Goal: Task Accomplishment & Management: Manage account settings

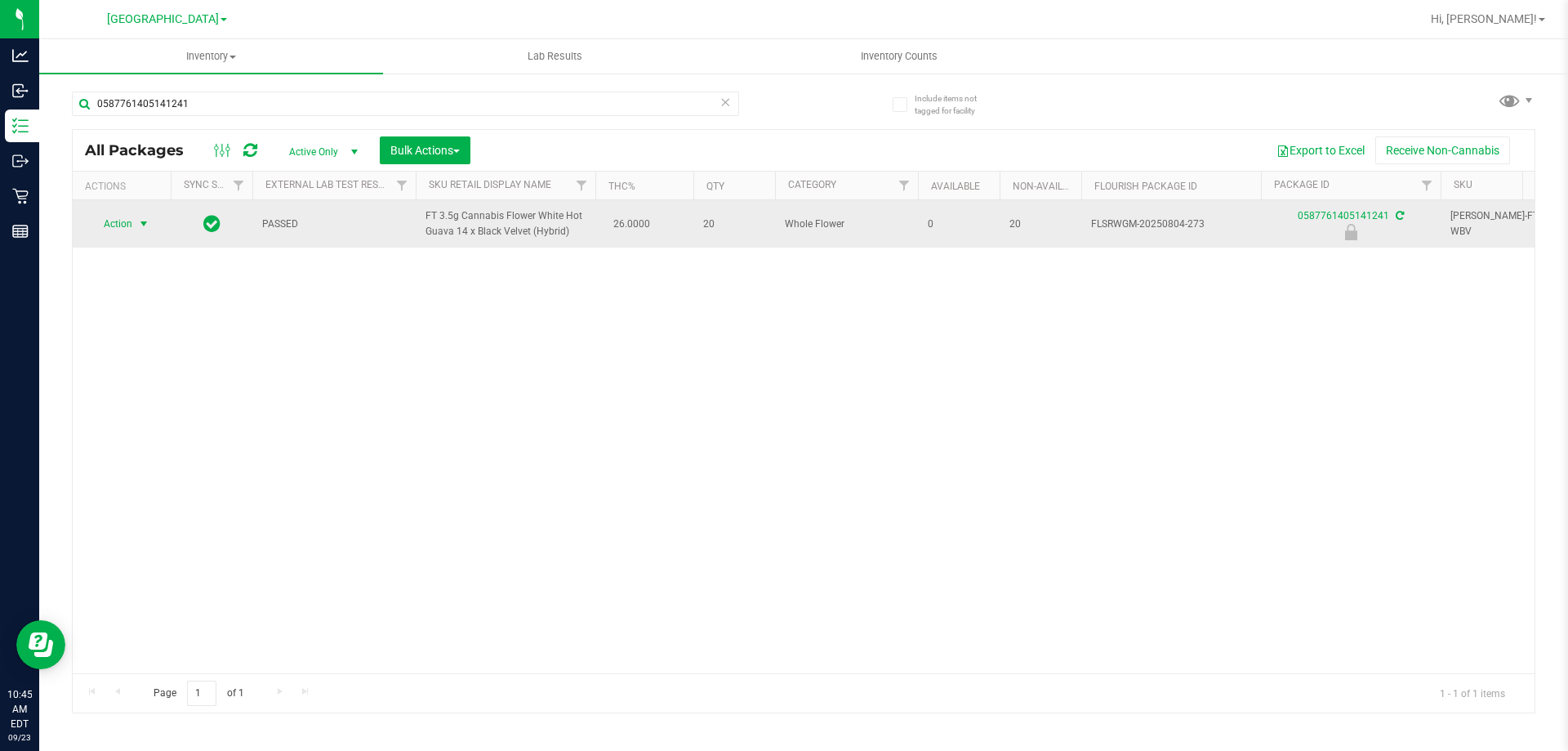
type input "0587761405141241"
click at [140, 225] on span "select" at bounding box center [143, 223] width 13 height 13
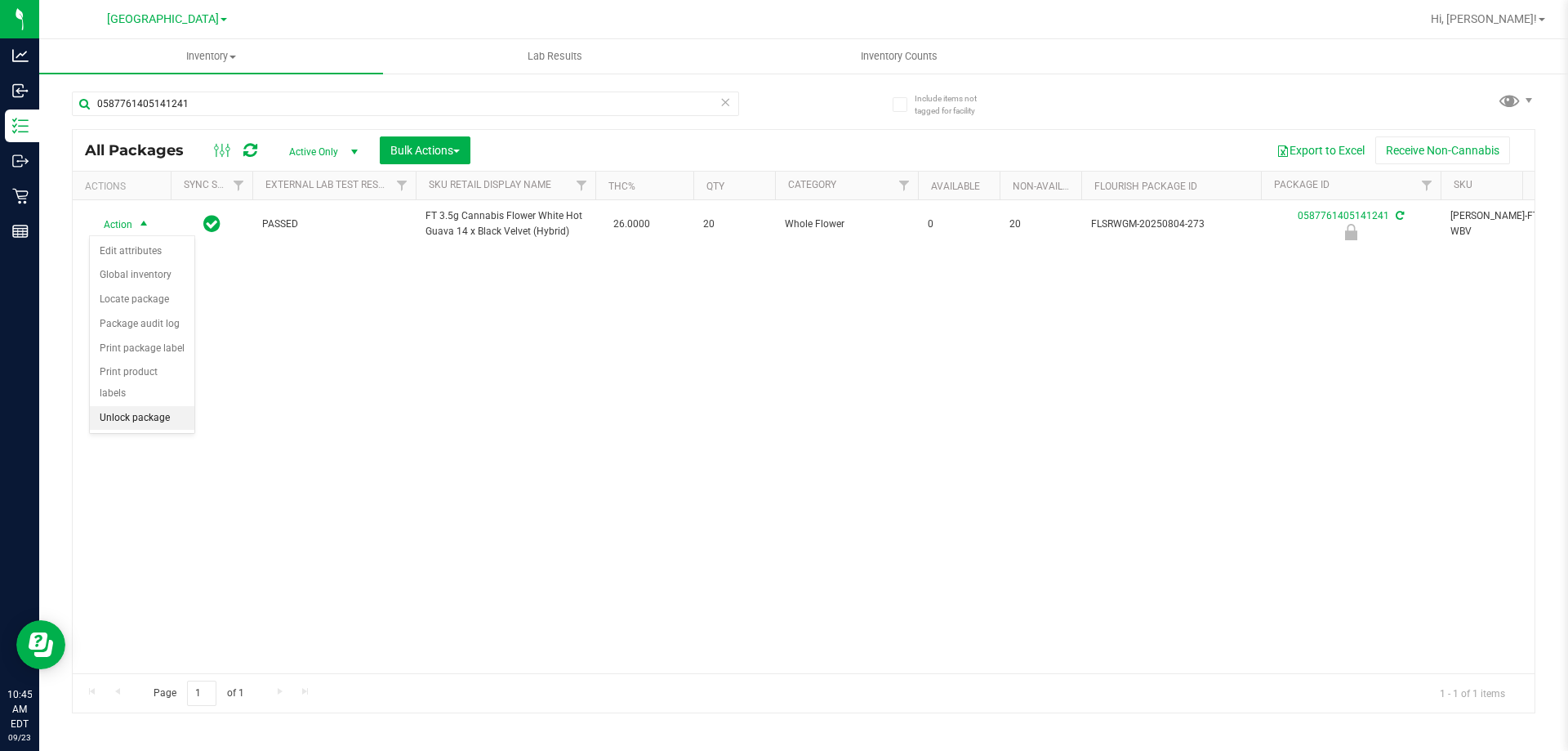
click at [157, 406] on li "Unlock package" at bounding box center [142, 418] width 105 height 25
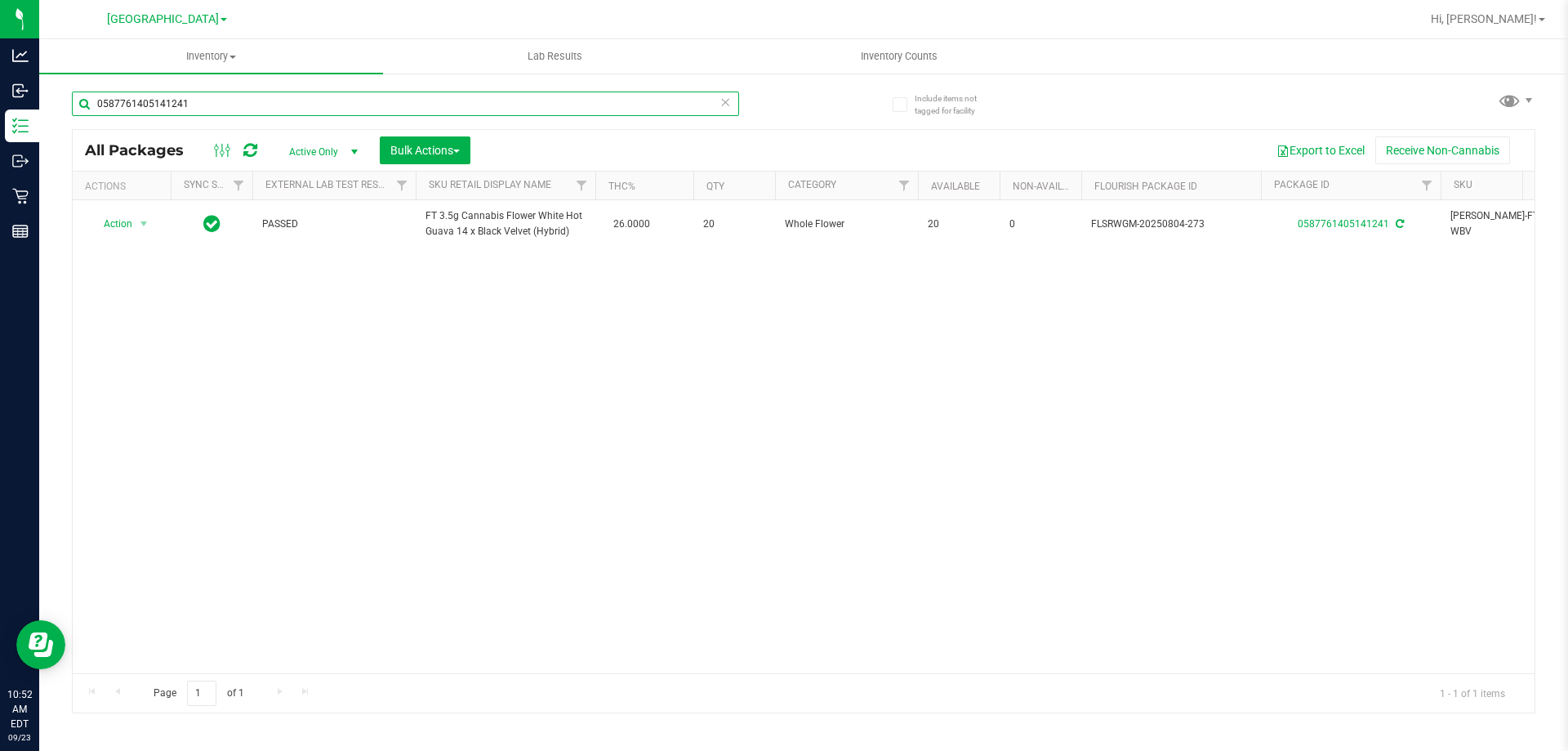
click at [240, 101] on input "0587761405141241" at bounding box center [406, 104] width 667 height 25
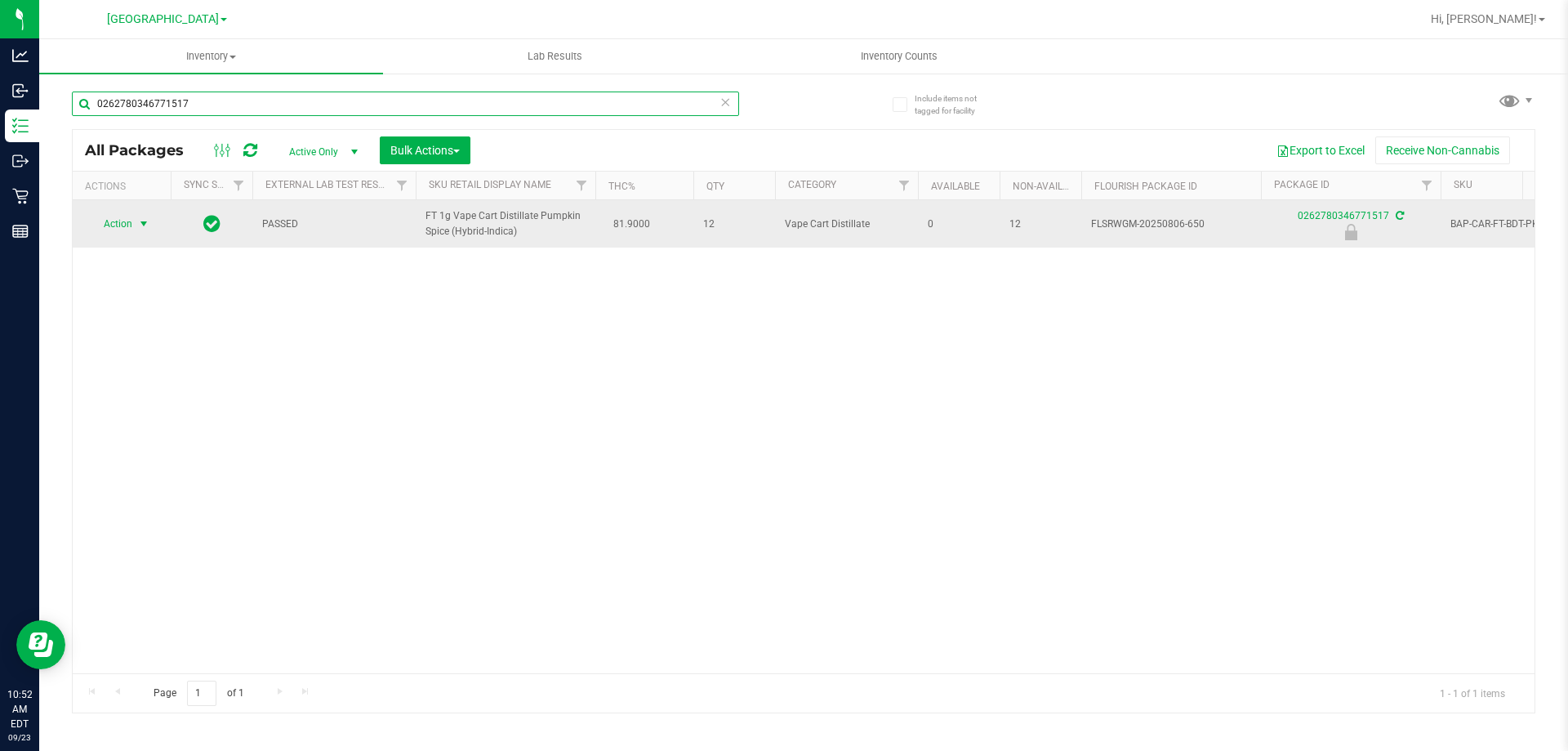
type input "0262780346771517"
click at [142, 222] on span "select" at bounding box center [143, 223] width 13 height 13
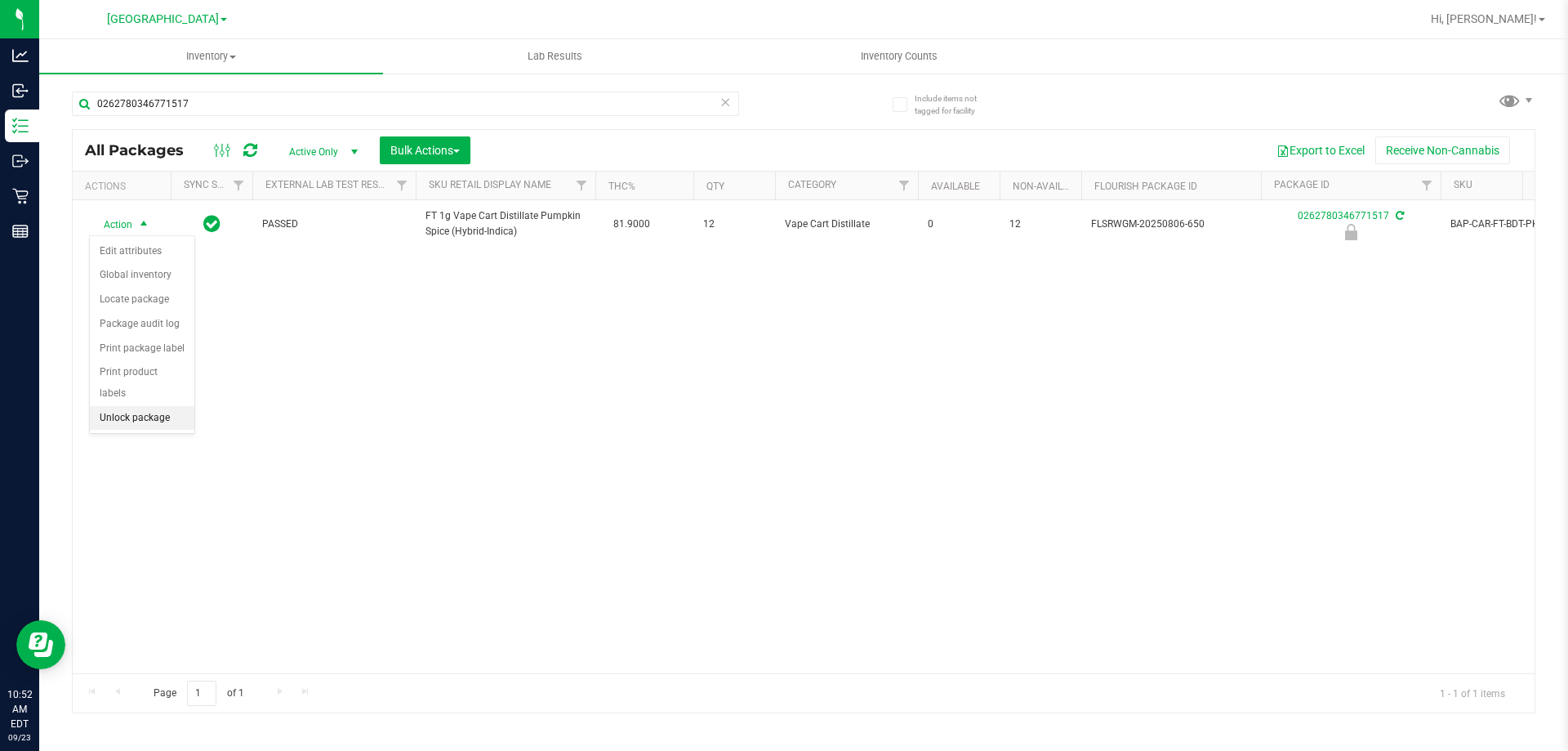
click at [149, 406] on li "Unlock package" at bounding box center [142, 418] width 105 height 25
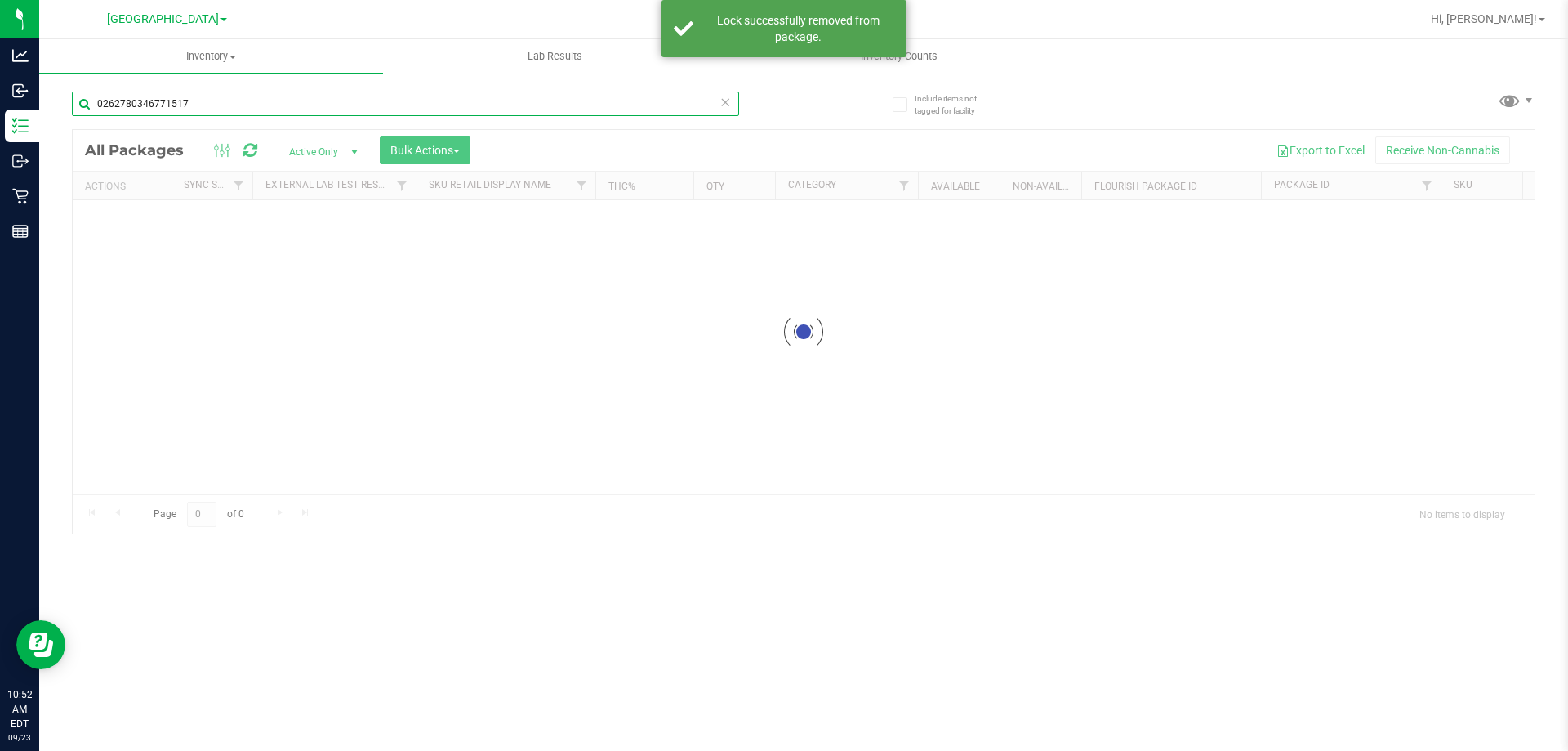
click at [215, 104] on input "0262780346771517" at bounding box center [406, 104] width 667 height 25
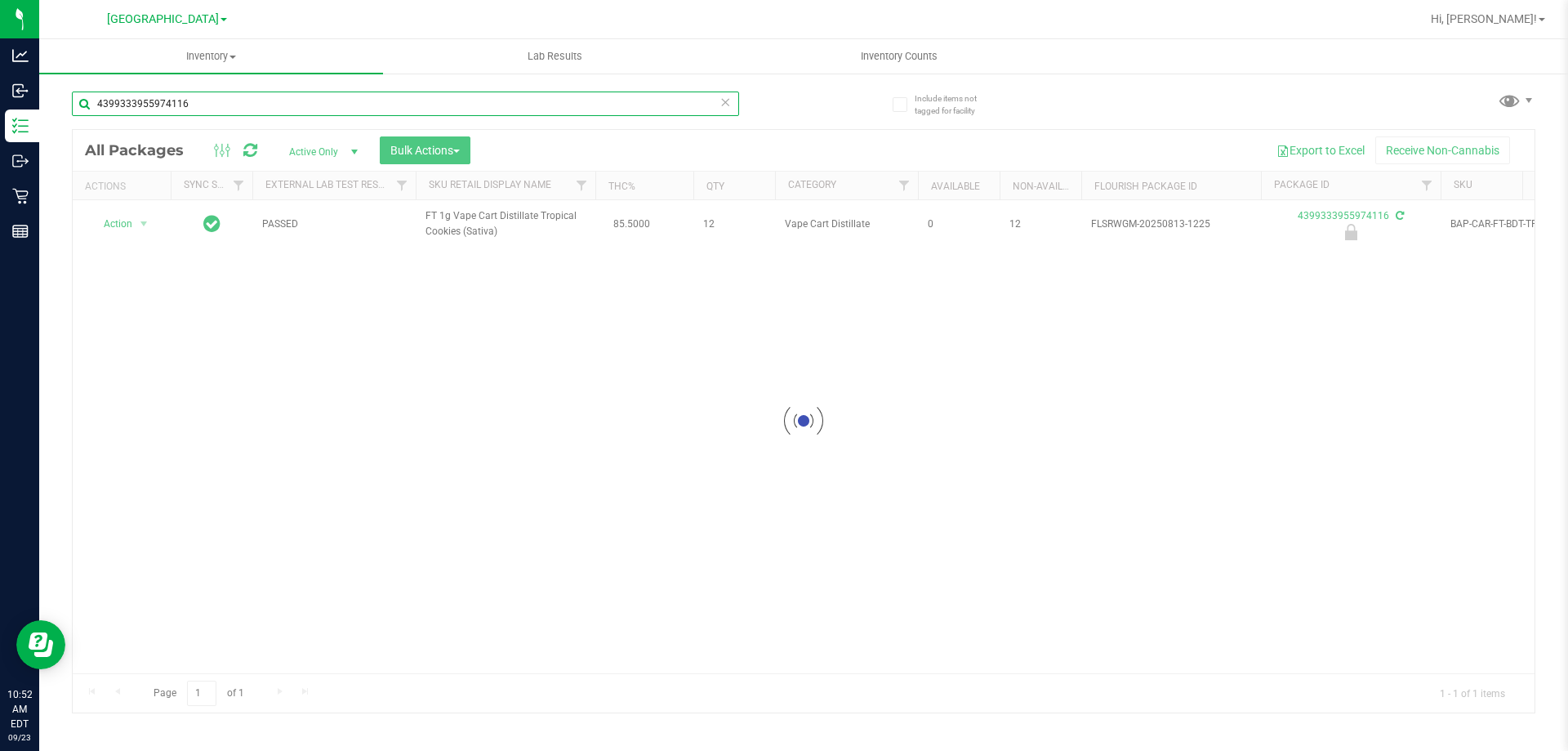
type input "4399333955974116"
click at [145, 226] on div at bounding box center [804, 421] width 1462 height 583
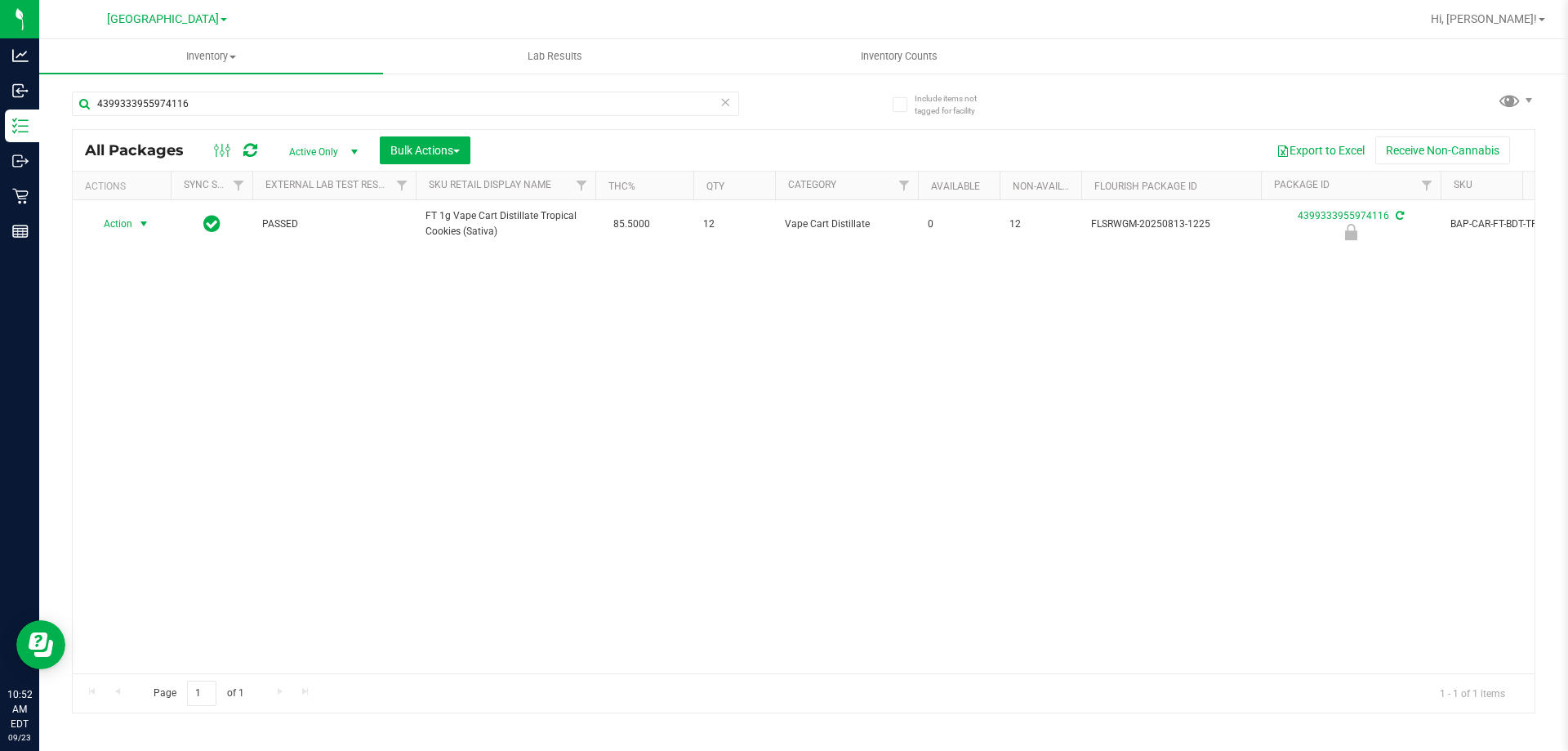
click at [145, 227] on span "select" at bounding box center [143, 223] width 13 height 13
click at [139, 406] on li "Unlock package" at bounding box center [142, 418] width 105 height 25
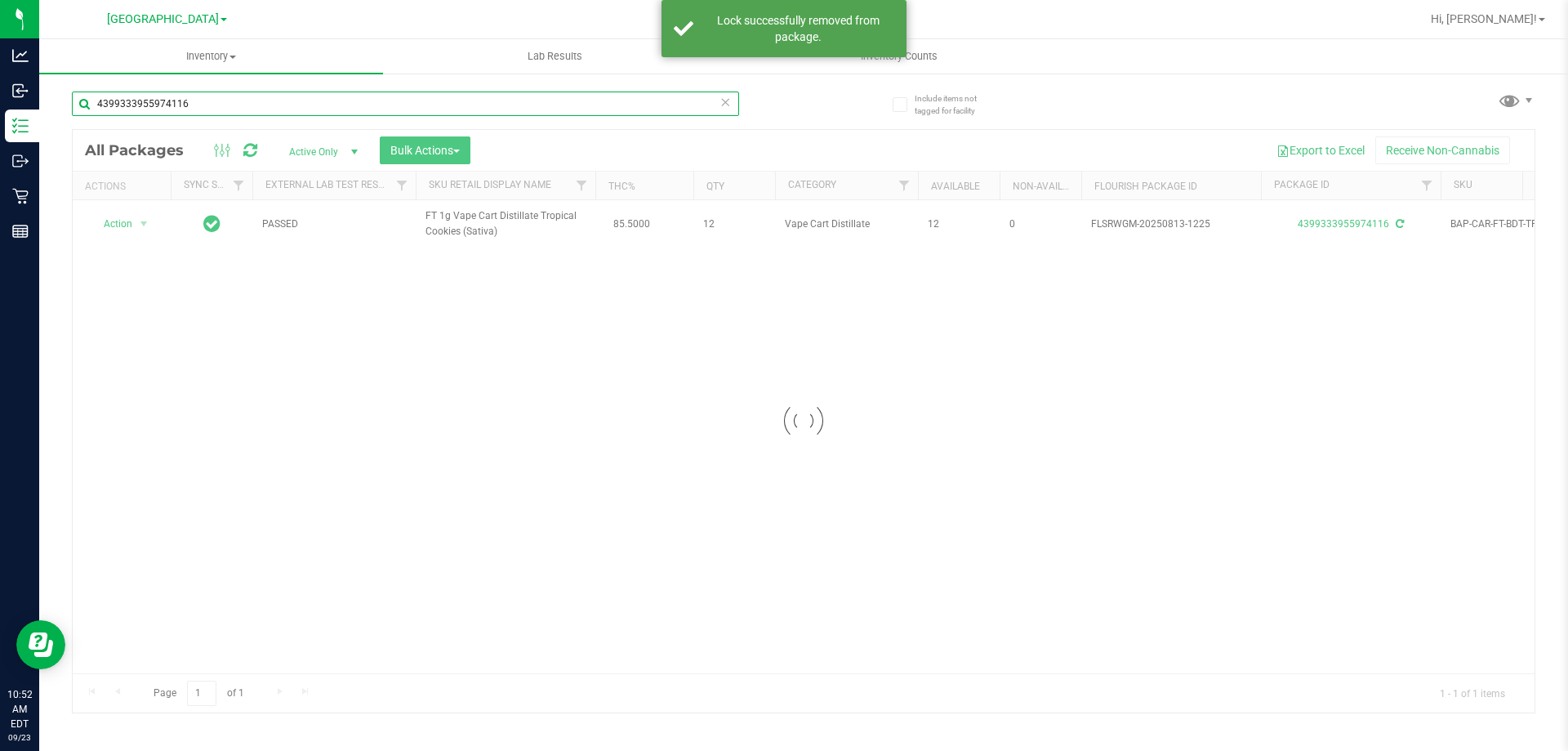
click at [225, 98] on input "4399333955974116" at bounding box center [406, 104] width 667 height 25
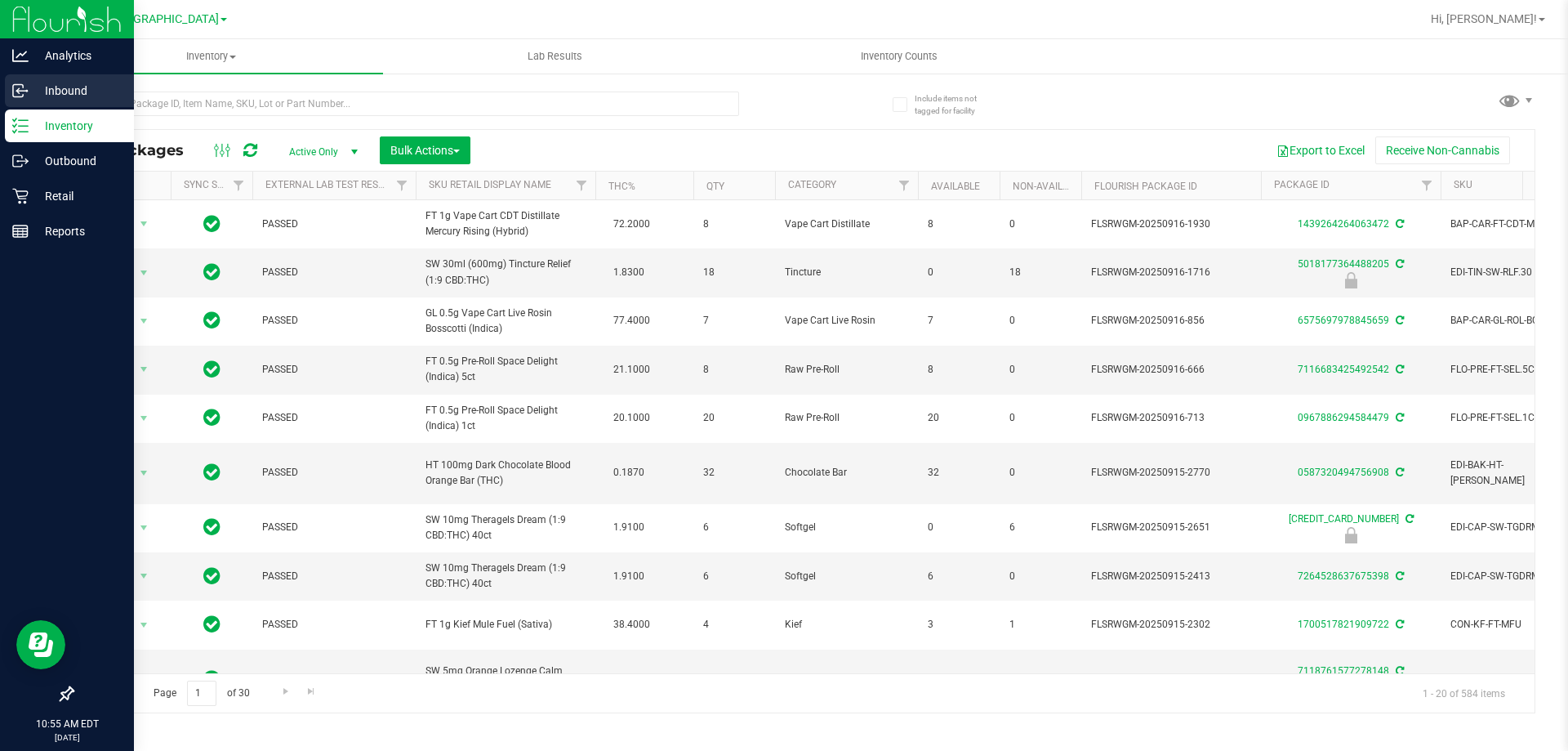
click at [22, 93] on icon at bounding box center [20, 91] width 16 height 16
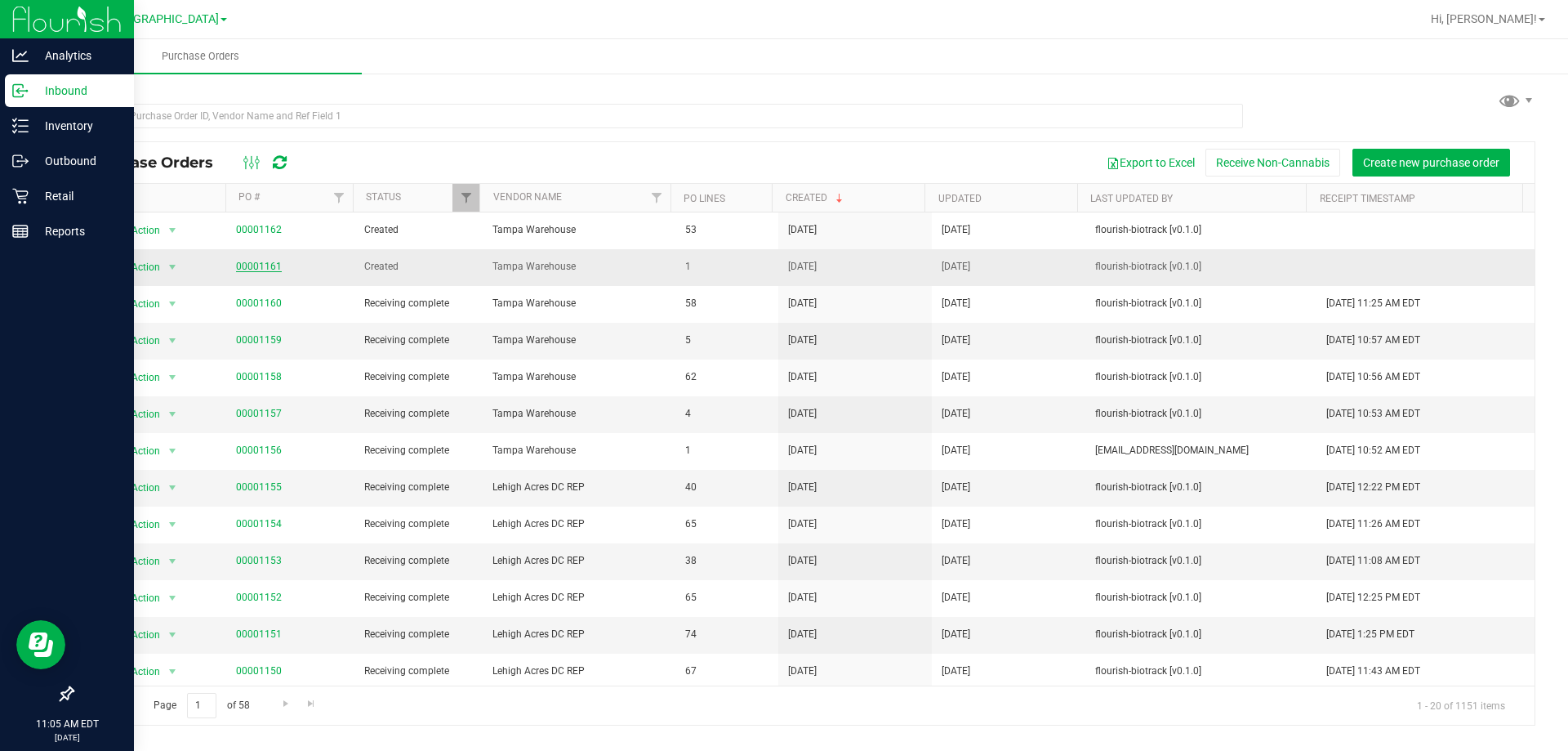
click at [274, 262] on link "00001161" at bounding box center [258, 266] width 45 height 12
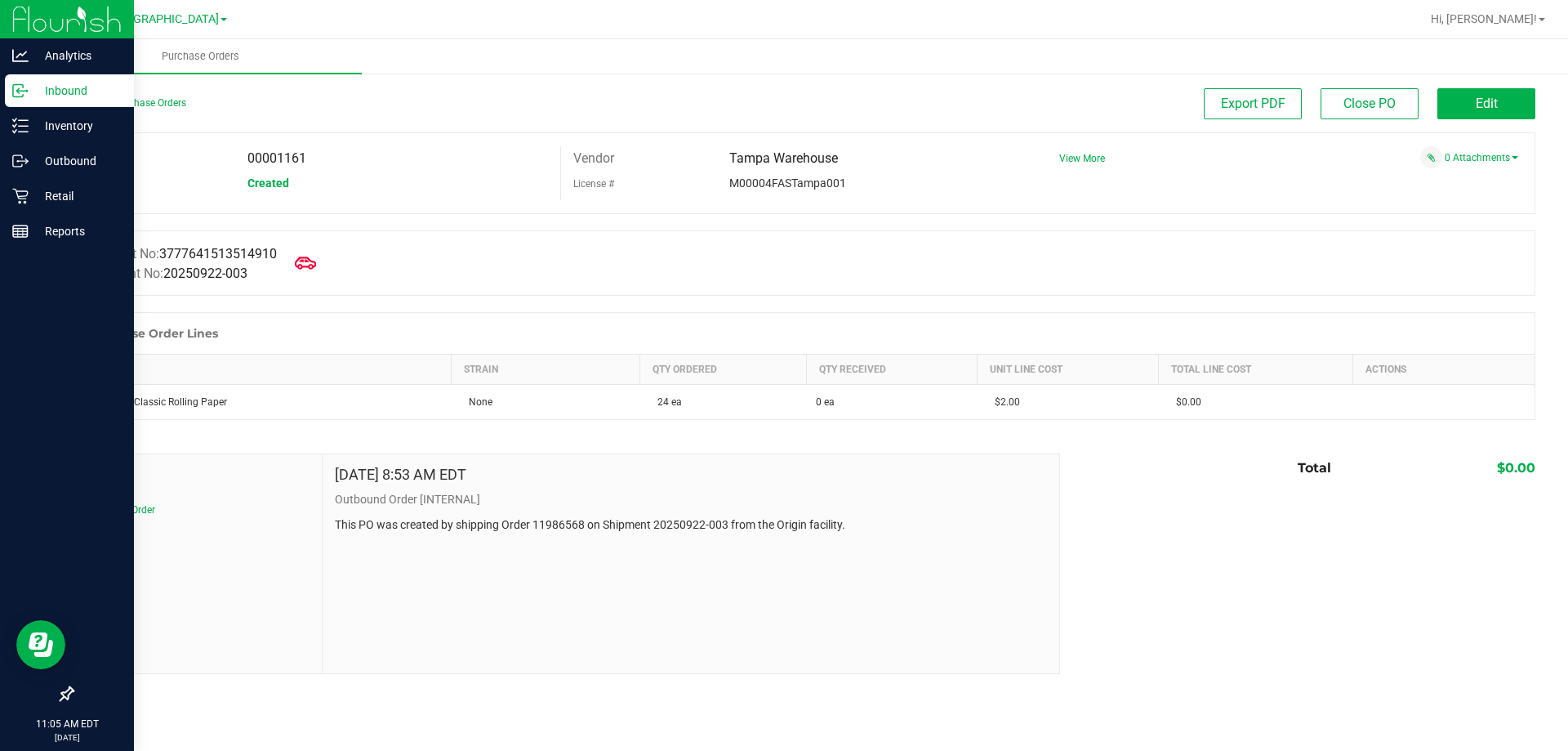
click at [310, 257] on icon at bounding box center [306, 263] width 21 height 21
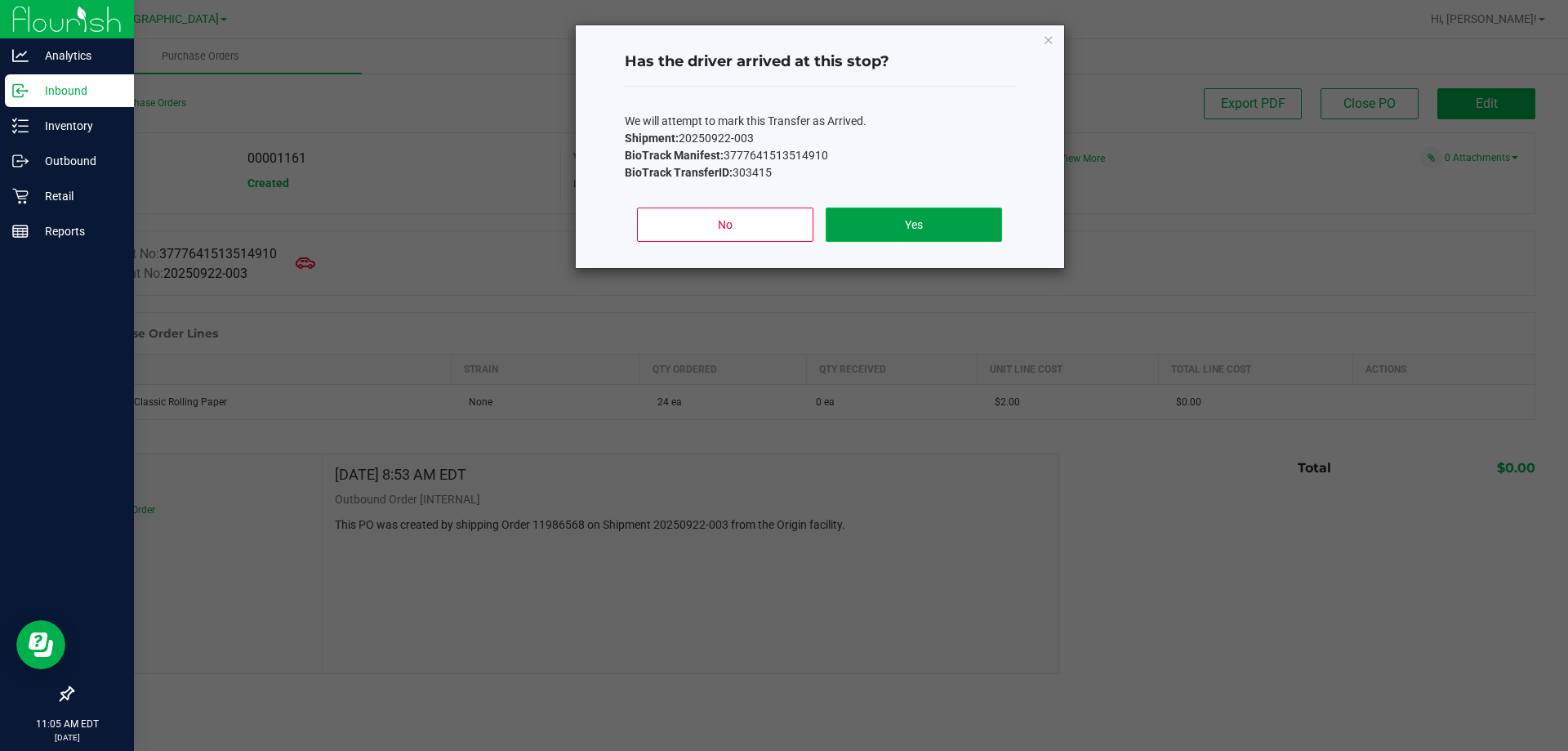
click at [894, 230] on button "Yes" at bounding box center [913, 224] width 175 height 35
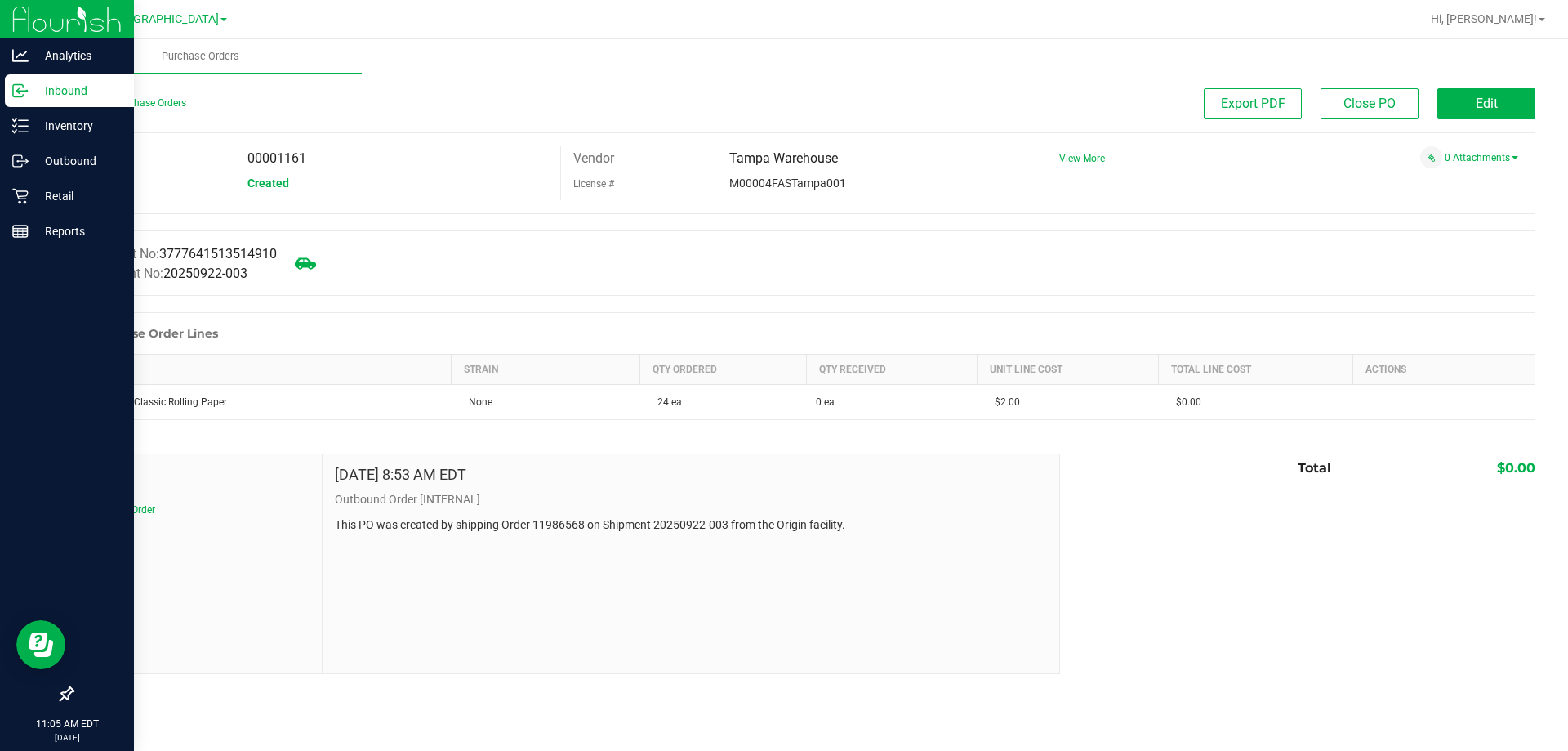
click at [324, 260] on span at bounding box center [305, 263] width 36 height 36
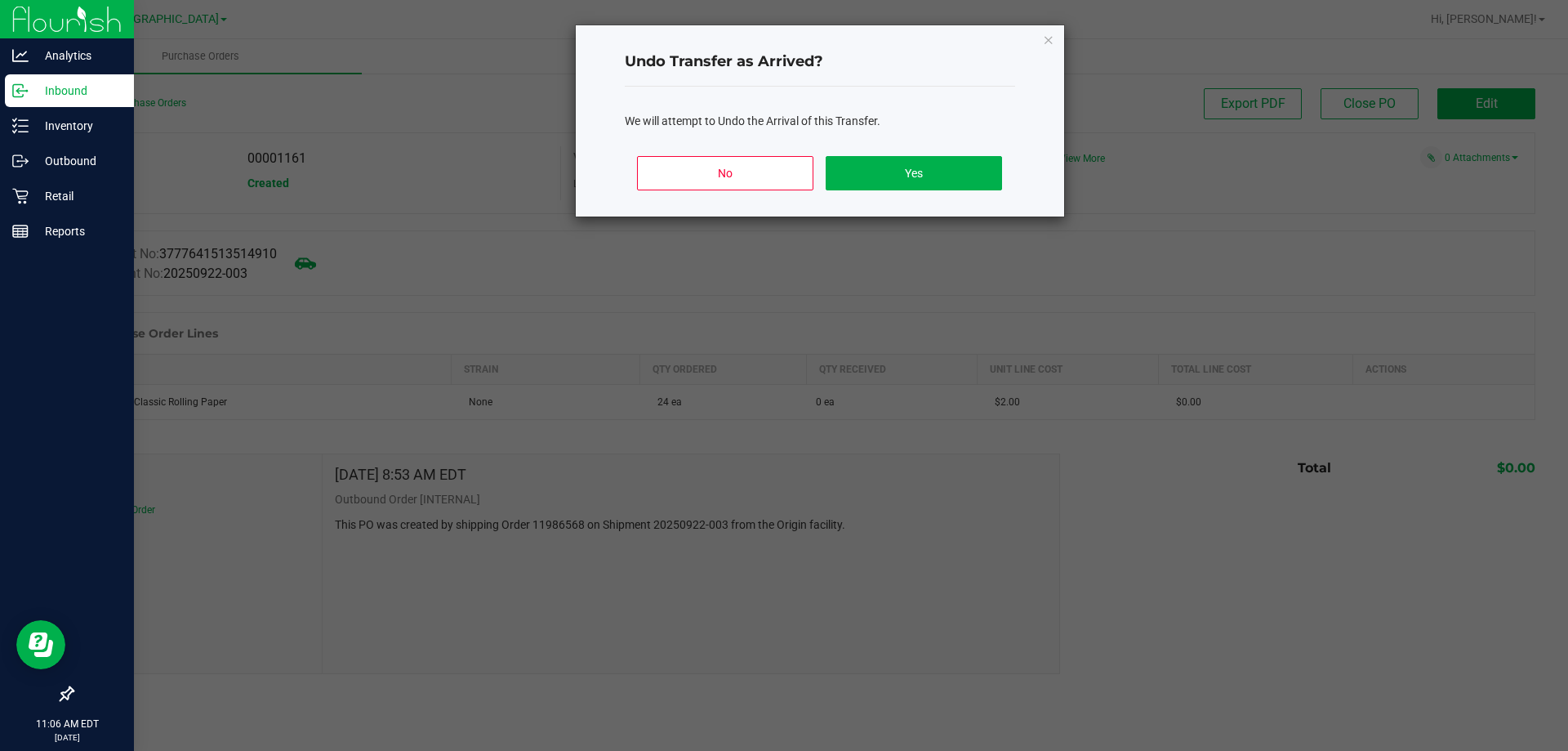
click at [1048, 46] on icon "Close" at bounding box center [1049, 39] width 12 height 20
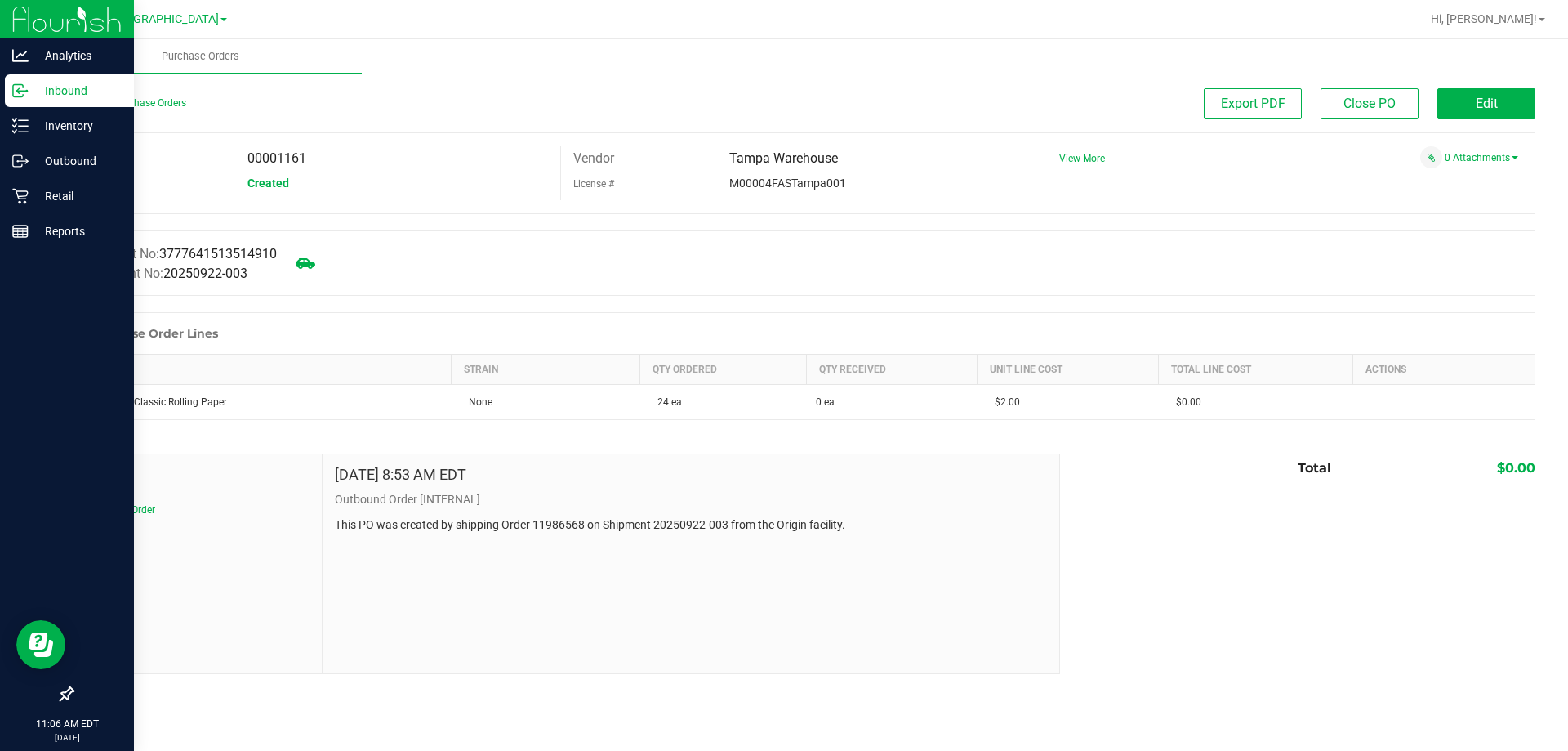
click at [1498, 95] on button "Edit" at bounding box center [1486, 103] width 98 height 31
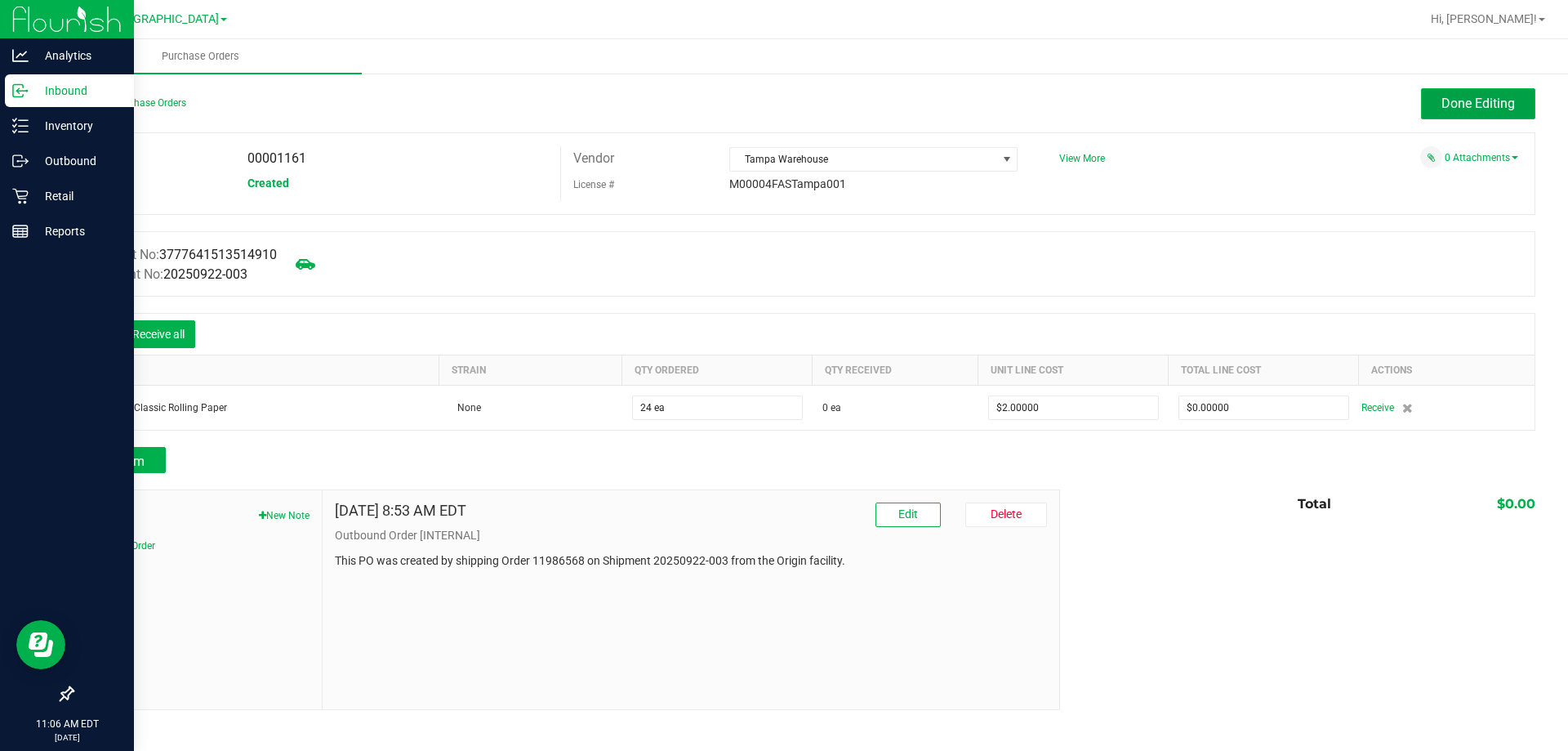
click at [1468, 108] on span "Done Editing" at bounding box center [1478, 102] width 74 height 15
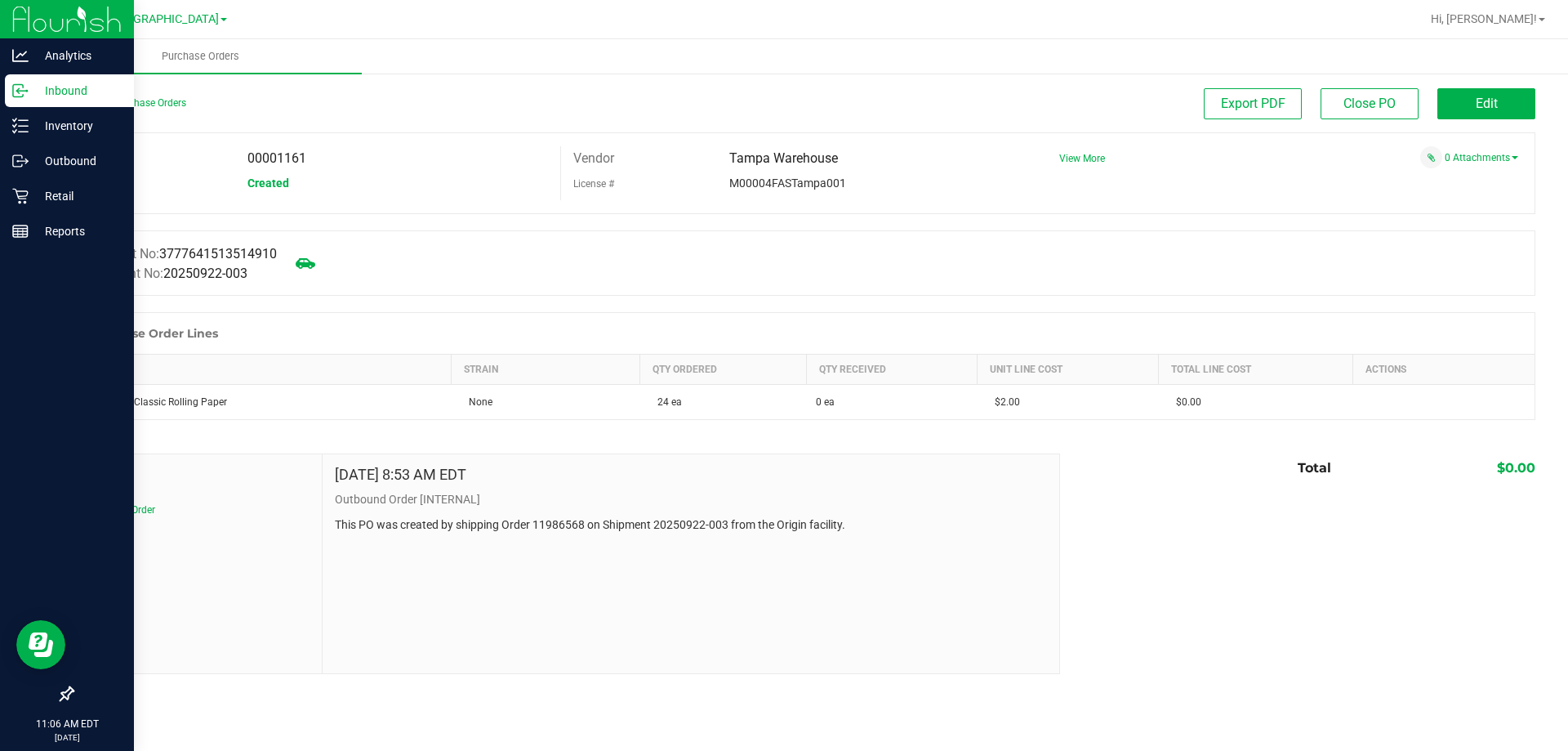
click at [18, 92] on icon at bounding box center [17, 92] width 3 height 3
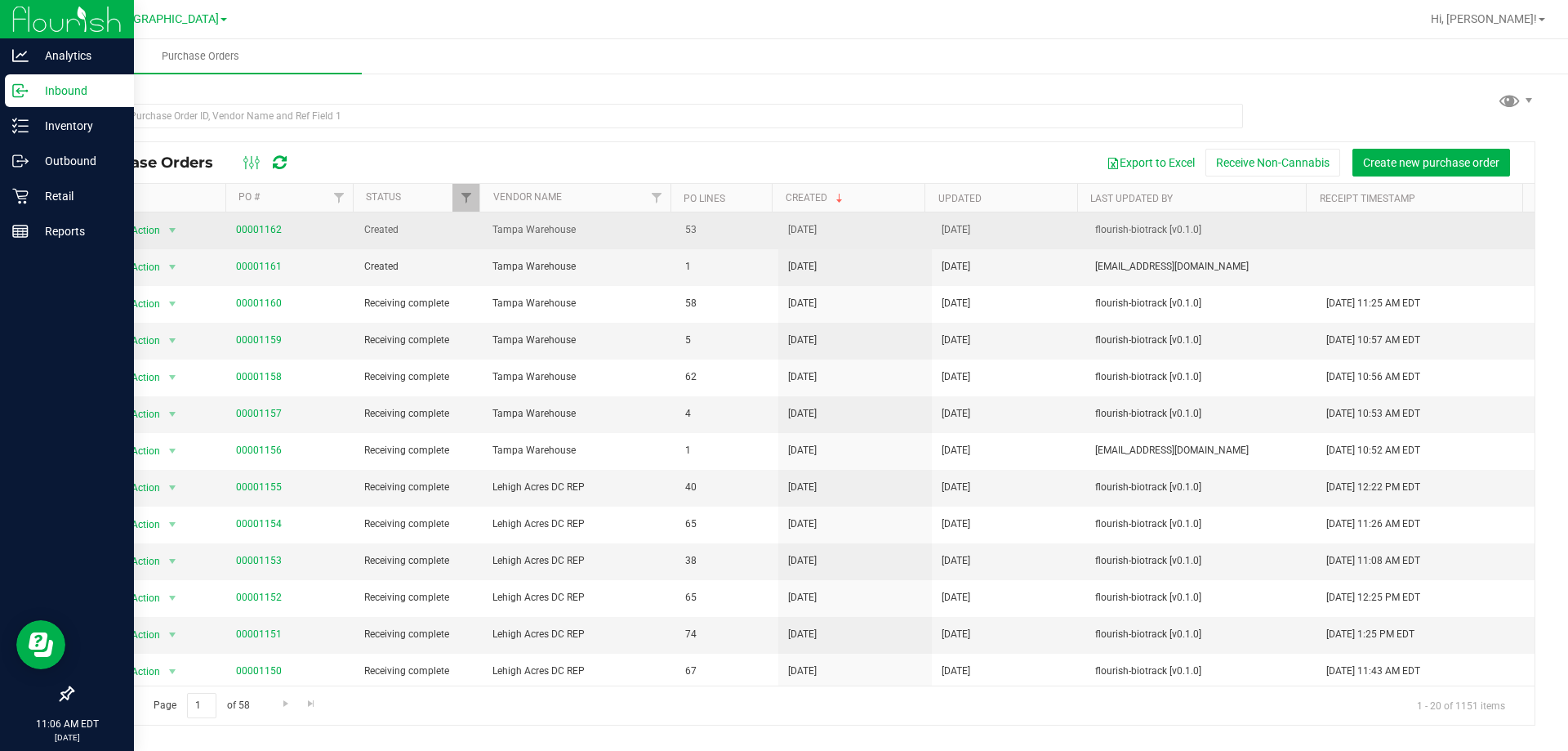
click at [377, 241] on td "Created" at bounding box center [419, 230] width 128 height 36
click at [260, 230] on link "00001162" at bounding box center [258, 230] width 45 height 12
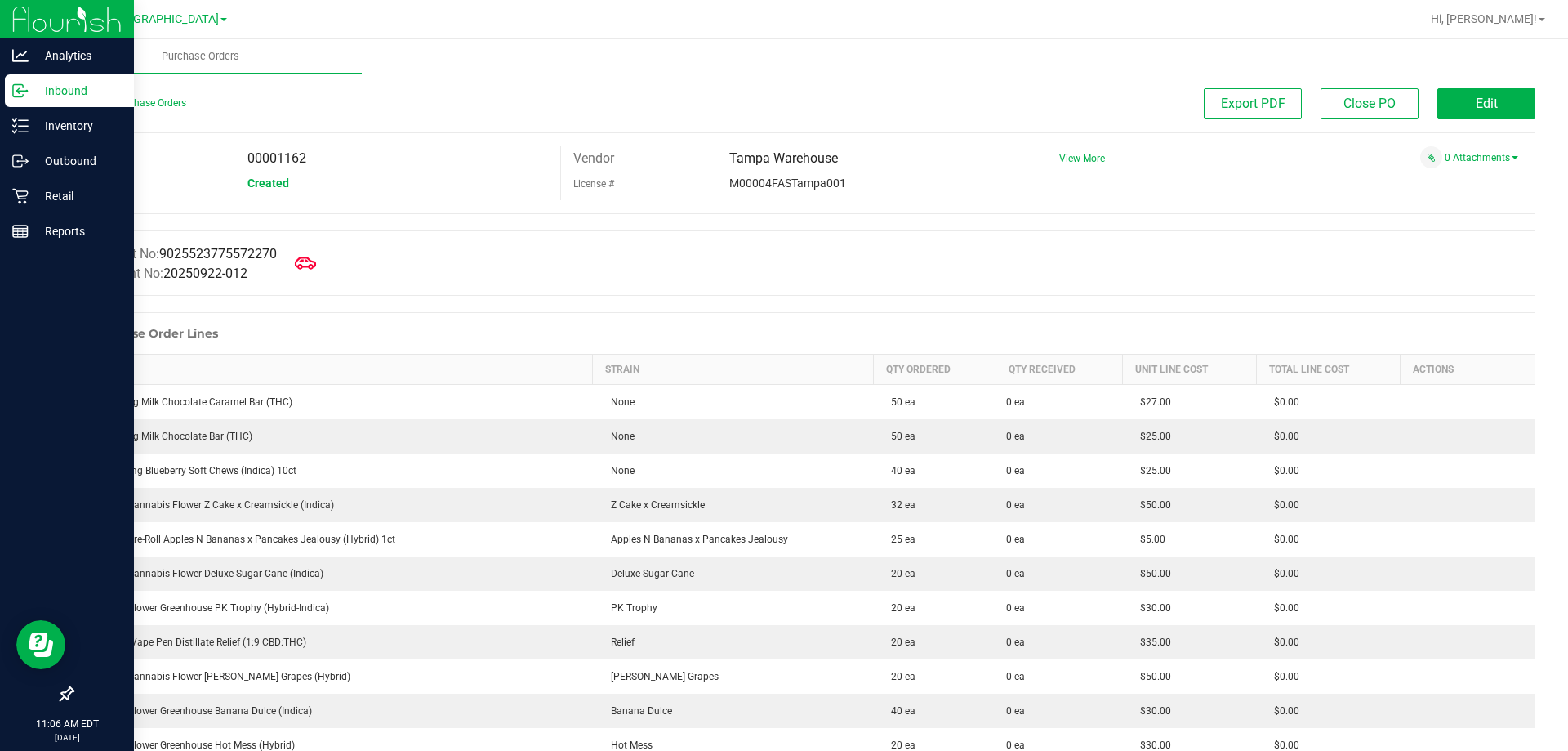
click at [316, 267] on icon at bounding box center [306, 263] width 21 height 21
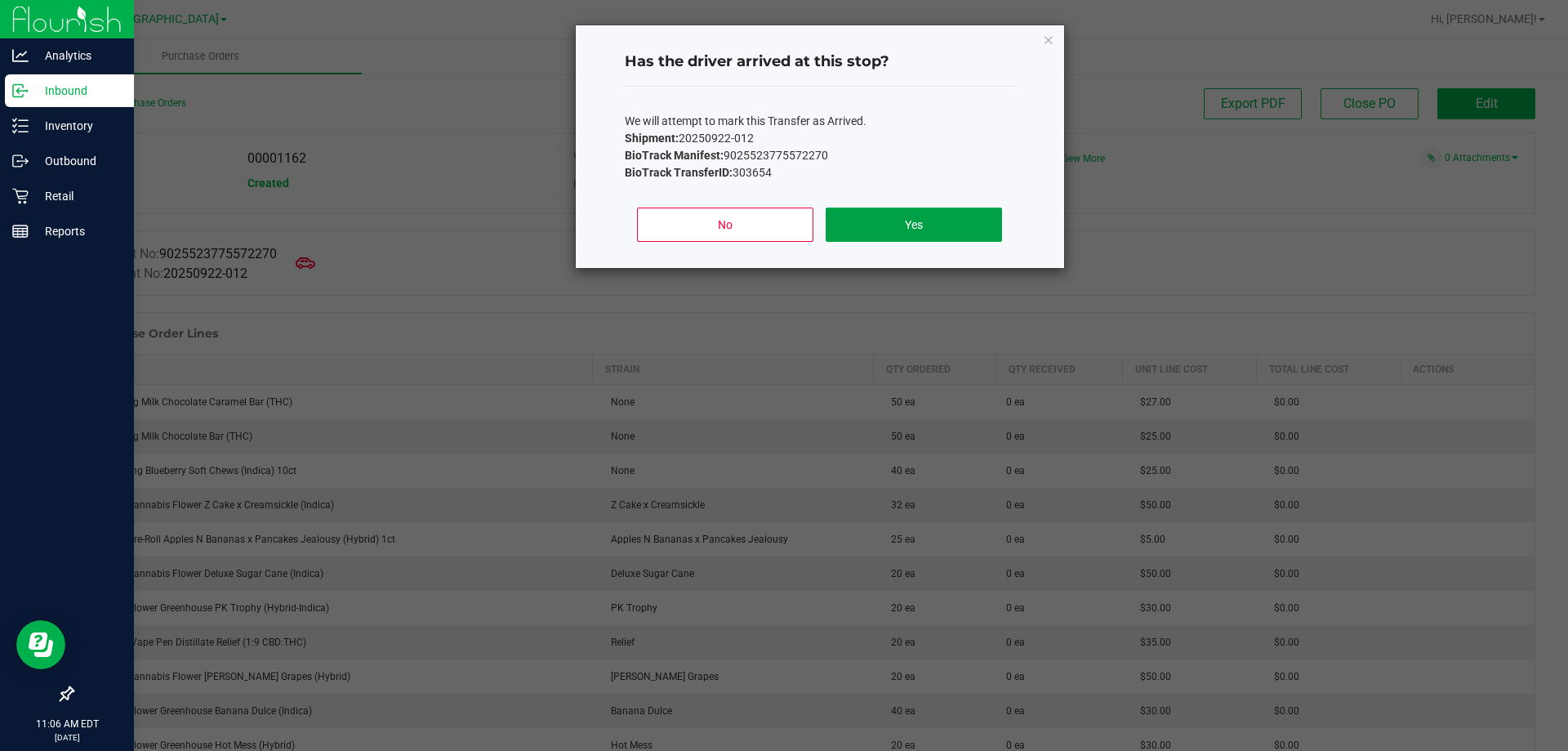
click at [884, 219] on button "Yes" at bounding box center [913, 224] width 175 height 35
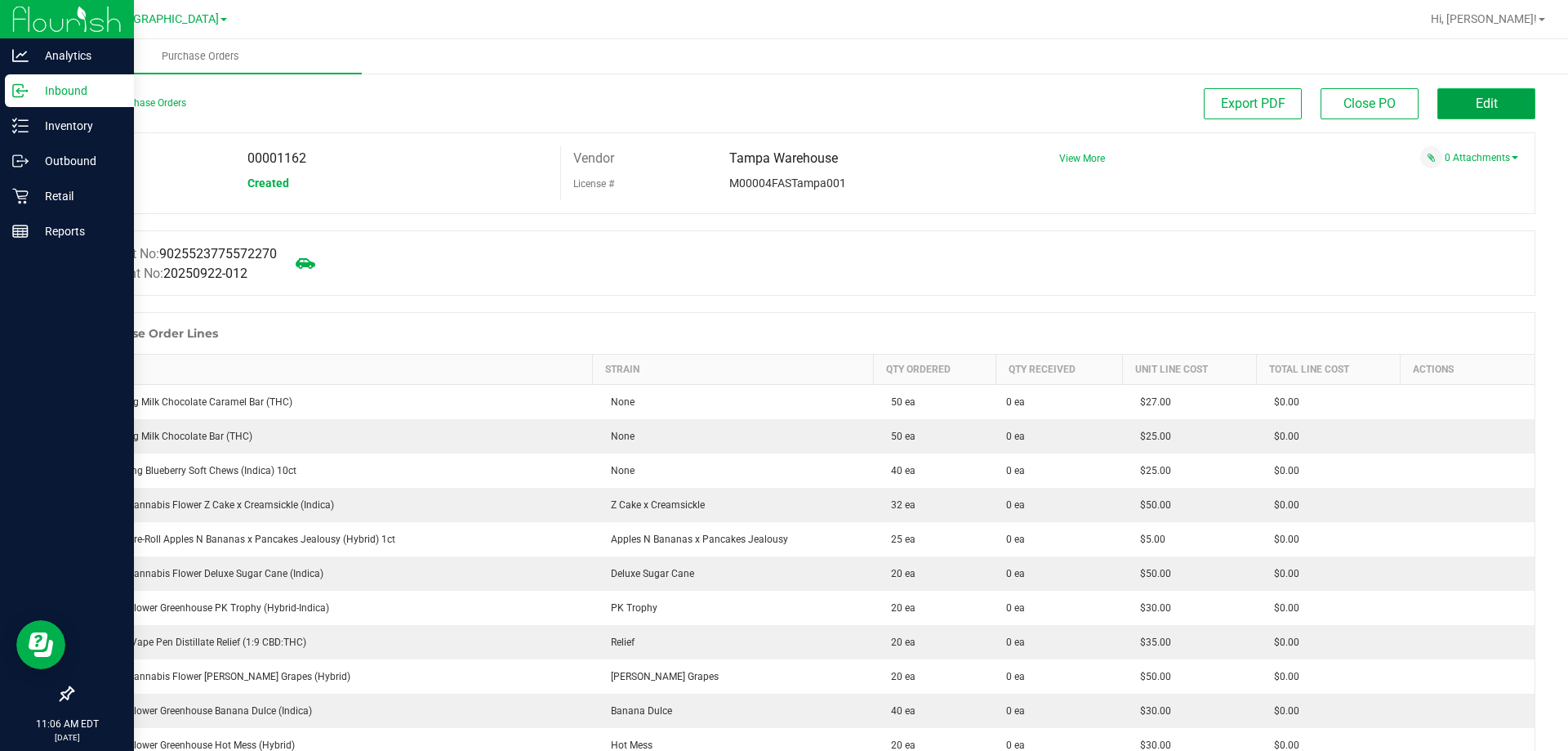
click at [1450, 107] on button "Edit" at bounding box center [1486, 103] width 98 height 31
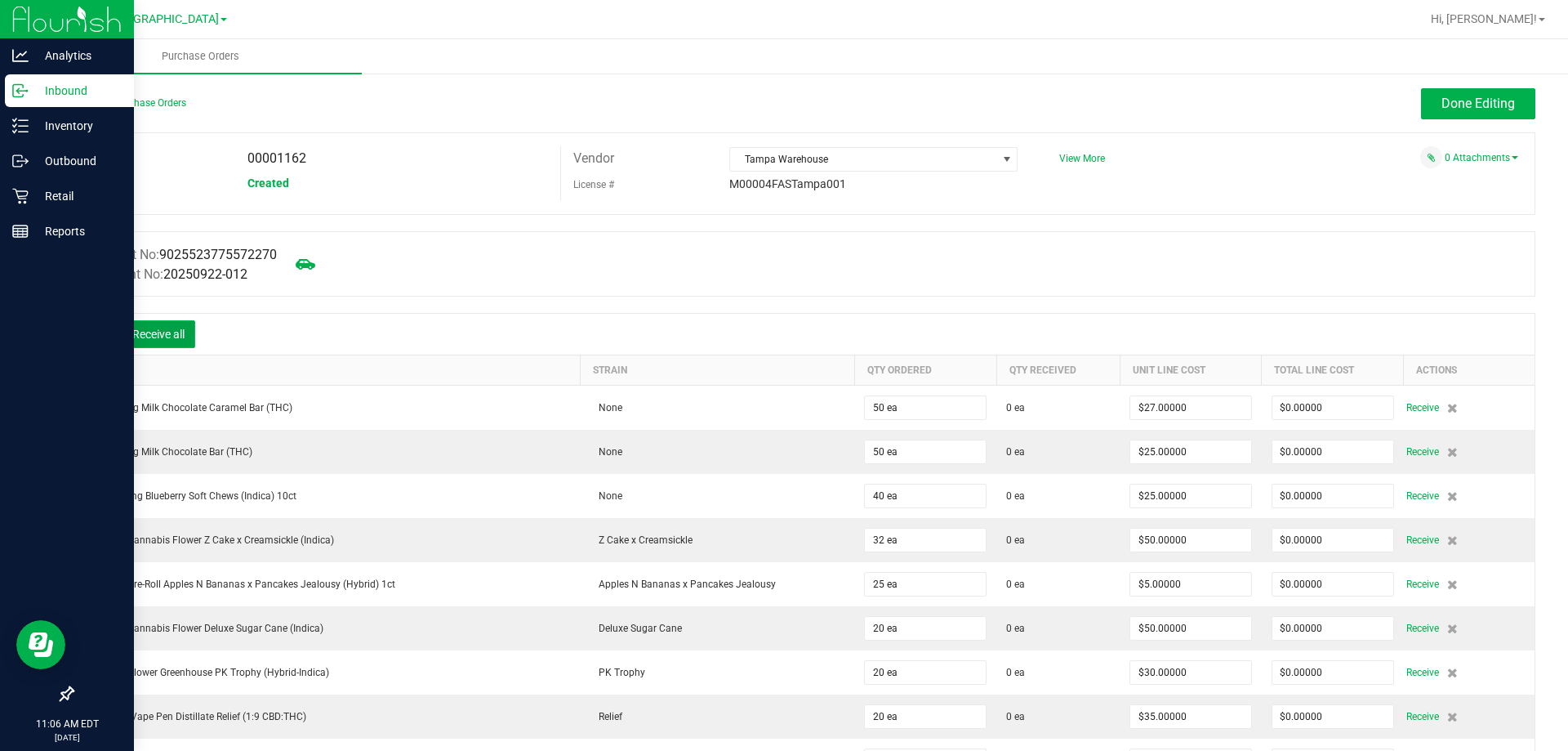
click at [161, 336] on button "Receive all" at bounding box center [158, 334] width 74 height 28
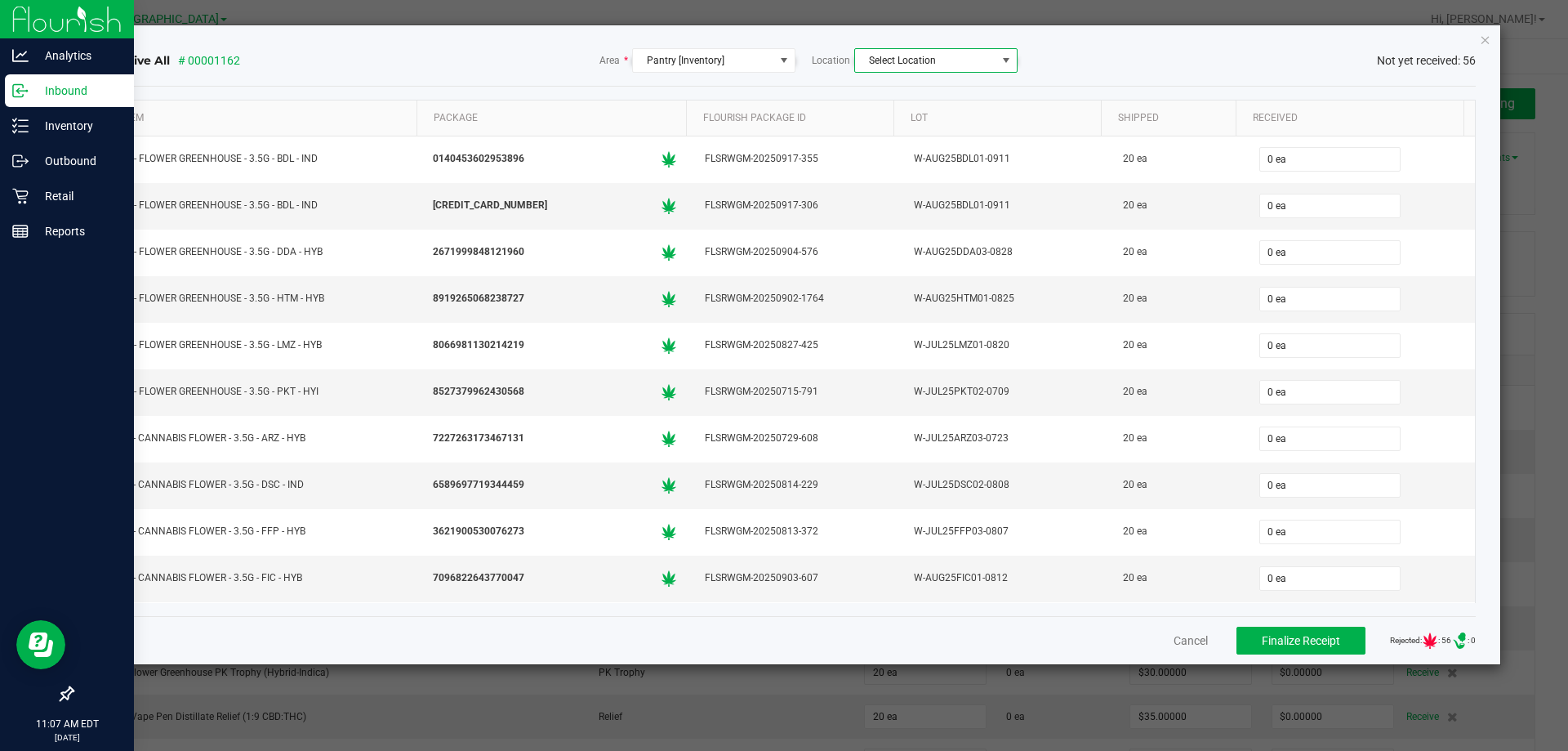
click at [1005, 56] on span "NO DATA FOUND" at bounding box center [1006, 61] width 13 height 13
click at [1002, 56] on span "NO DATA FOUND" at bounding box center [1006, 61] width 13 height 13
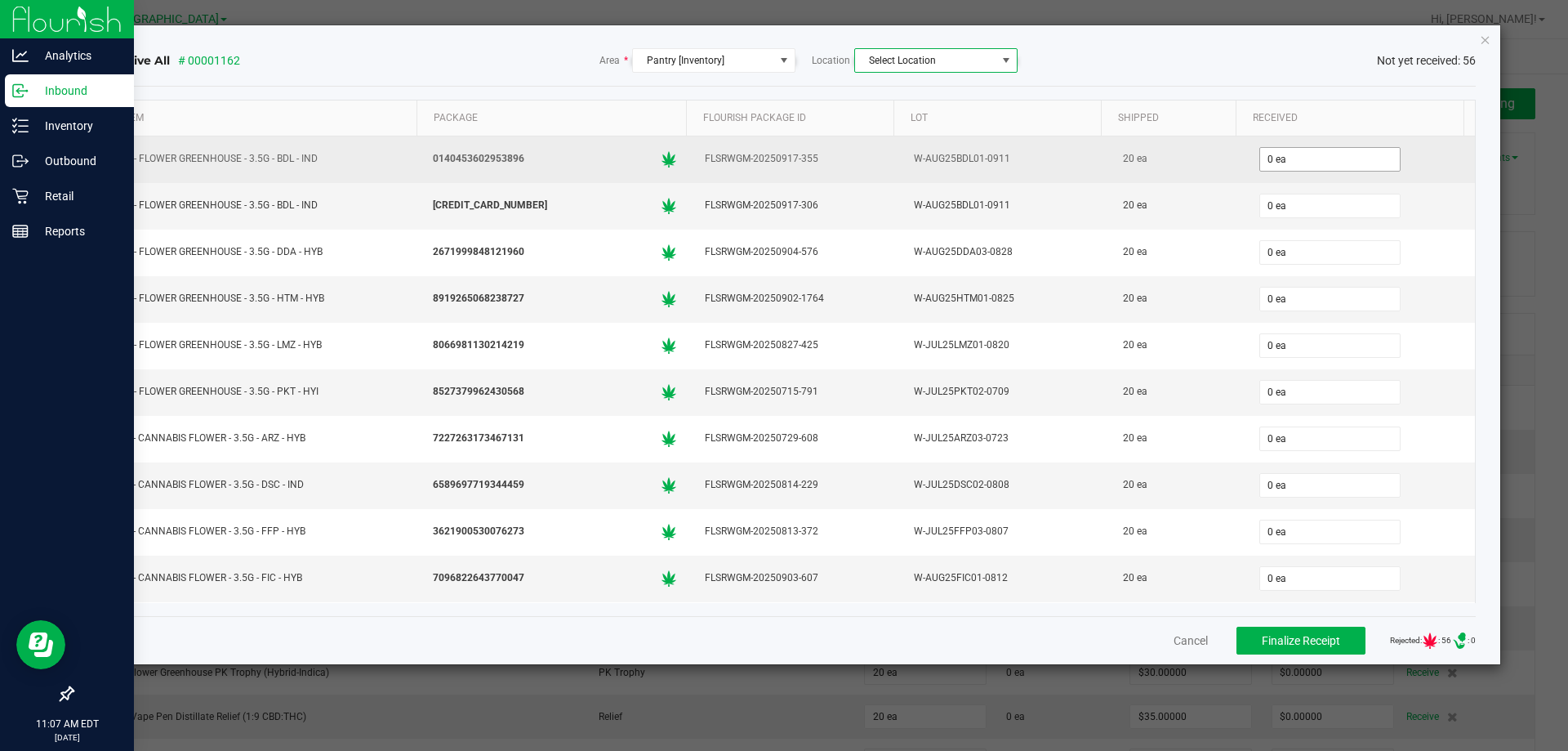
drag, startPoint x: 1229, startPoint y: 144, endPoint x: 1261, endPoint y: 157, distance: 34.5
click at [1245, 146] on td "0 ea" at bounding box center [1360, 159] width 230 height 46
click at [1266, 158] on input "0" at bounding box center [1330, 159] width 140 height 23
type input "20"
type input "0"
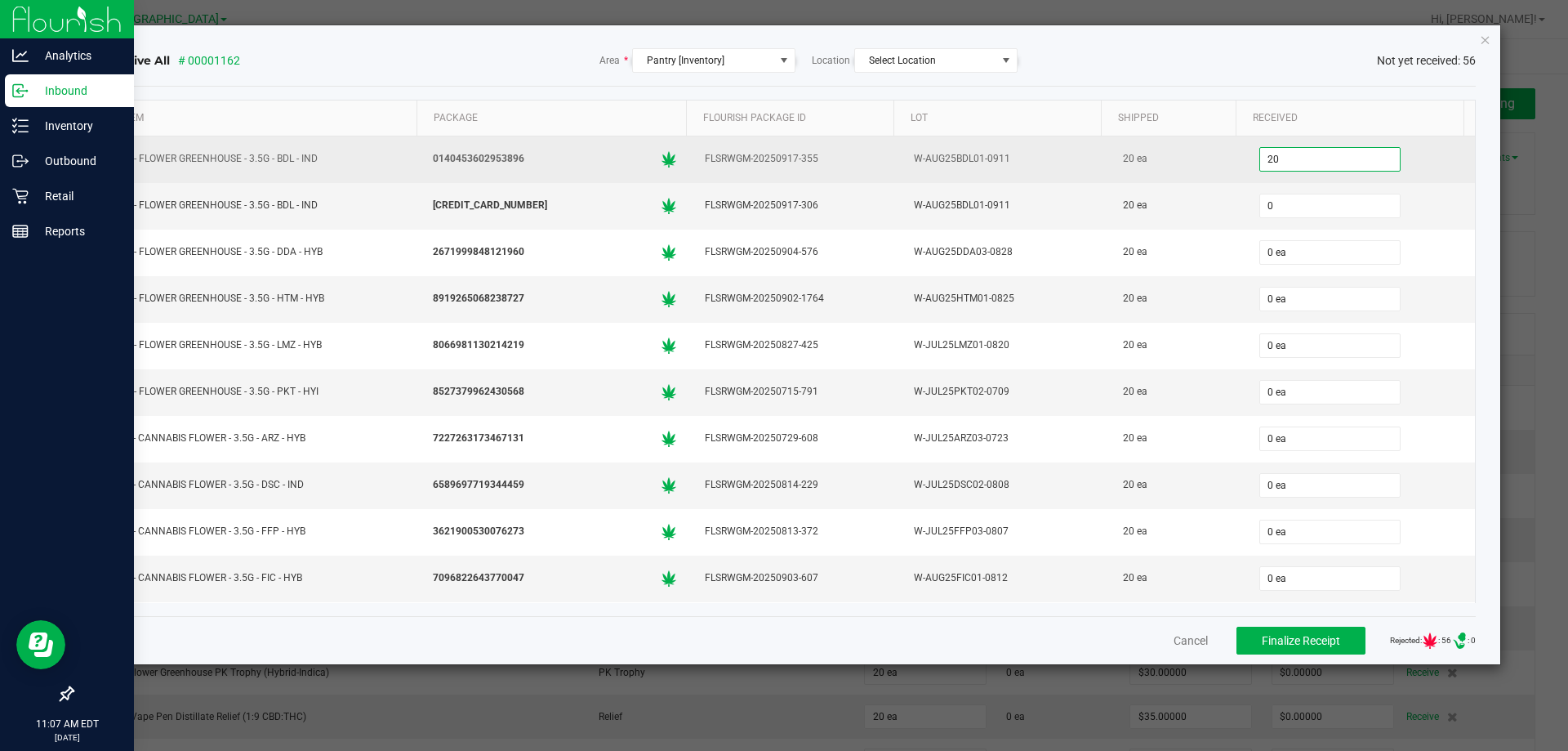
type input "20 ea"
type input "20"
type input "0"
type input "20 ea"
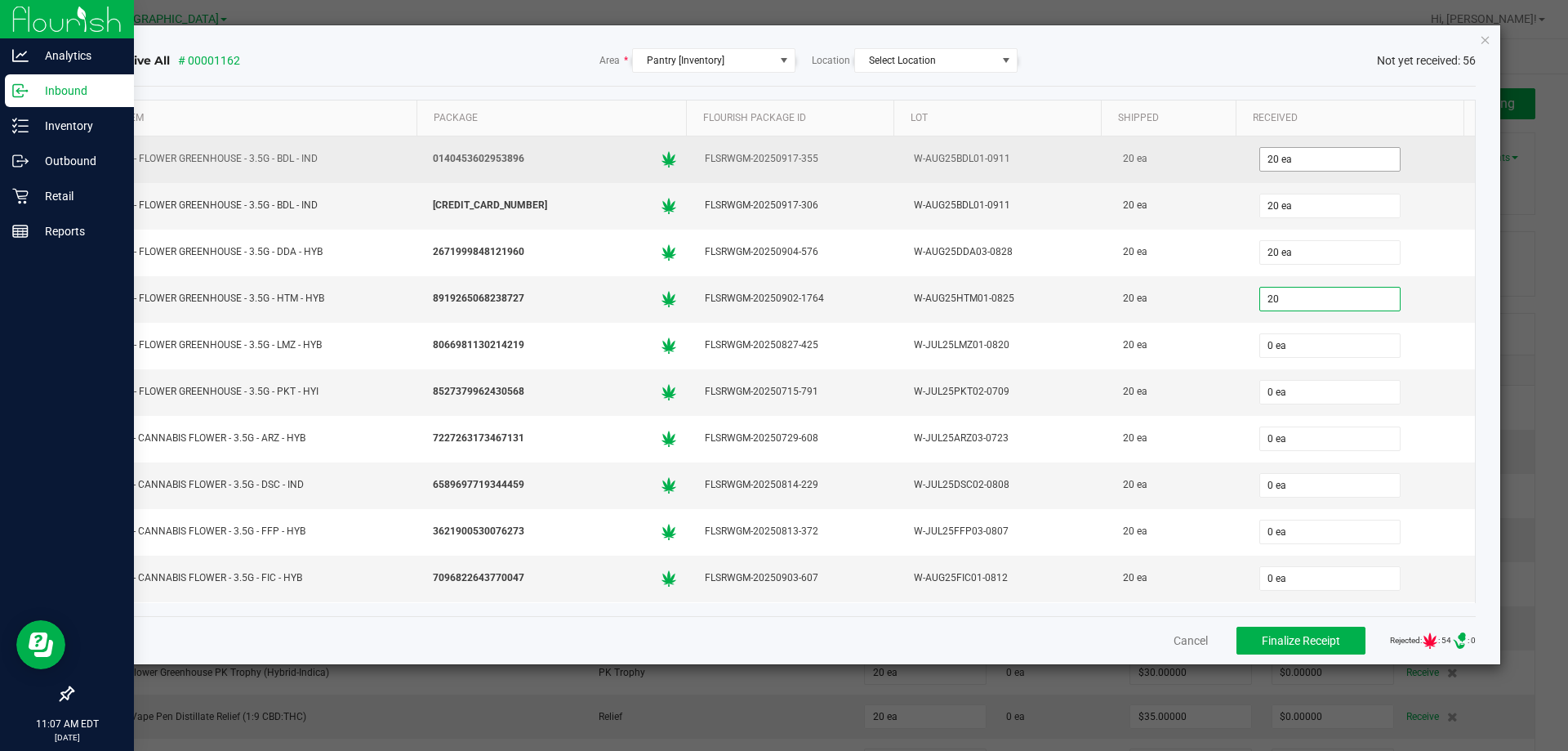
type input "20 ea"
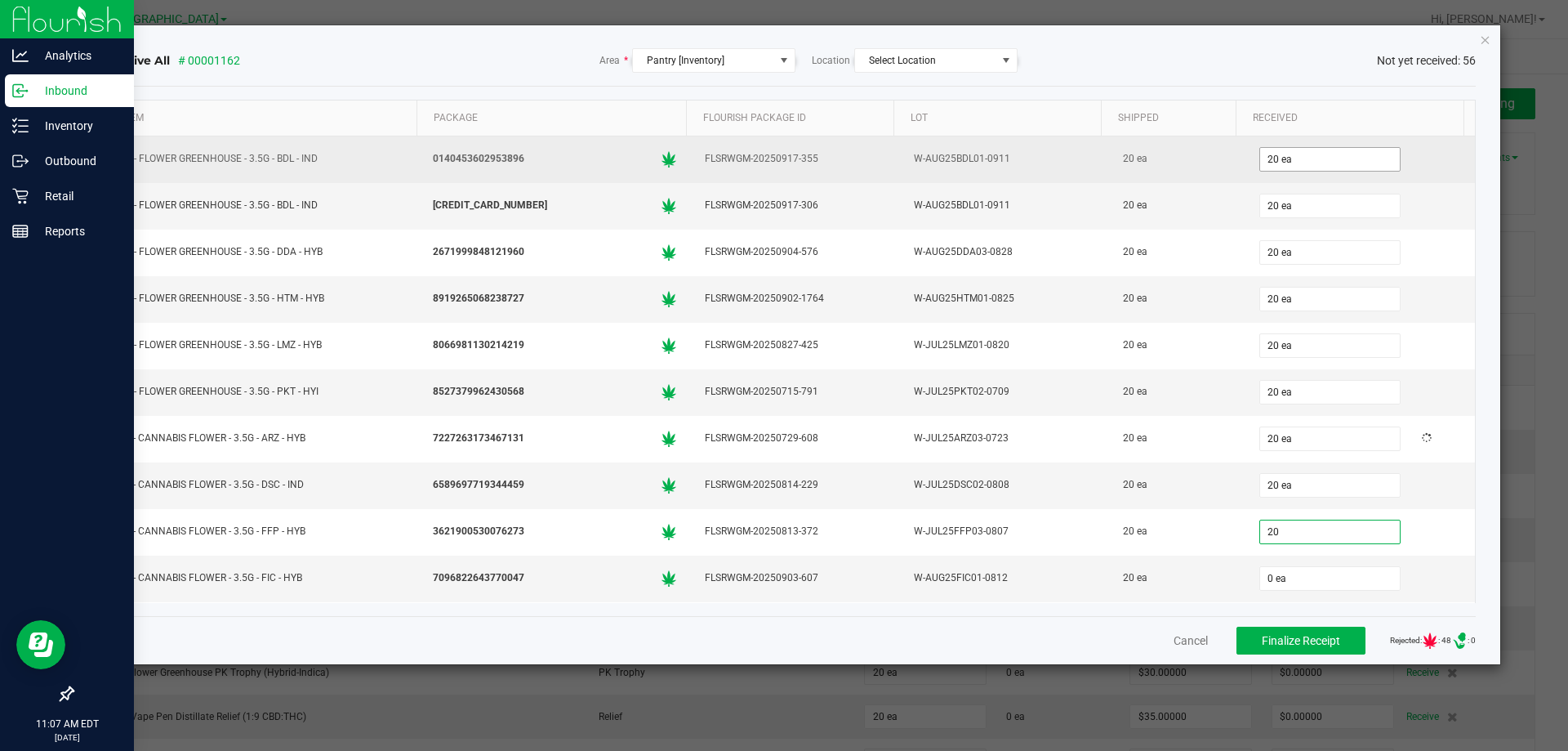
type input "20 ea"
type input "20"
type input "0"
type input "20 ea"
type input "02"
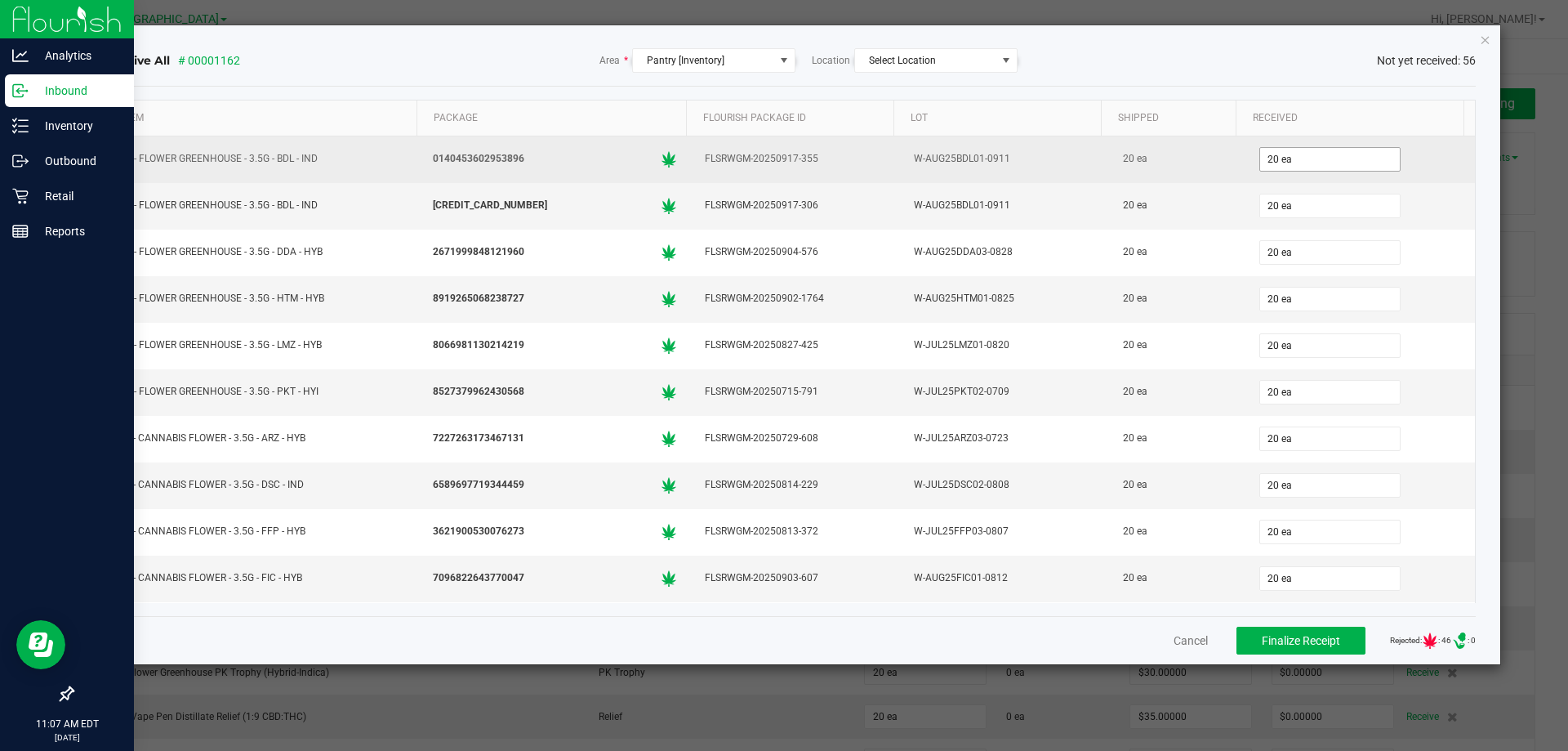
scroll to position [274, 0]
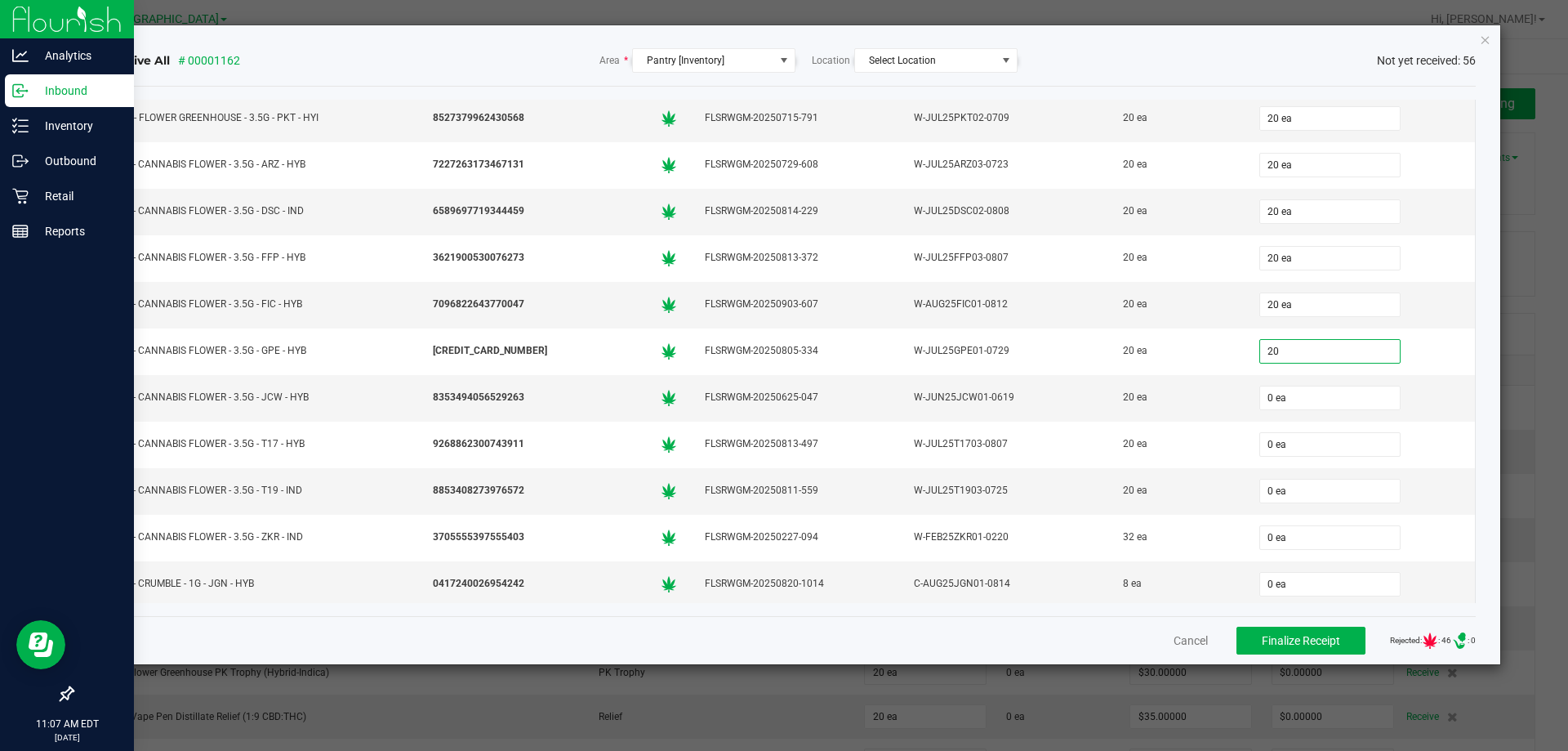
type input "20 ea"
type input "2 ea"
type input "0"
type input "2"
type input "0 ea"
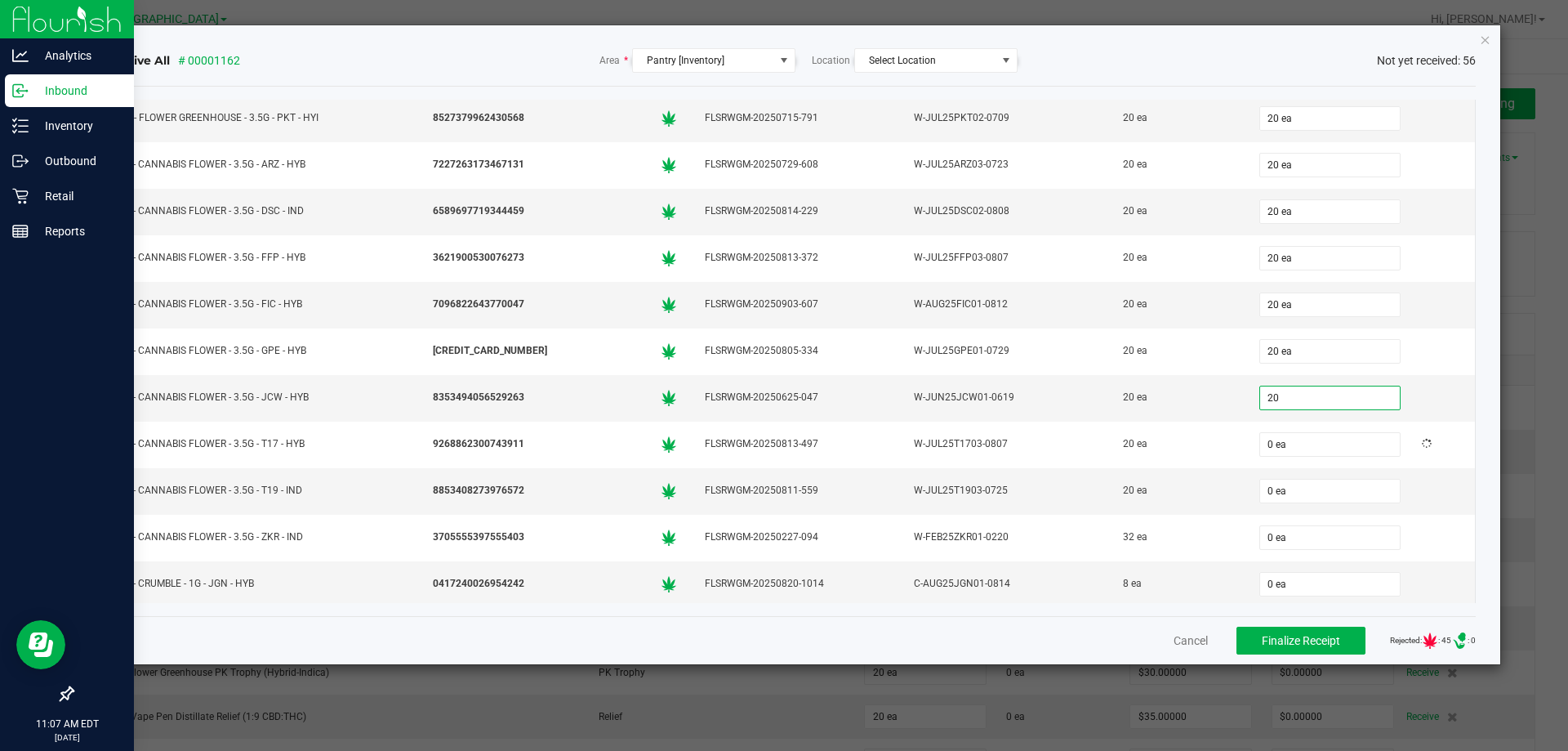
type input "20 ea"
type input "32 ea"
type input "8 ea"
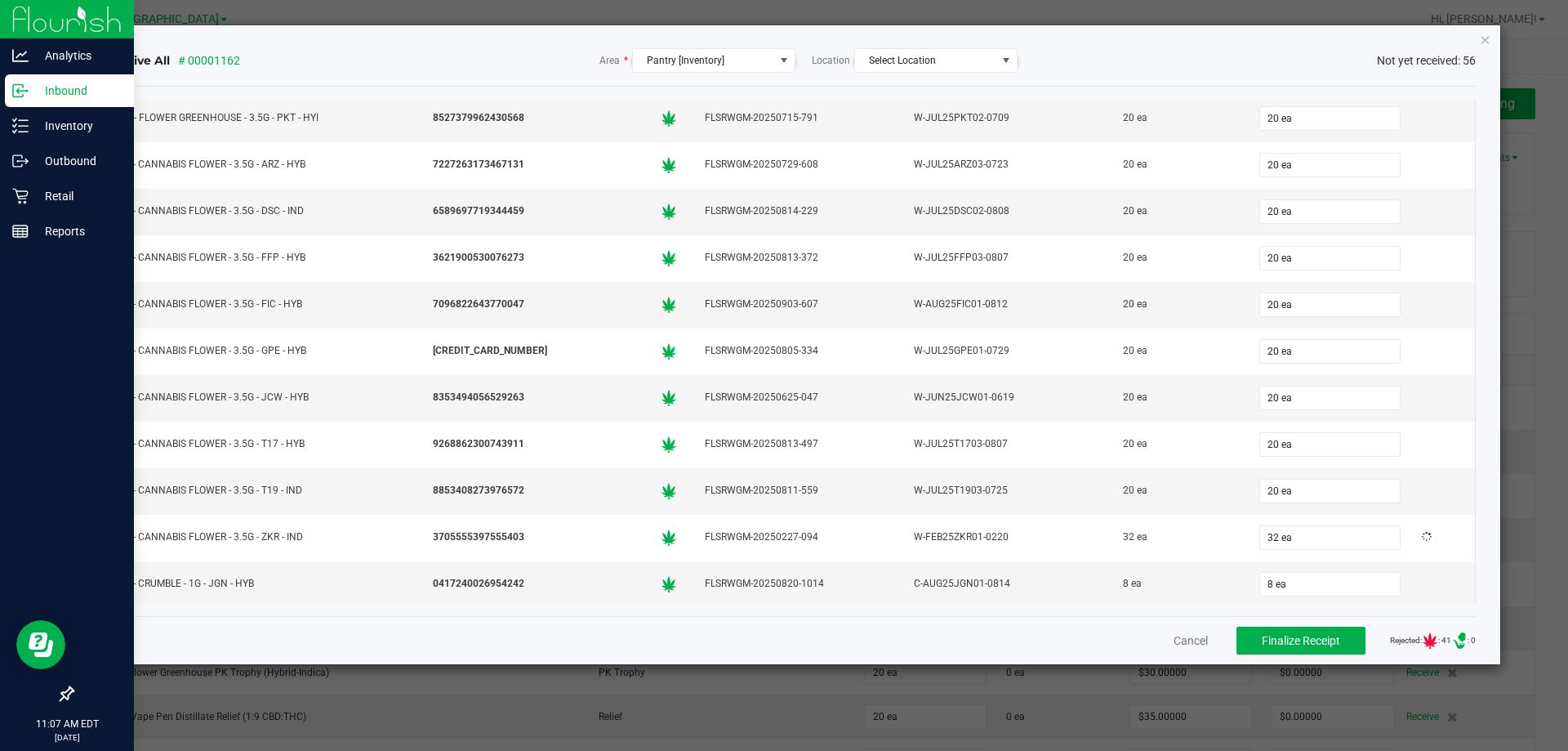
scroll to position [553, 0]
type input "8 ea"
type input "20 ea"
type input "8 ea"
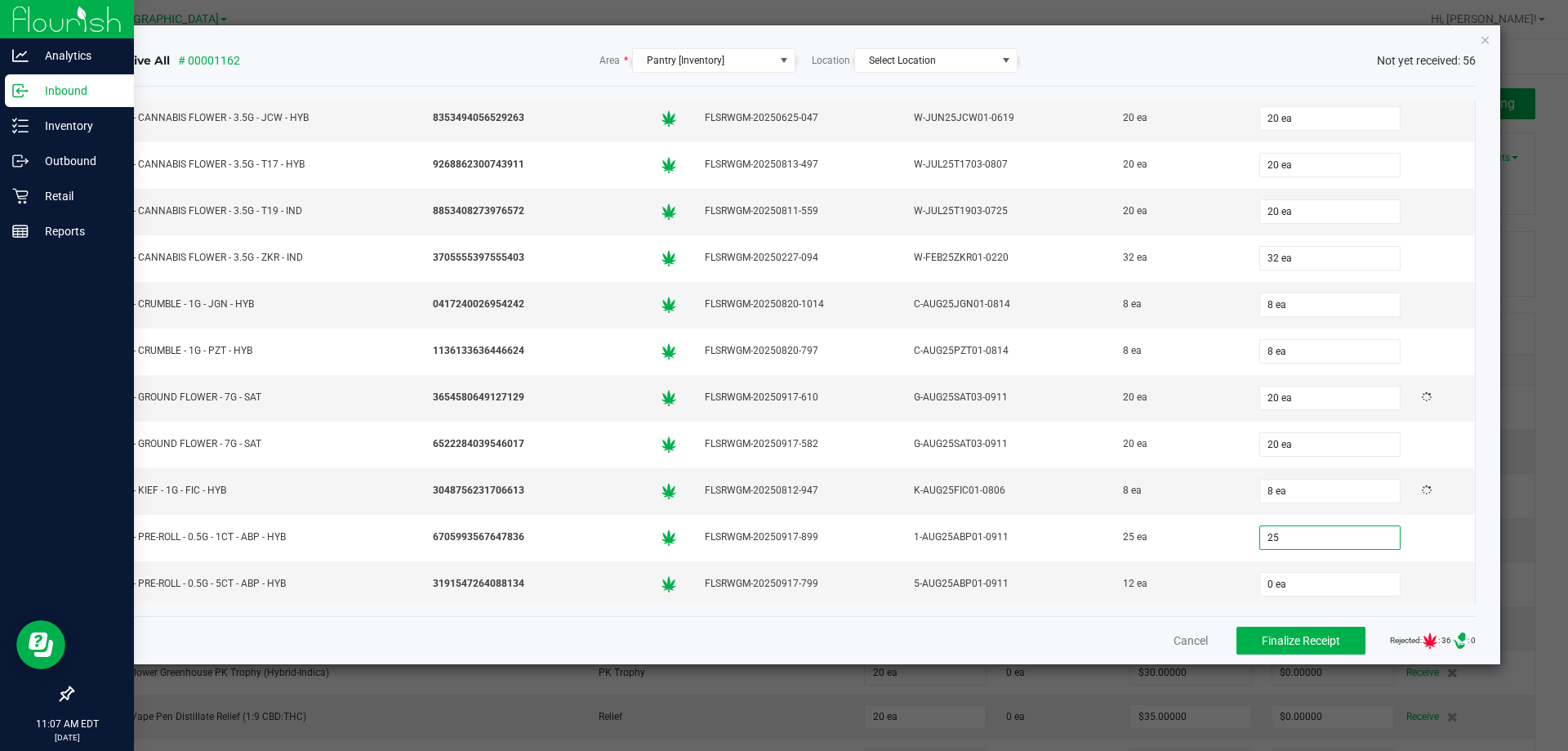
type input "25 ea"
type input "12"
type input "0"
type input "12 ea"
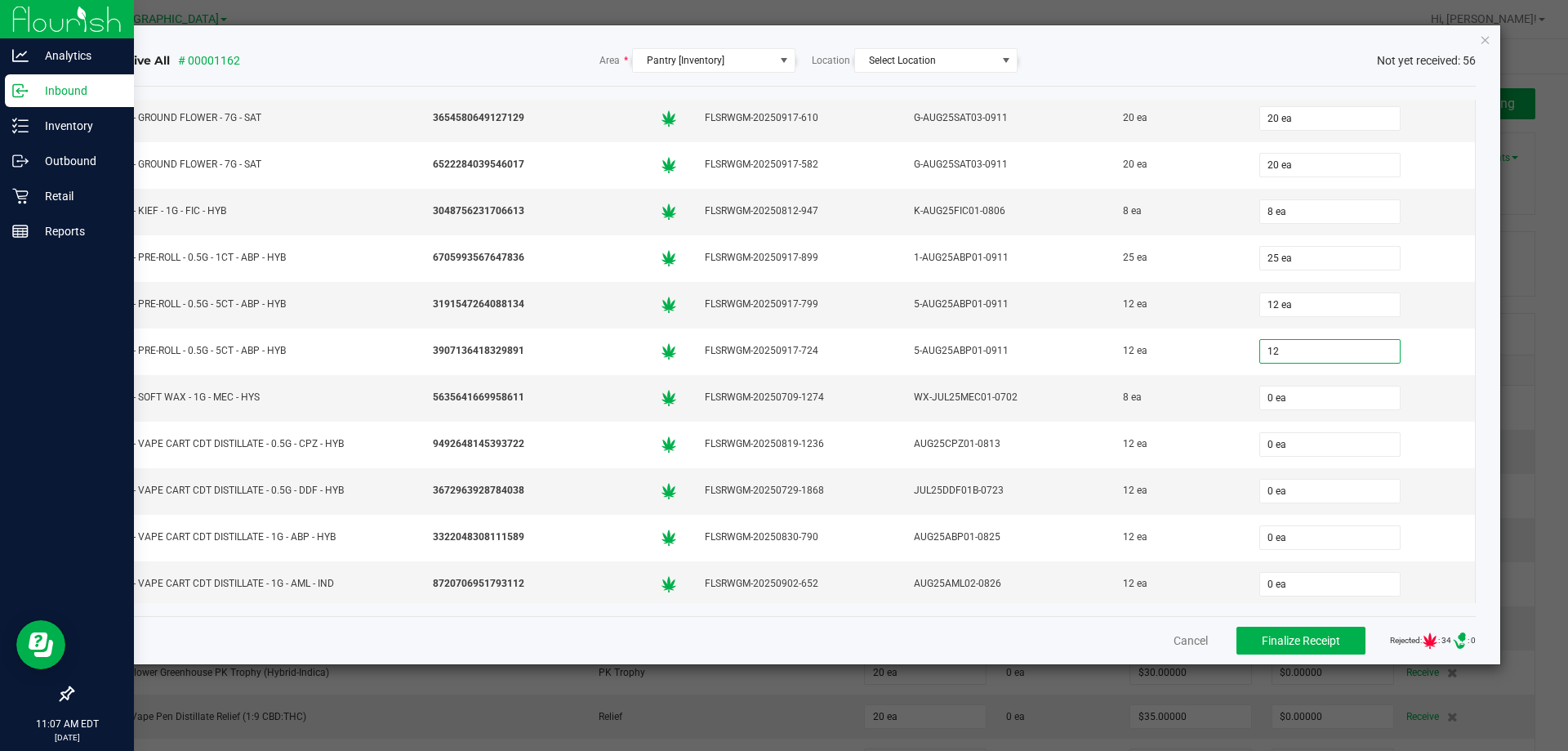
type input "12 ea"
type input "8 ea"
type input "12 ea"
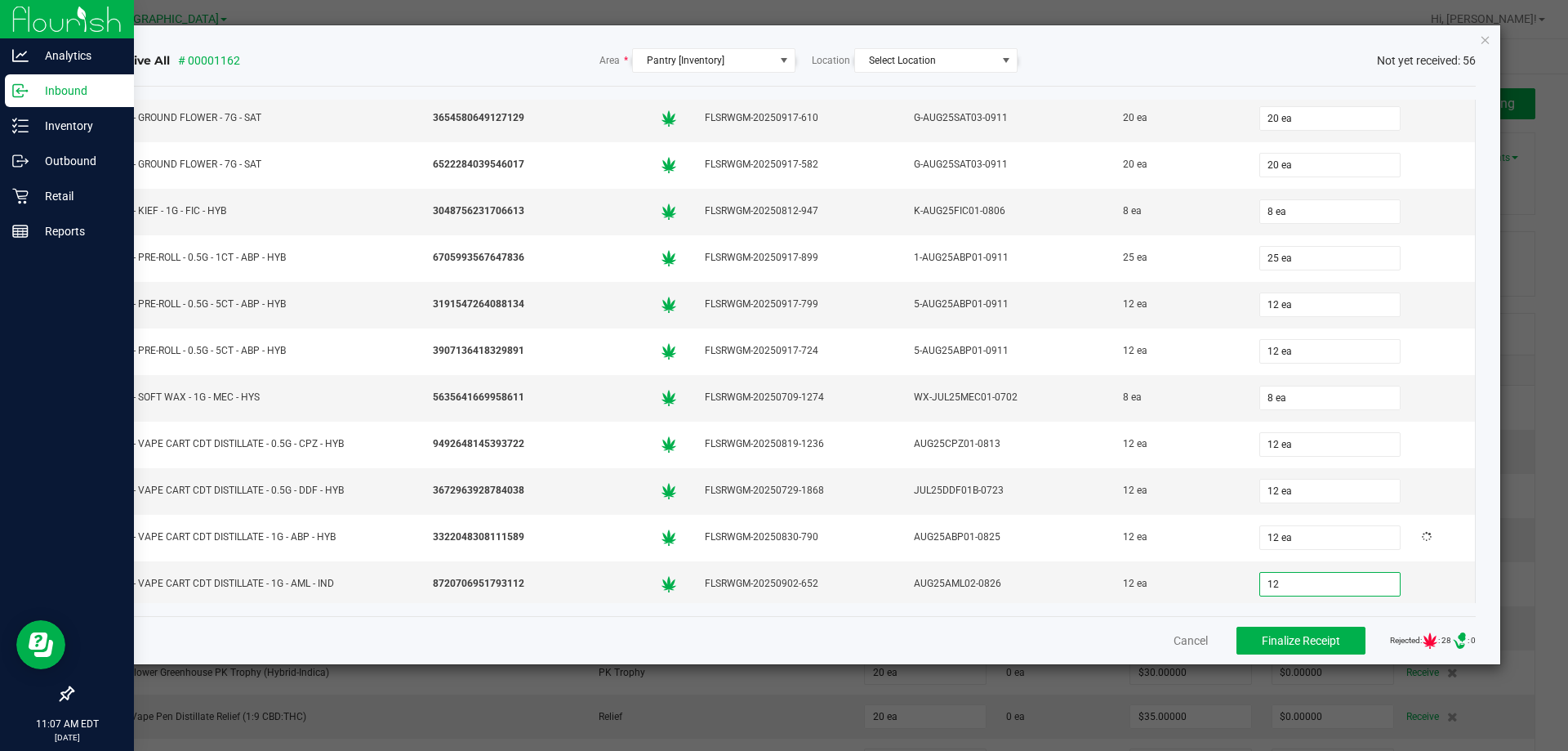
type input "12 ea"
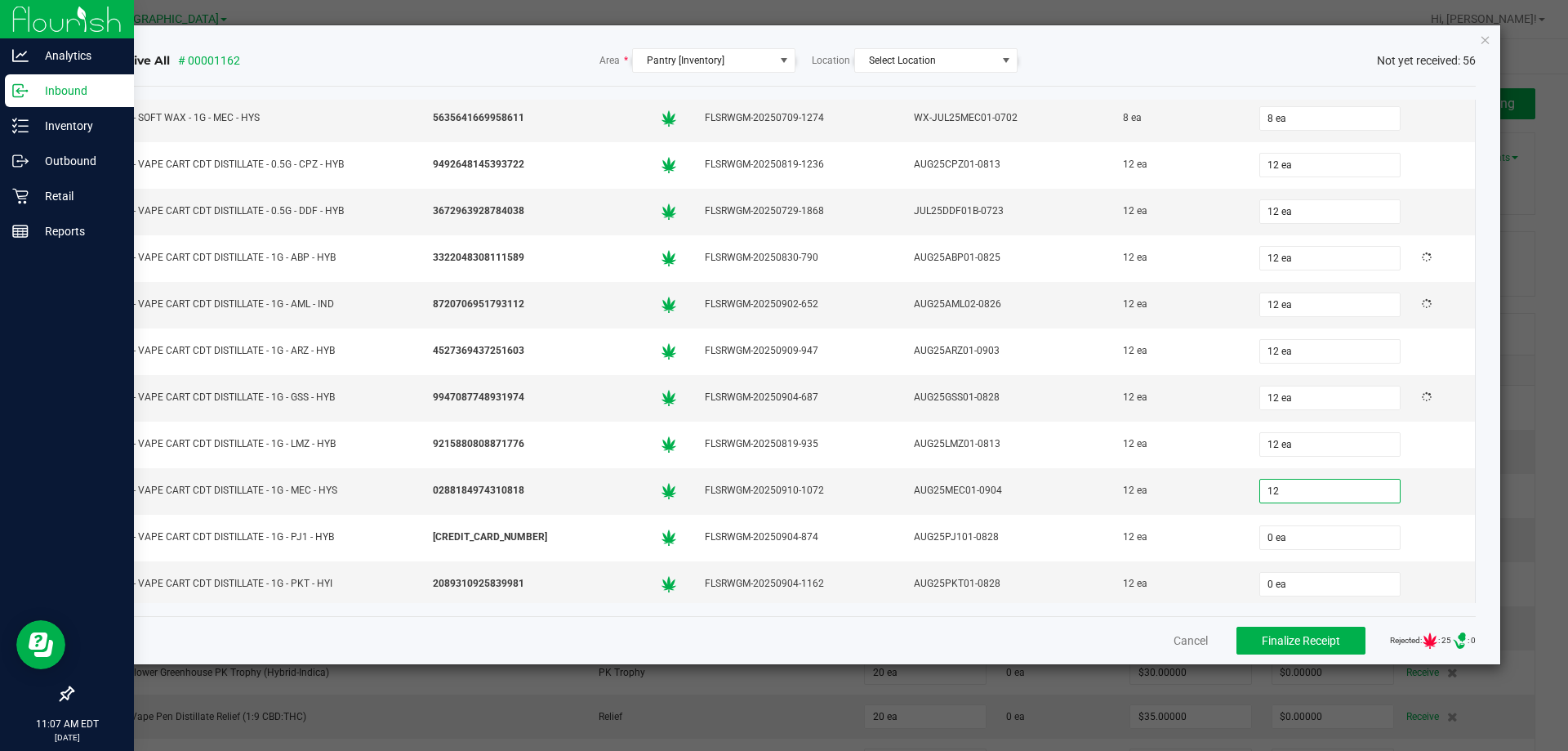
type input "12 ea"
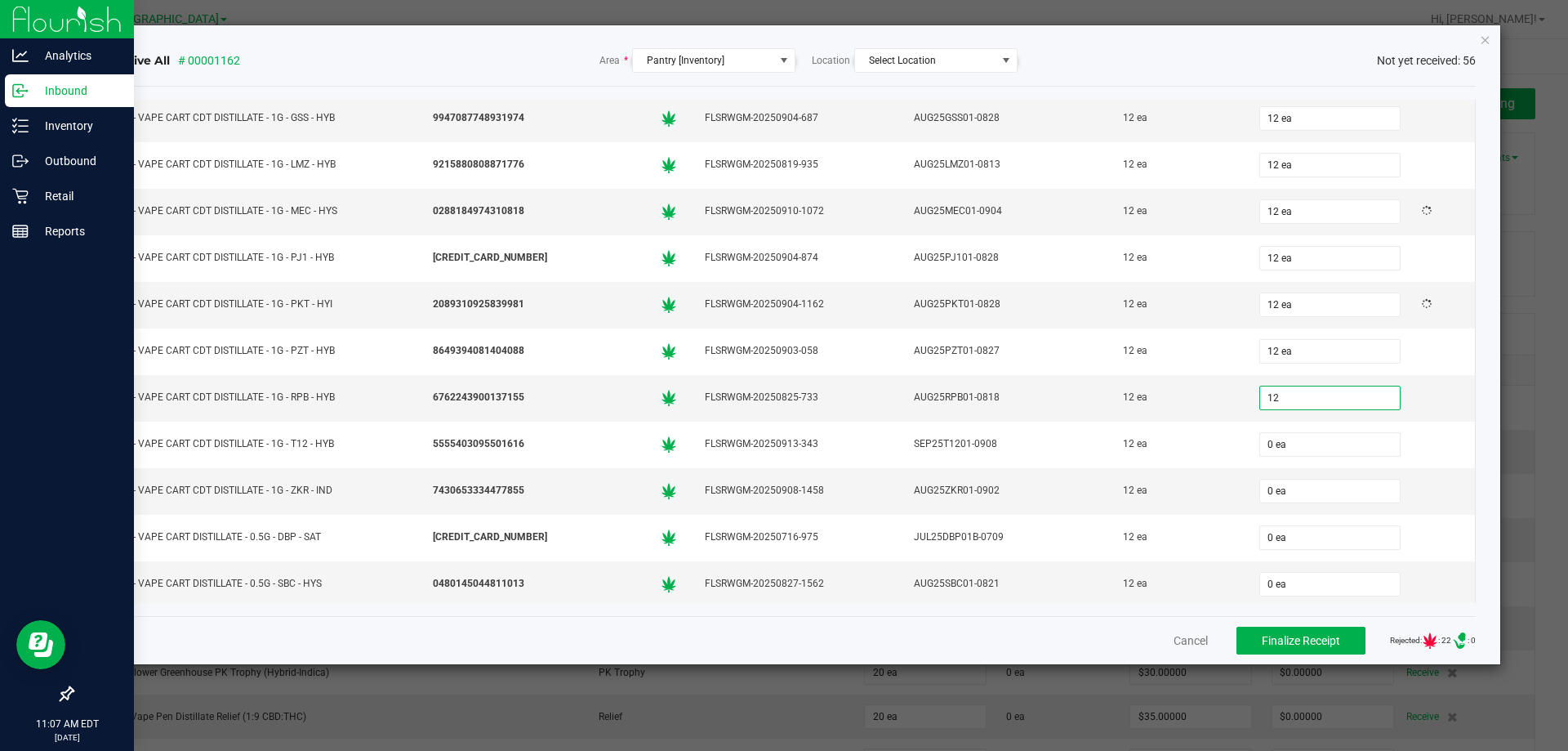
type input "12"
type input "0"
type input "12 ea"
type input "2 ea"
type input "12 ea"
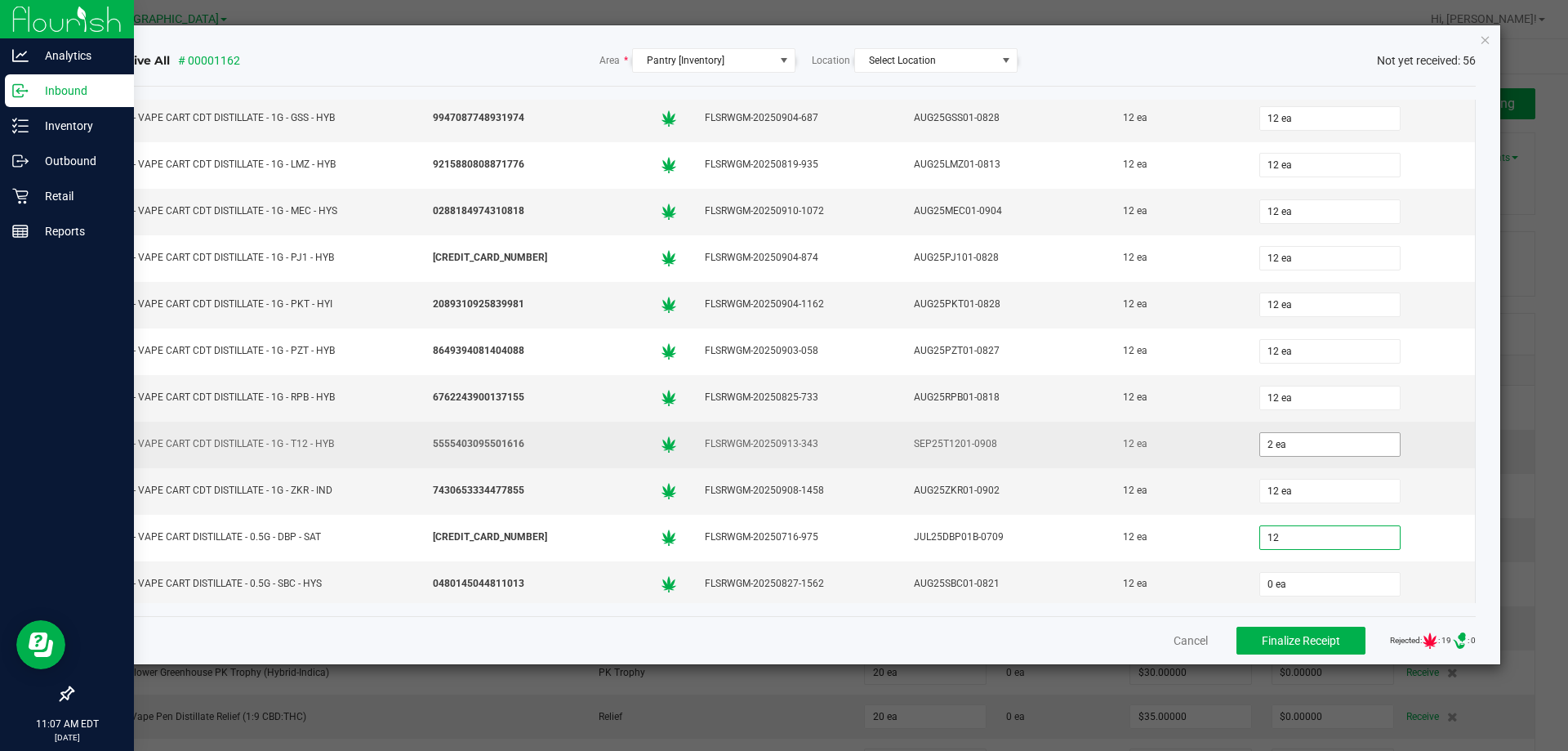
type input "12"
click at [1288, 448] on input "2 ea" at bounding box center [1330, 445] width 140 height 23
type input "2"
type input "12 ea"
type input "12"
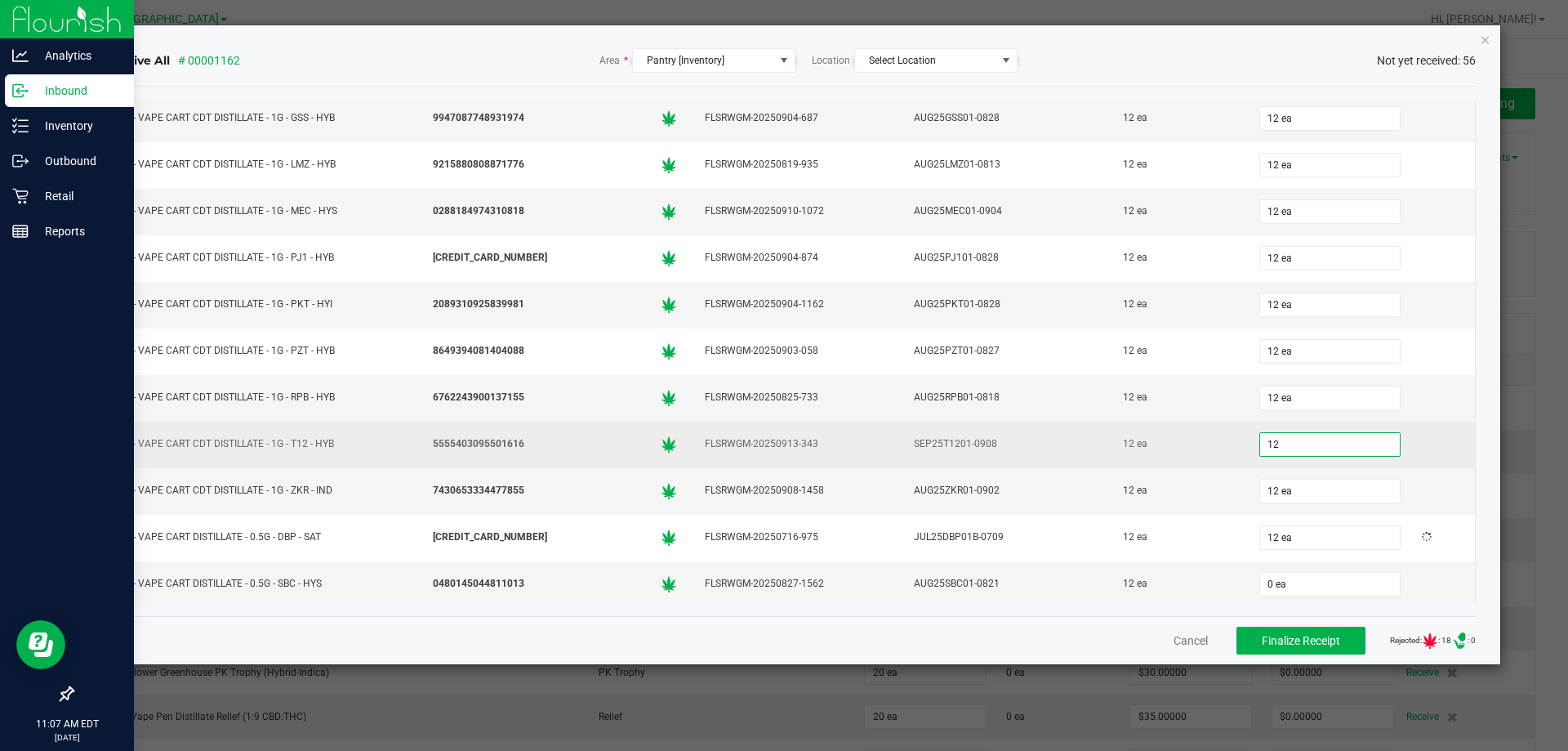
type input "12"
type input "12 ea"
type input "12"
type input "0"
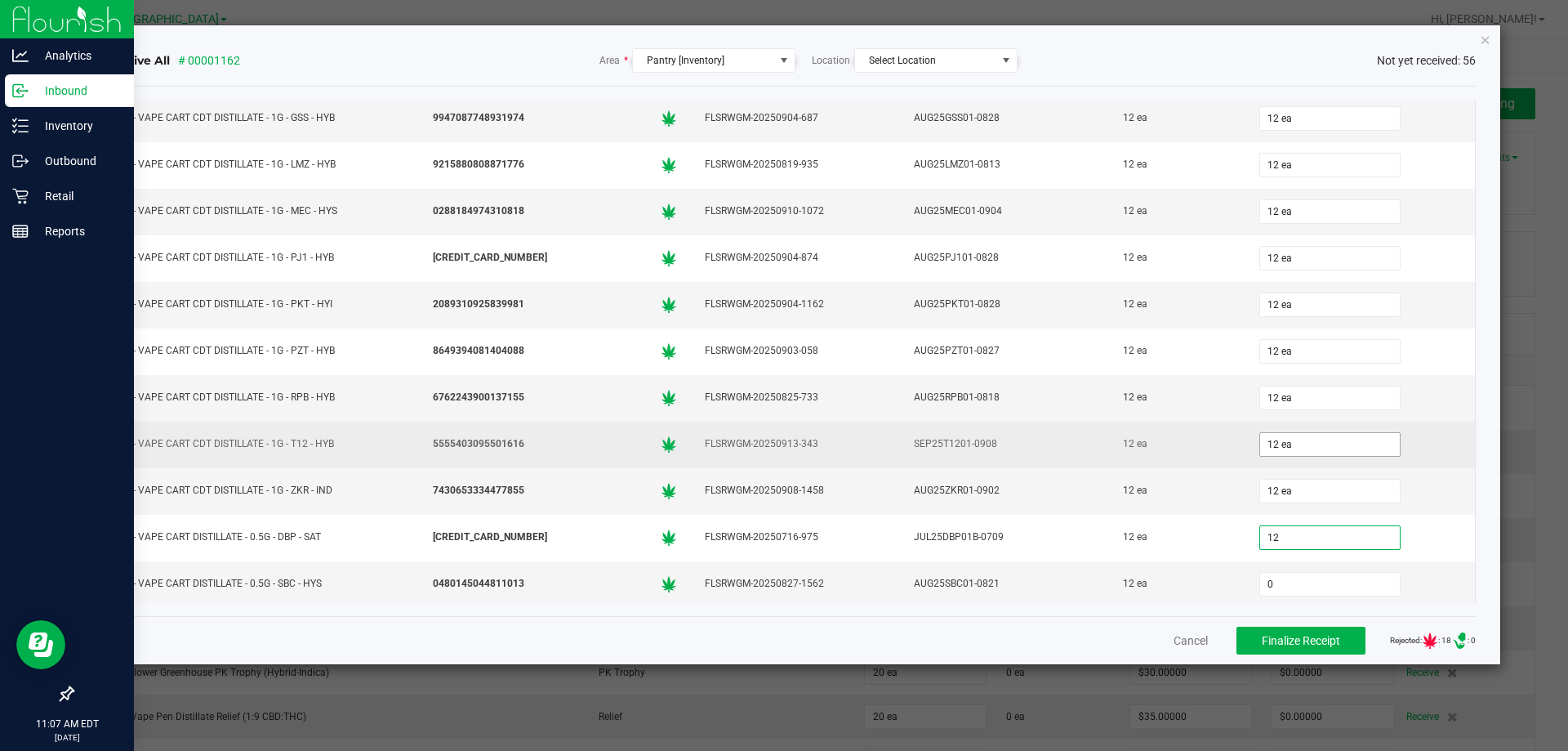
type input "12 ea"
type input "0"
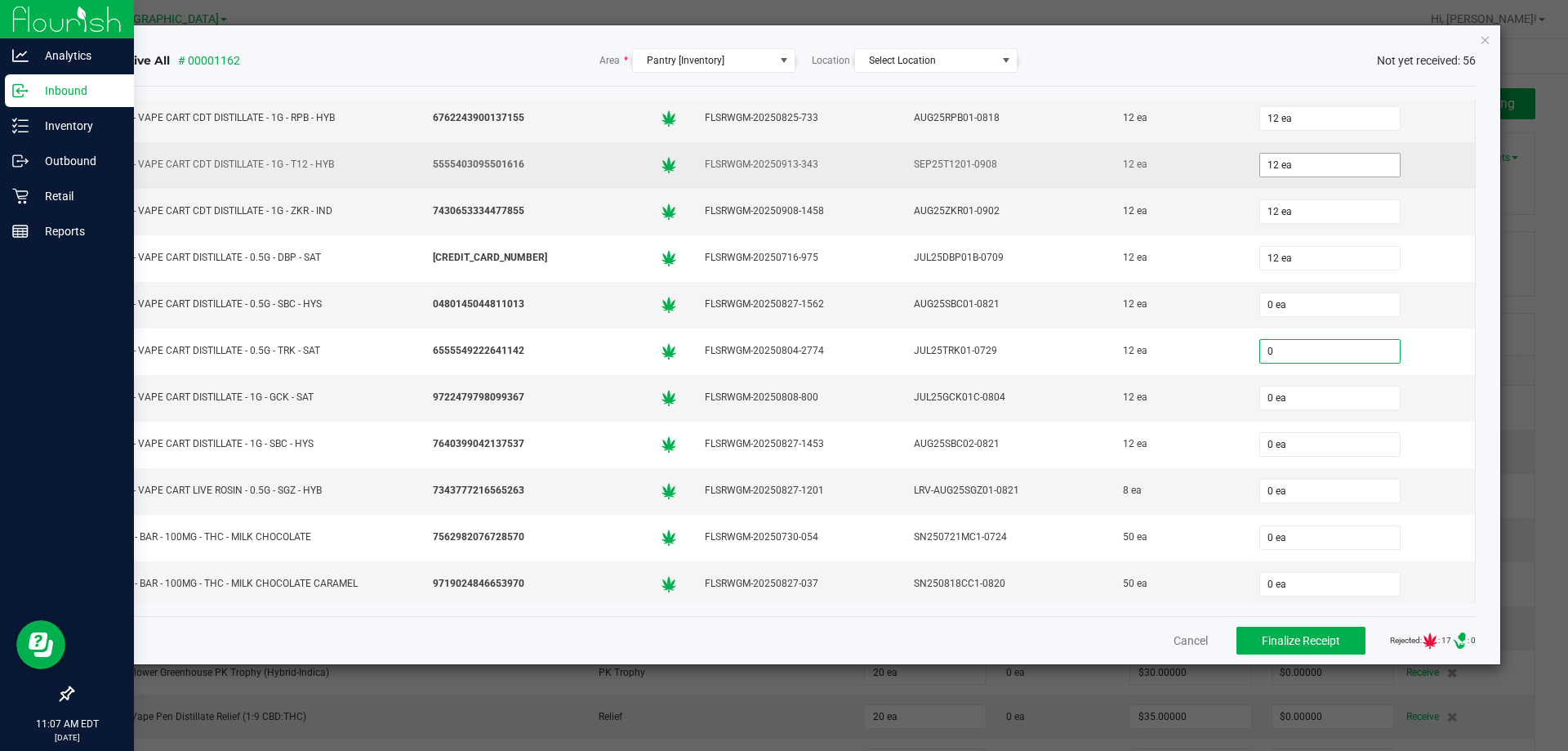
type input "0"
type input "0 ea"
type input "12 ea"
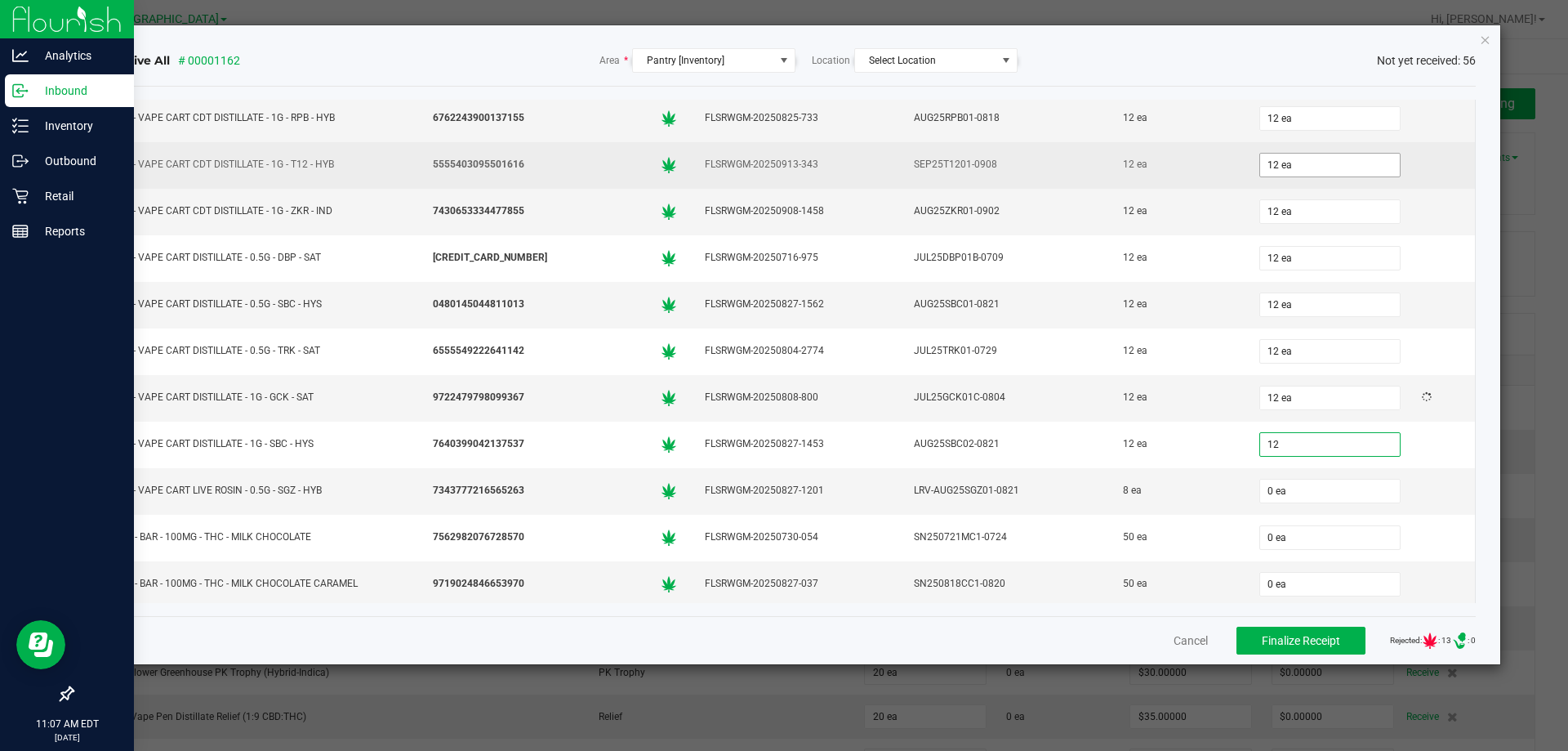
type input "12 ea"
type input "8 ea"
type input "12 ea"
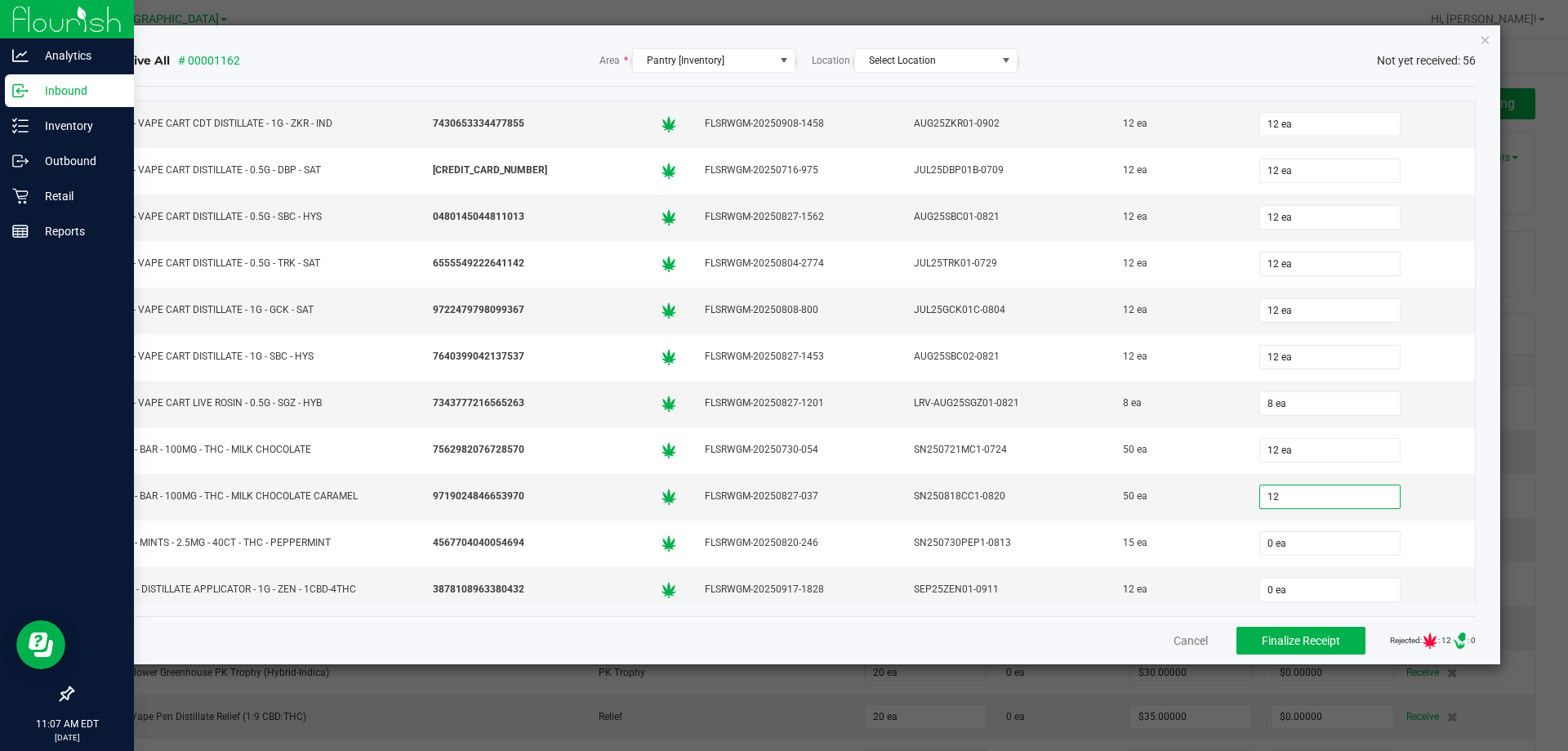
scroll to position [1782, 0]
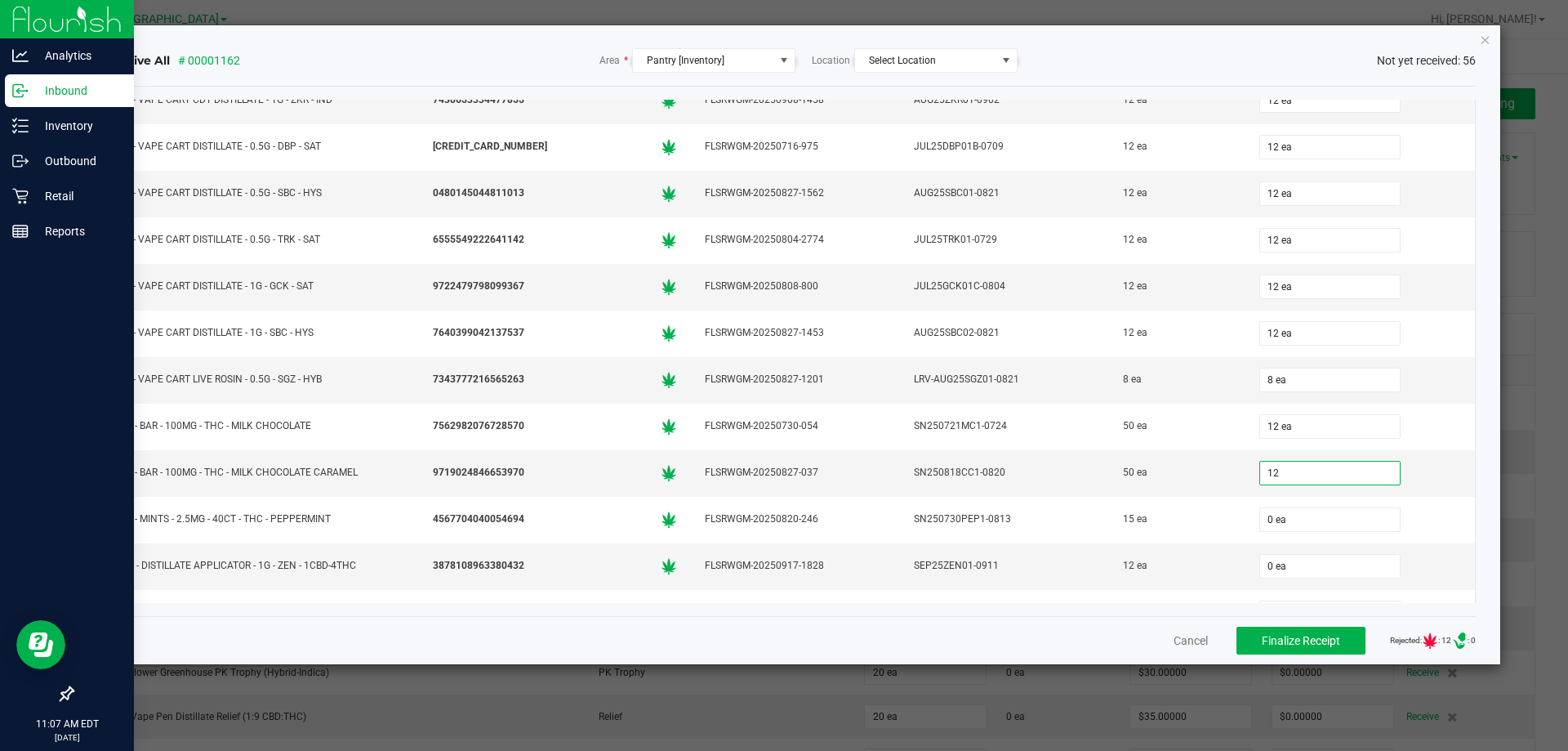
type input "12 ea"
type input "15 ea"
type input "12 ea"
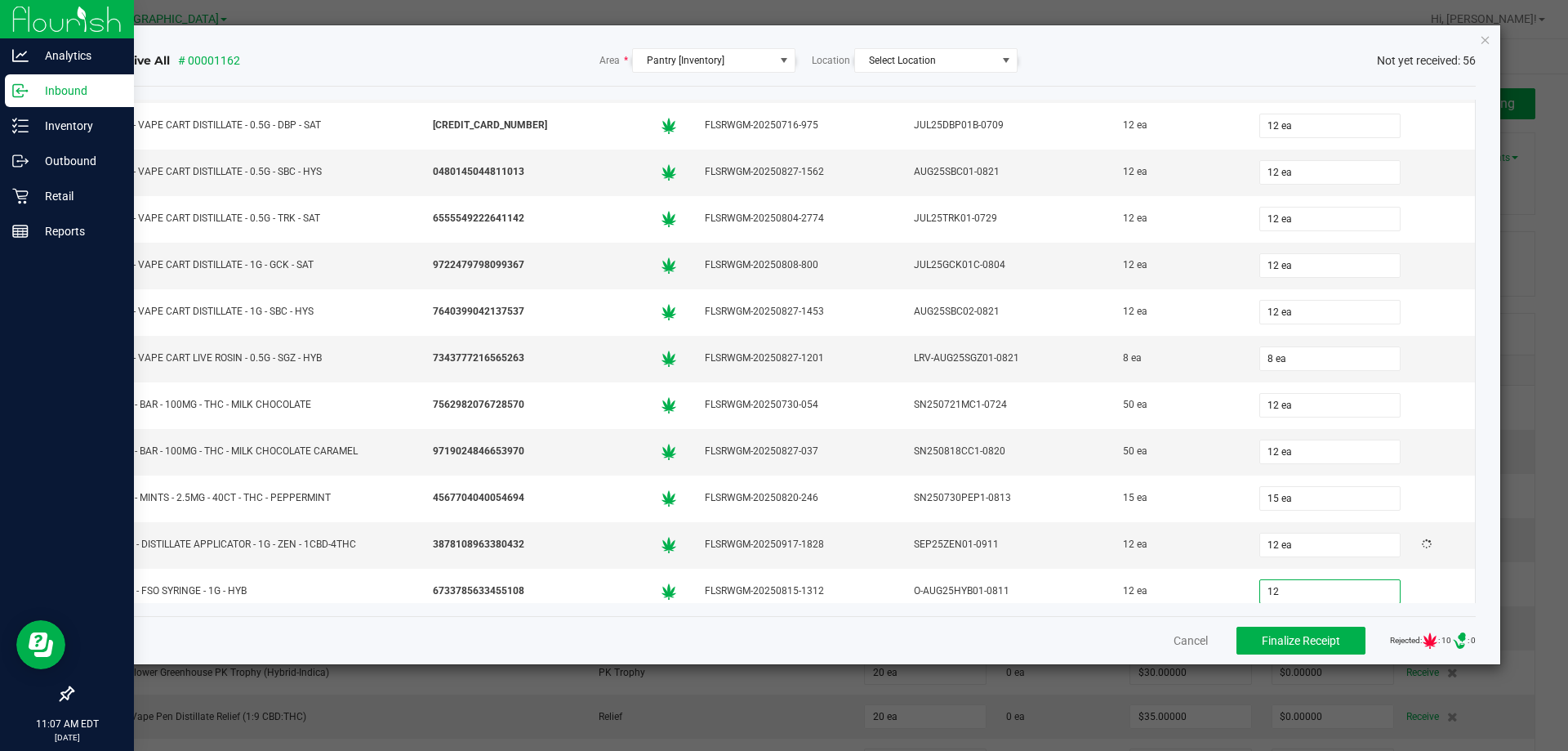
type input "12"
type input "0"
type input "12 ea"
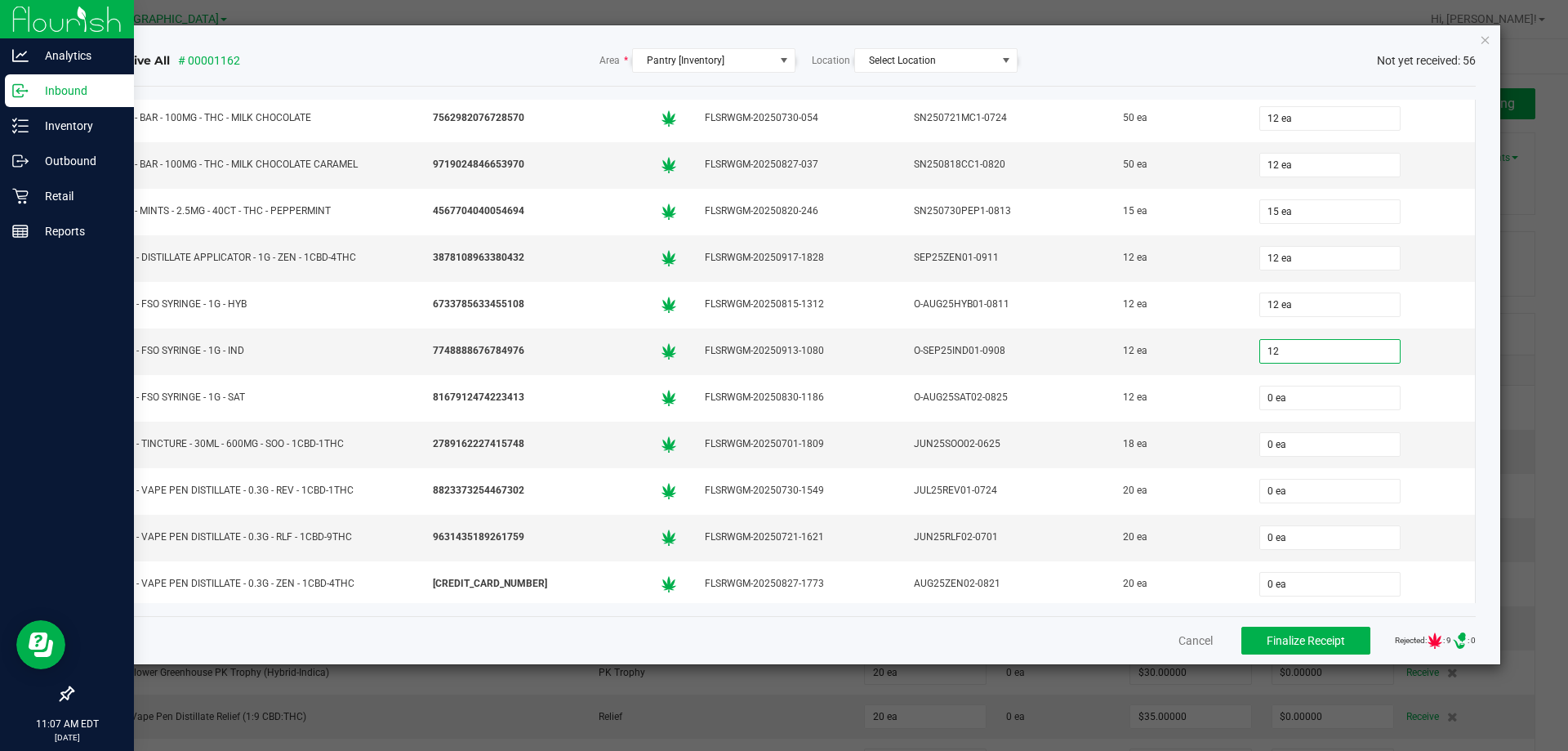
type input "12 ea"
type input "18 ea"
type input "20 ea"
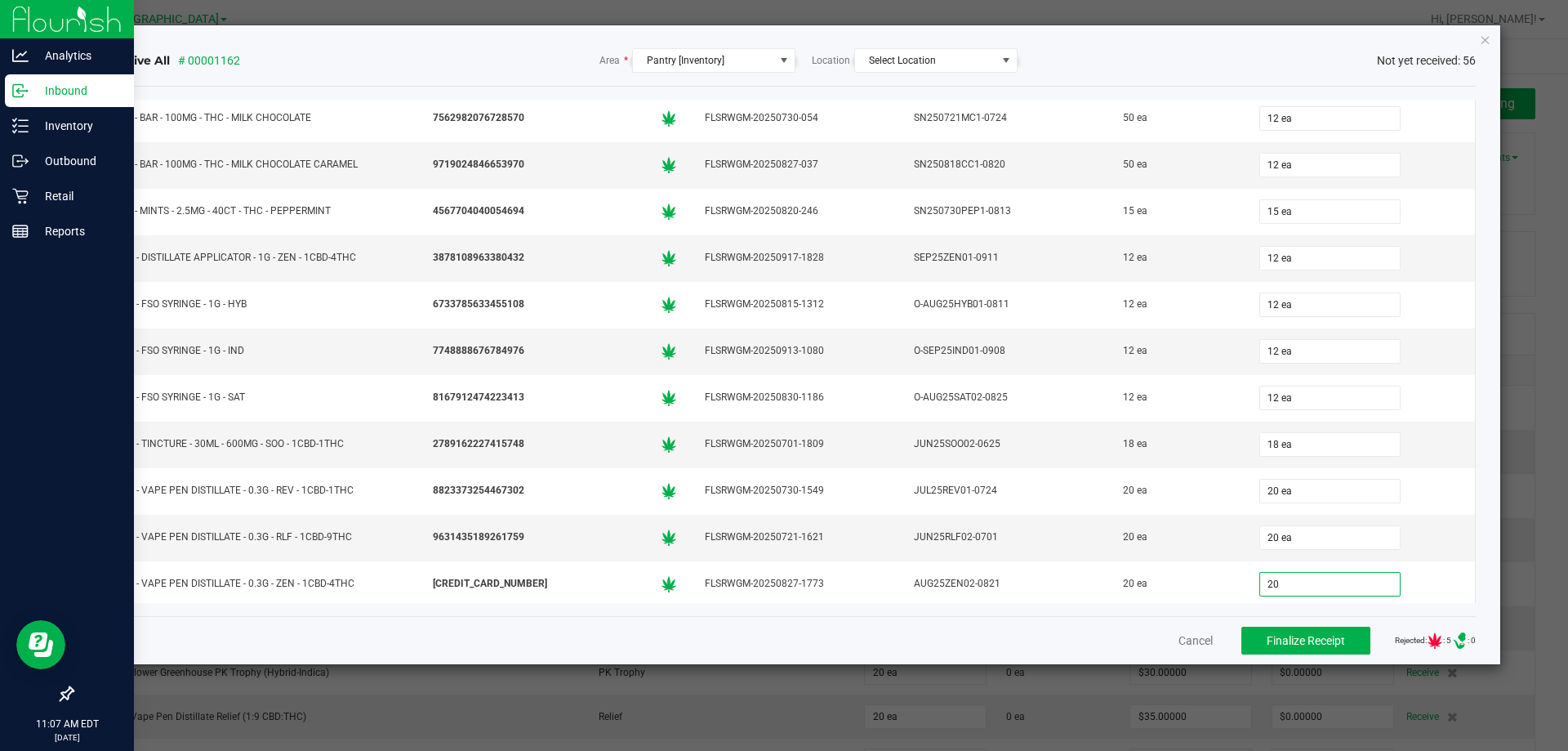
type input "20 ea"
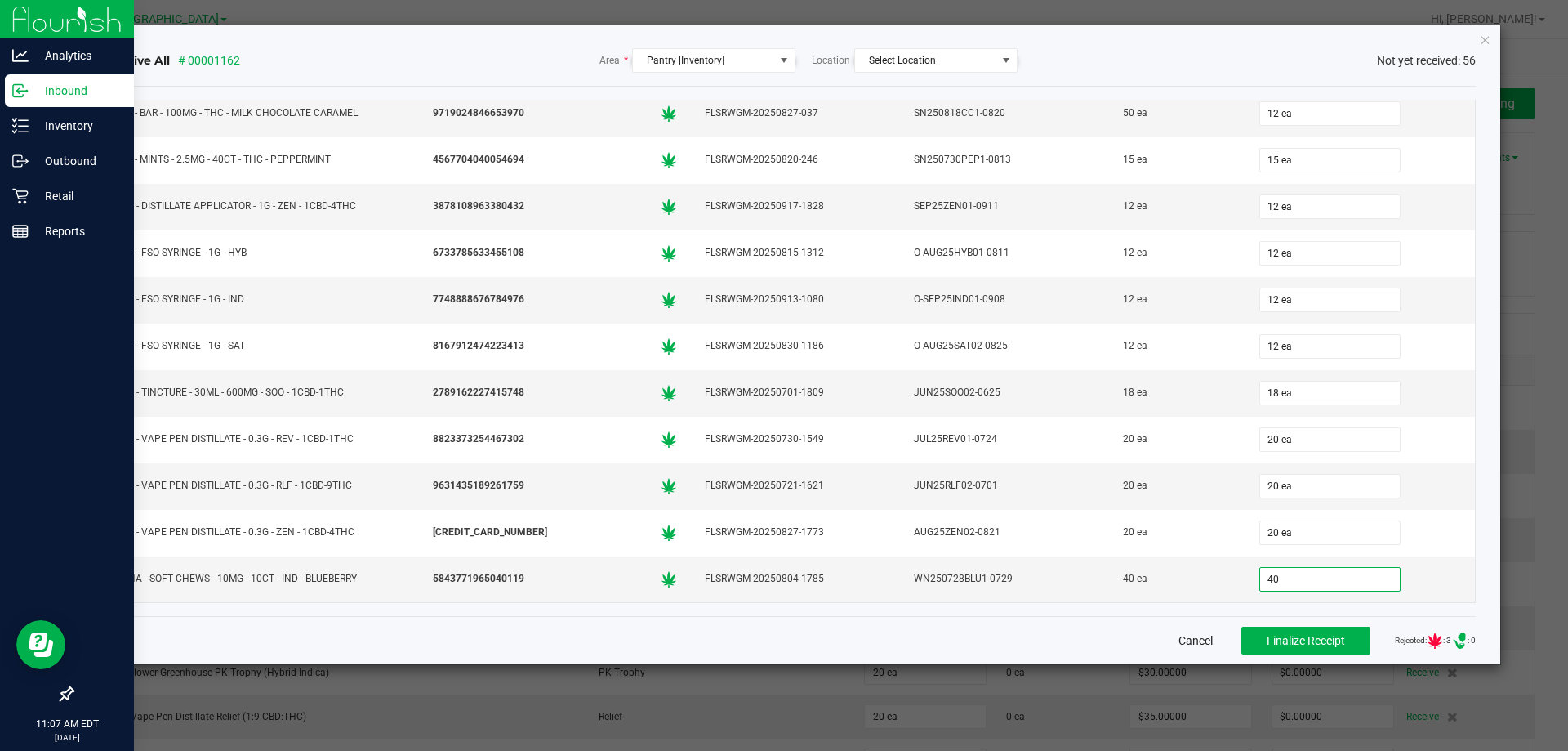
type input "40 ea"
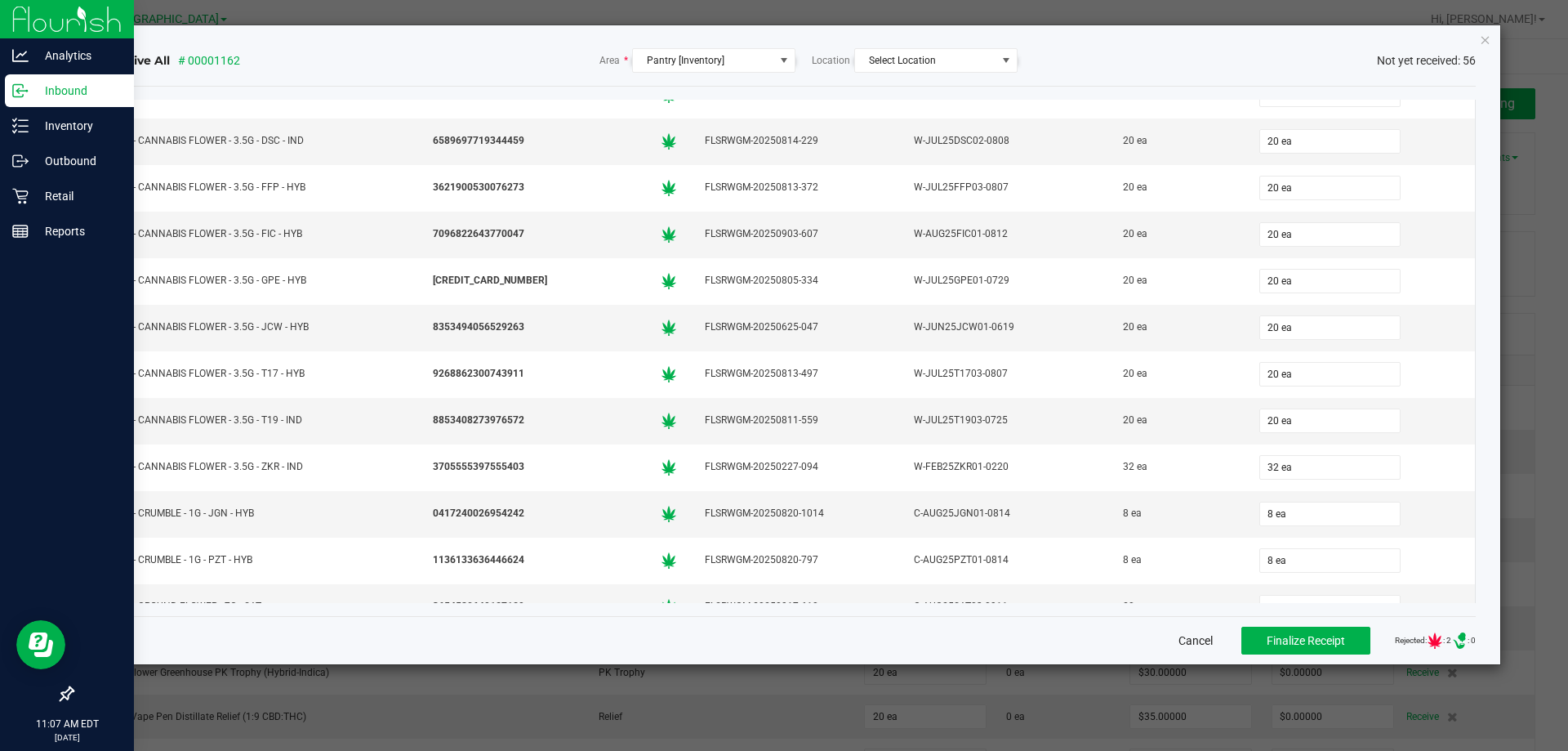
scroll to position [0, 0]
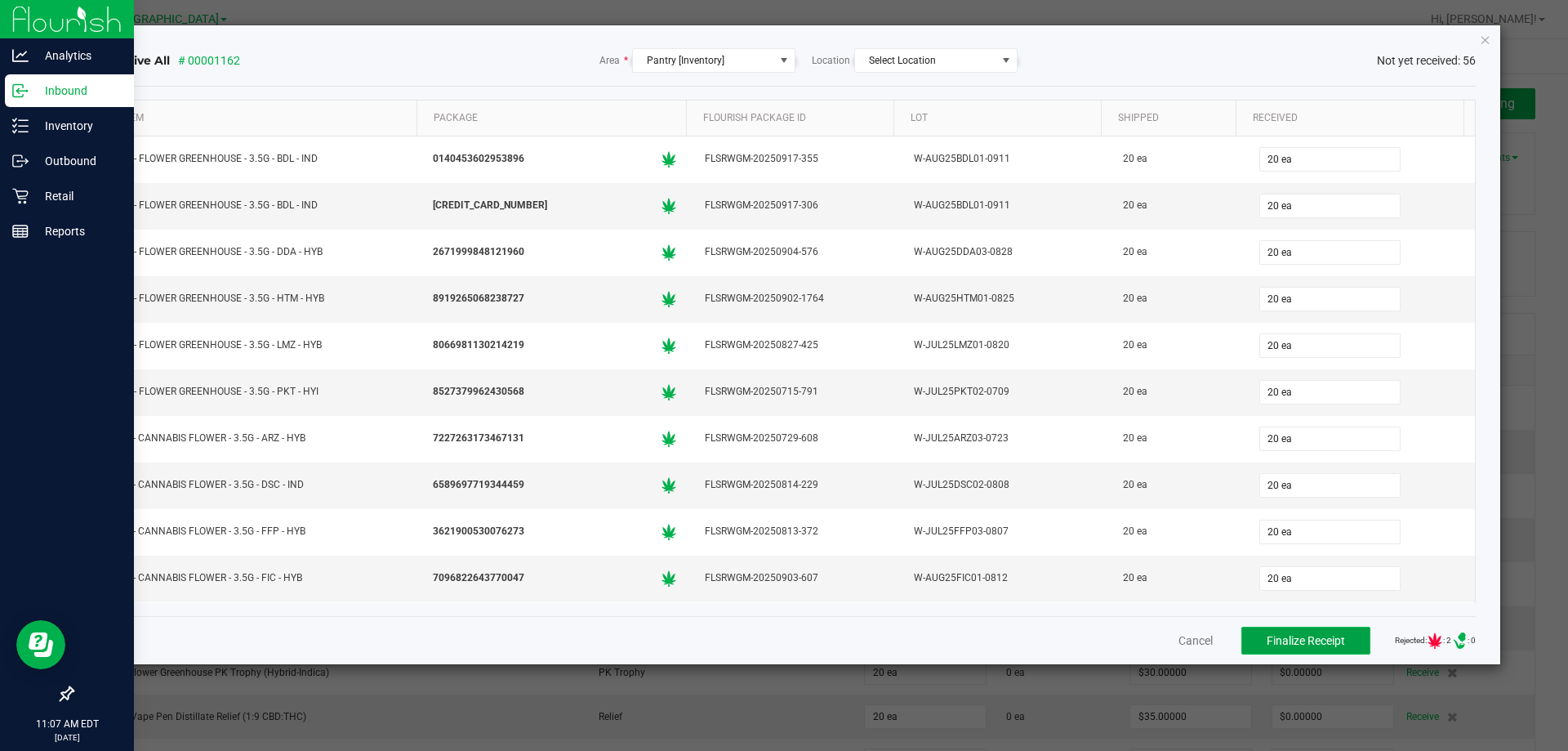
click at [1331, 646] on span "Finalize Receipt" at bounding box center [1306, 641] width 78 height 13
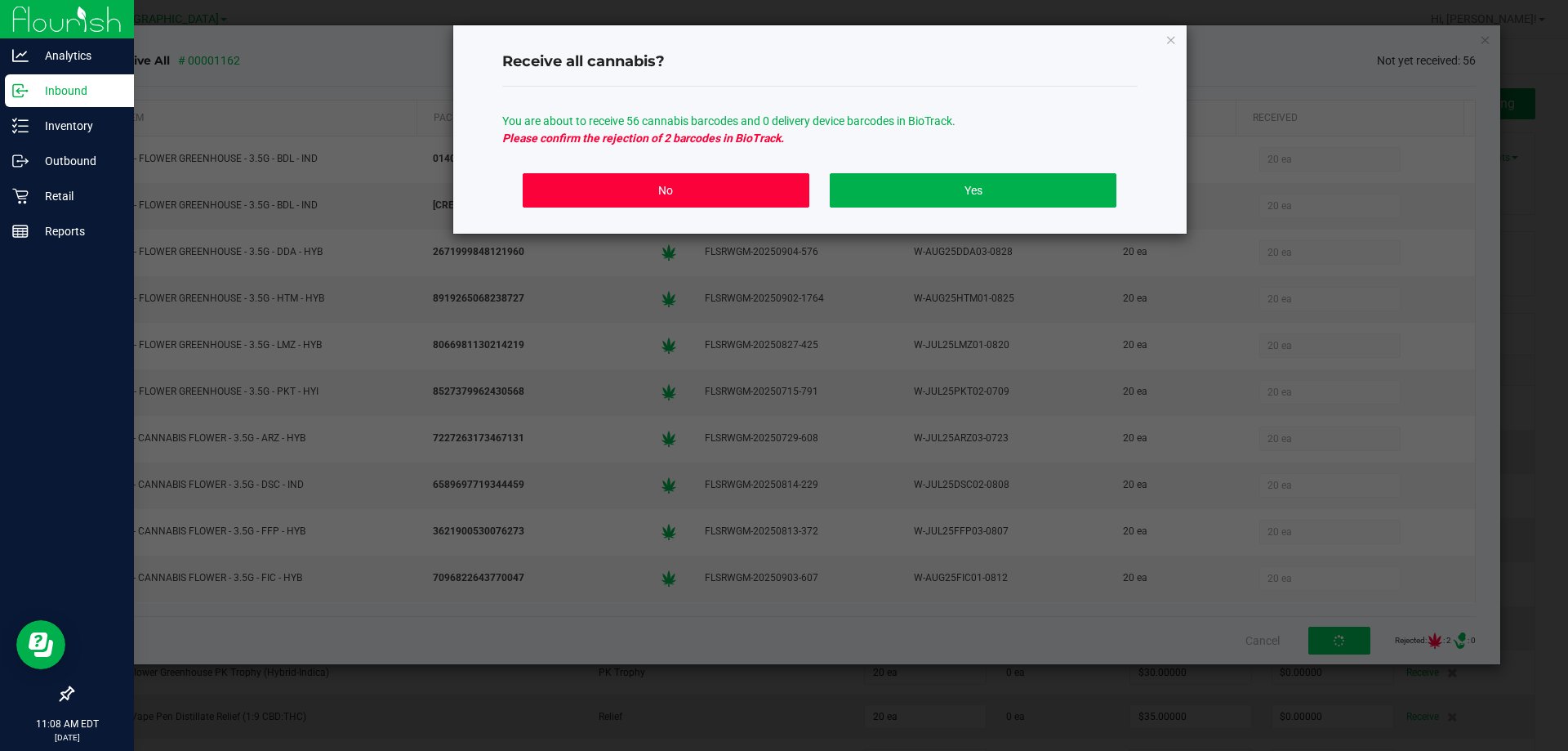
click at [737, 184] on button "No" at bounding box center [665, 190] width 285 height 35
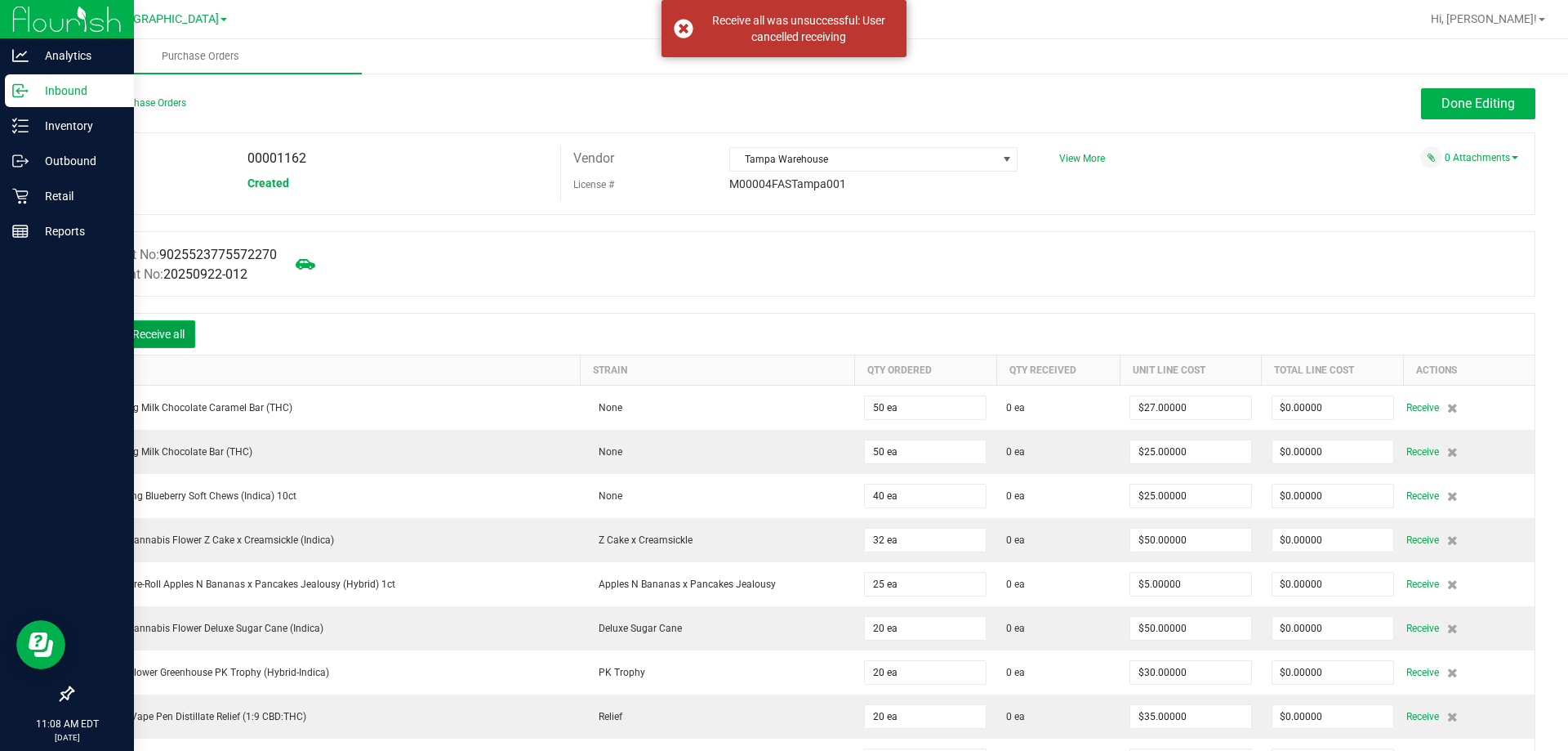
click at [181, 326] on button "Receive all" at bounding box center [158, 334] width 74 height 28
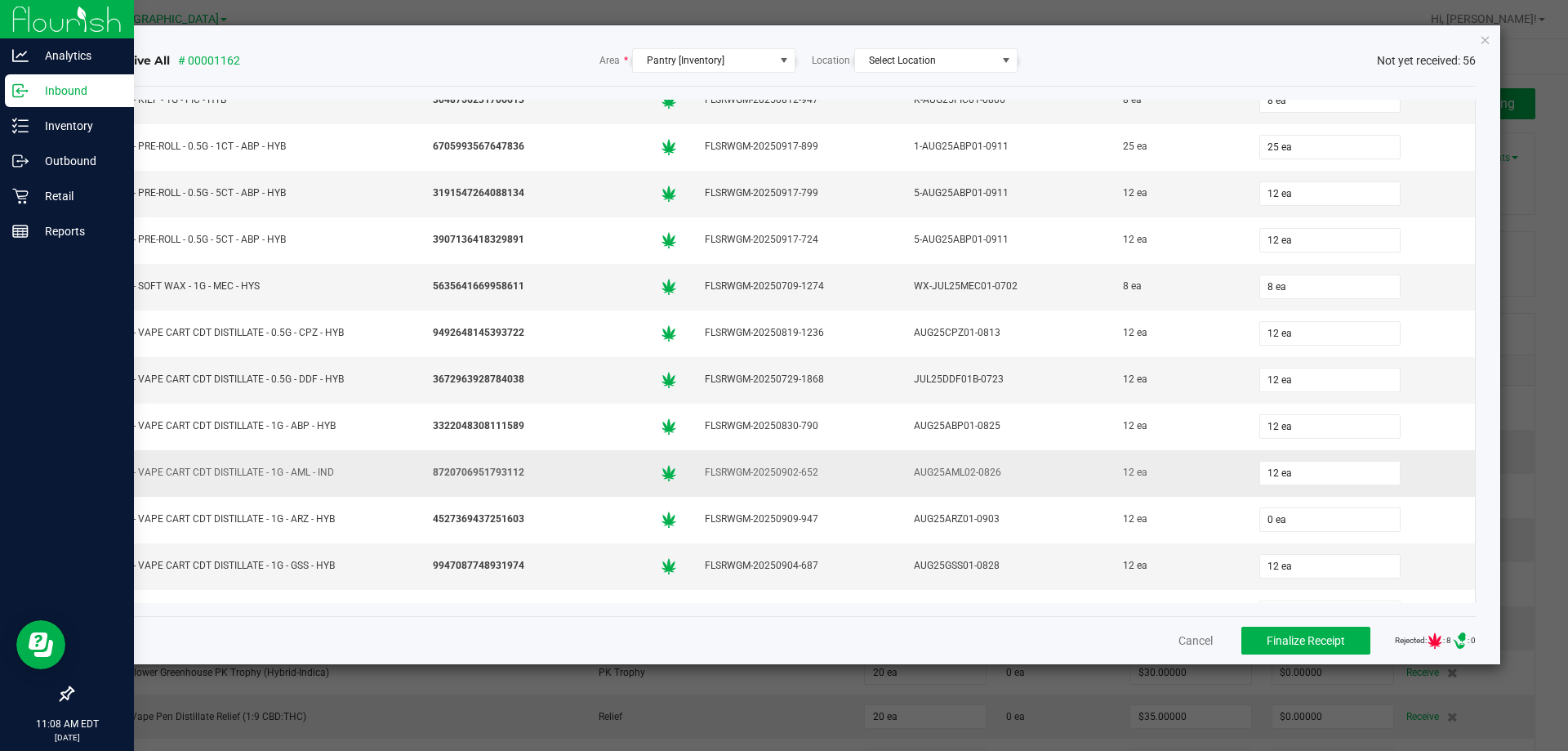
scroll to position [981, 0]
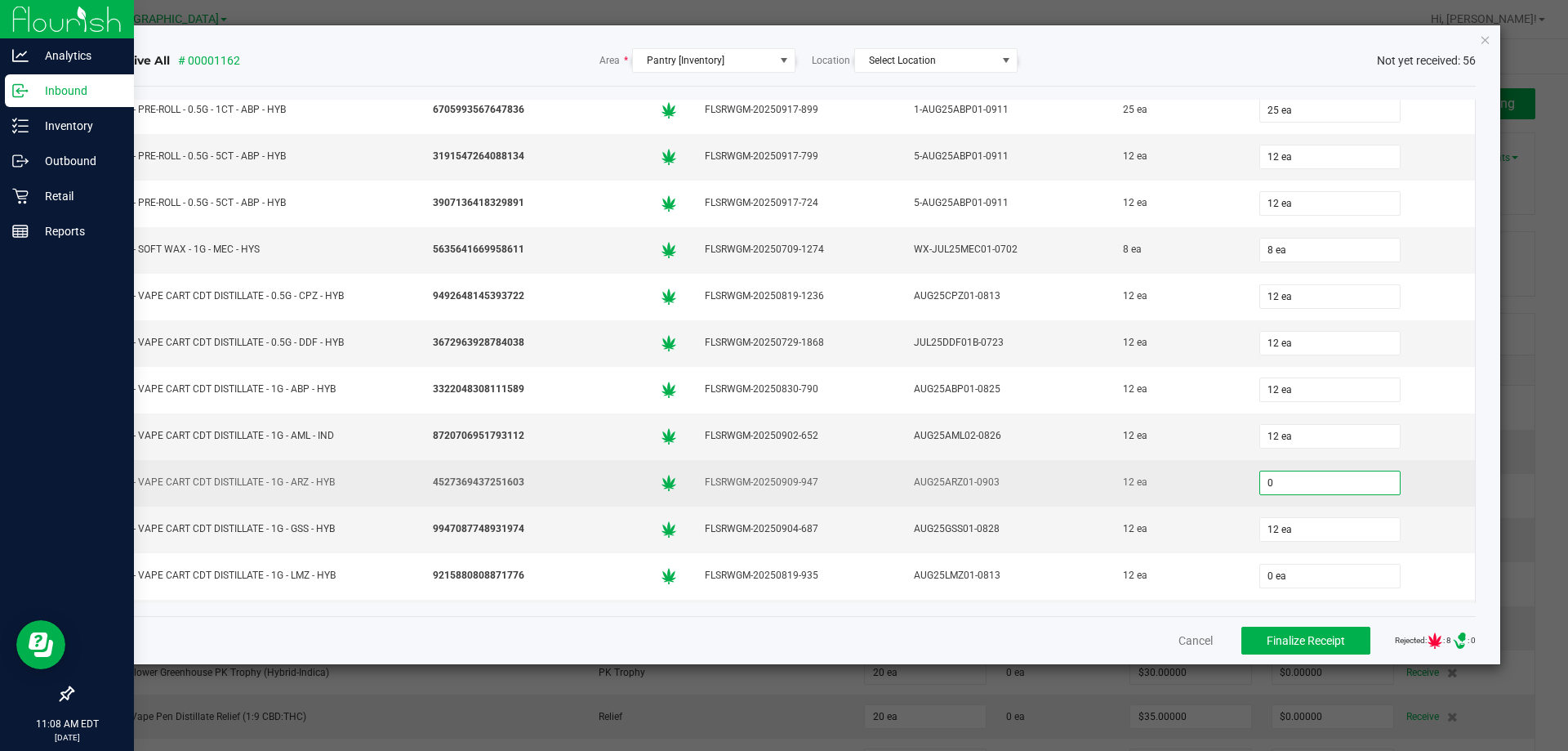
click at [1287, 481] on input "0" at bounding box center [1330, 483] width 140 height 23
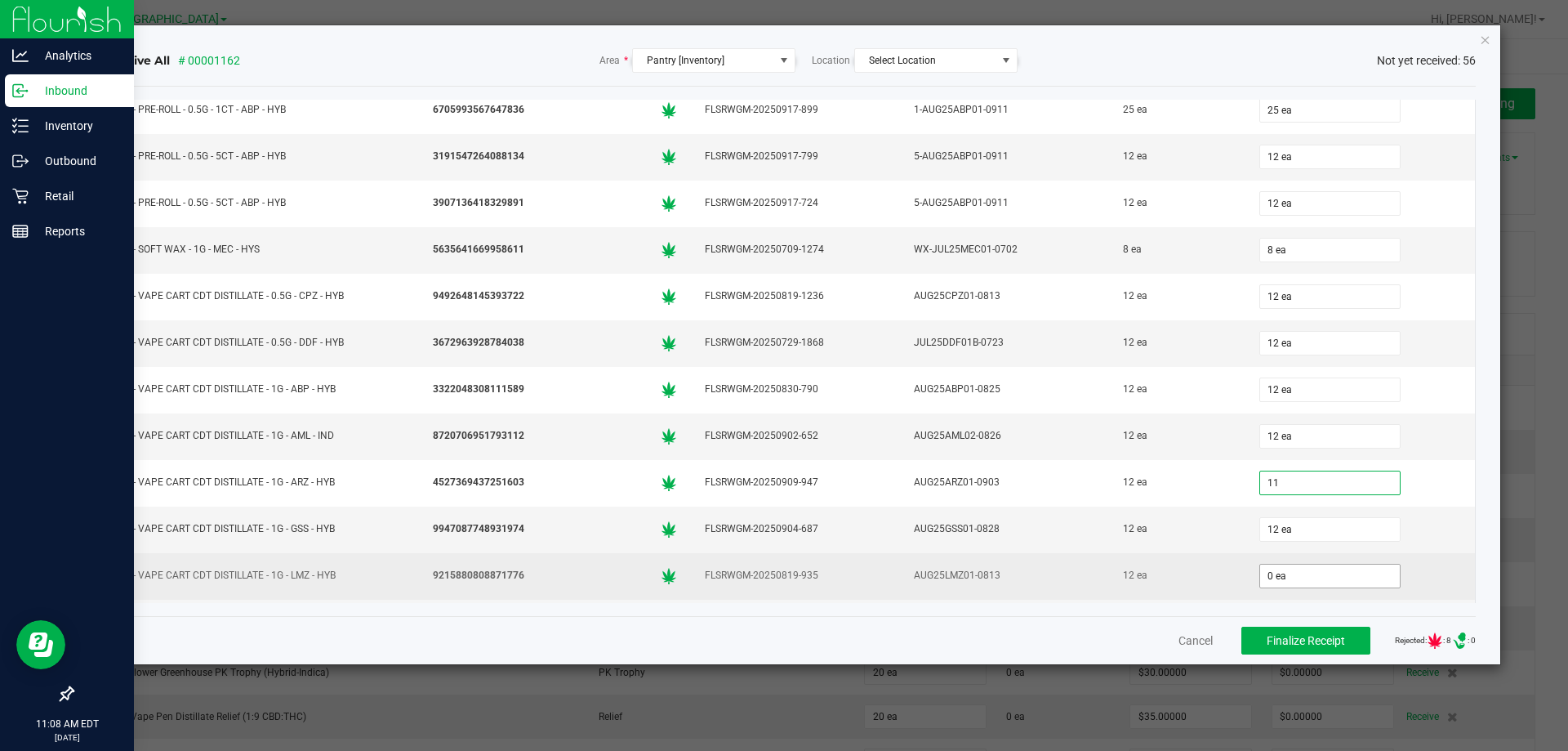
type input "11 ea"
click at [1279, 575] on input "0" at bounding box center [1330, 577] width 140 height 23
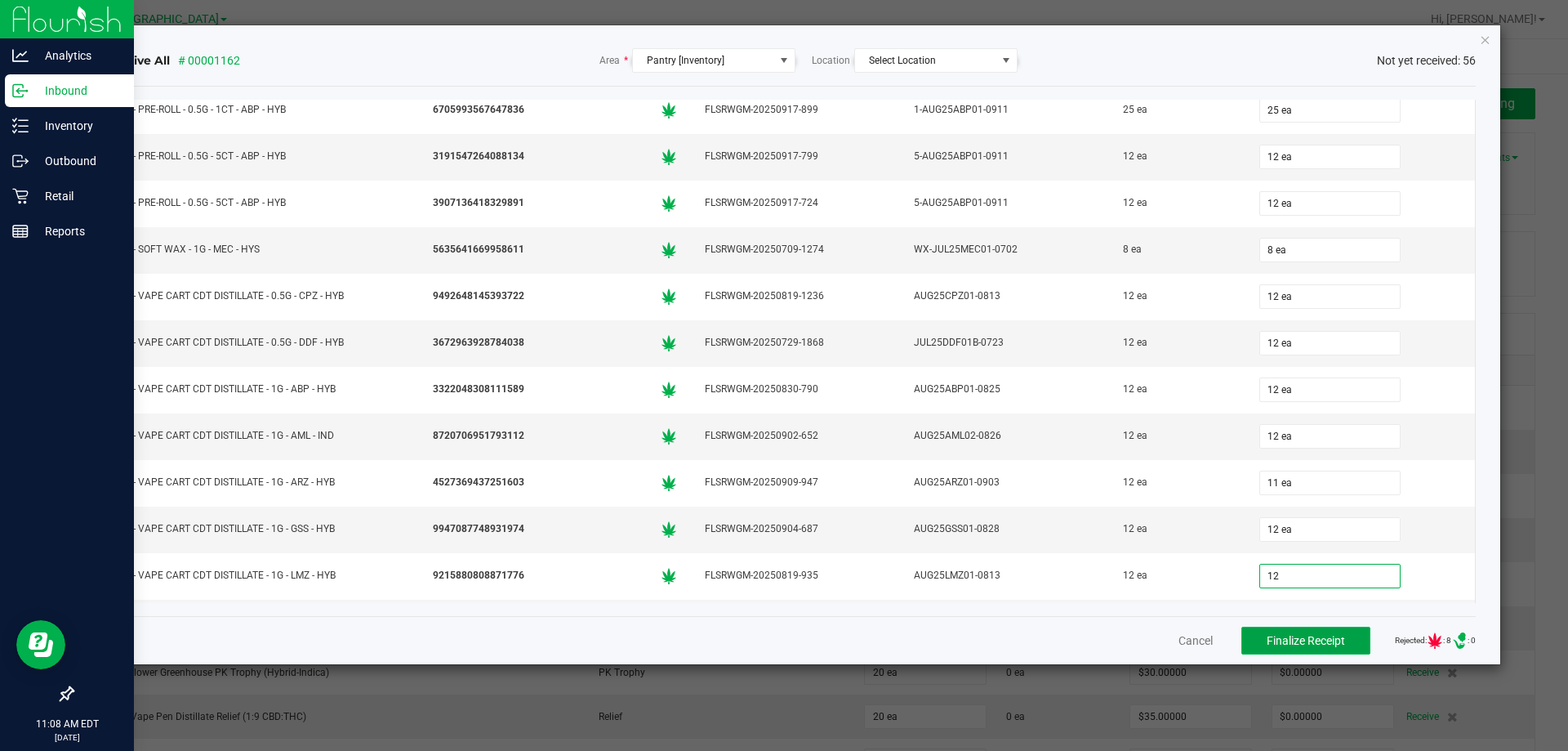
type input "12 ea"
click at [1285, 651] on button "Finalize Receipt" at bounding box center [1306, 640] width 129 height 28
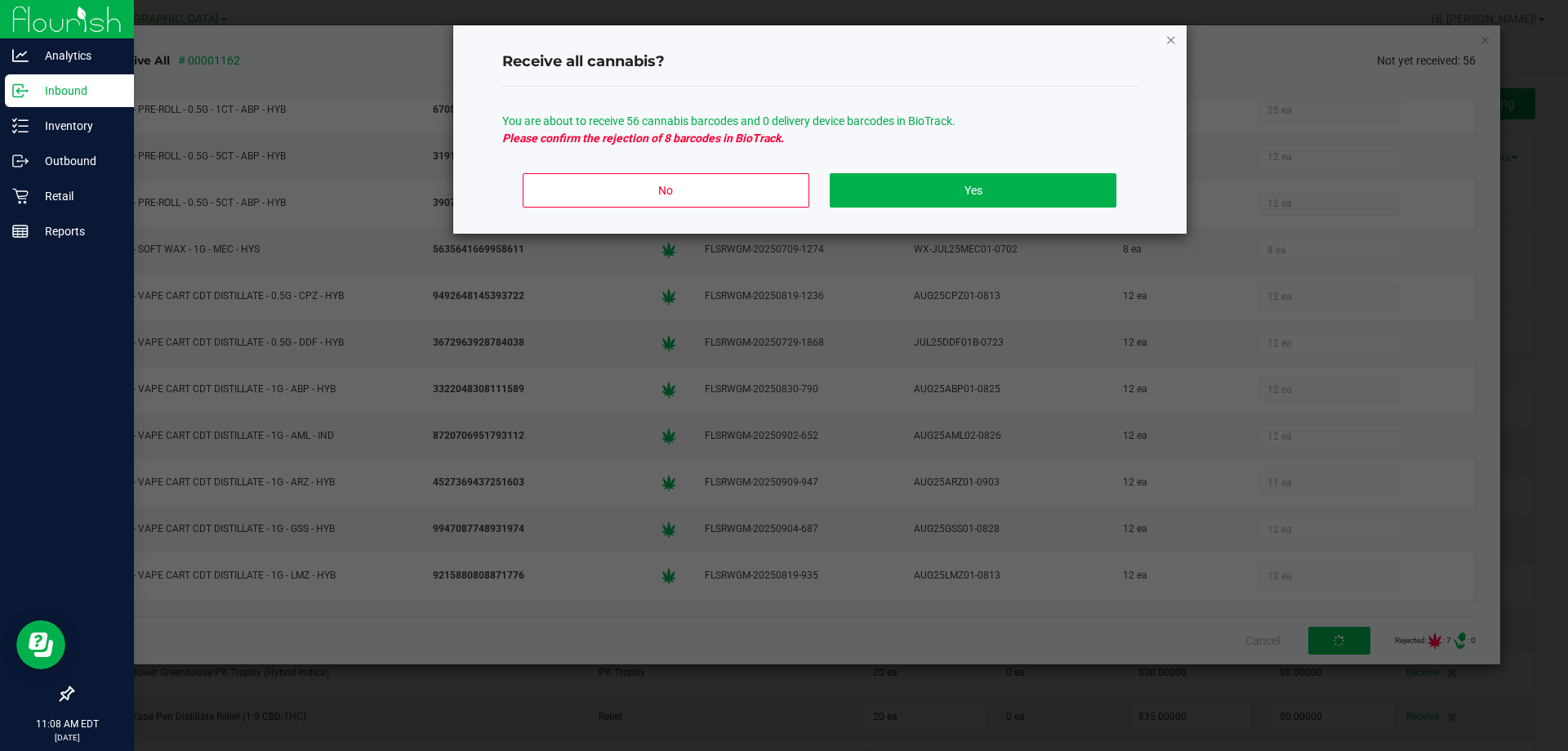
click at [1176, 41] on icon "Close" at bounding box center [1170, 39] width 12 height 20
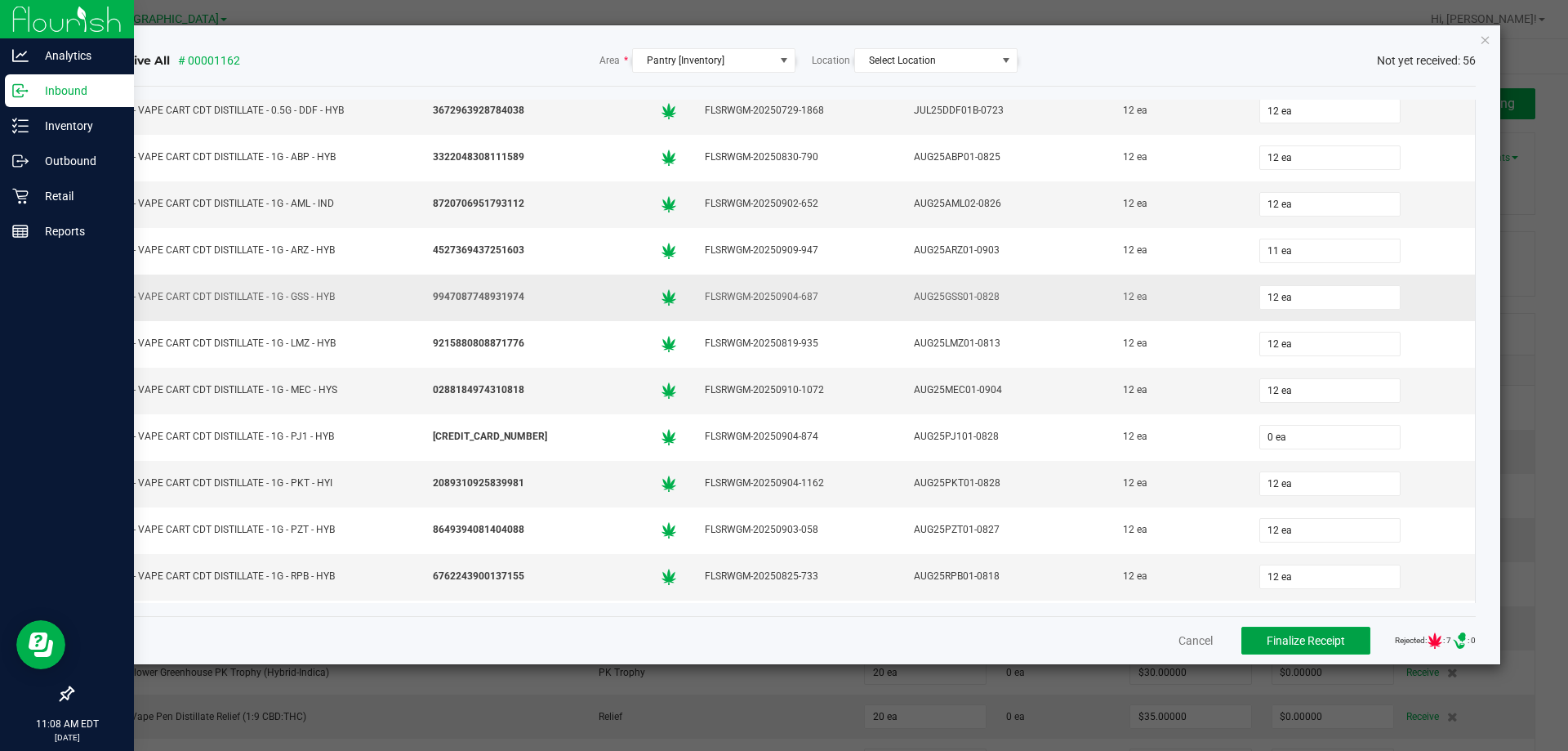
scroll to position [1226, 0]
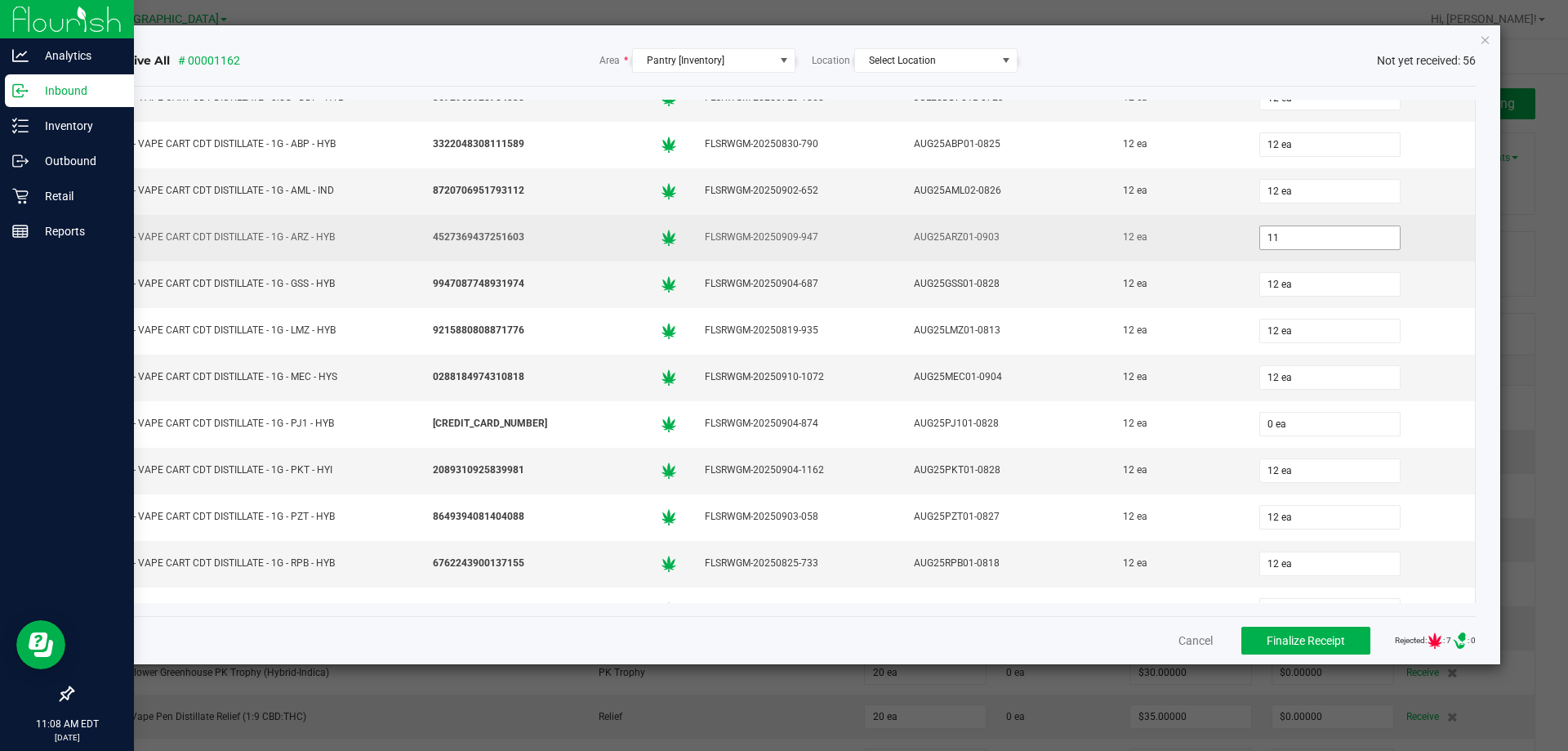
click at [1260, 237] on input "11" at bounding box center [1330, 238] width 140 height 23
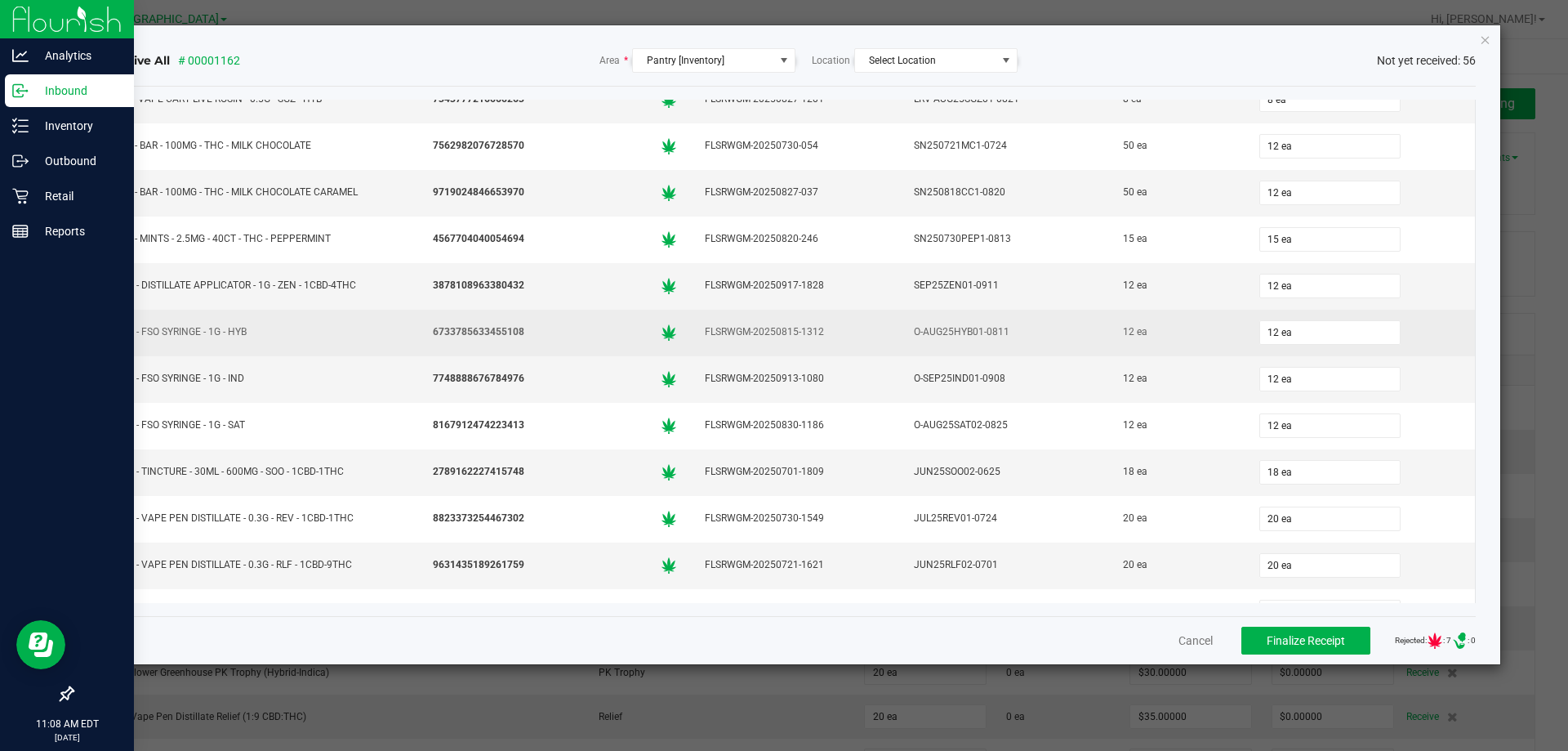
scroll to position [1978, 0]
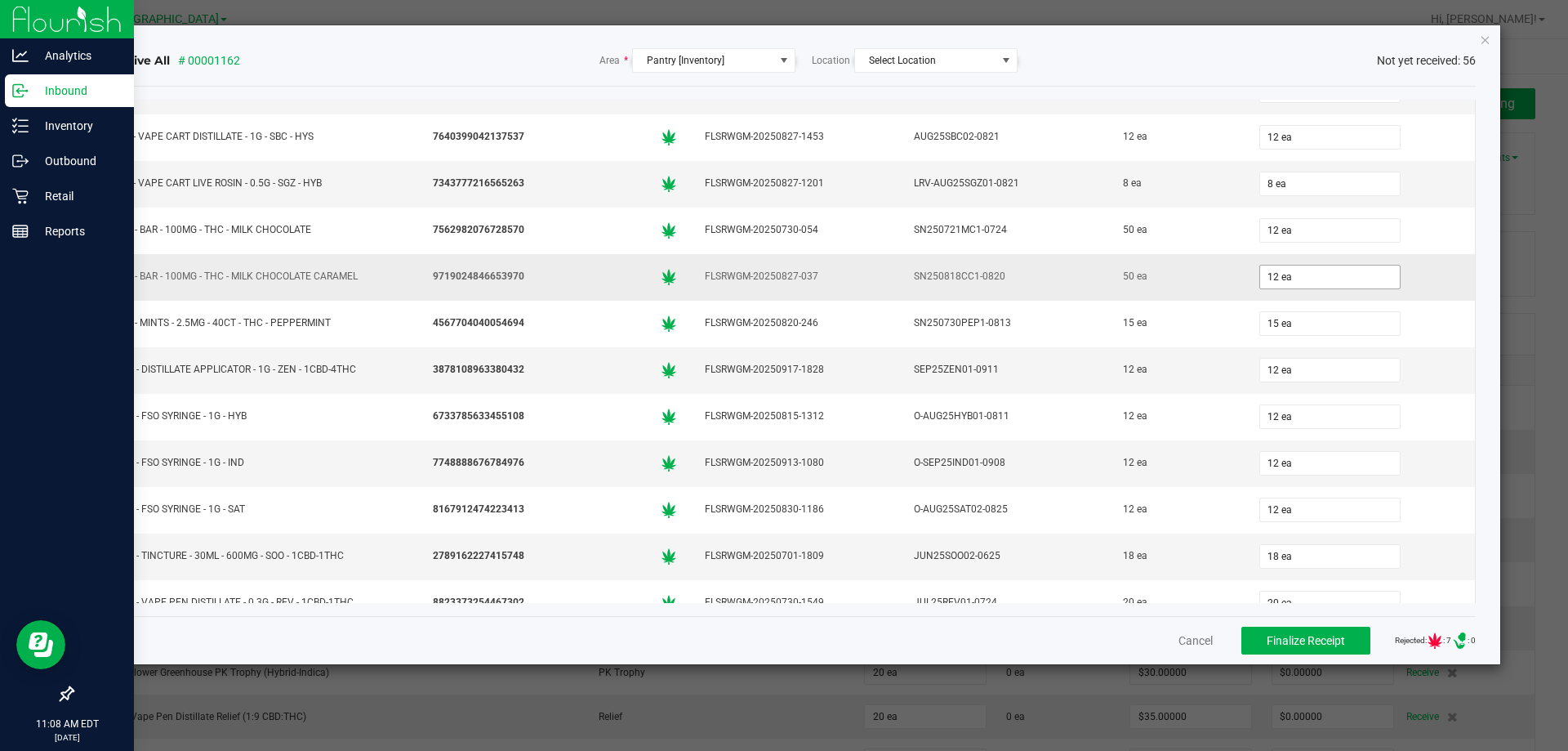
type input "12 ea"
click at [1261, 274] on input "12" at bounding box center [1330, 277] width 140 height 23
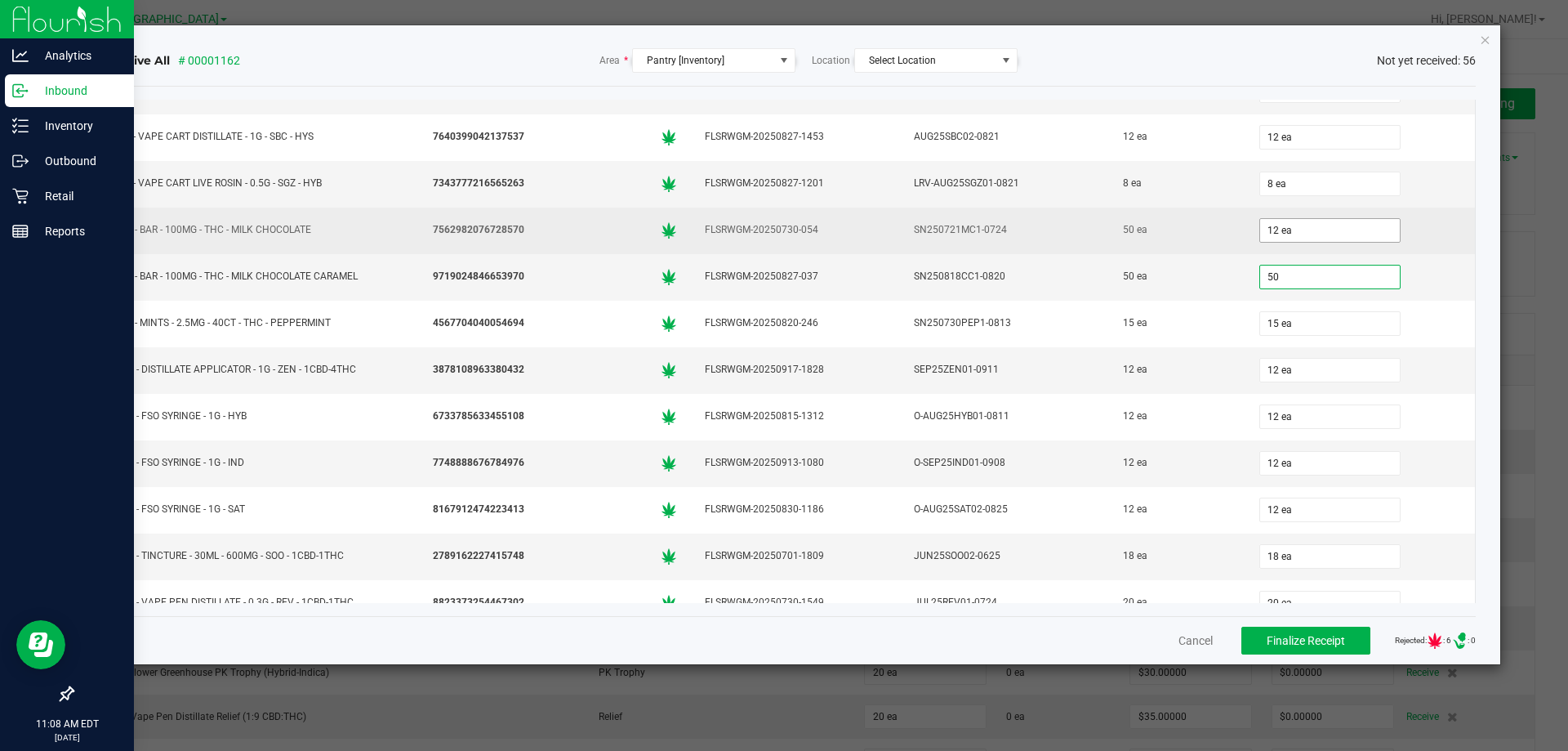
type input "50"
type input "12"
type input "50 ea"
click at [1265, 225] on input "12" at bounding box center [1330, 230] width 140 height 23
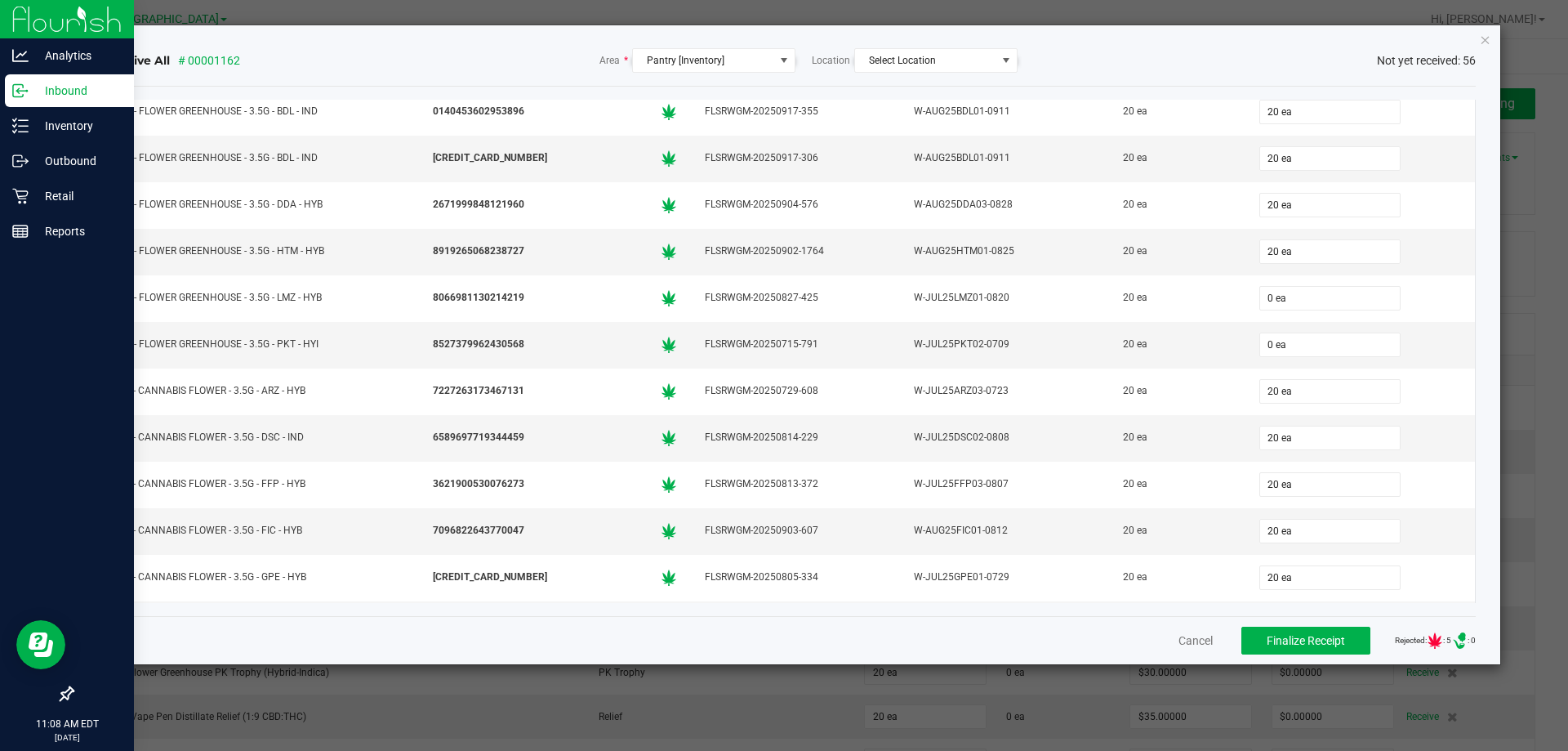
scroll to position [0, 0]
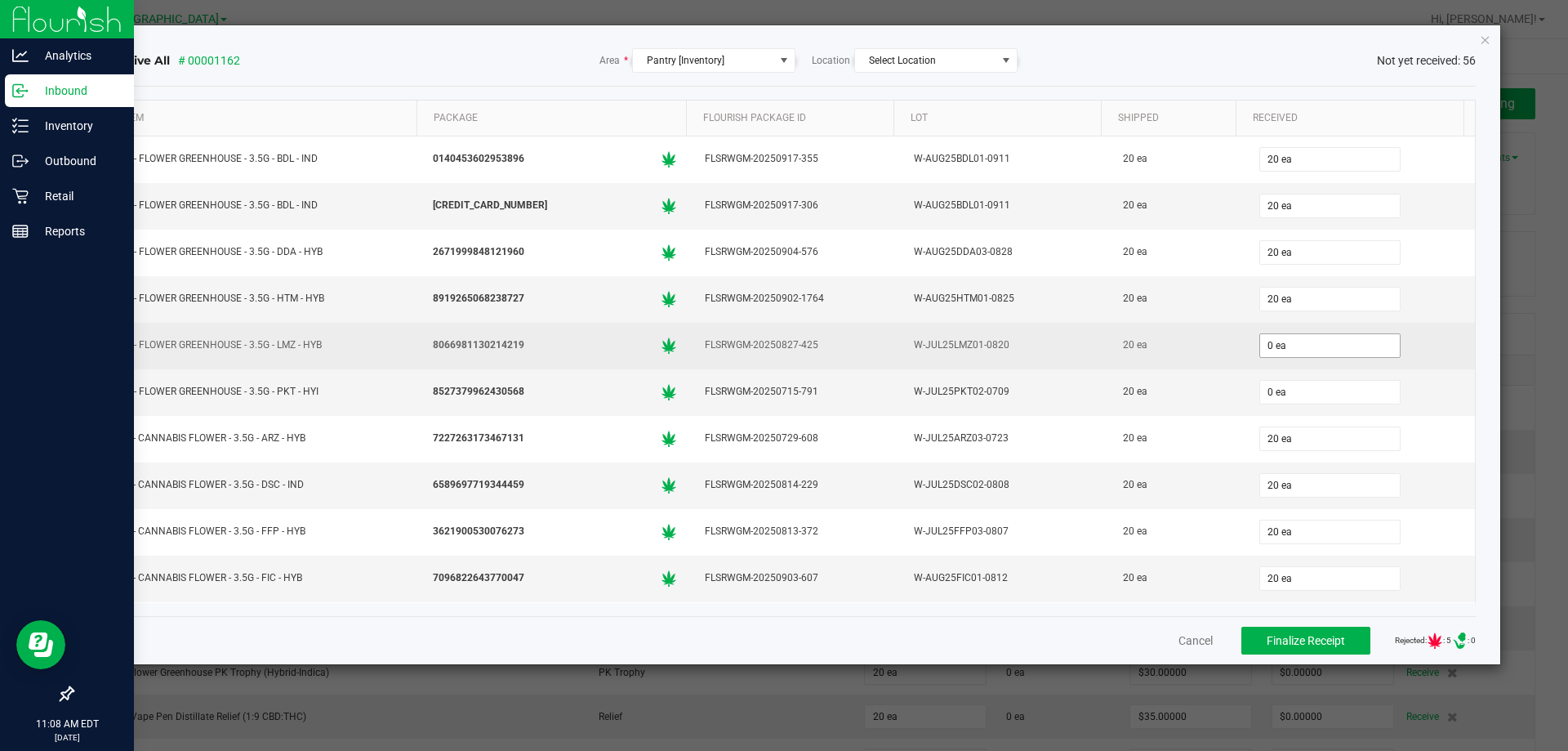
type input "50"
type input "0"
type input "50 ea"
click at [1287, 349] on input "0" at bounding box center [1330, 346] width 140 height 23
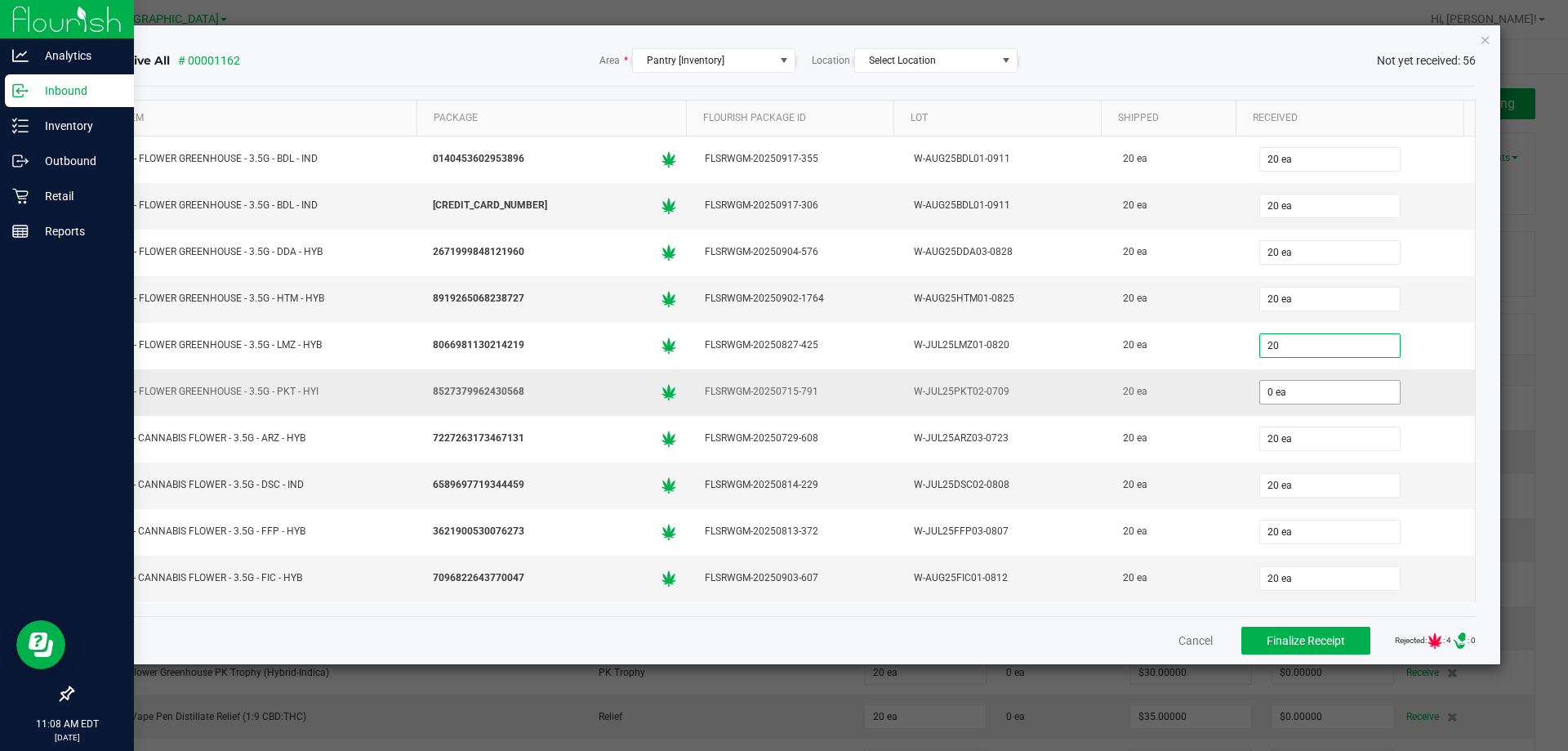
click at [1291, 390] on input "0 ea" at bounding box center [1330, 392] width 140 height 23
type input "20 ea"
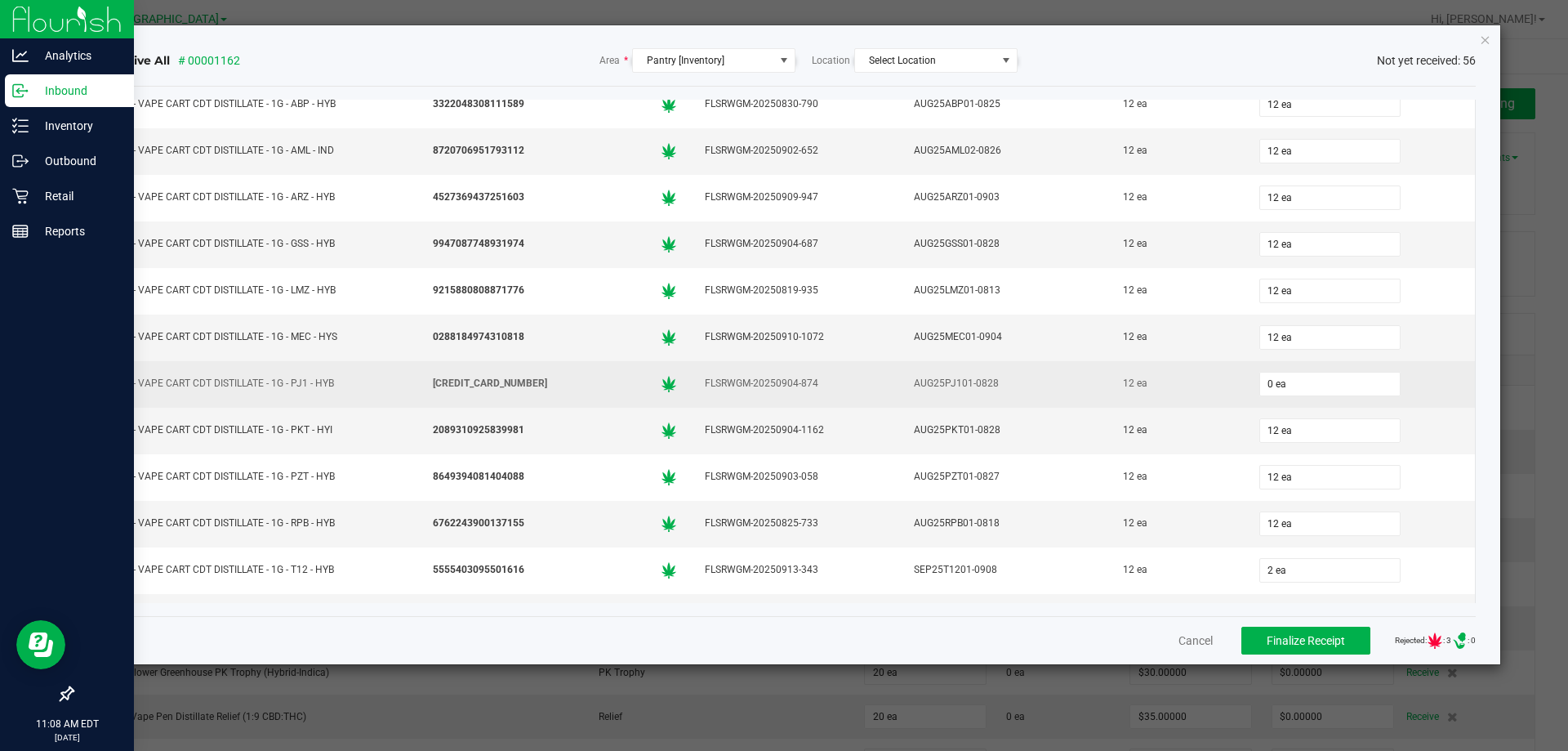
scroll to position [1307, 0]
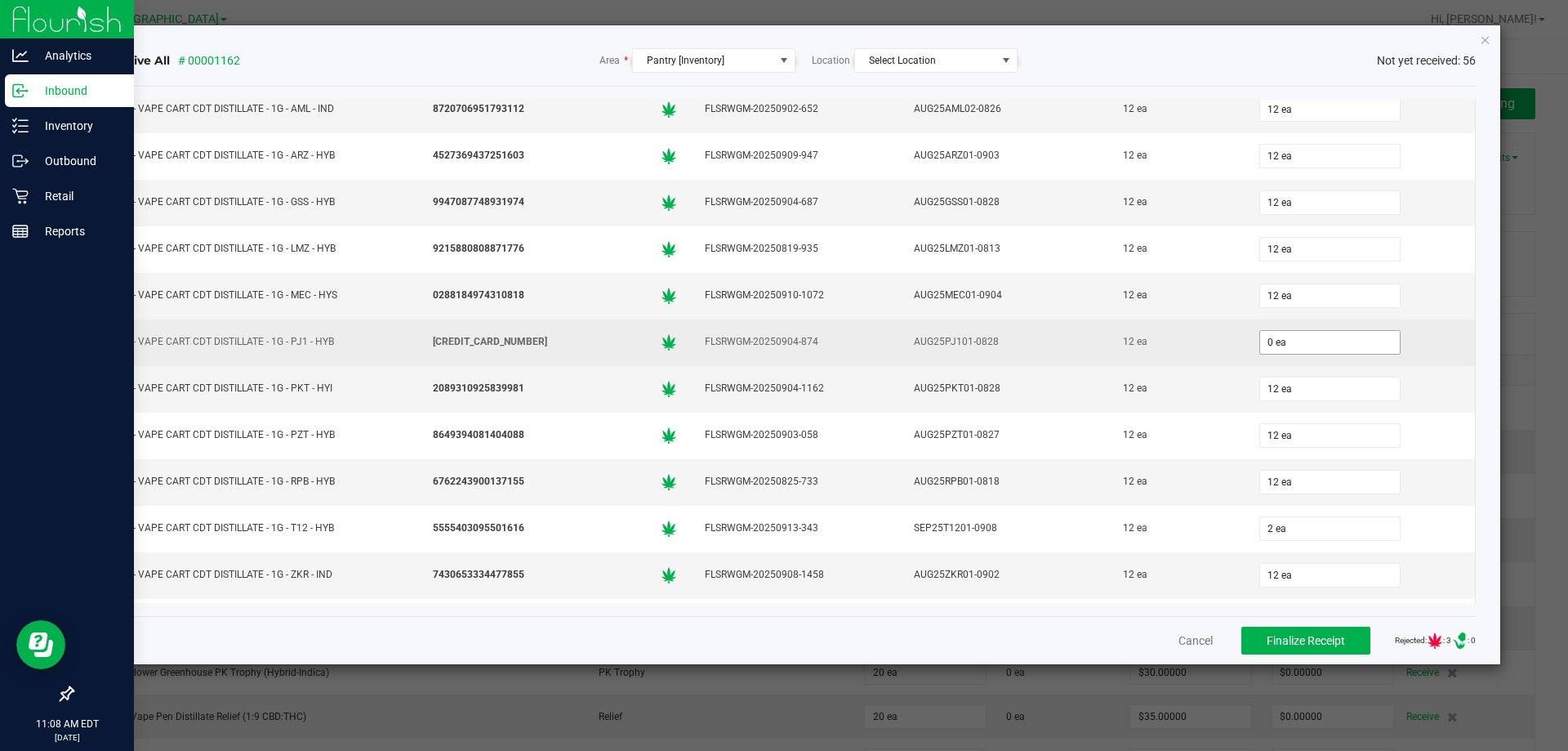
type input "20 ea"
click at [1298, 345] on input "0" at bounding box center [1330, 343] width 140 height 23
type input "9"
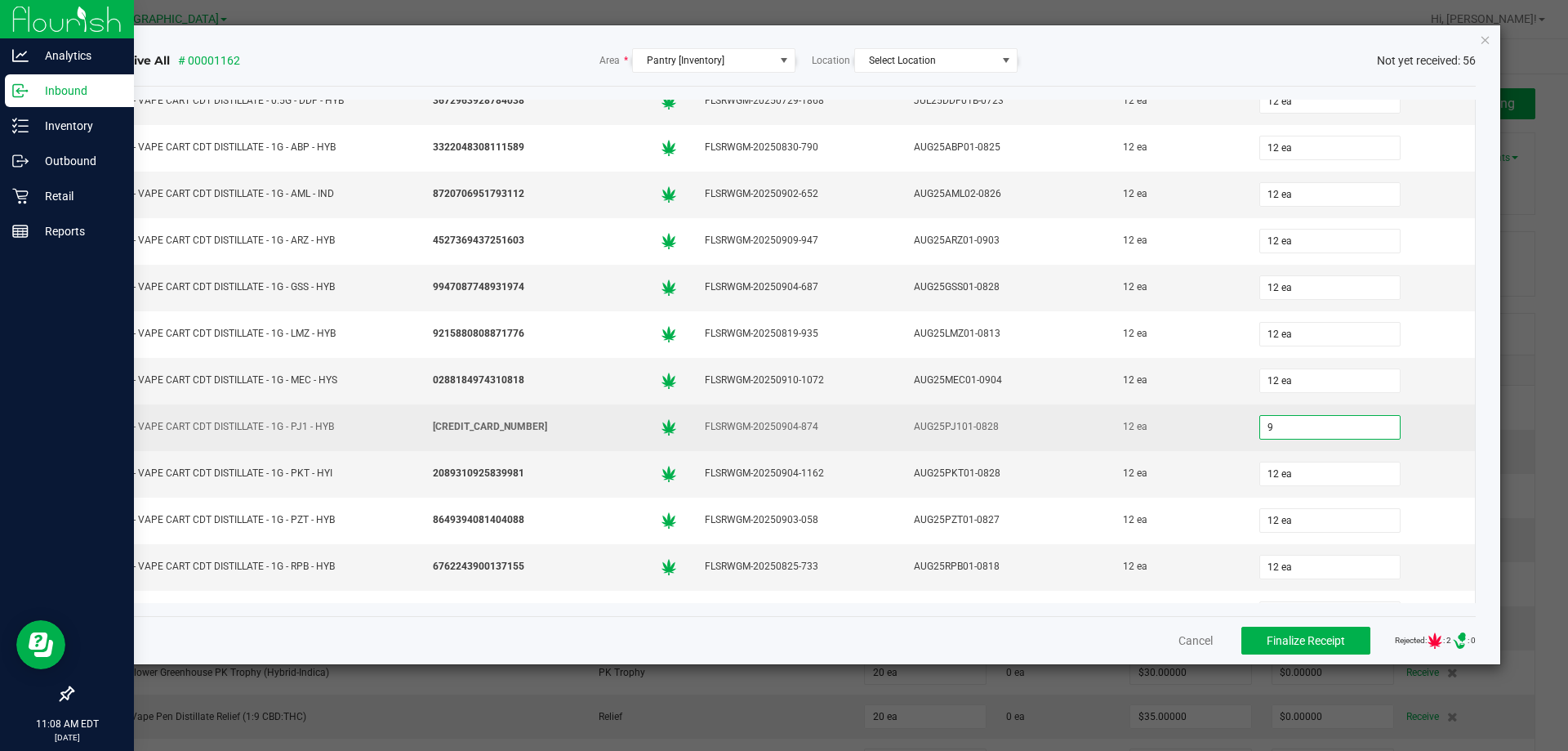
scroll to position [1144, 0]
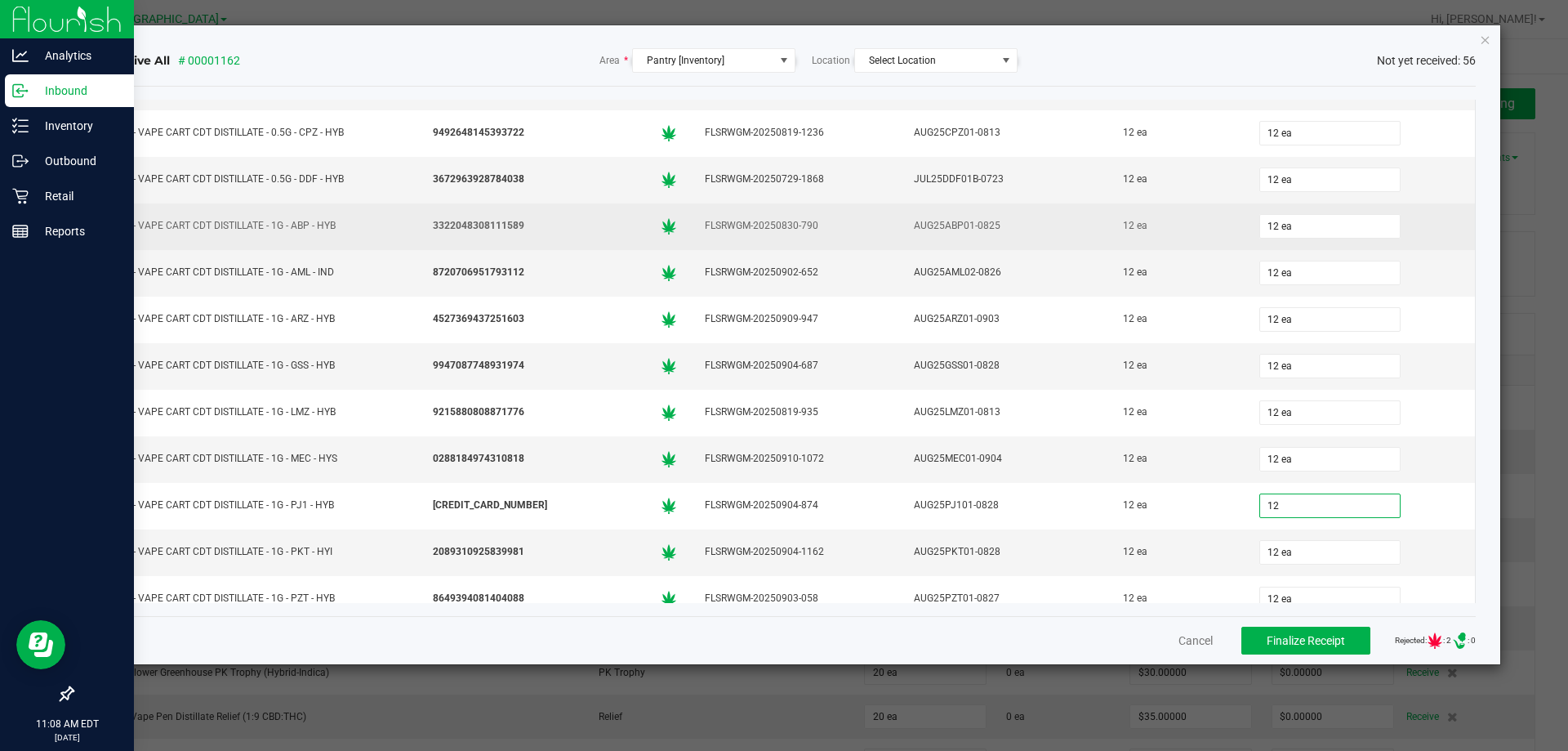
click at [1431, 206] on td "12 ea" at bounding box center [1360, 227] width 230 height 46
type input "12 ea"
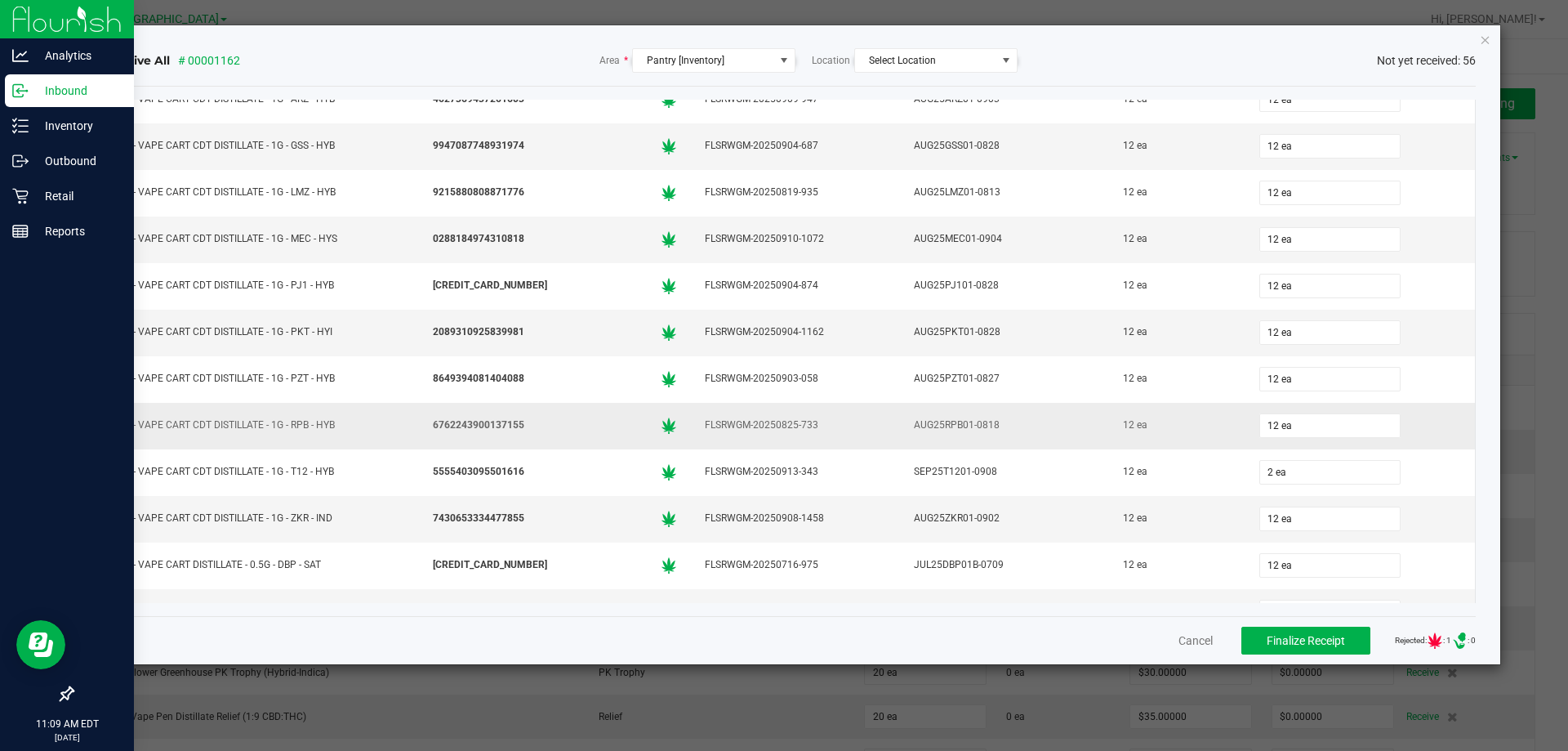
scroll to position [1389, 0]
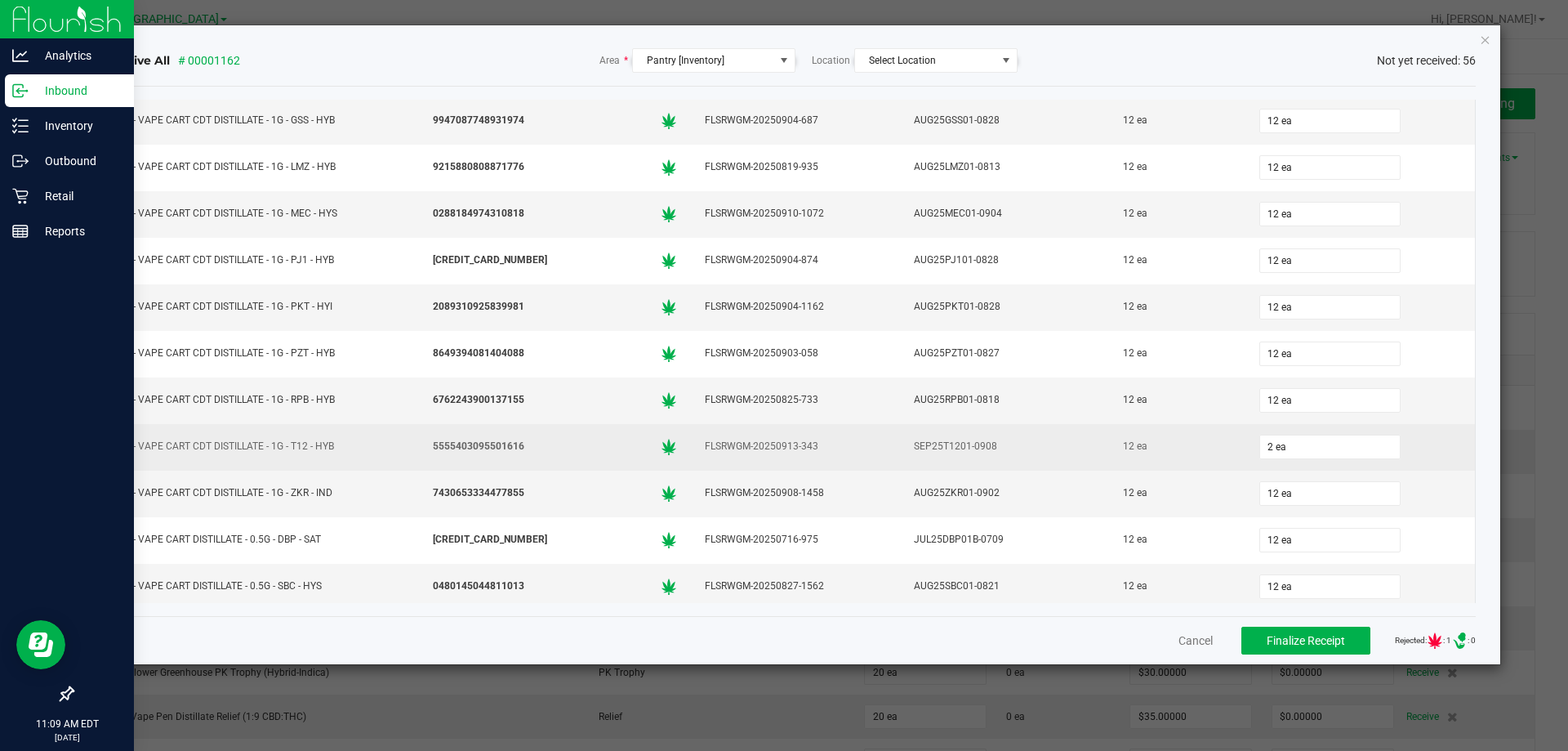
drag, startPoint x: 1332, startPoint y: 423, endPoint x: 1325, endPoint y: 432, distance: 11.4
click at [1332, 425] on tbody "FD - FLOWER GREENHOUSE - 3.5G - BDL - IND 0140453602953896 FLSRWGM-20250917-355…" at bounding box center [790, 51] width 1371 height 2607
click at [1320, 438] on input "2 ea" at bounding box center [1330, 447] width 140 height 23
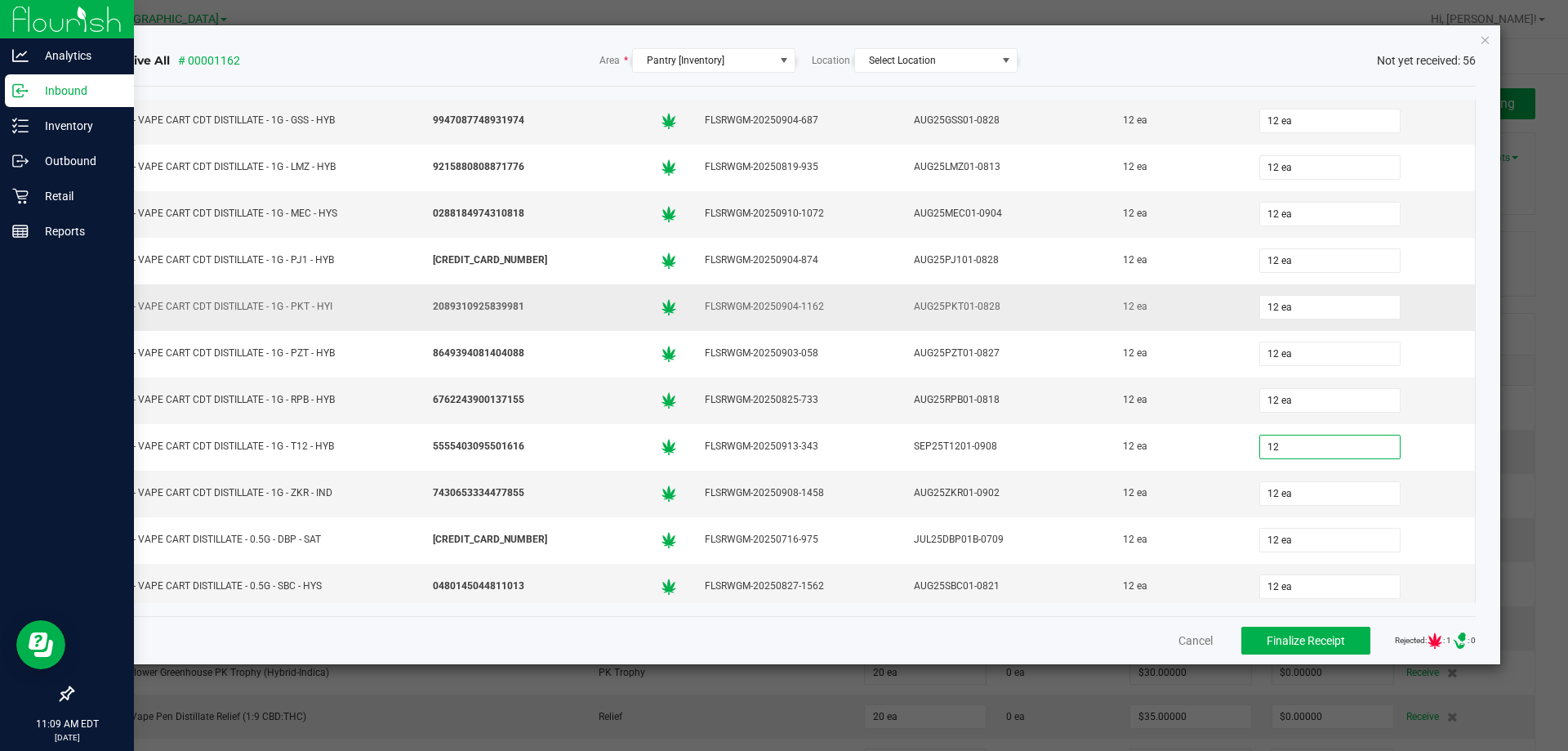
click at [1050, 286] on td "AUG25PKT01-0828" at bounding box center [1004, 308] width 209 height 46
type input "12 ea"
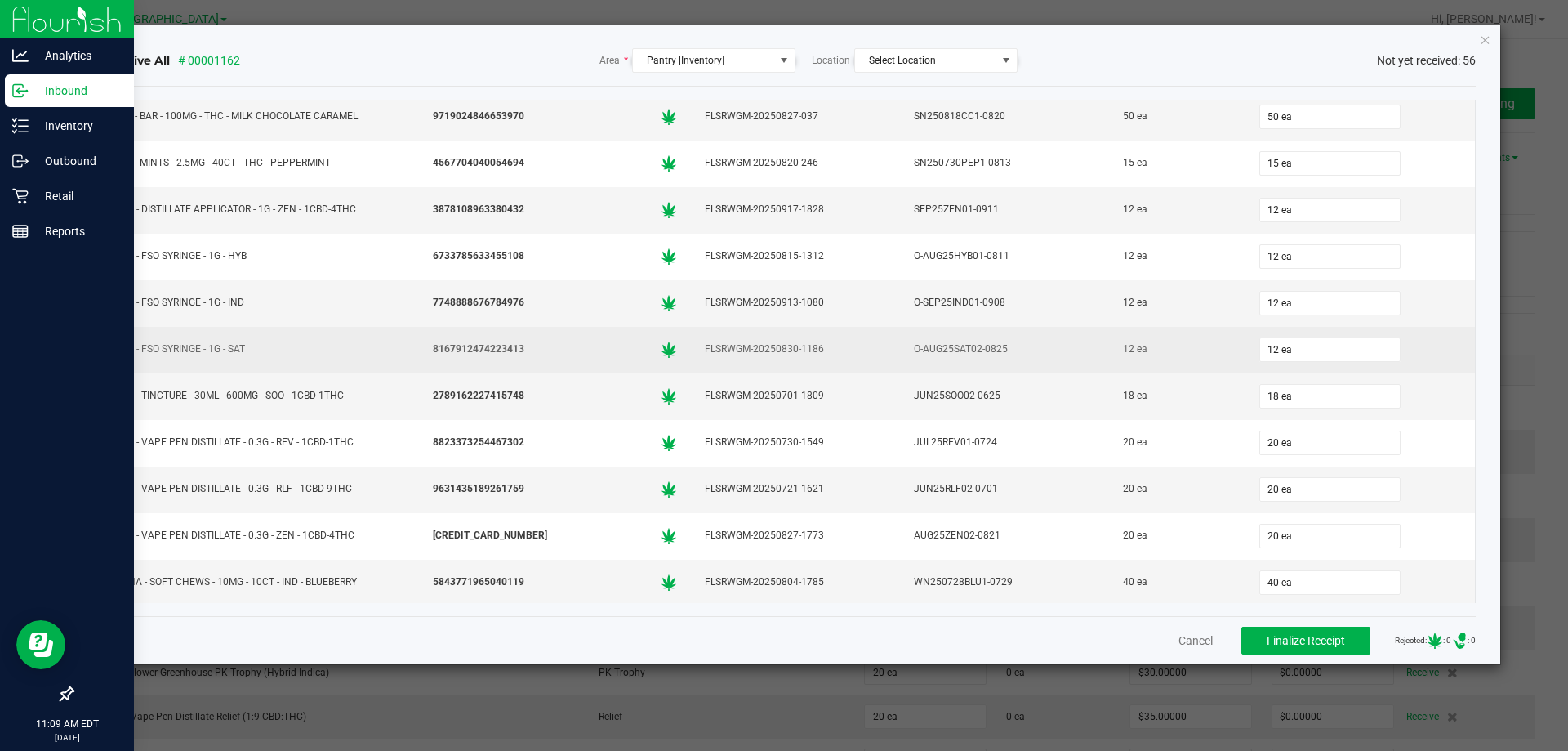
scroll to position [2142, 0]
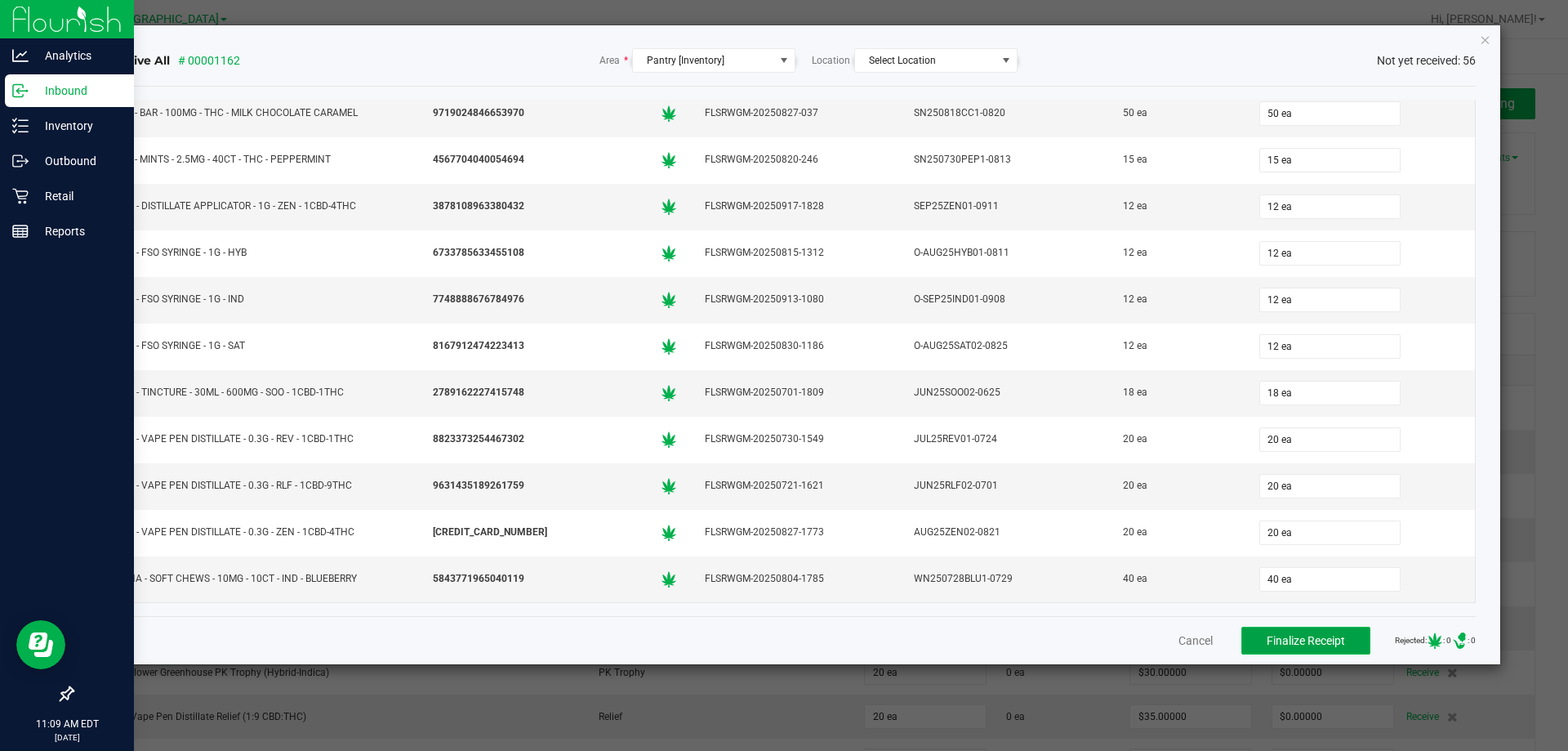
click at [1320, 648] on button "Finalize Receipt" at bounding box center [1306, 640] width 129 height 28
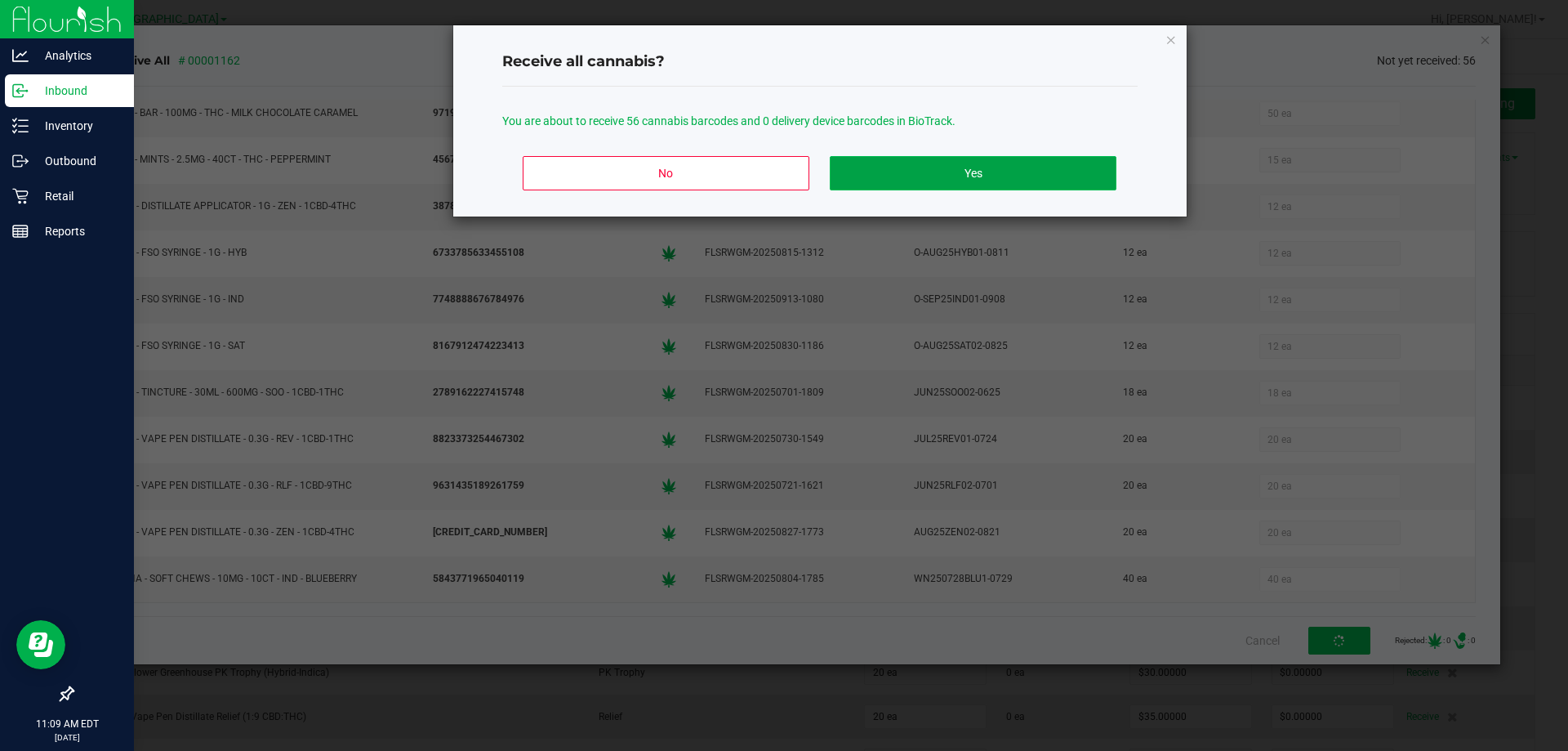
click at [905, 188] on button "Yes" at bounding box center [972, 173] width 285 height 35
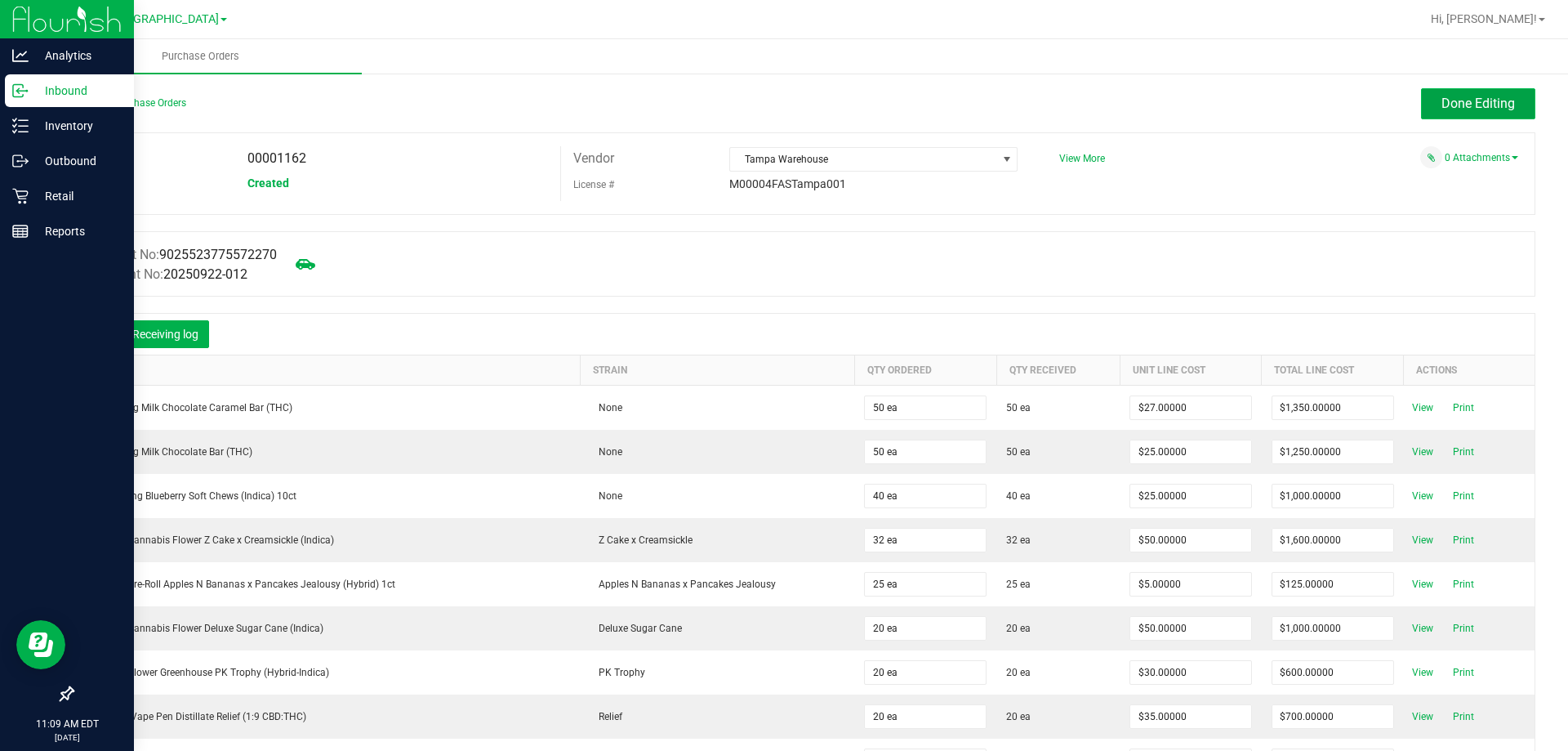
click at [1458, 103] on span "Done Editing" at bounding box center [1478, 102] width 74 height 15
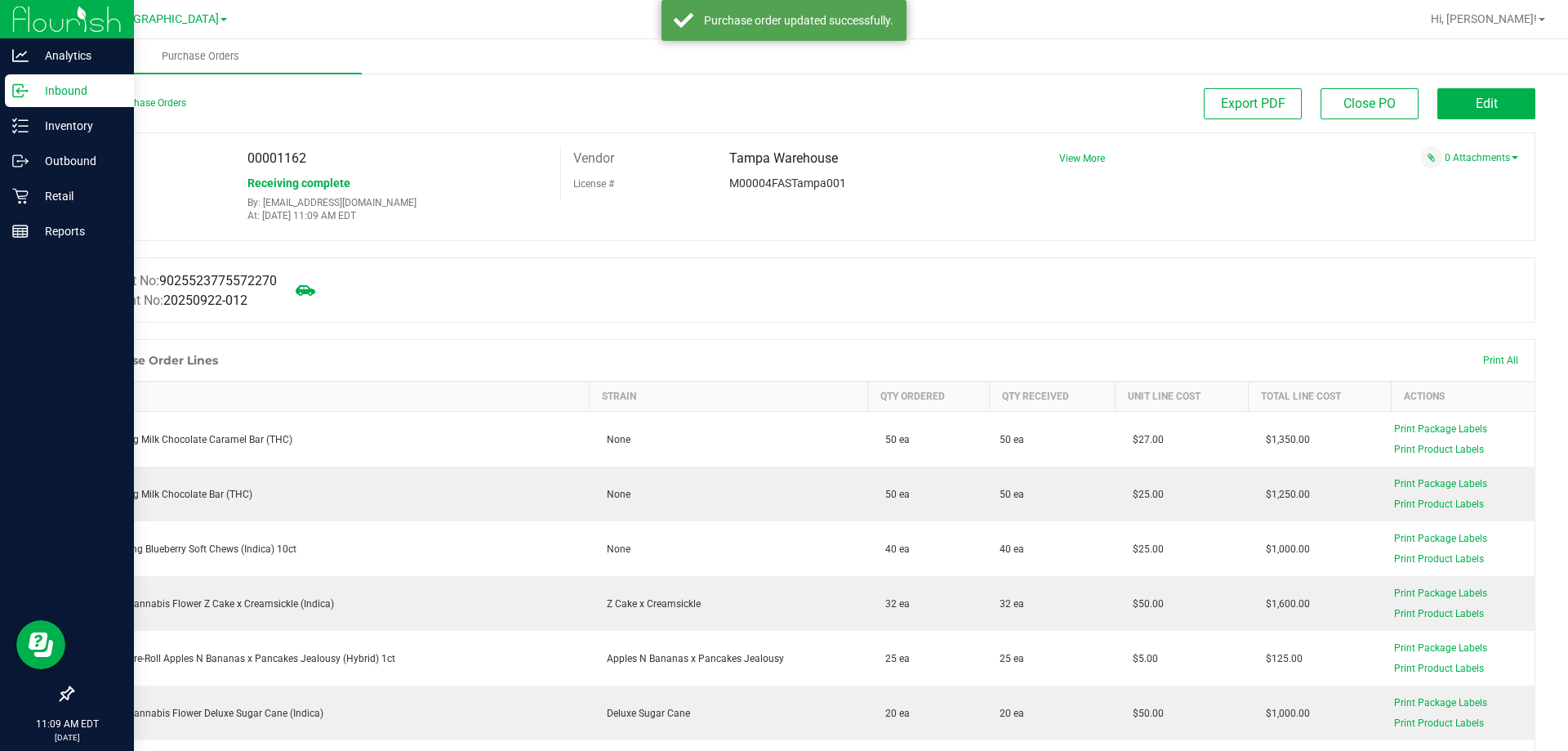
click at [21, 85] on icon at bounding box center [20, 91] width 16 height 16
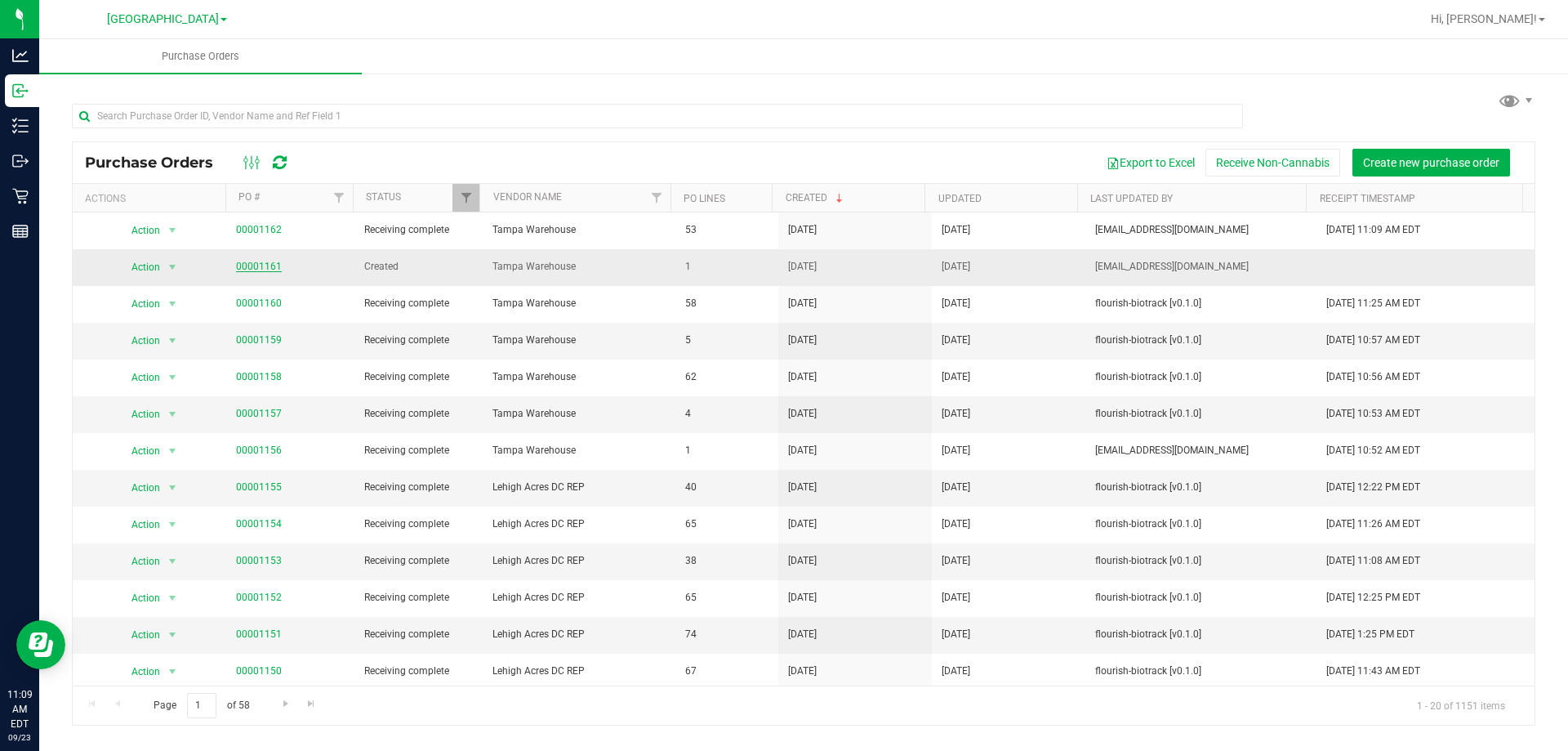
click at [250, 266] on link "00001161" at bounding box center [258, 266] width 45 height 12
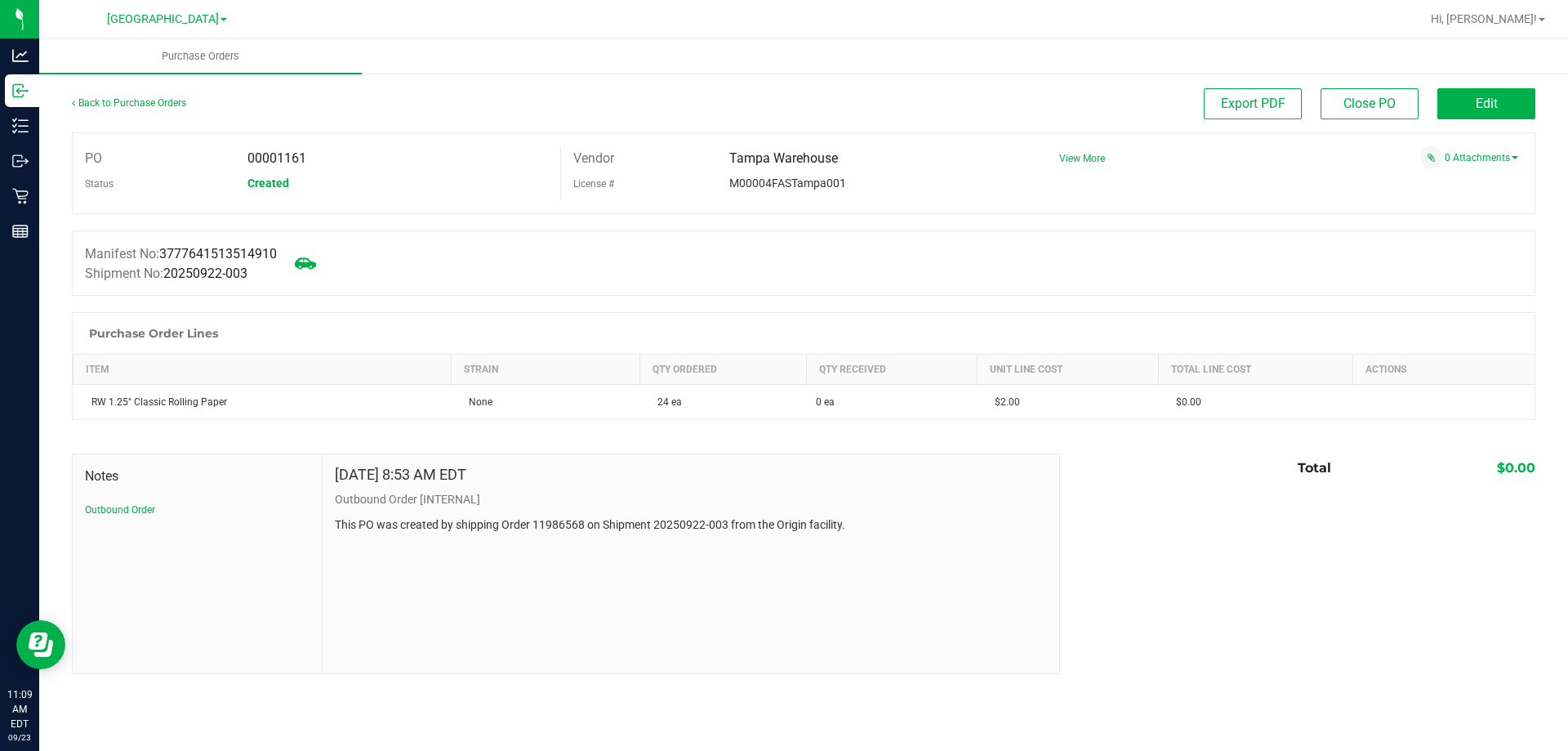
click at [310, 262] on icon at bounding box center [306, 263] width 21 height 21
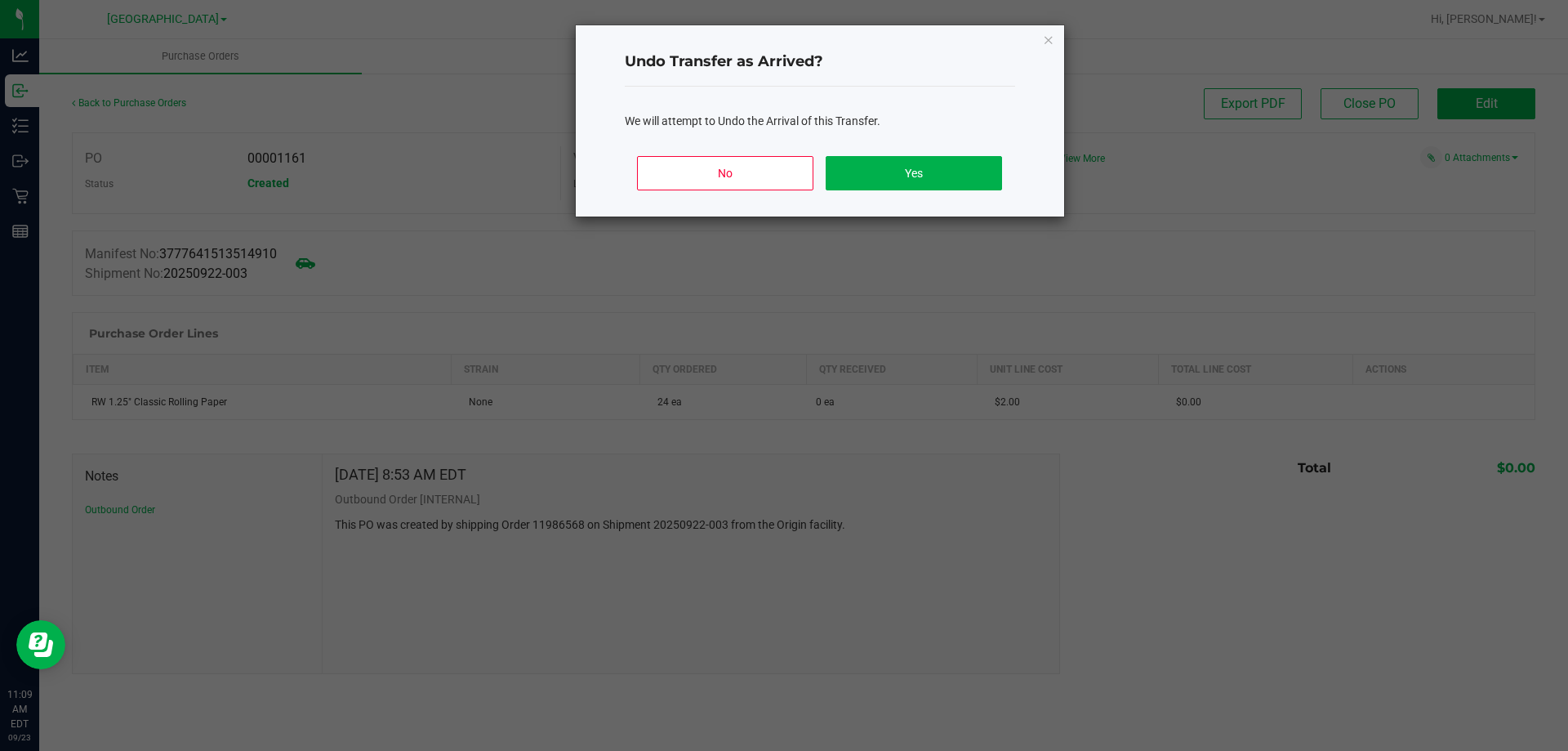
click at [1045, 39] on icon "Close" at bounding box center [1049, 39] width 12 height 20
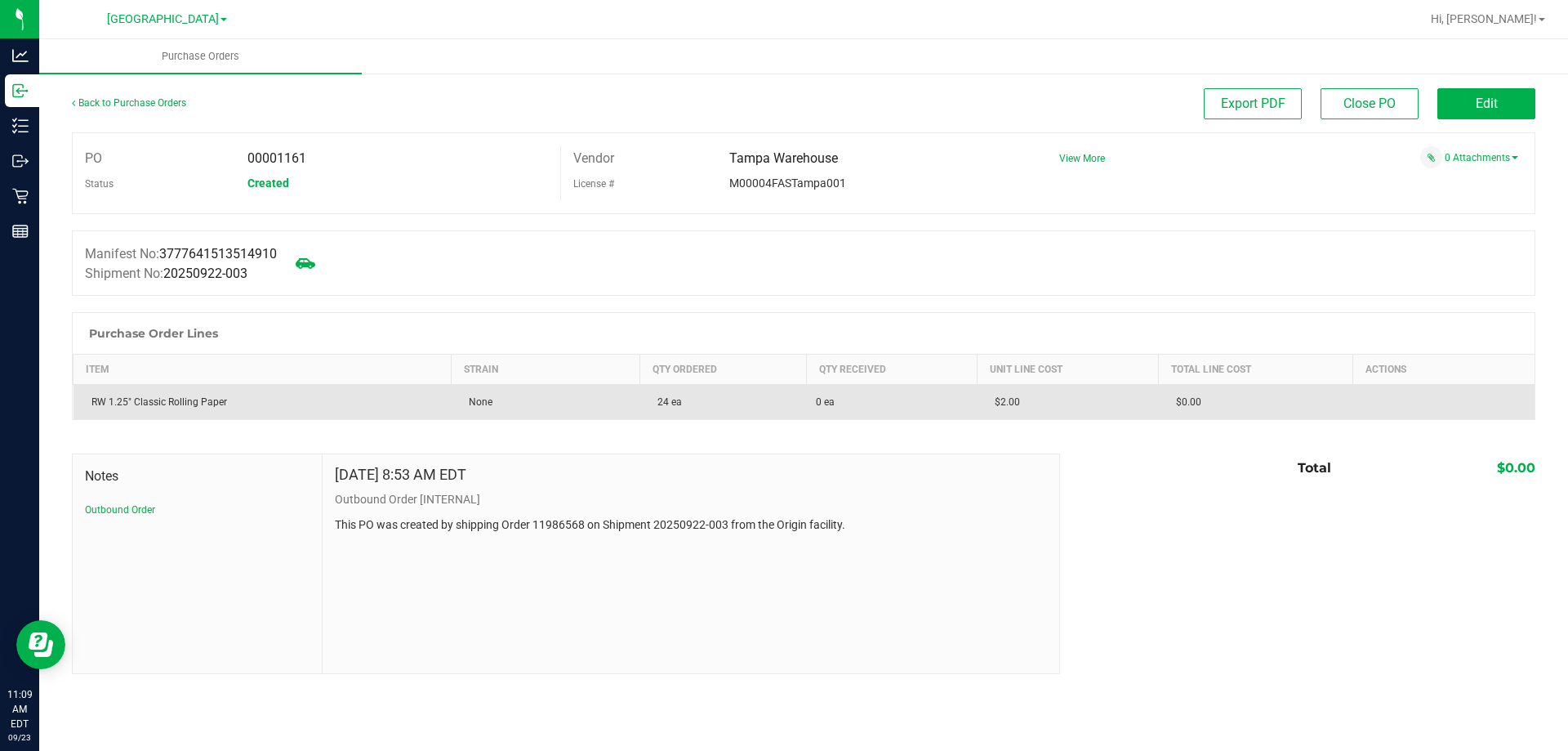
click at [205, 390] on td "RW 1.25" Classic Rolling Paper" at bounding box center [262, 402] width 378 height 35
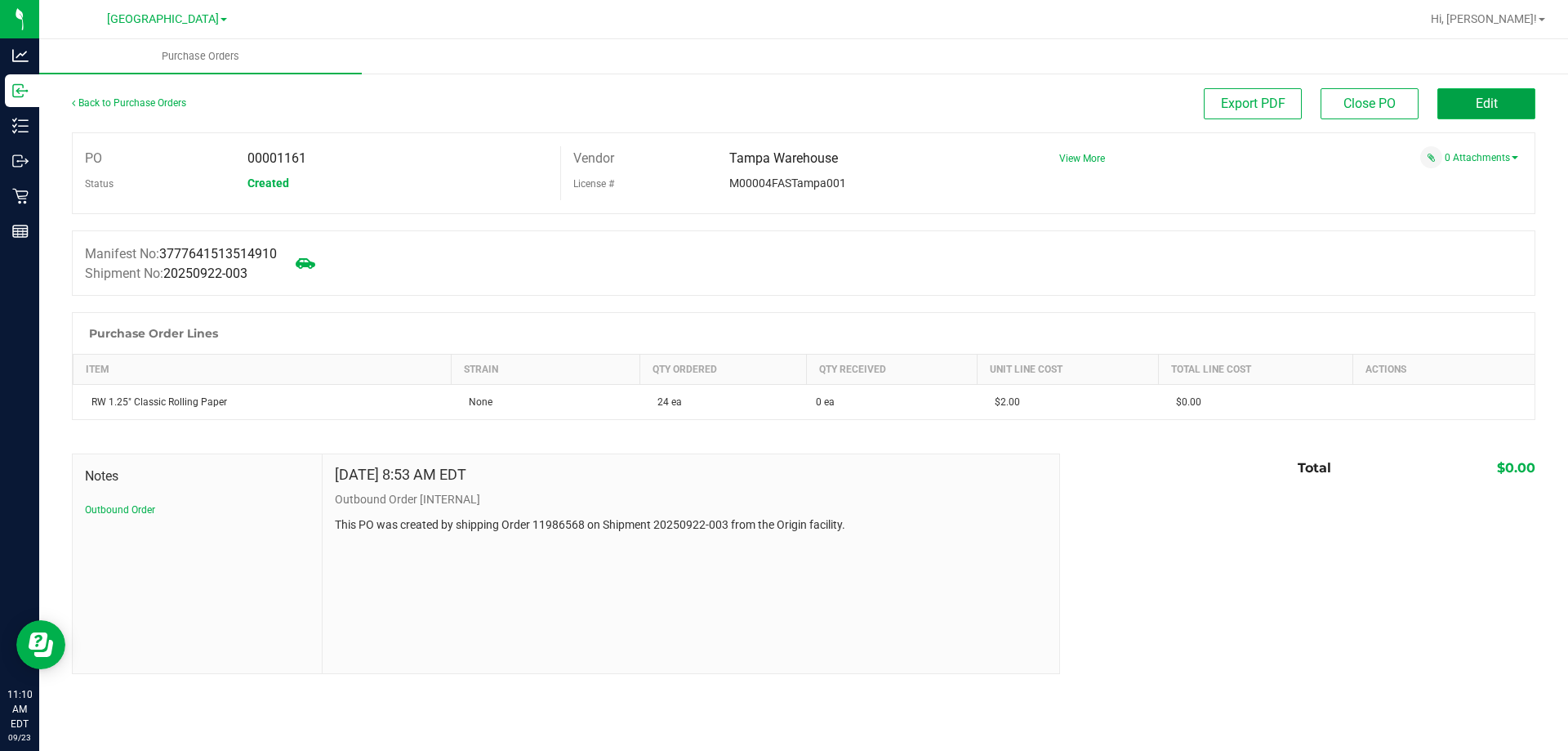
click at [1502, 101] on button "Edit" at bounding box center [1486, 103] width 98 height 31
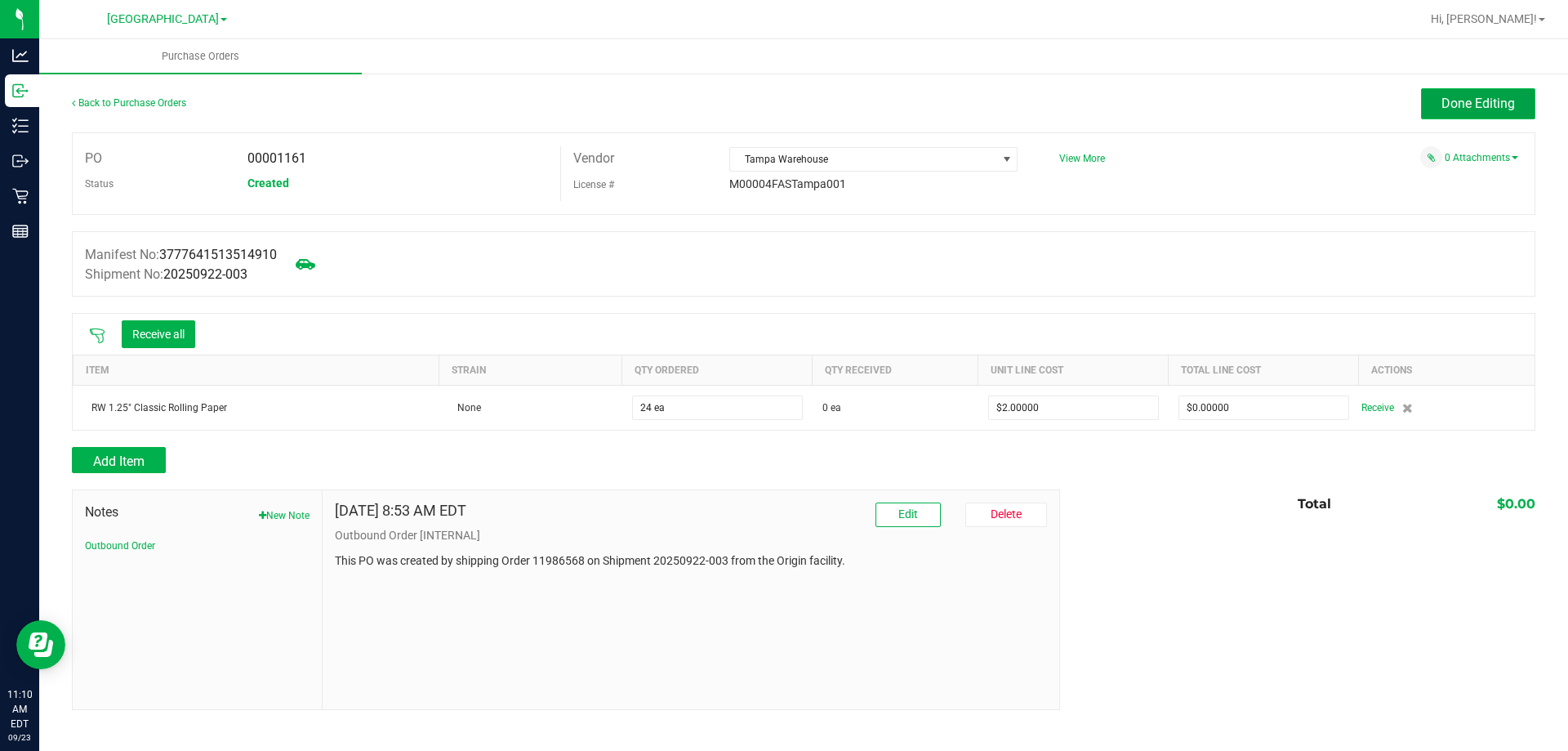
click at [1440, 95] on button "Done Editing" at bounding box center [1478, 103] width 115 height 31
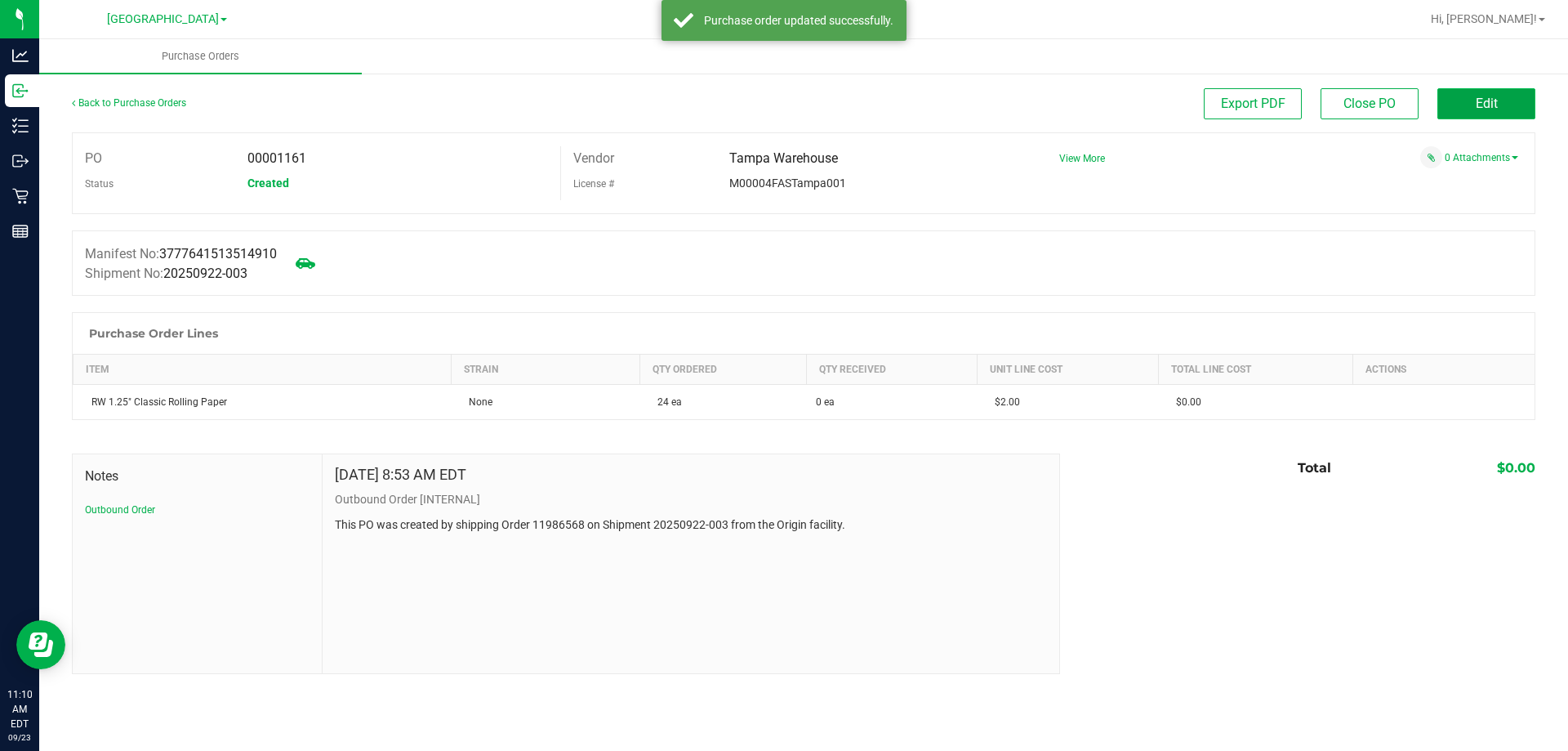
click at [1478, 104] on span "Edit" at bounding box center [1486, 102] width 22 height 15
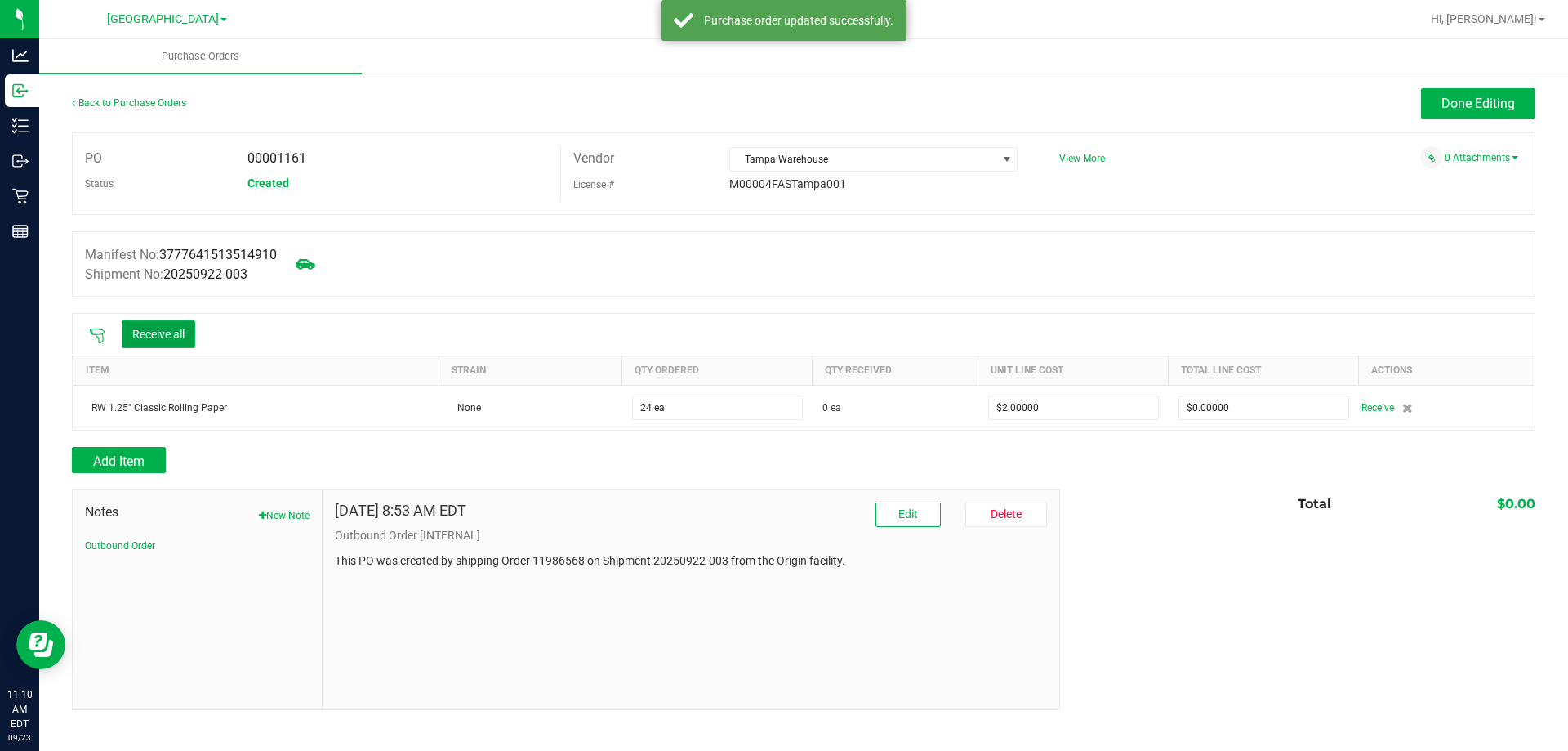
click at [176, 336] on button "Receive all" at bounding box center [158, 334] width 74 height 28
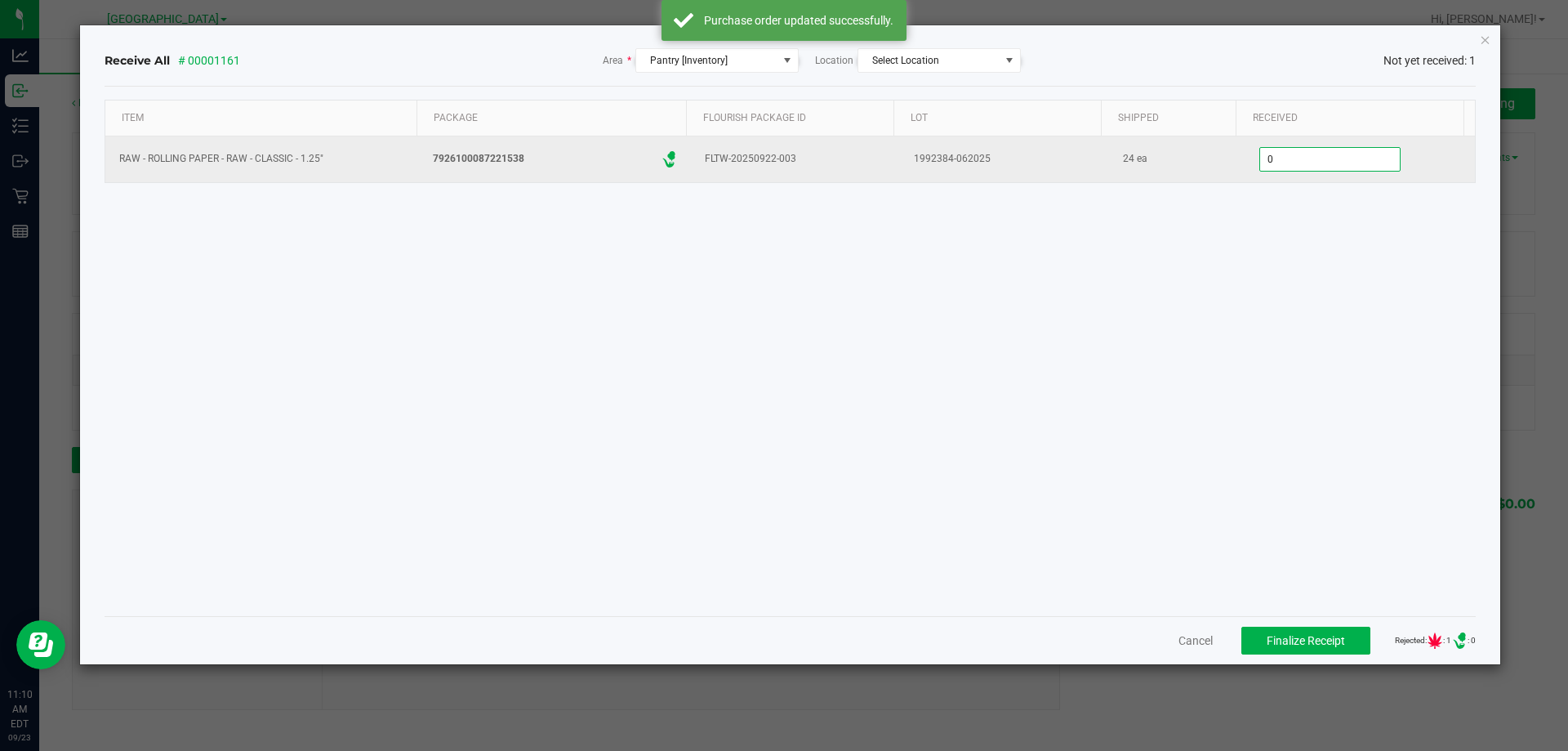
click at [1267, 158] on input "0" at bounding box center [1330, 159] width 140 height 23
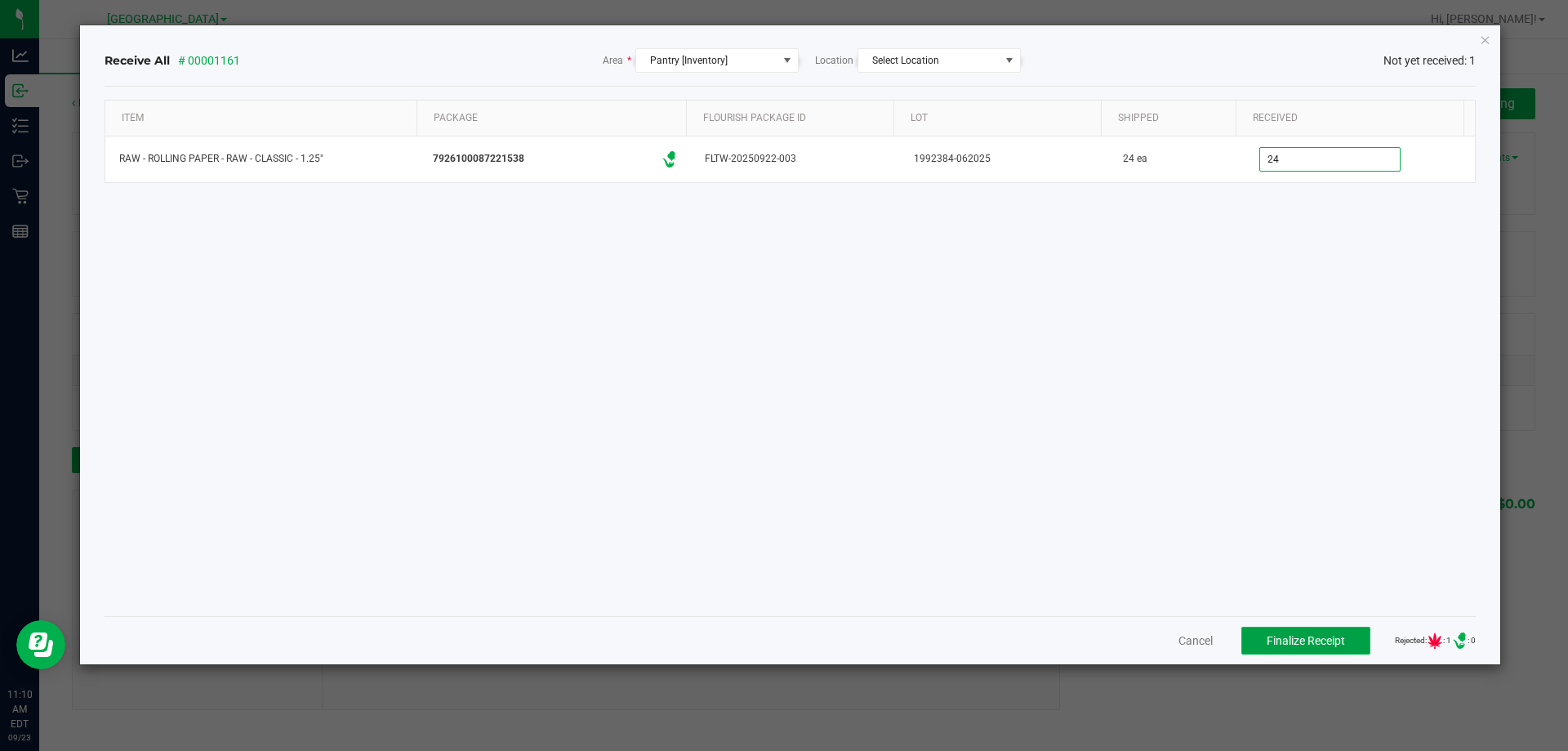
click at [1300, 635] on span "Finalize Receipt" at bounding box center [1306, 641] width 78 height 13
type input "24 ea"
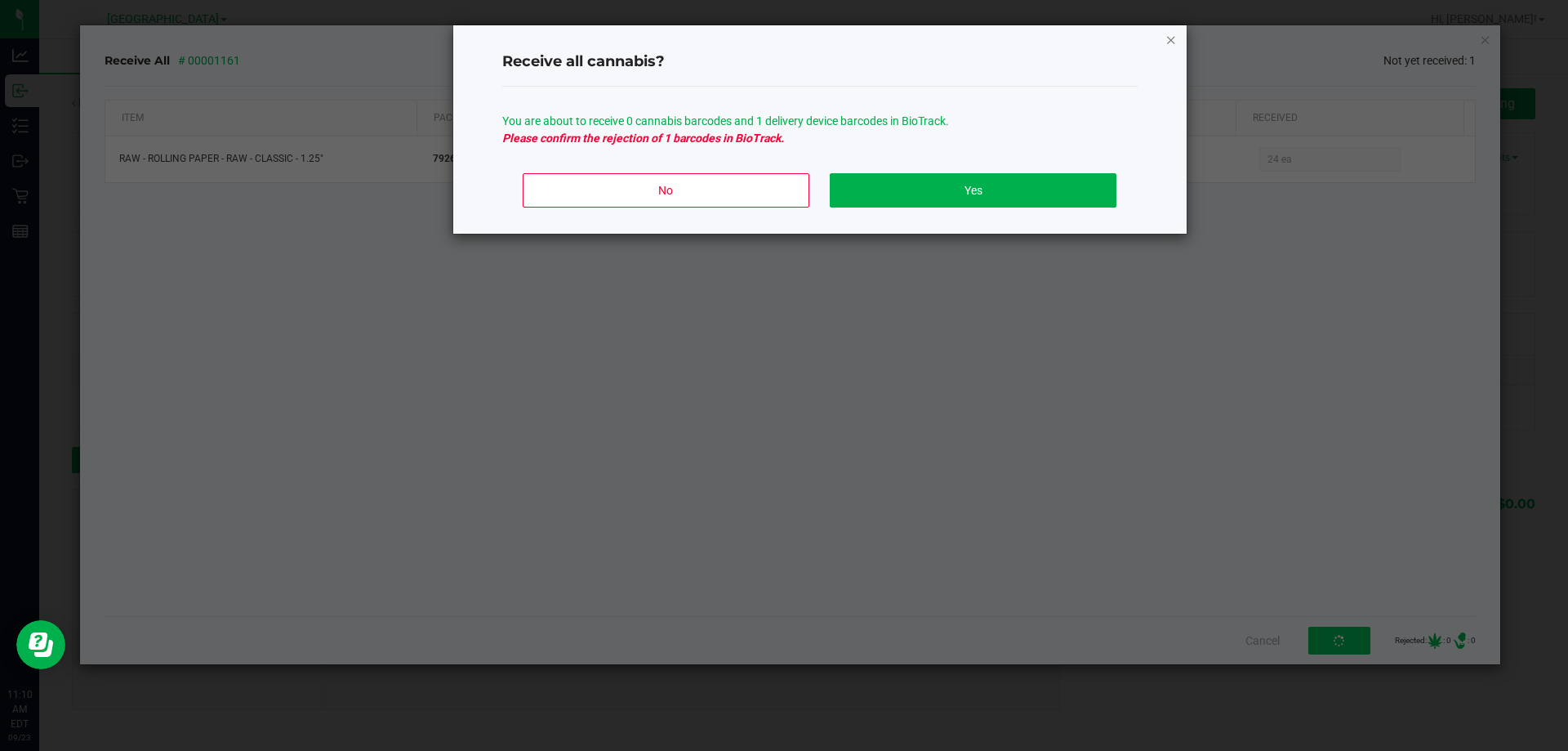
click at [1174, 35] on icon "Close" at bounding box center [1170, 39] width 12 height 20
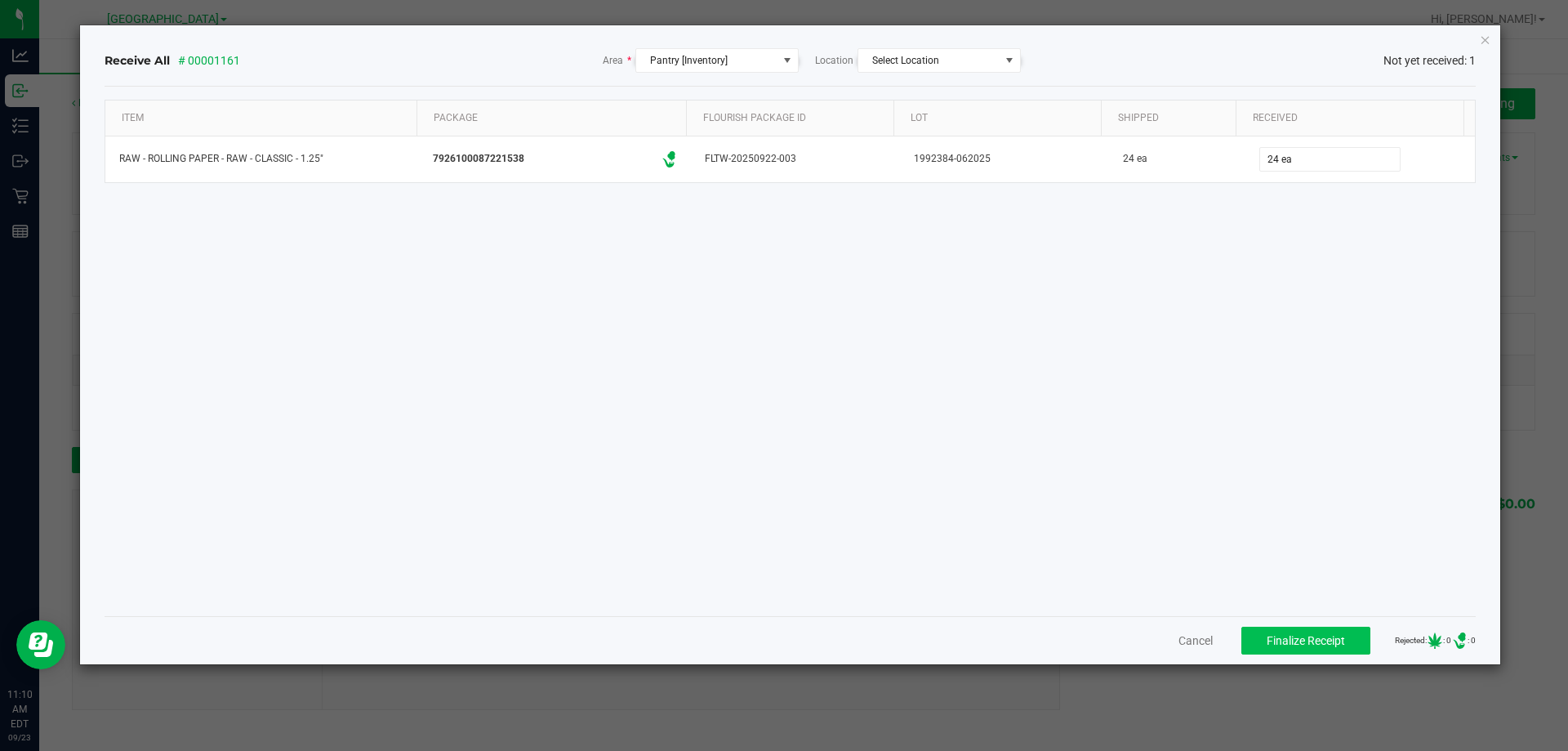
click at [1168, 298] on div "Item Package Flourish Package ID Lot Shipped Received RAW - ROLLING PAPER - RAW…" at bounding box center [791, 351] width 1372 height 504
click at [1286, 641] on span "Finalize Receipt" at bounding box center [1306, 641] width 78 height 13
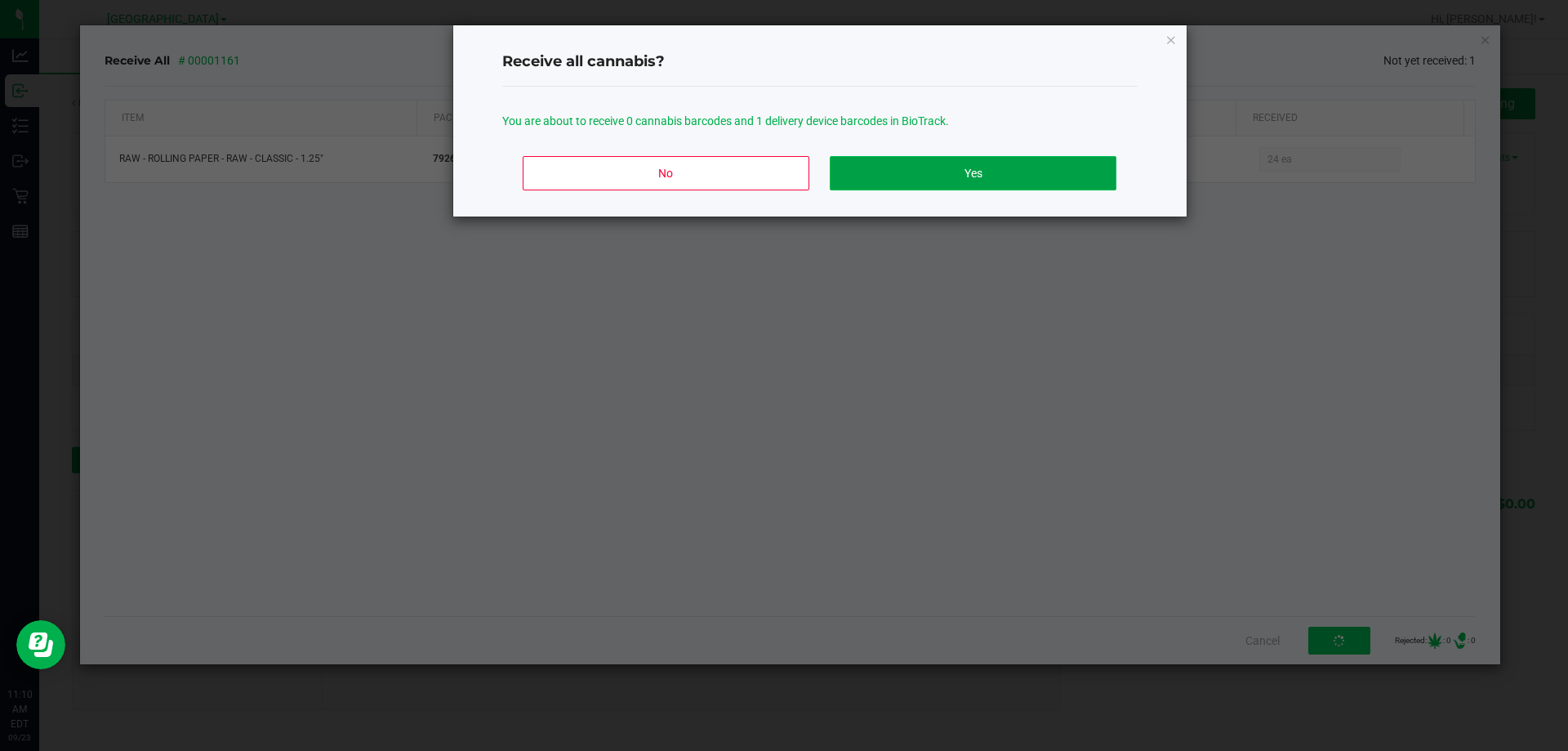
click at [970, 178] on button "Yes" at bounding box center [972, 173] width 285 height 35
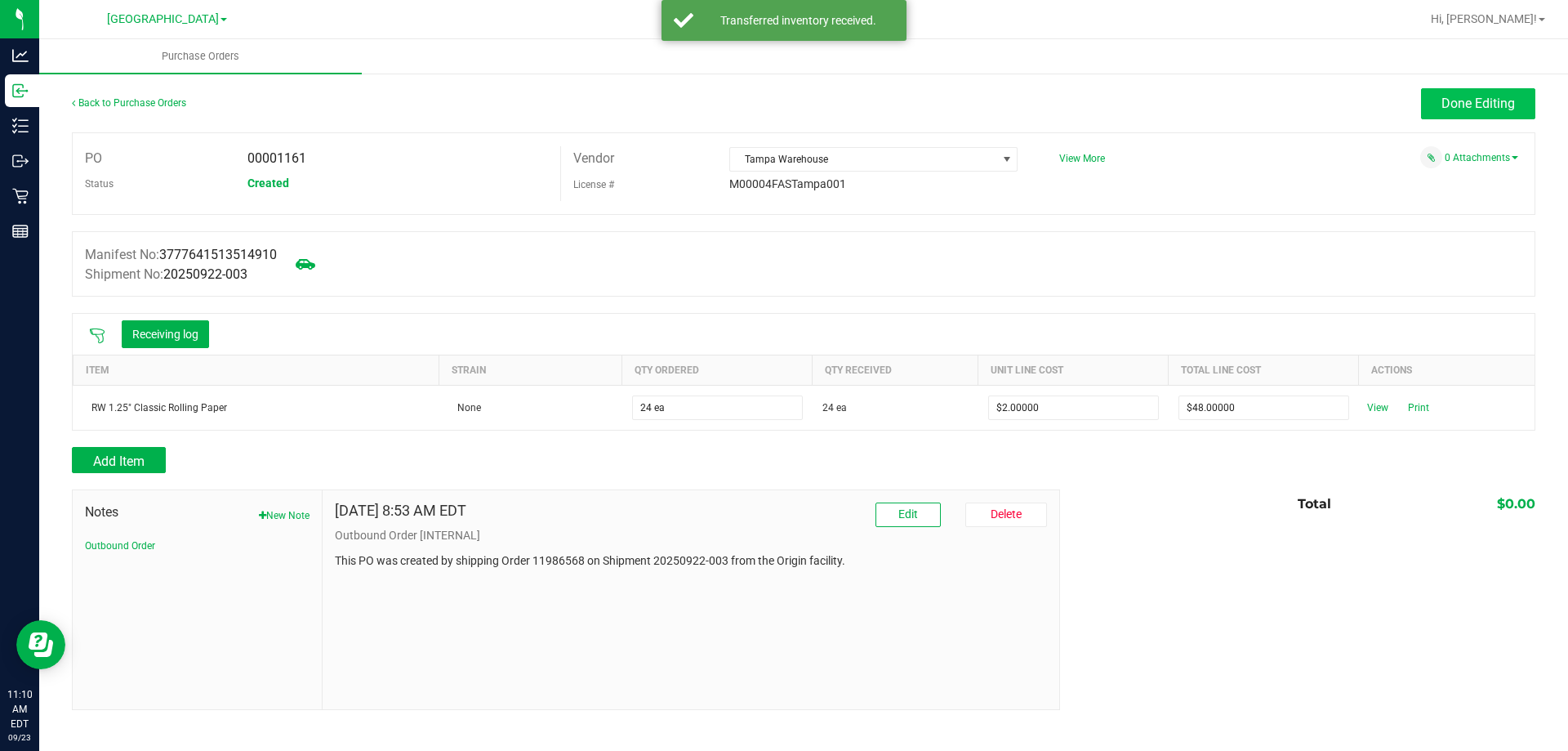
click at [1477, 101] on span "Done Editing" at bounding box center [1478, 102] width 74 height 15
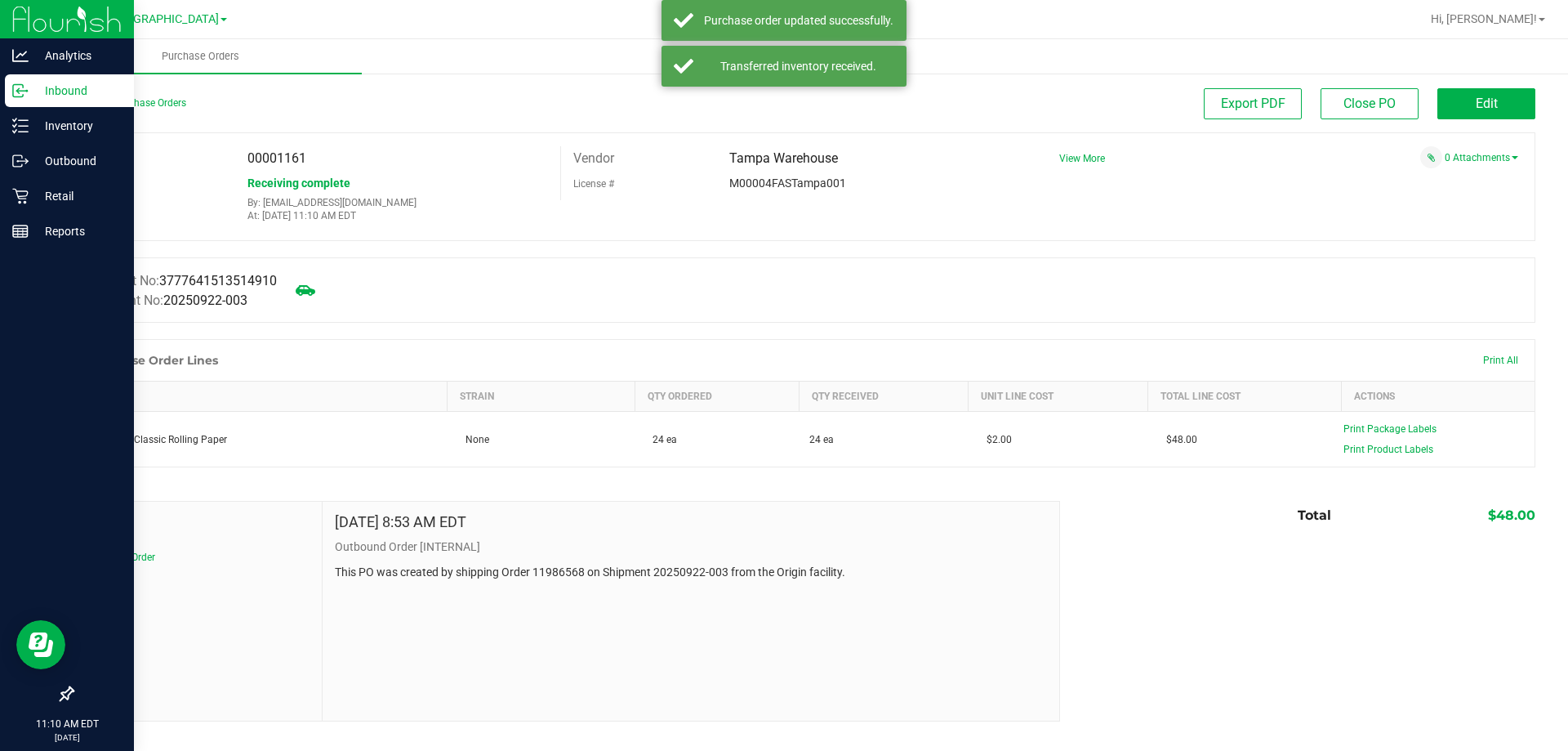
click at [26, 85] on icon at bounding box center [20, 91] width 16 height 16
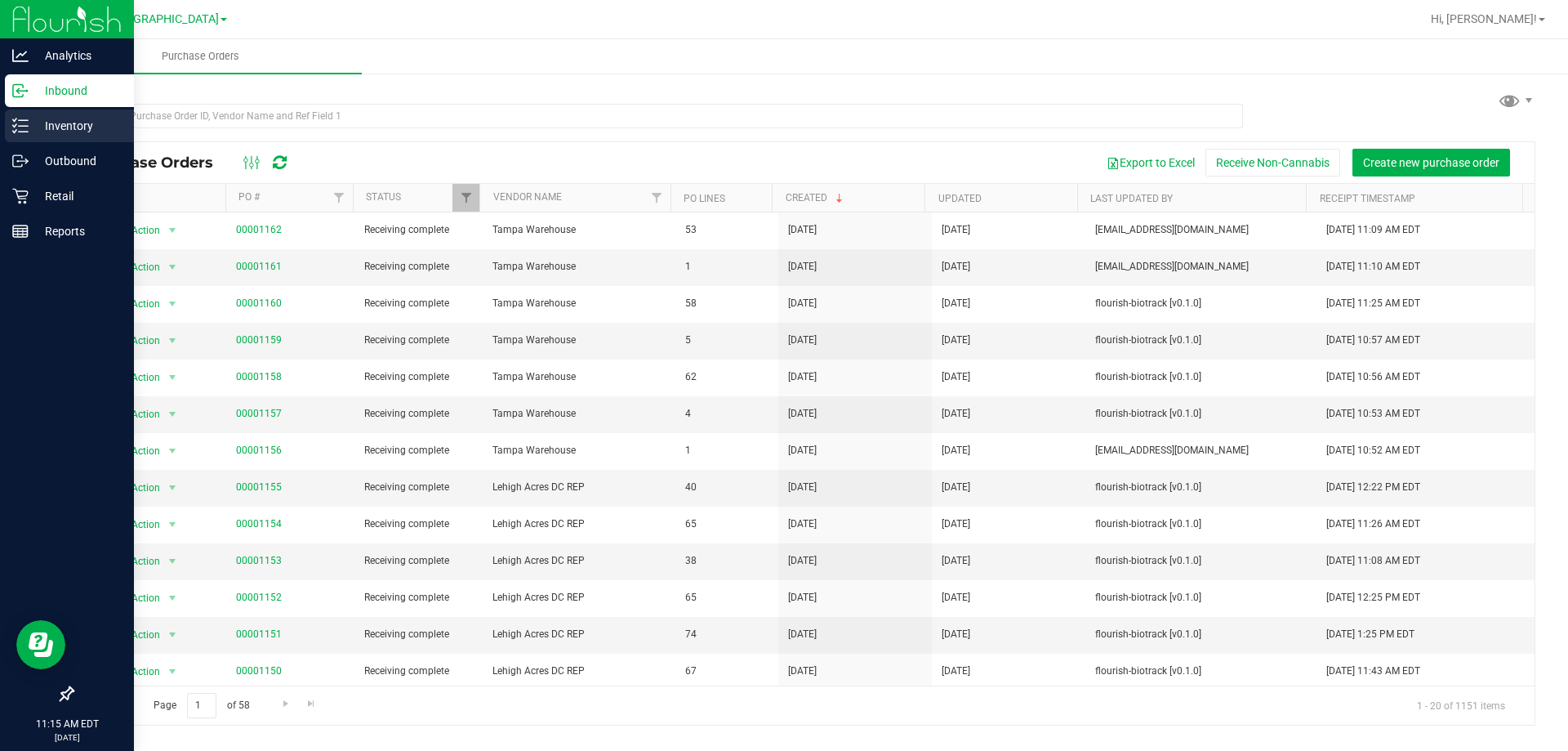
click at [79, 129] on p "Inventory" at bounding box center [77, 125] width 98 height 20
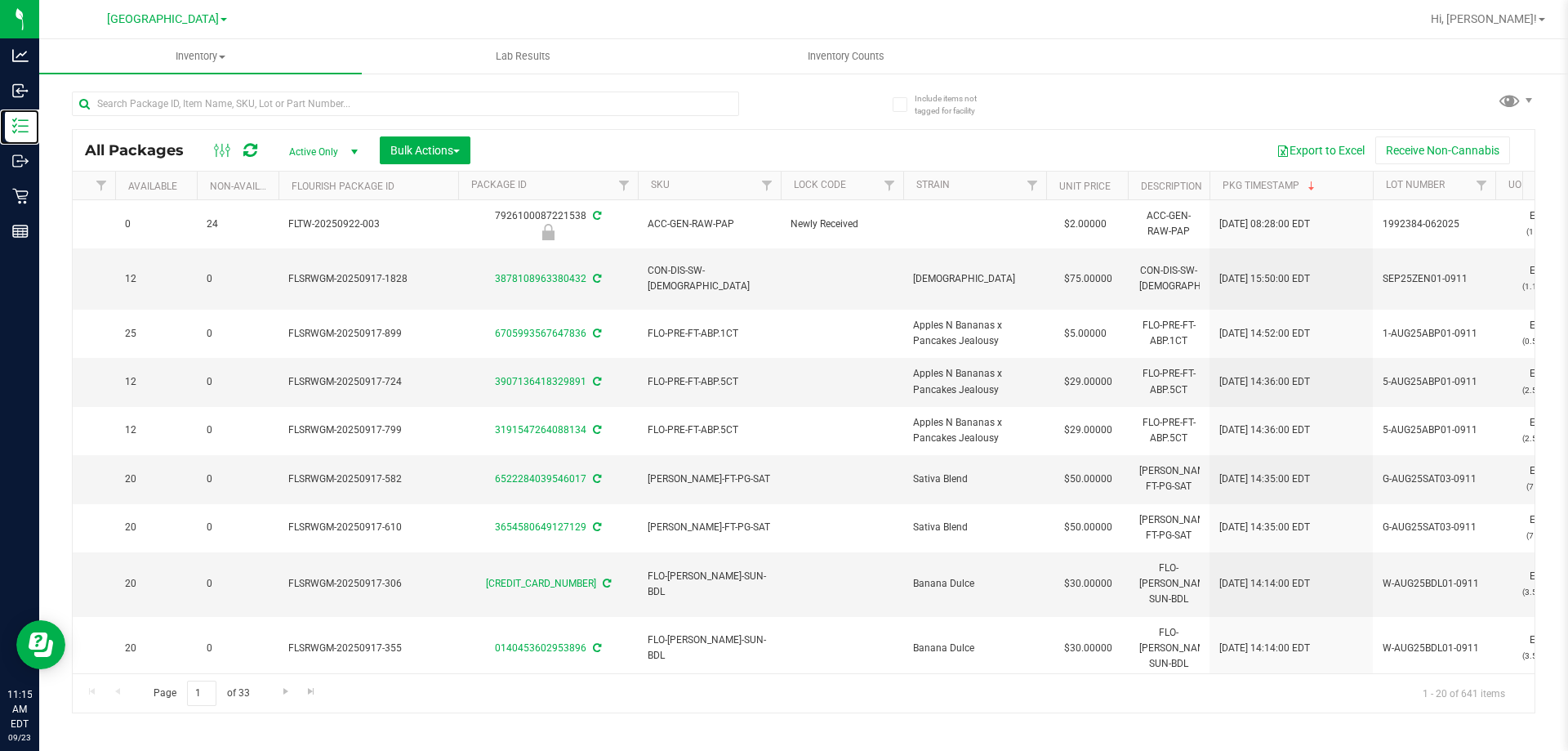
scroll to position [0, 856]
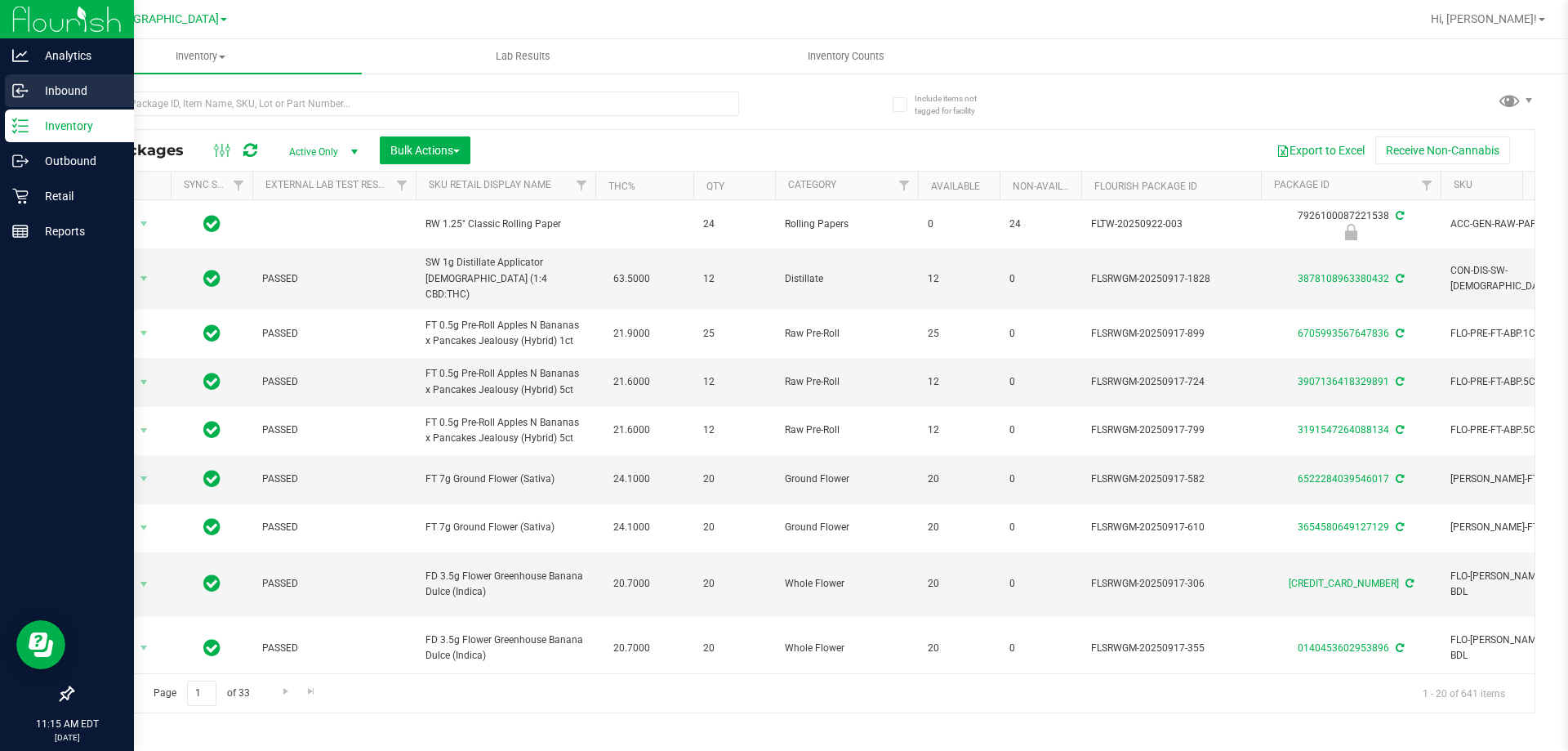
click at [23, 85] on icon at bounding box center [18, 92] width 10 height 12
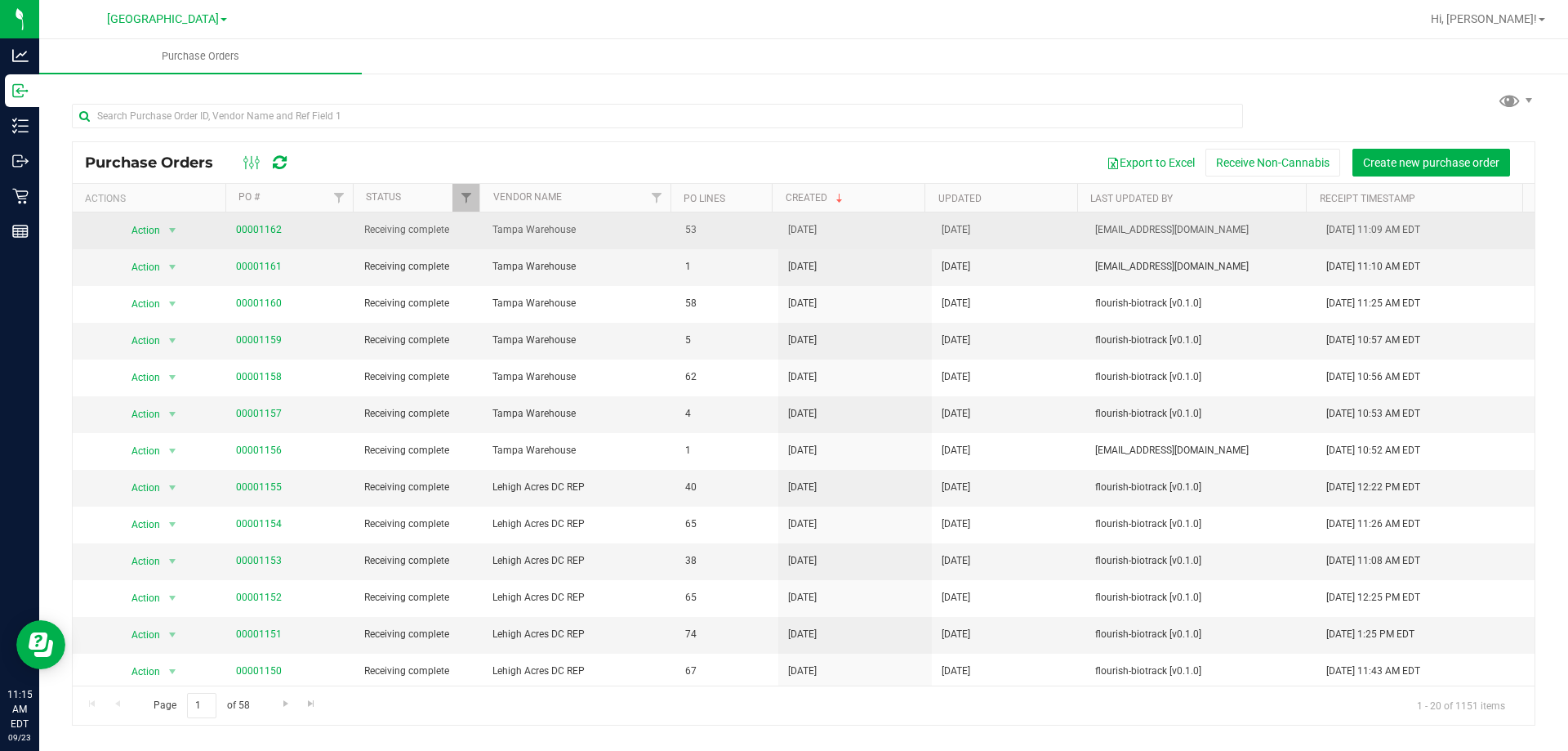
drag, startPoint x: 255, startPoint y: 240, endPoint x: 229, endPoint y: 246, distance: 26.7
click at [229, 246] on td "00001162" at bounding box center [290, 230] width 128 height 36
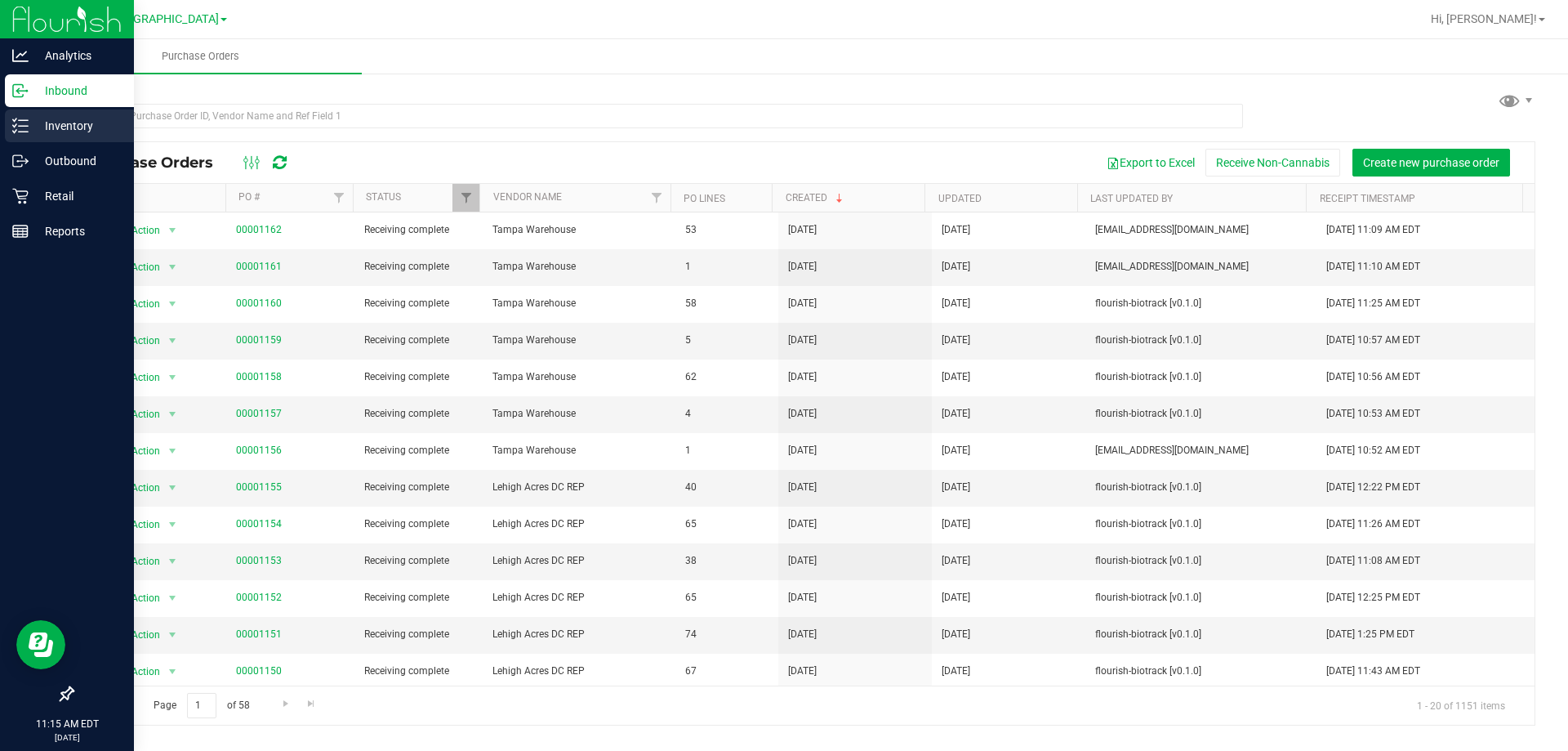
click at [20, 122] on icon at bounding box center [20, 125] width 16 height 16
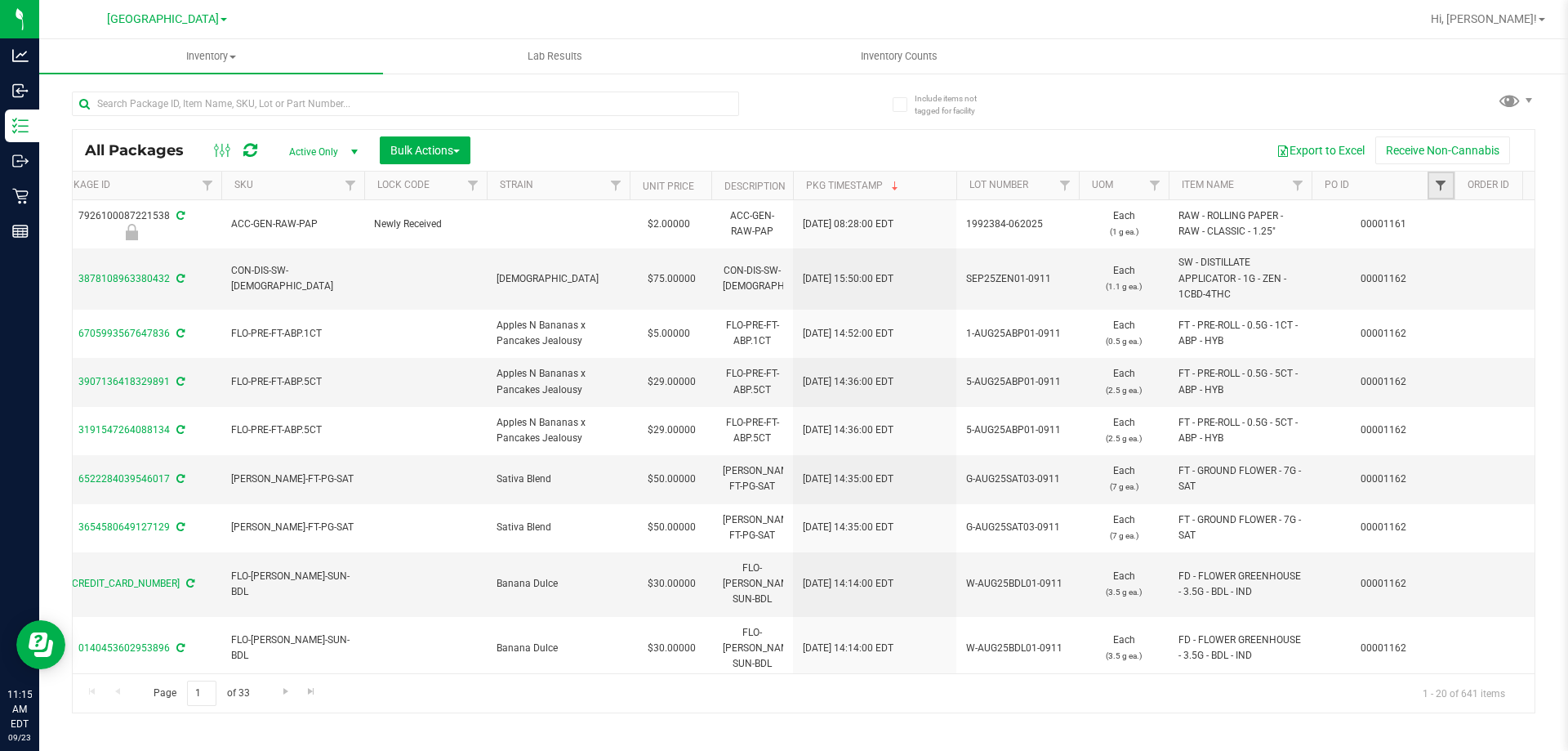
click at [1436, 181] on span "Filter" at bounding box center [1441, 185] width 13 height 13
paste input "00001162"
type input "00001162"
click at [1442, 256] on button "Filter" at bounding box center [1429, 264] width 78 height 36
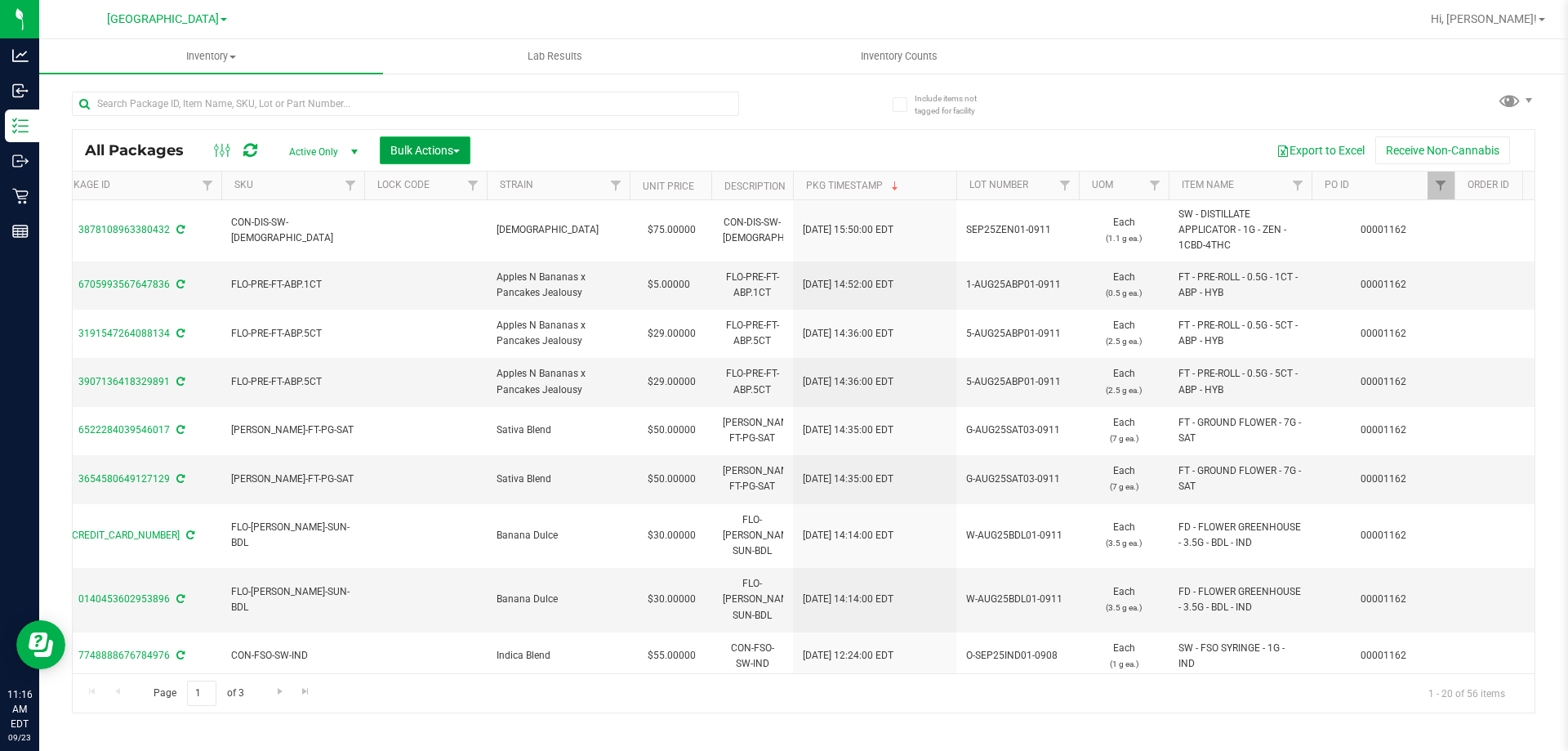
click at [416, 144] on span "Bulk Actions" at bounding box center [425, 150] width 69 height 13
click at [452, 306] on span "Lock/Unlock packages" at bounding box center [446, 307] width 112 height 13
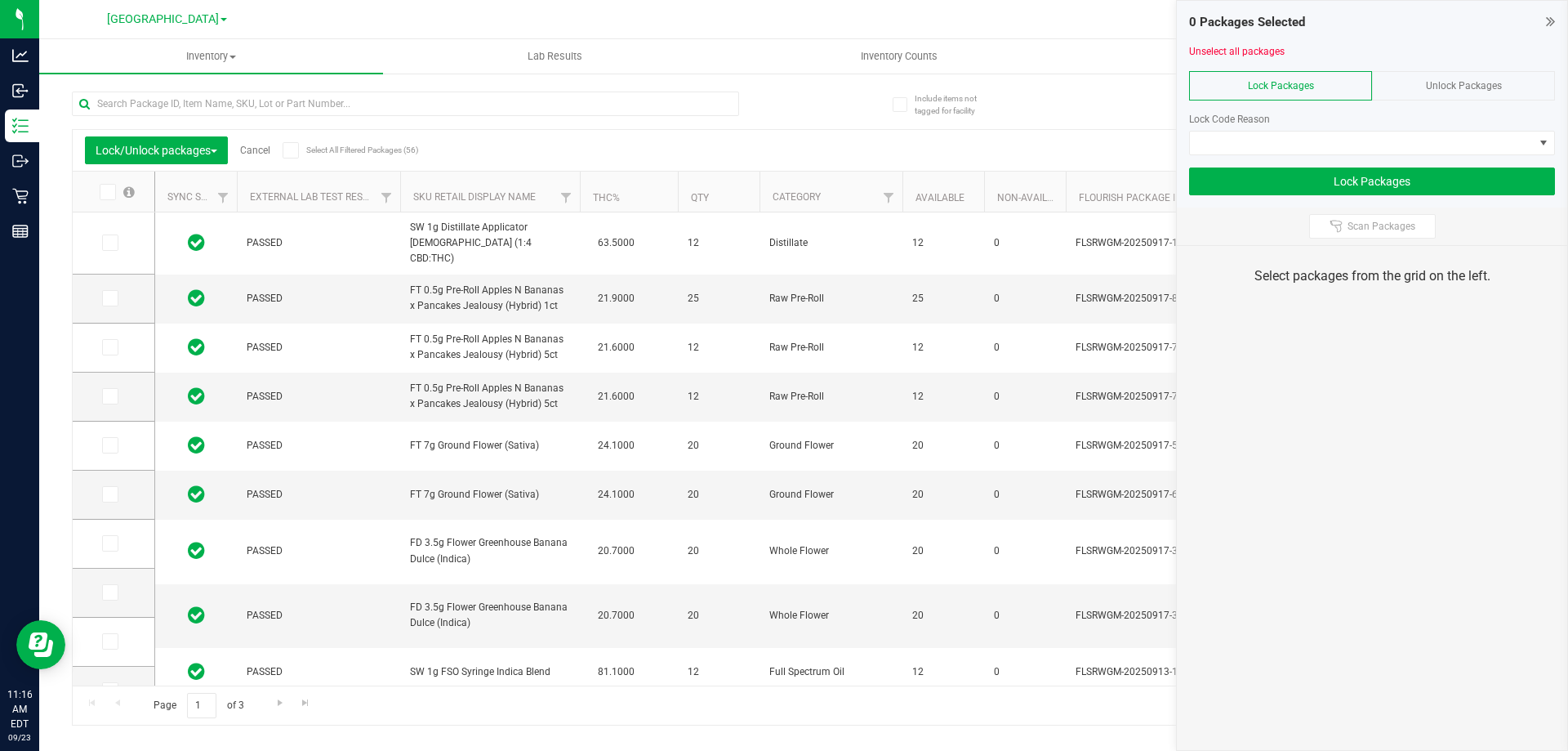
click at [111, 192] on icon at bounding box center [107, 192] width 11 height 0
click at [0, 0] on input "checkbox" at bounding box center [0, 0] width 0 height 0
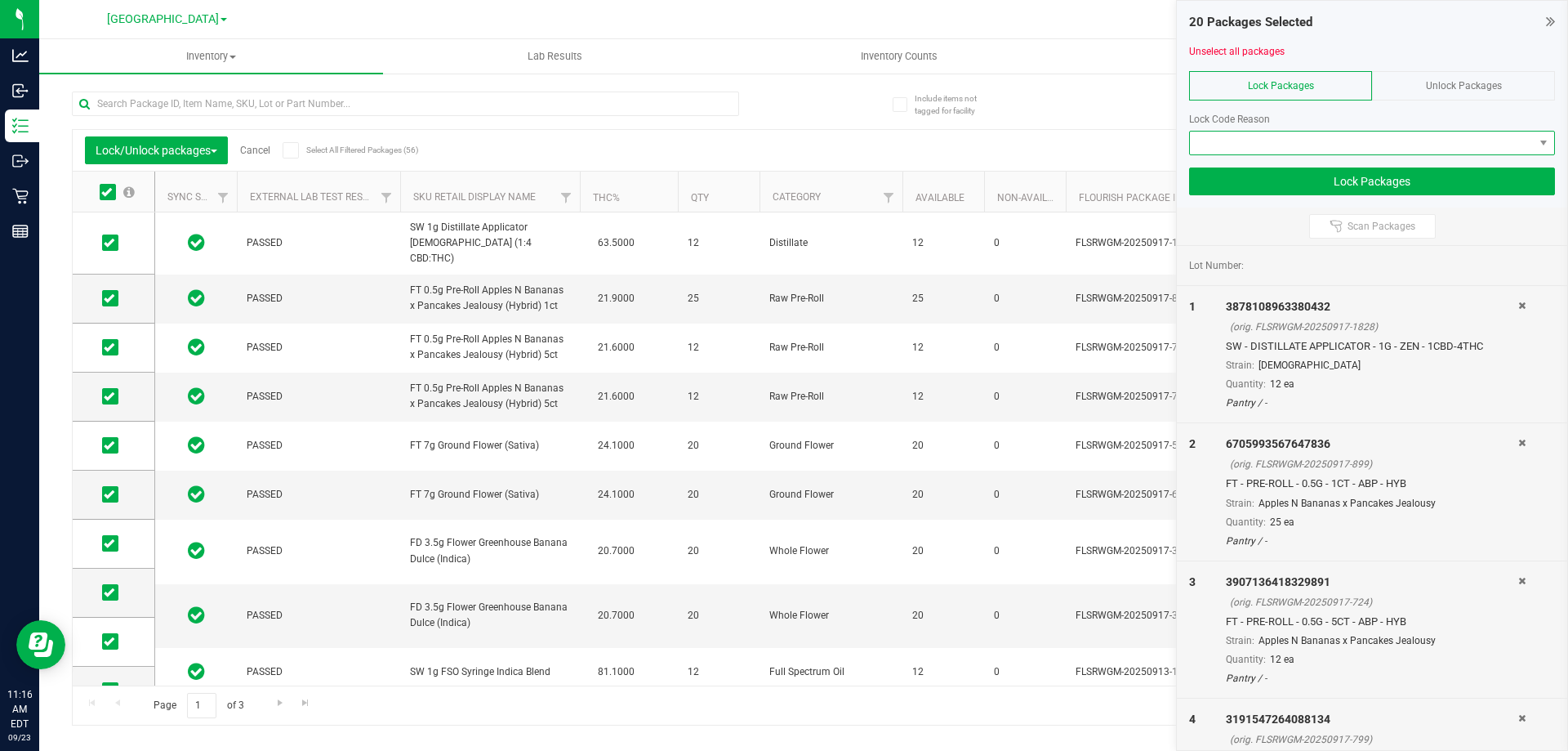
click at [1258, 135] on span at bounding box center [1362, 143] width 344 height 23
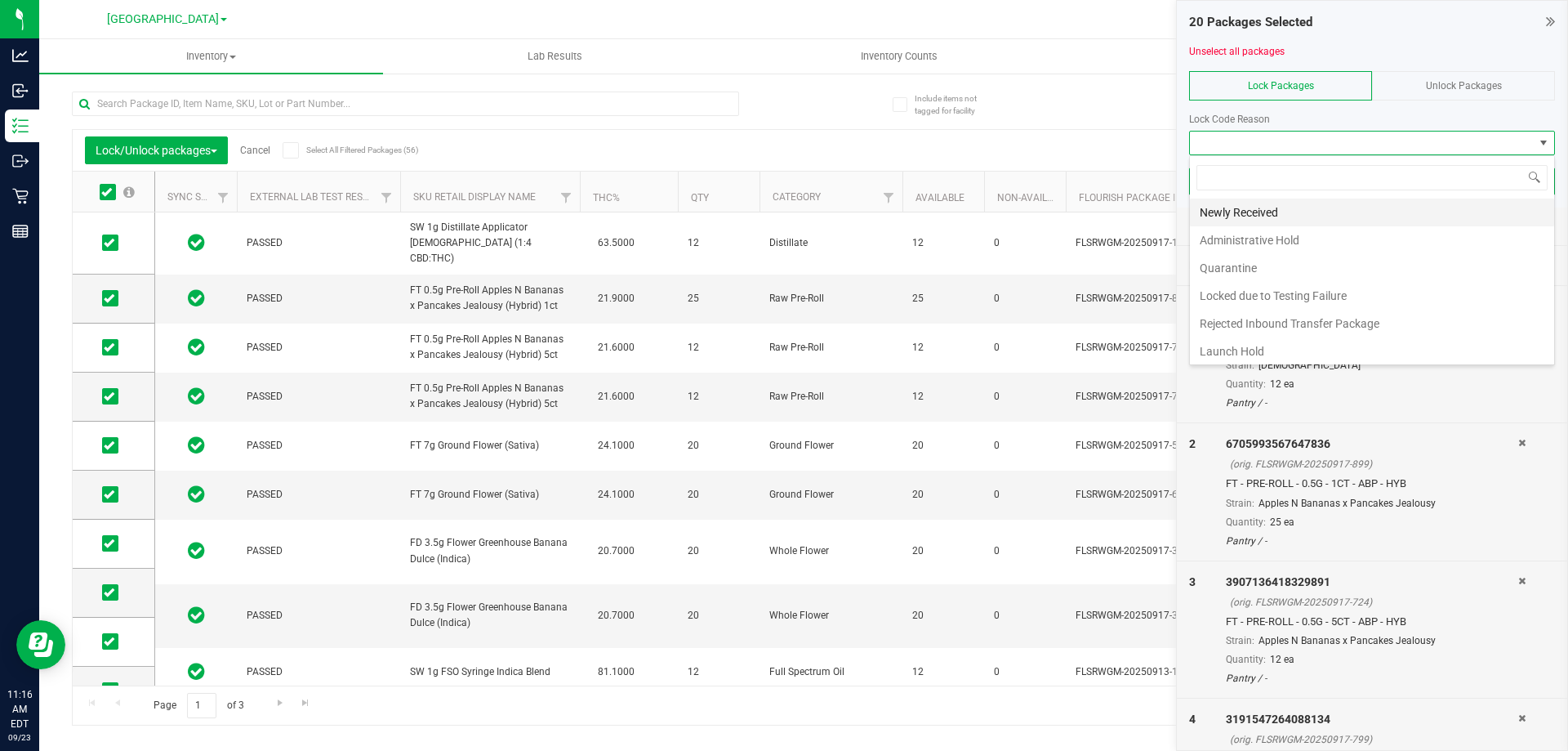
click at [1250, 211] on li "Newly Received" at bounding box center [1372, 212] width 365 height 28
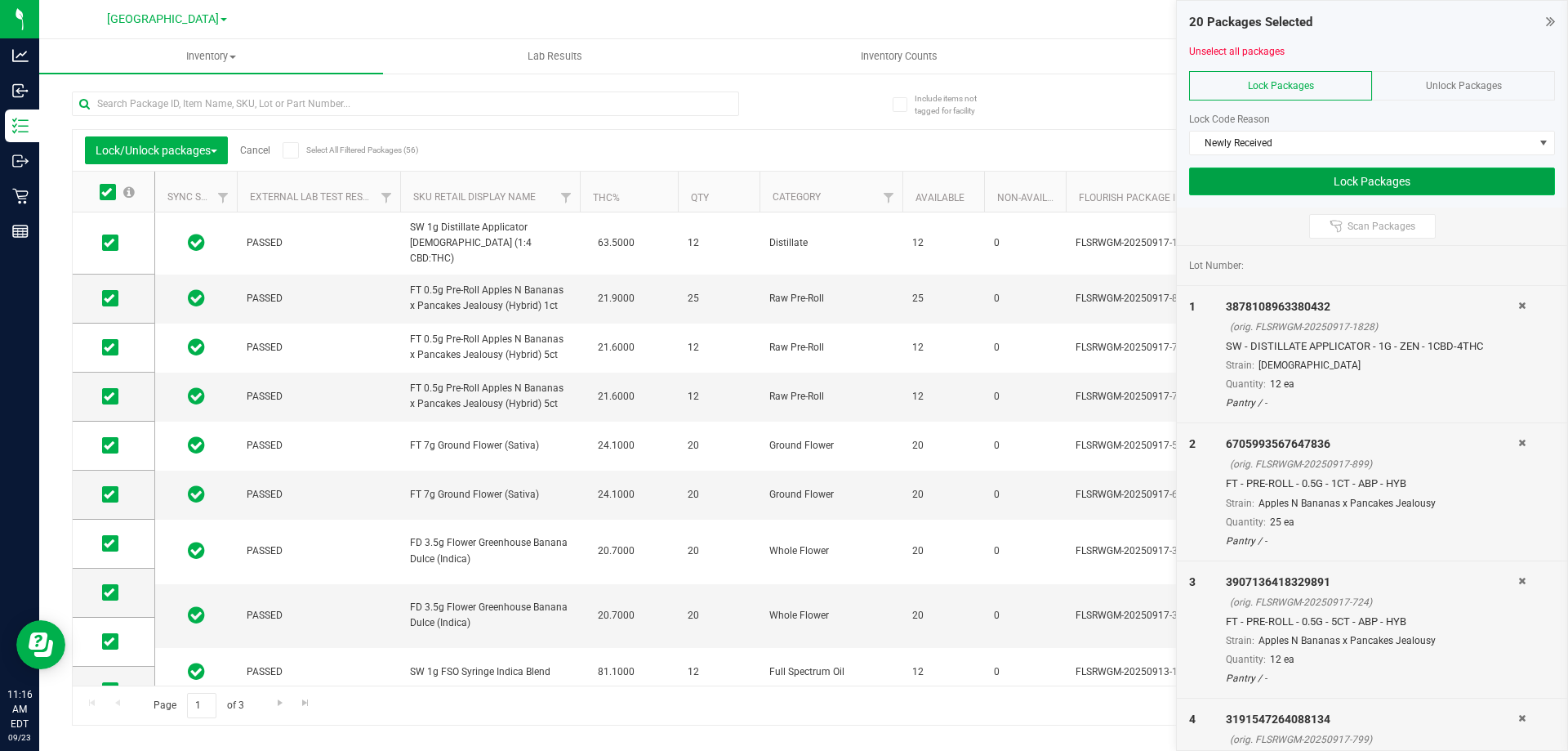
click at [1297, 187] on button "Lock Packages" at bounding box center [1371, 181] width 366 height 28
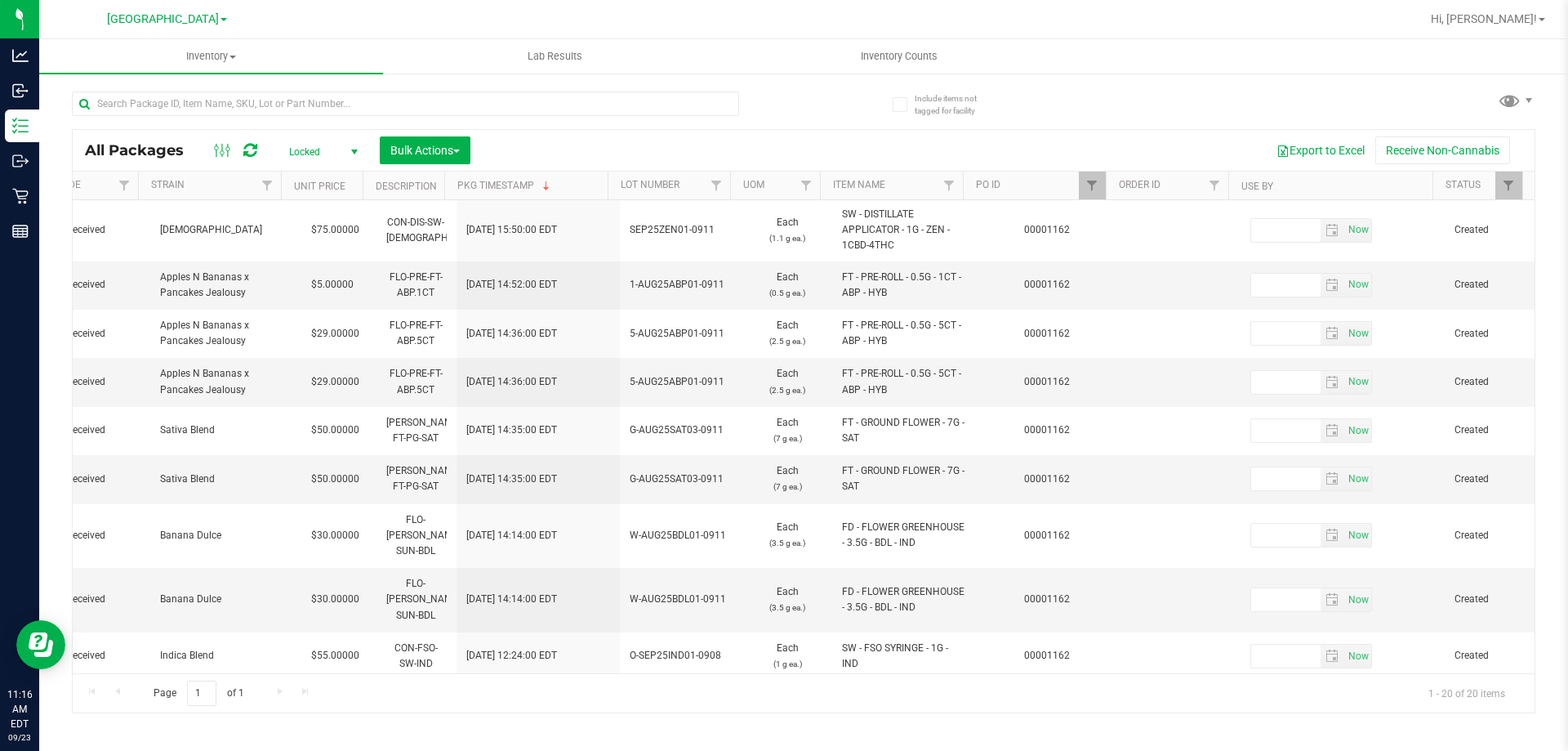
click at [357, 141] on span "select" at bounding box center [354, 152] width 20 height 23
click at [310, 244] on li "All" at bounding box center [318, 251] width 88 height 25
click at [1088, 190] on span "Filter" at bounding box center [1091, 185] width 13 height 13
click at [1142, 268] on button "Filter" at bounding box center [1128, 264] width 78 height 36
click at [418, 149] on span "Bulk Actions" at bounding box center [425, 150] width 69 height 13
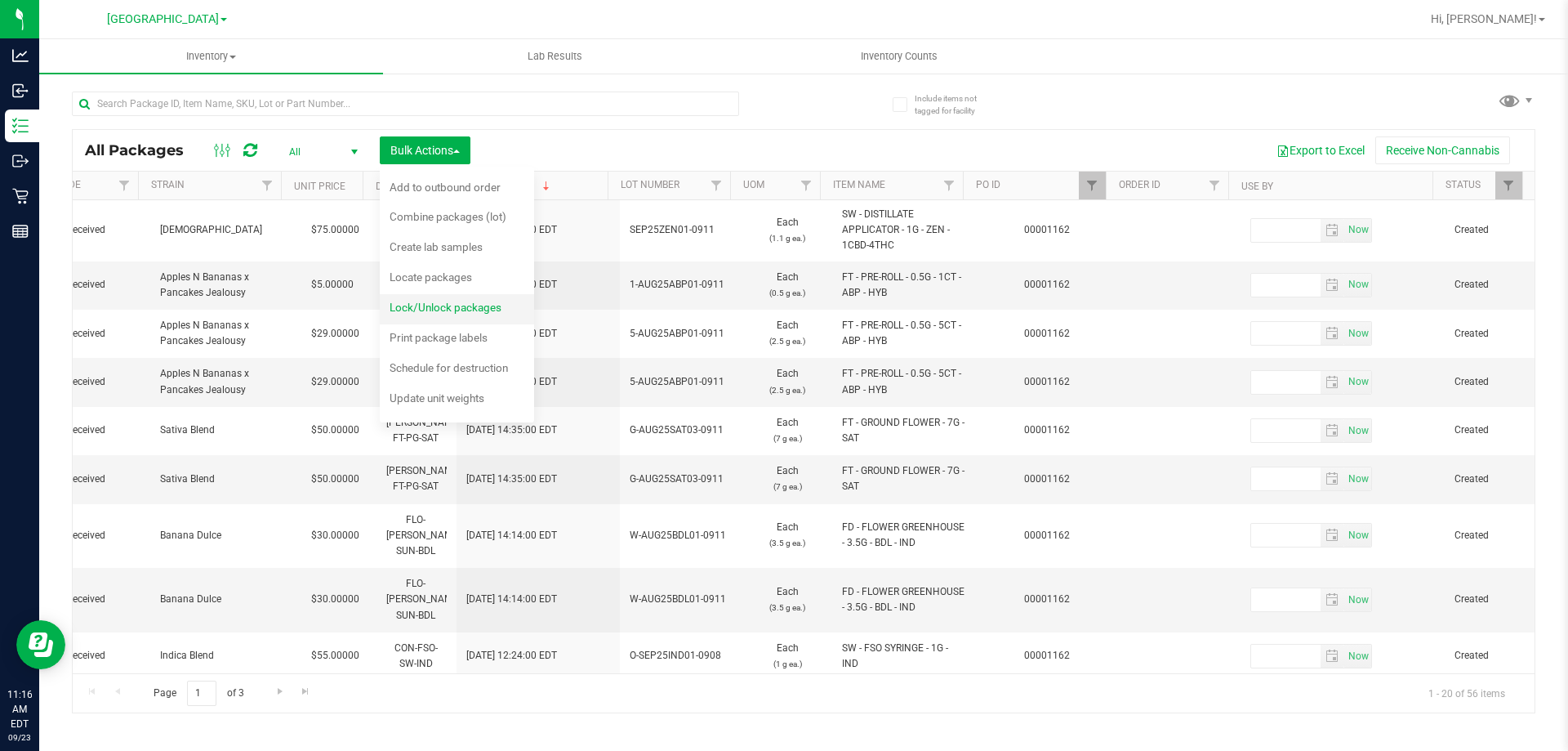
click at [438, 314] on span "Lock/Unlock packages" at bounding box center [446, 307] width 112 height 13
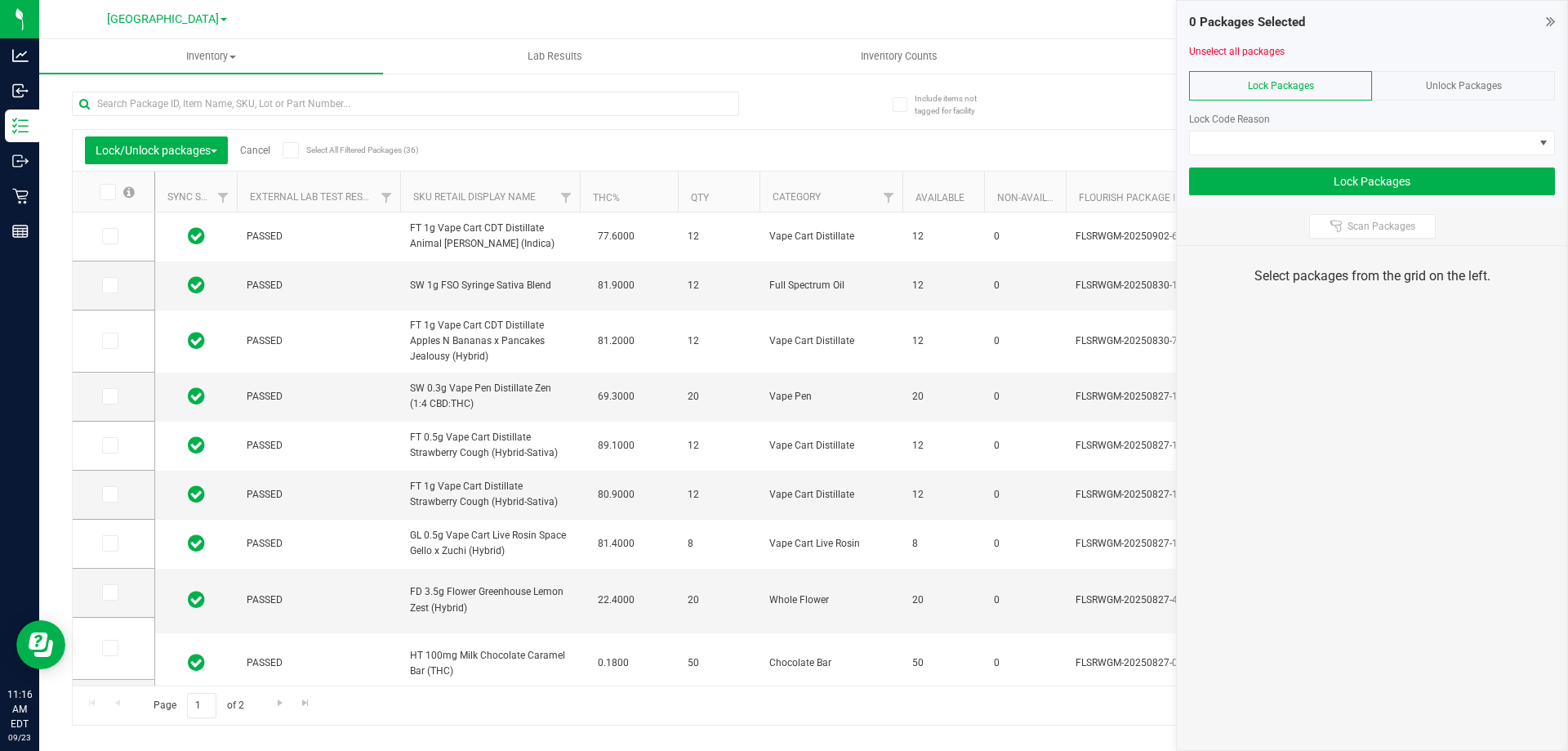
click at [105, 192] on icon at bounding box center [107, 192] width 11 height 0
click at [0, 0] on input "checkbox" at bounding box center [0, 0] width 0 height 0
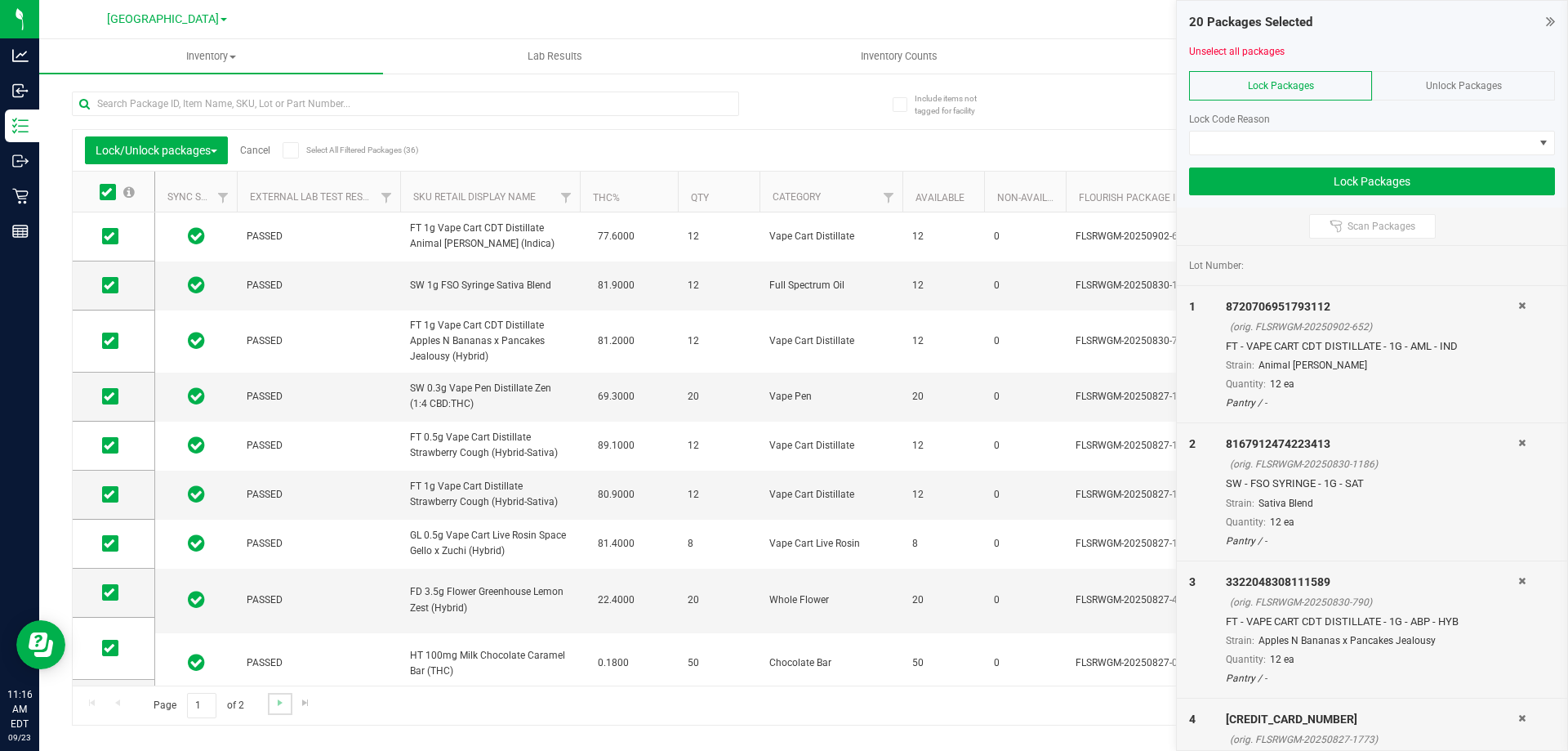
click at [276, 693] on link "Go to the next page" at bounding box center [279, 704] width 24 height 22
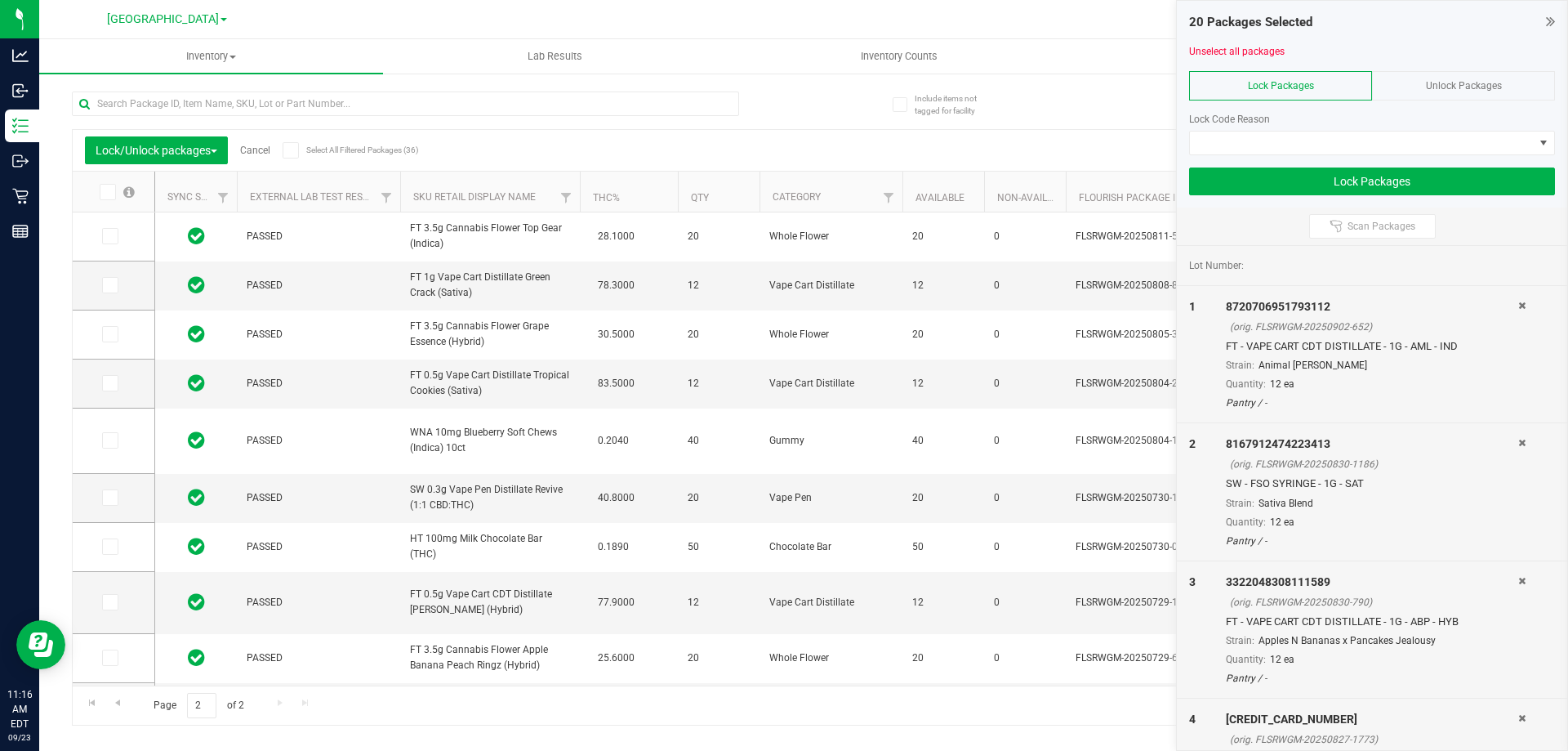
click at [98, 192] on label at bounding box center [117, 192] width 63 height 16
click at [0, 0] on input "checkbox" at bounding box center [0, 0] width 0 height 0
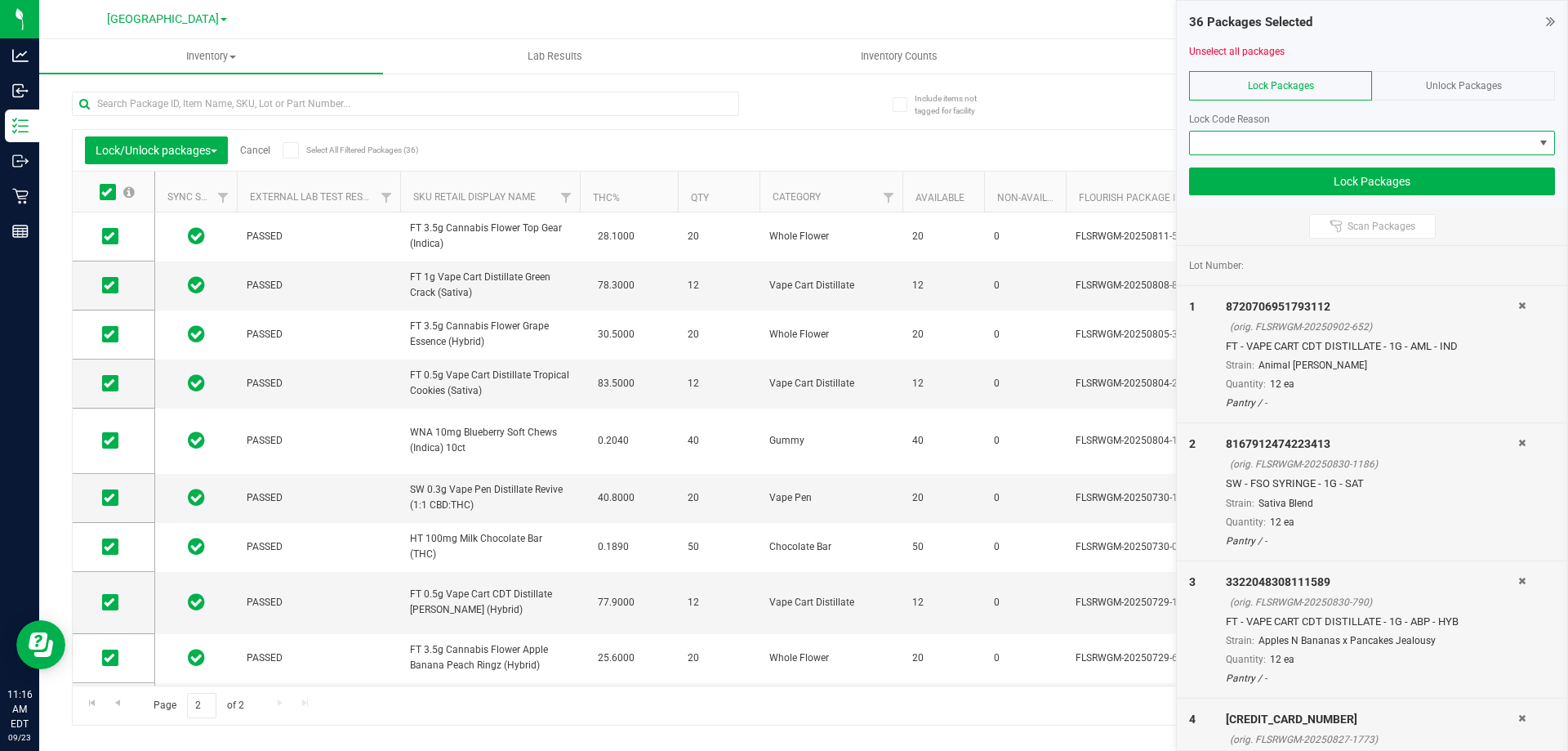
click at [1328, 149] on span at bounding box center [1362, 143] width 344 height 23
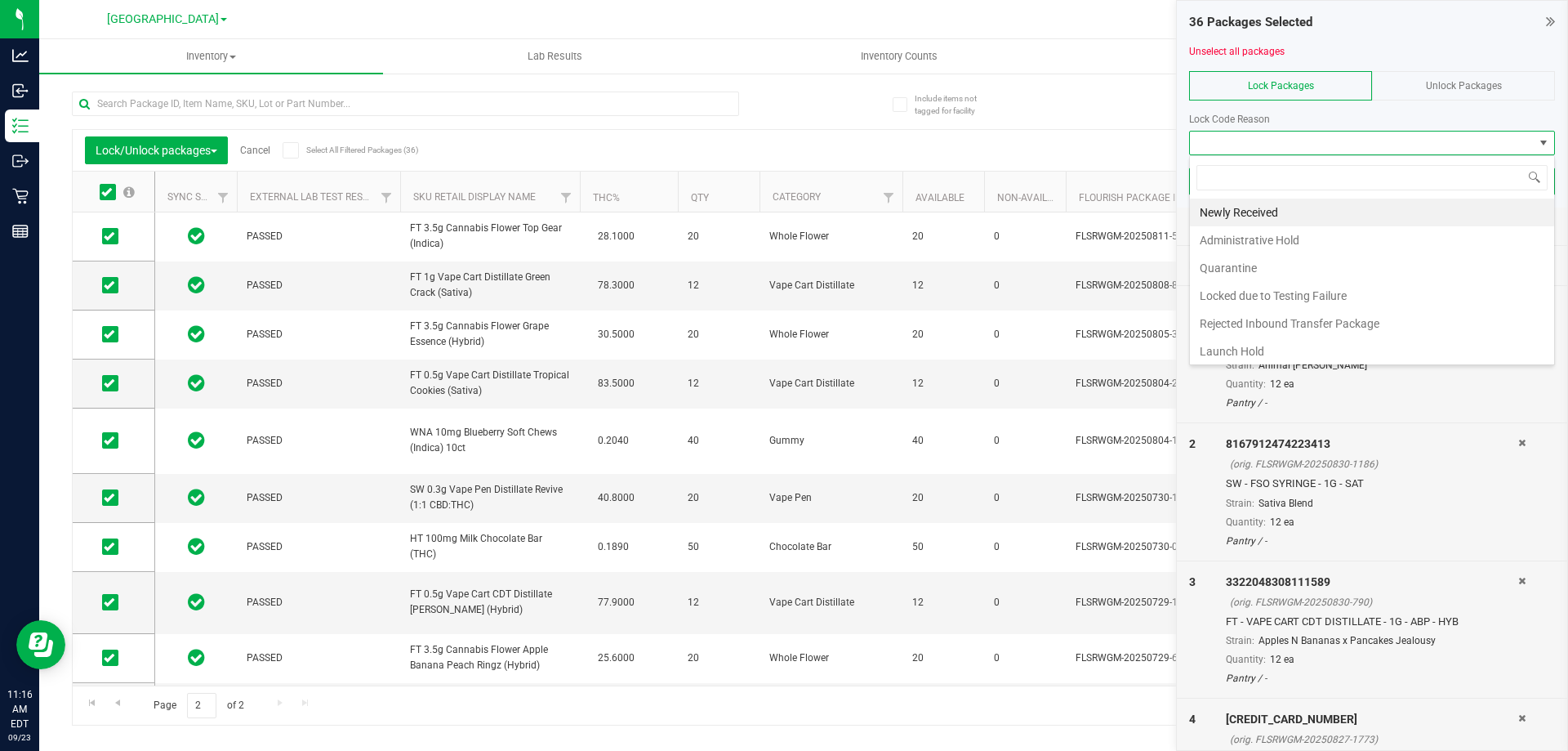
click at [1266, 214] on li "Newly Received" at bounding box center [1372, 212] width 365 height 28
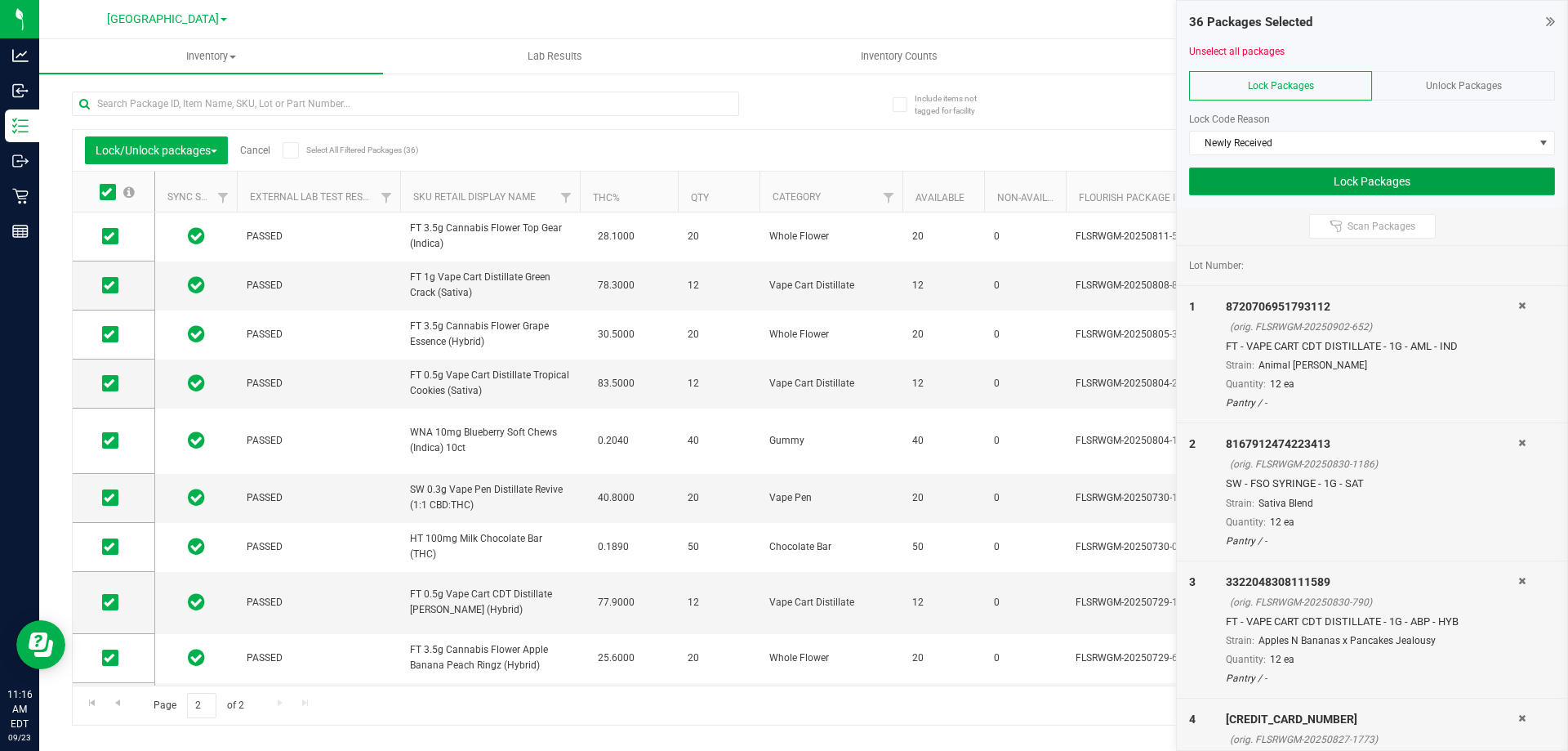
click at [1288, 183] on button "Lock Packages" at bounding box center [1371, 181] width 366 height 28
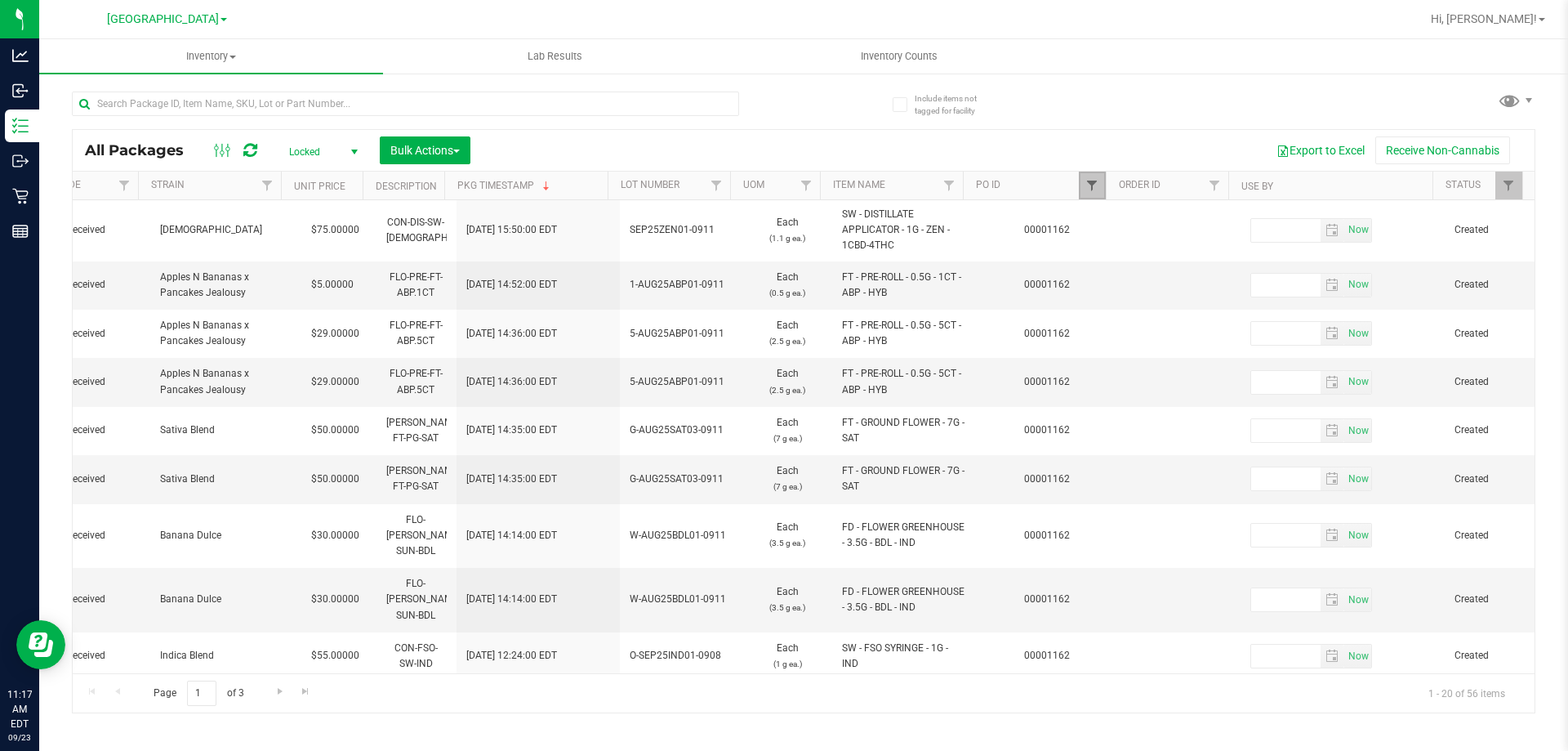
click at [1095, 184] on span "Filter" at bounding box center [1091, 185] width 13 height 13
type input "00001161"
click at [1117, 277] on button "Filter" at bounding box center [1128, 264] width 78 height 36
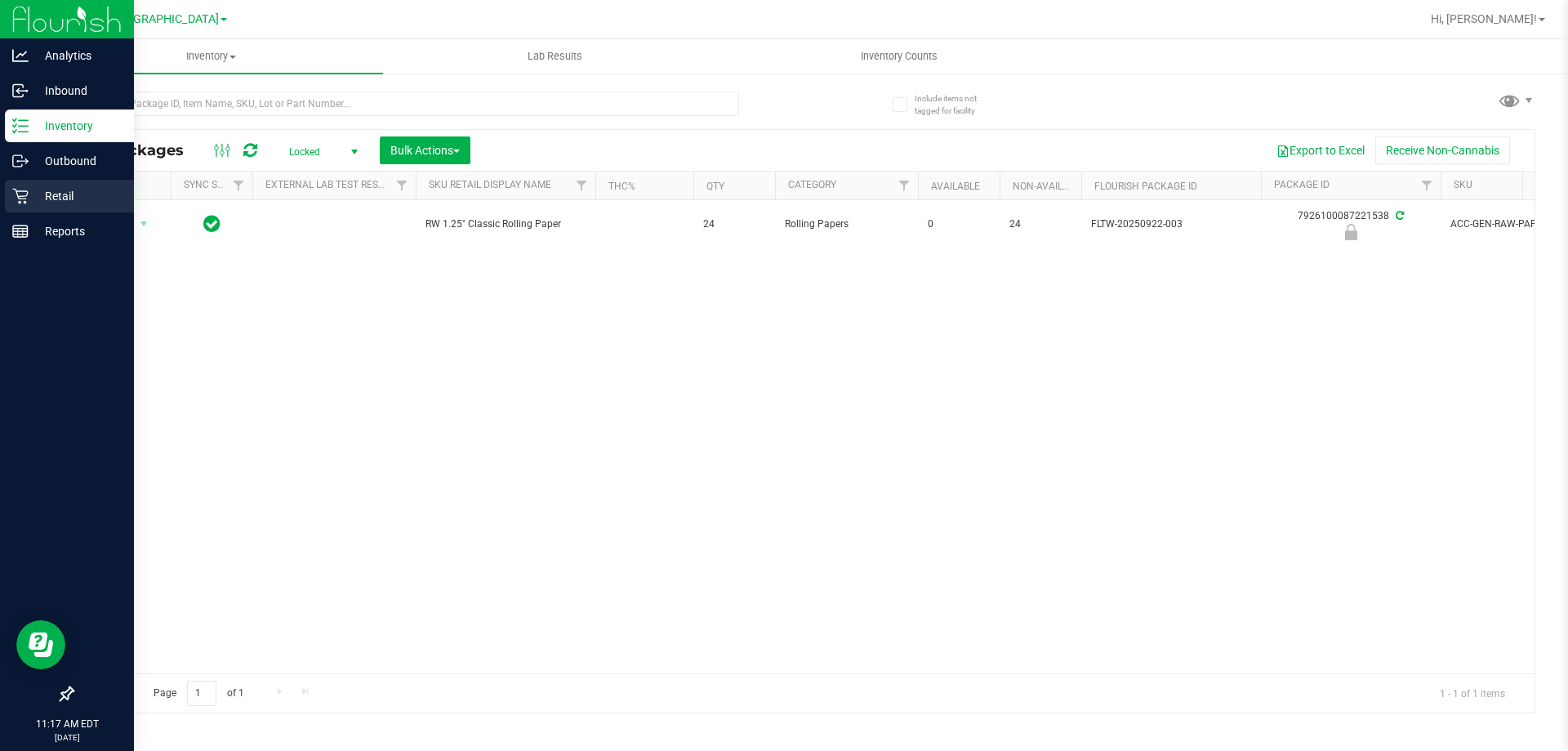
click at [30, 199] on p "Retail" at bounding box center [77, 196] width 98 height 20
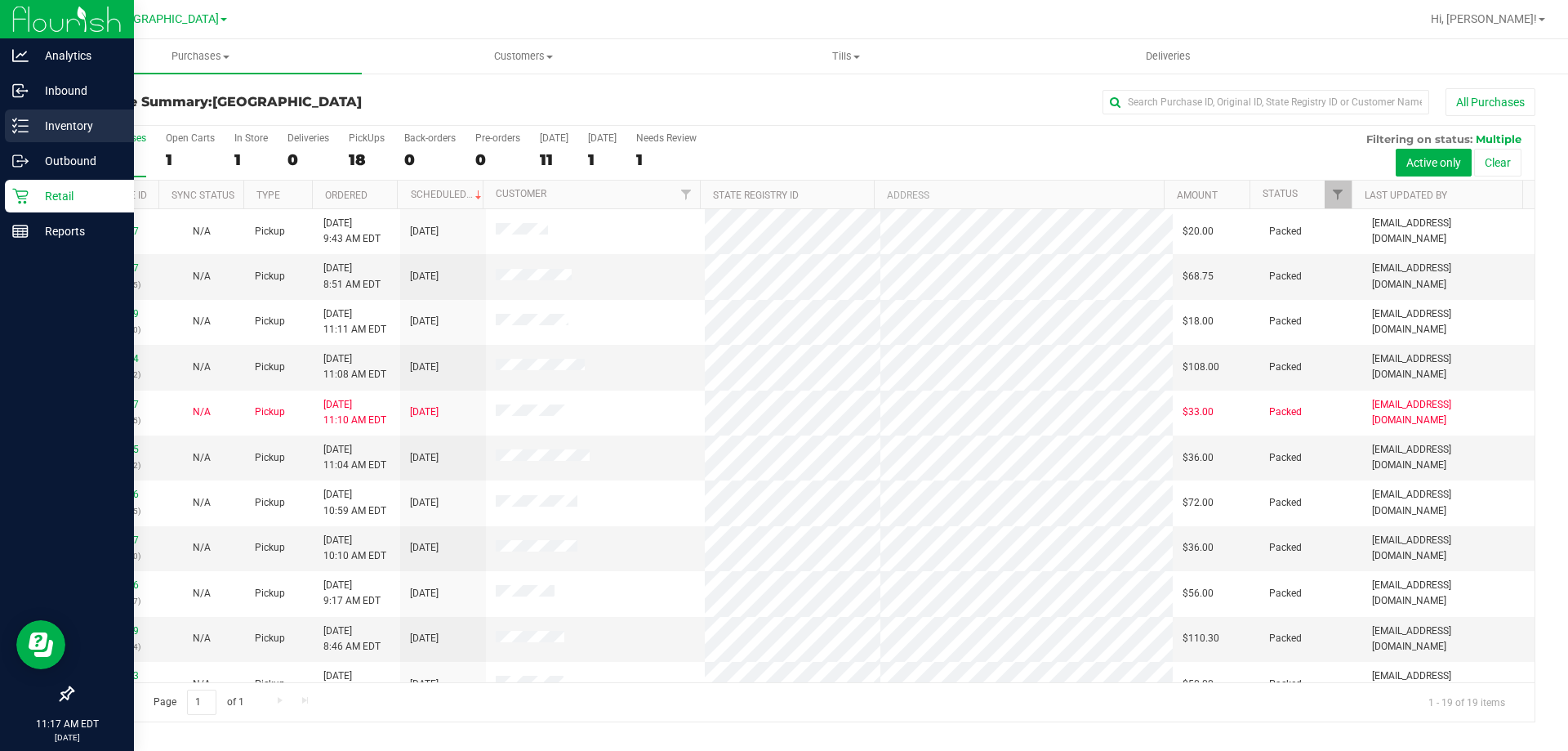
click at [15, 133] on icon at bounding box center [15, 131] width 4 height 3
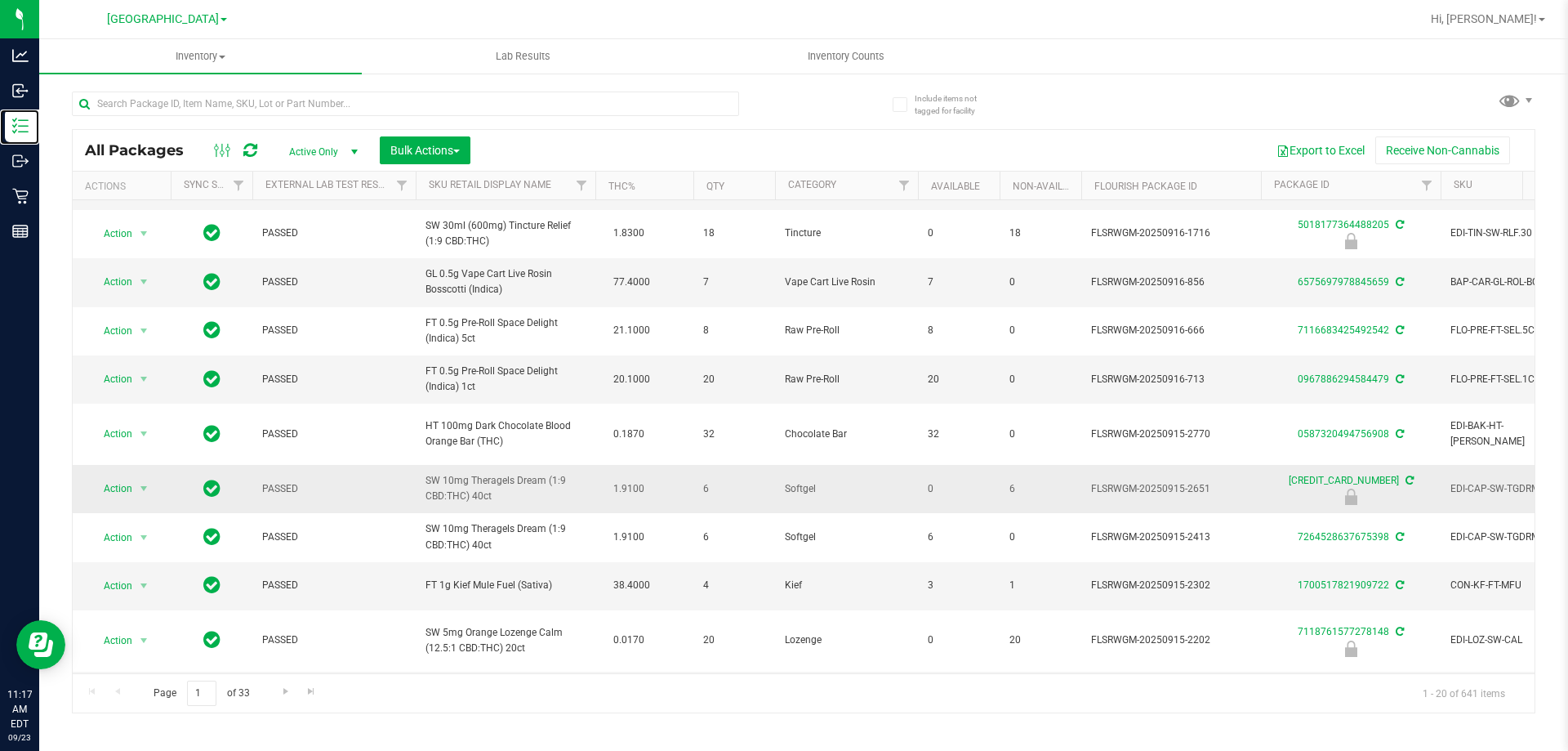
scroll to position [571, 0]
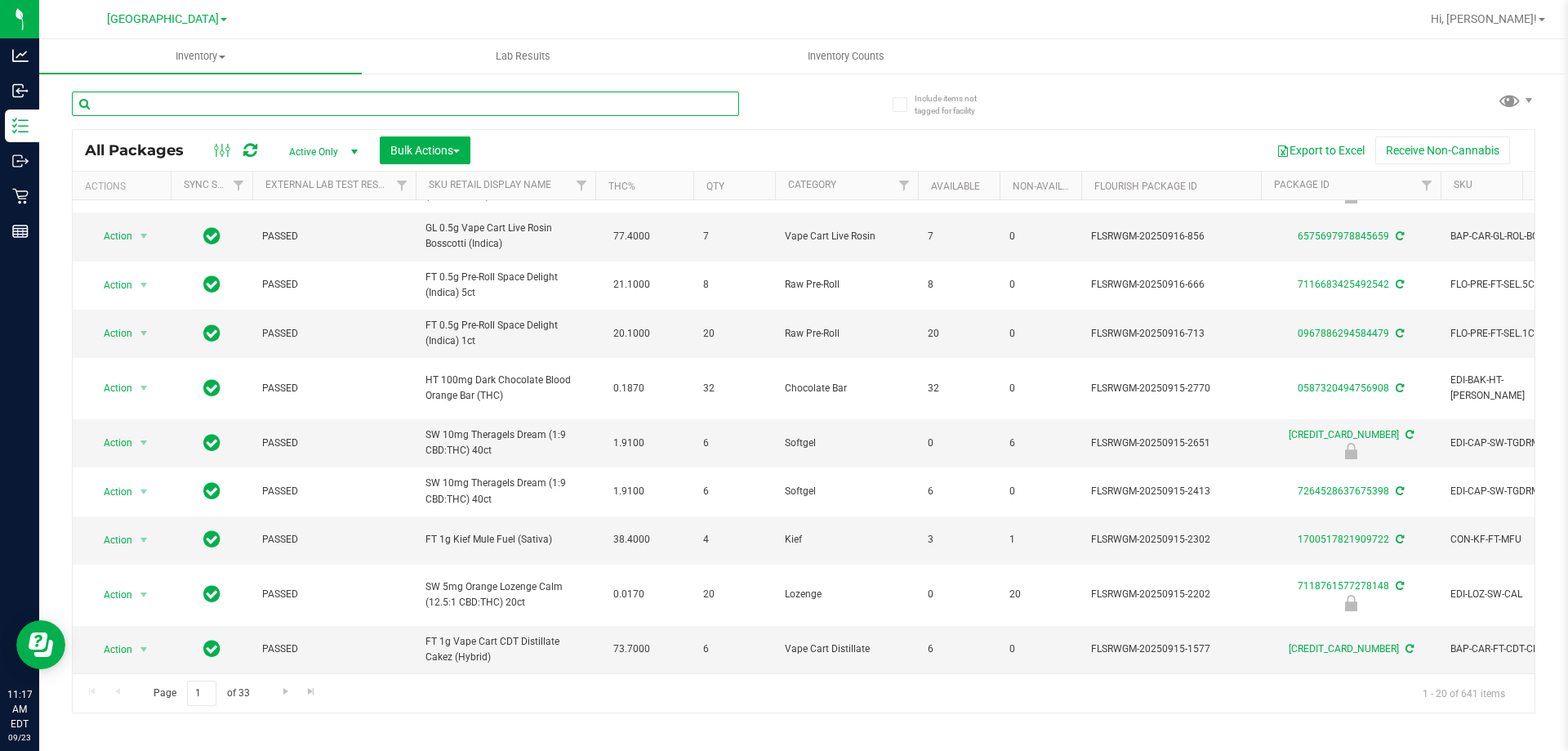
click at [290, 99] on input "text" at bounding box center [406, 104] width 667 height 25
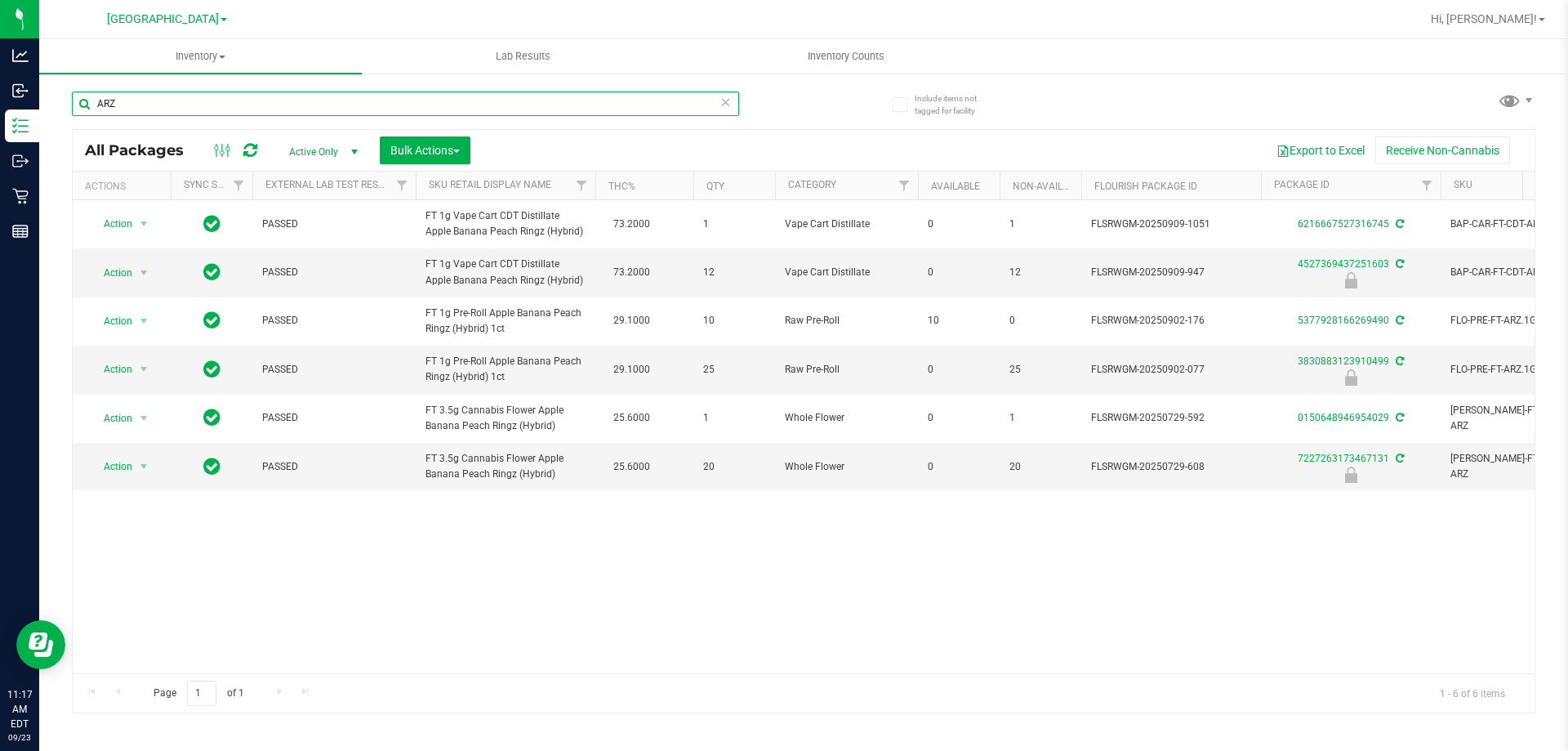
click at [175, 107] on input "ARZ" at bounding box center [406, 104] width 667 height 25
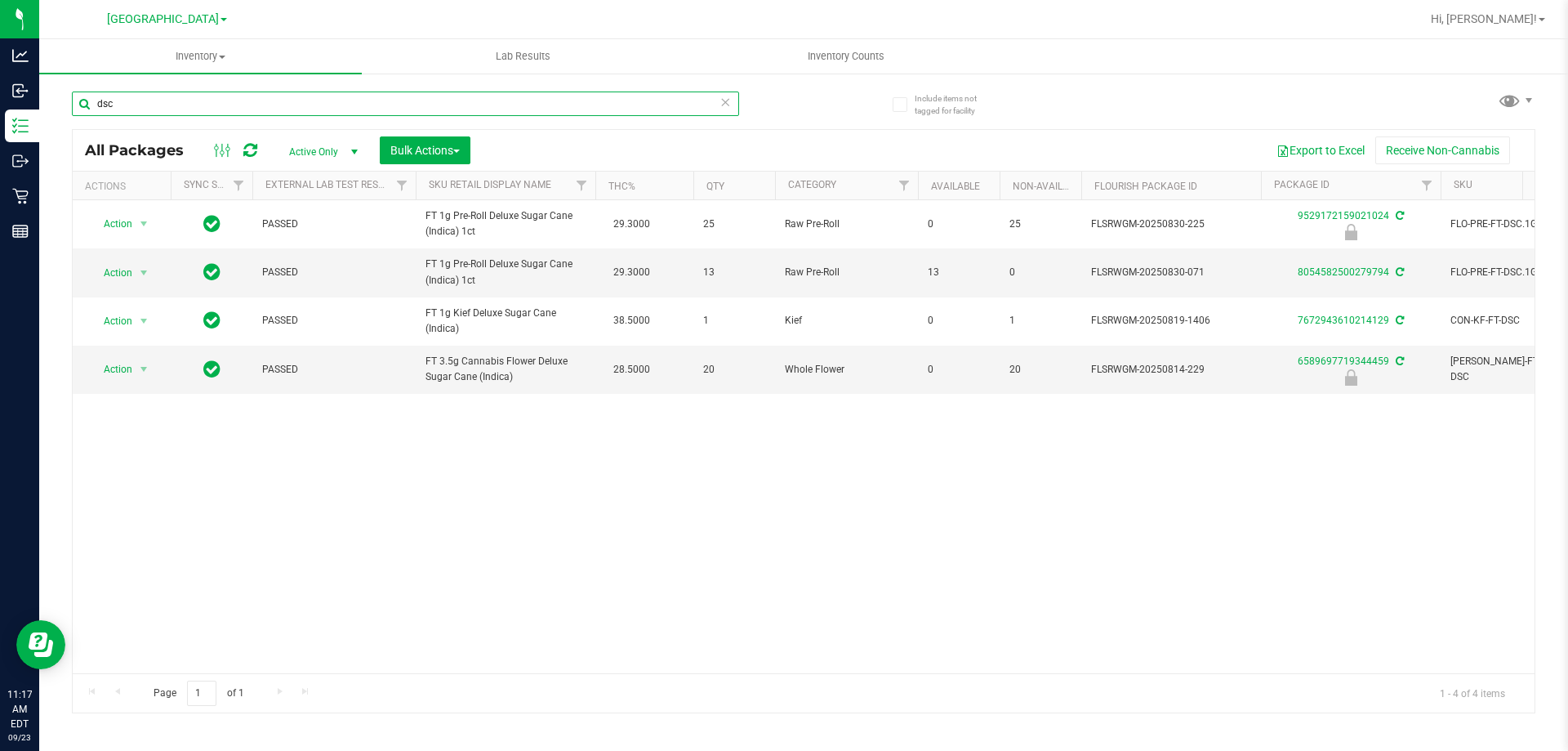
click at [165, 113] on input "dsc" at bounding box center [406, 104] width 667 height 25
type input "g"
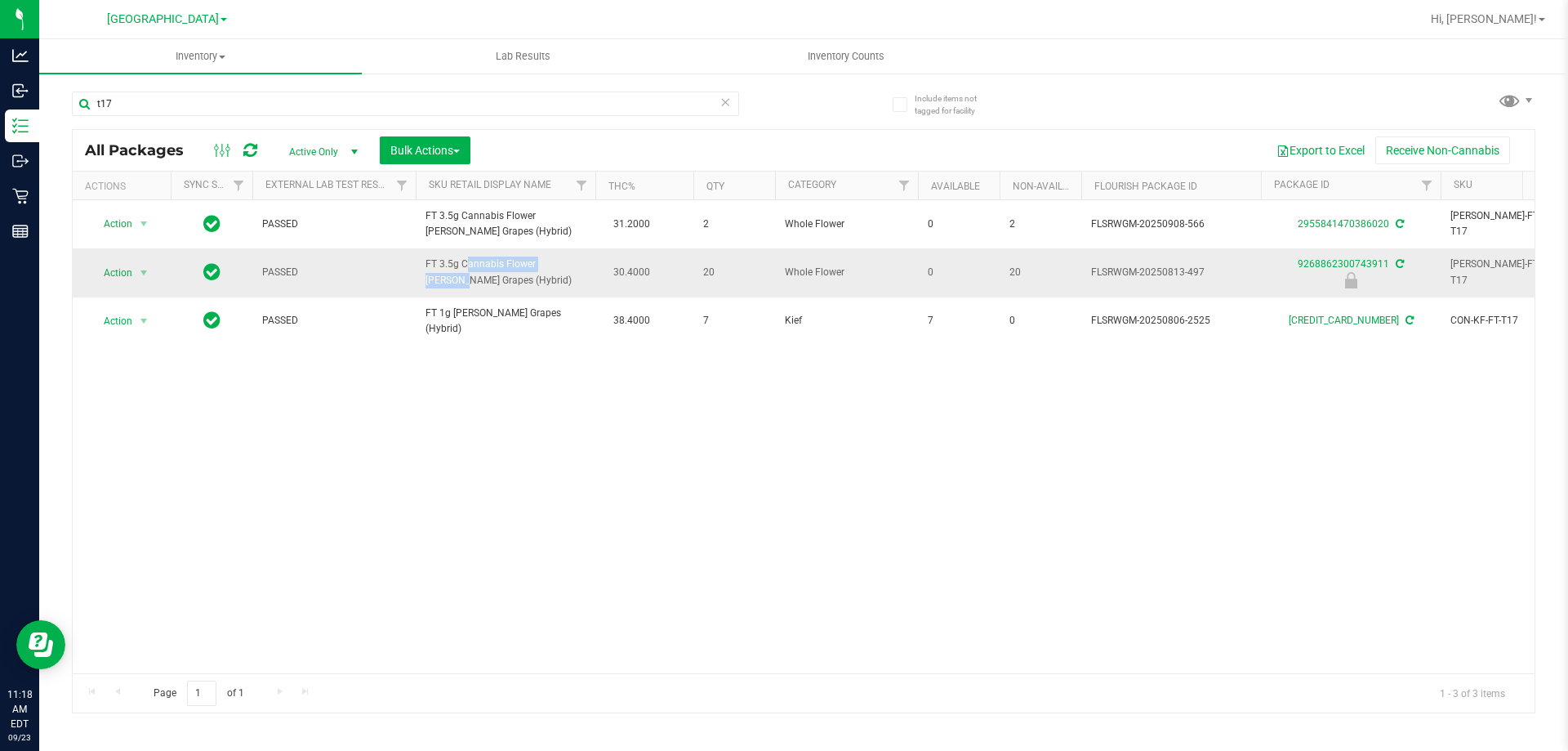
drag, startPoint x: 535, startPoint y: 263, endPoint x: 420, endPoint y: 265, distance: 115.0
click at [420, 265] on td "FT 3.5g Cannabis Flower [PERSON_NAME] Grapes (Hybrid)" at bounding box center [505, 272] width 180 height 48
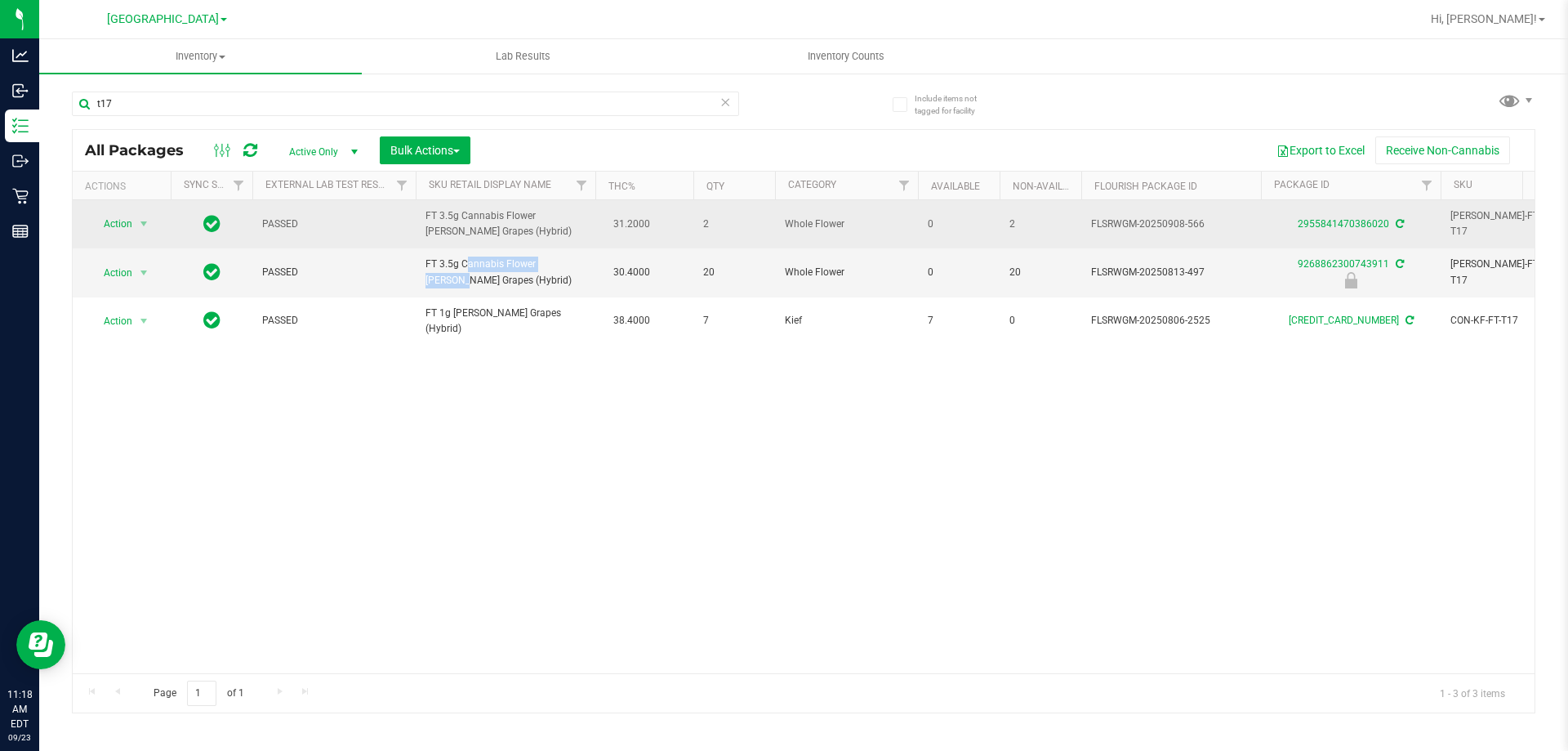
copy span "FT 3.5g Cannabis Flower"
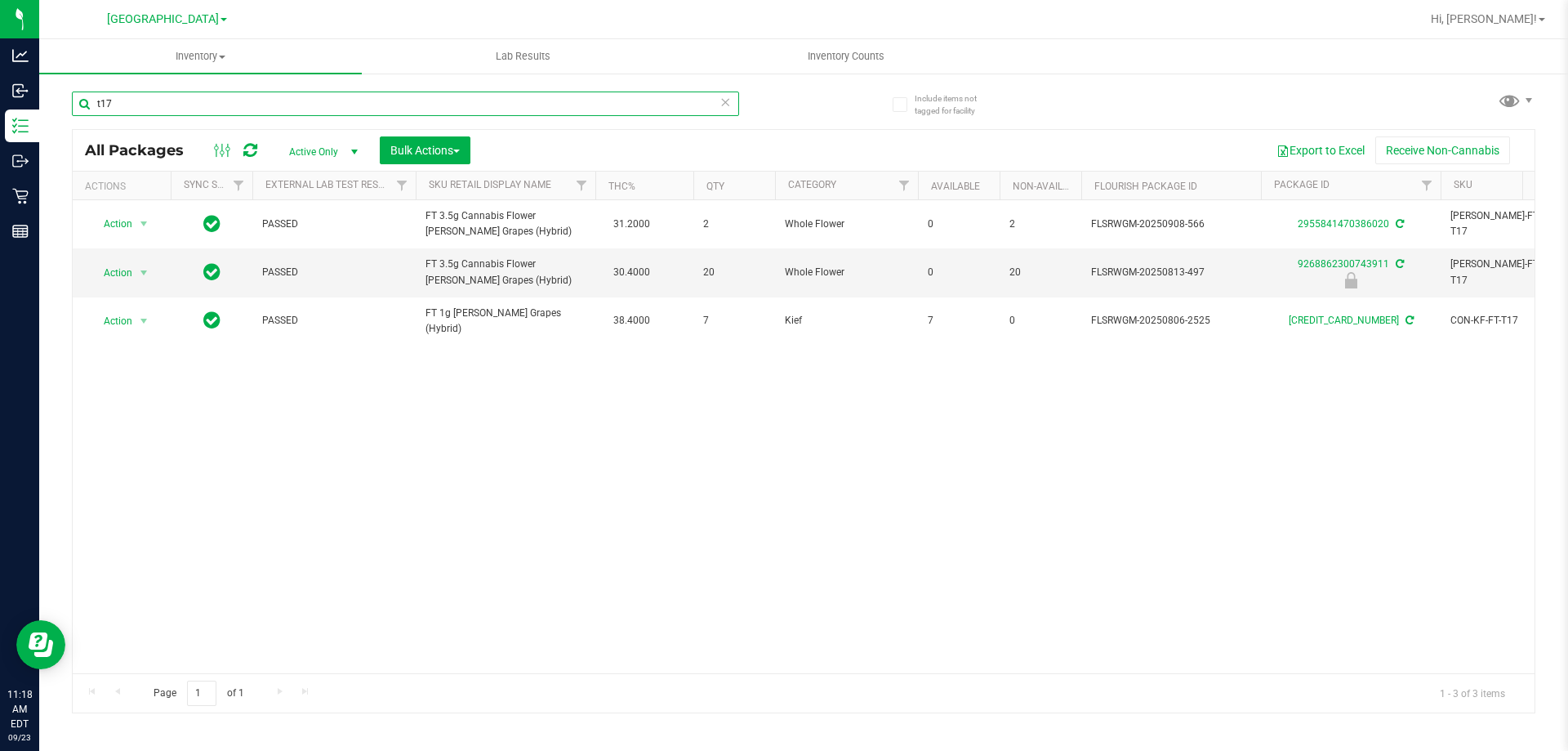
click at [245, 102] on input "t17" at bounding box center [406, 104] width 667 height 25
paste input "FT 3.5g Cannabis Flower"
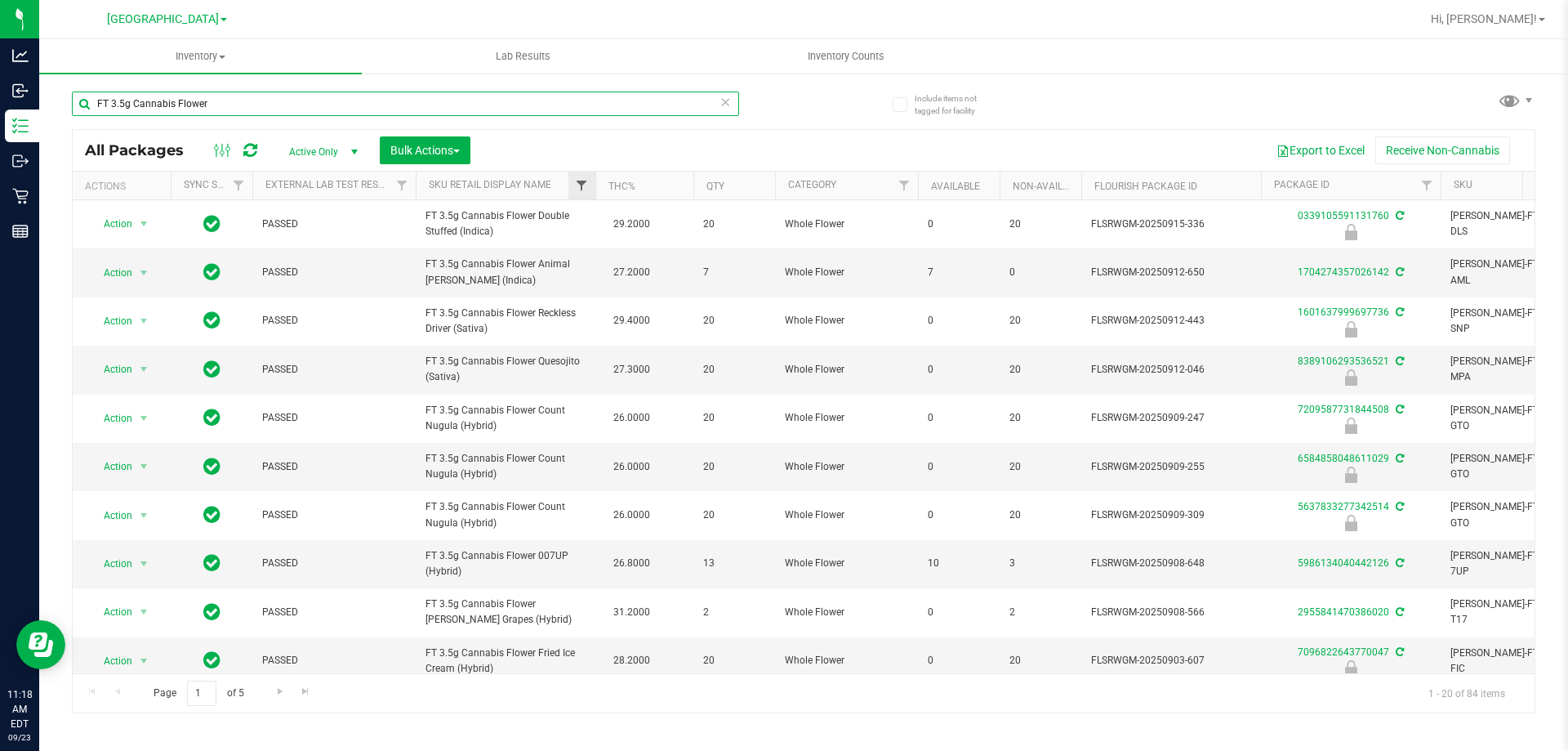
type input "FT 3.5g Cannabis Flower"
click at [635, 188] on th "THC%" at bounding box center [644, 186] width 98 height 28
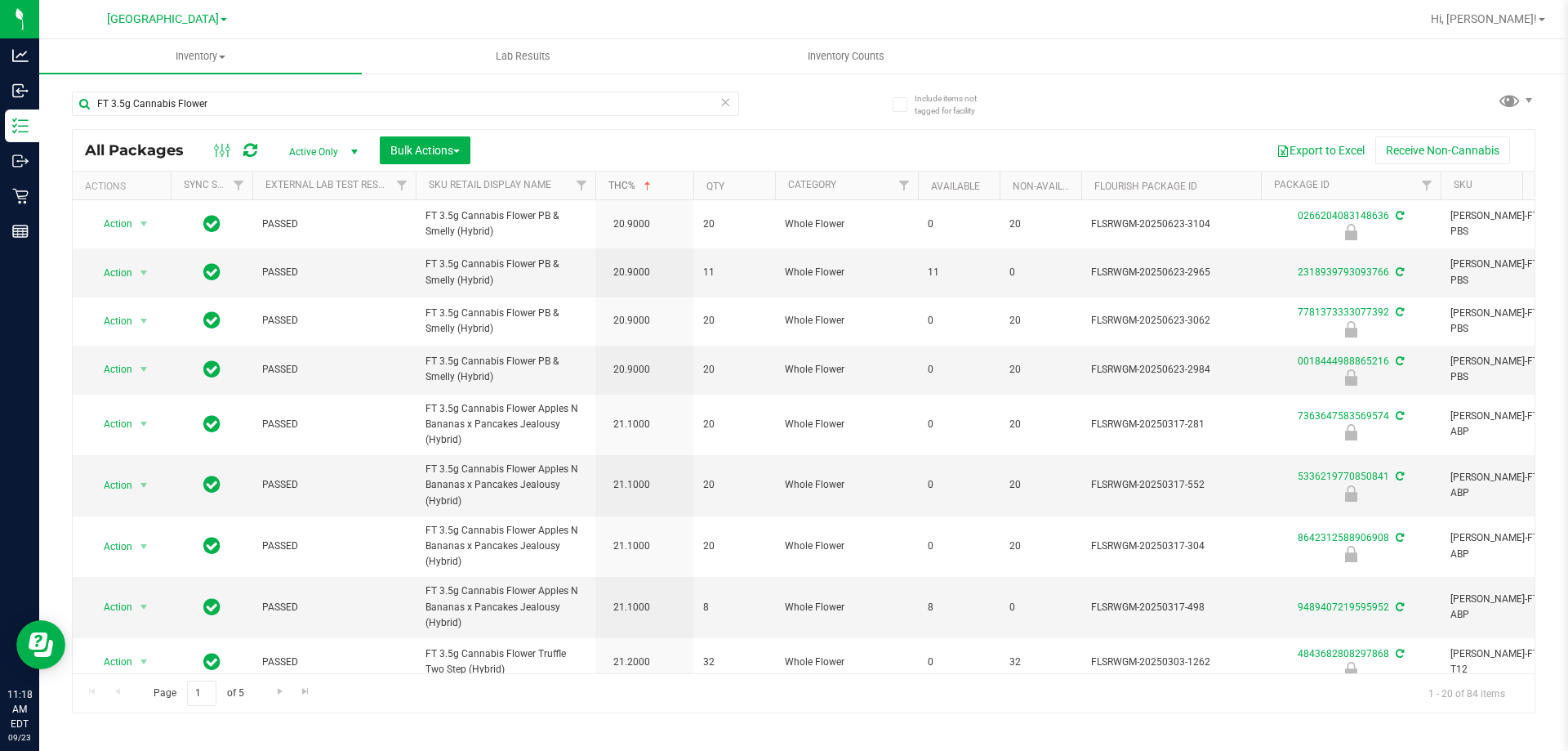
click at [654, 185] on span at bounding box center [647, 186] width 13 height 13
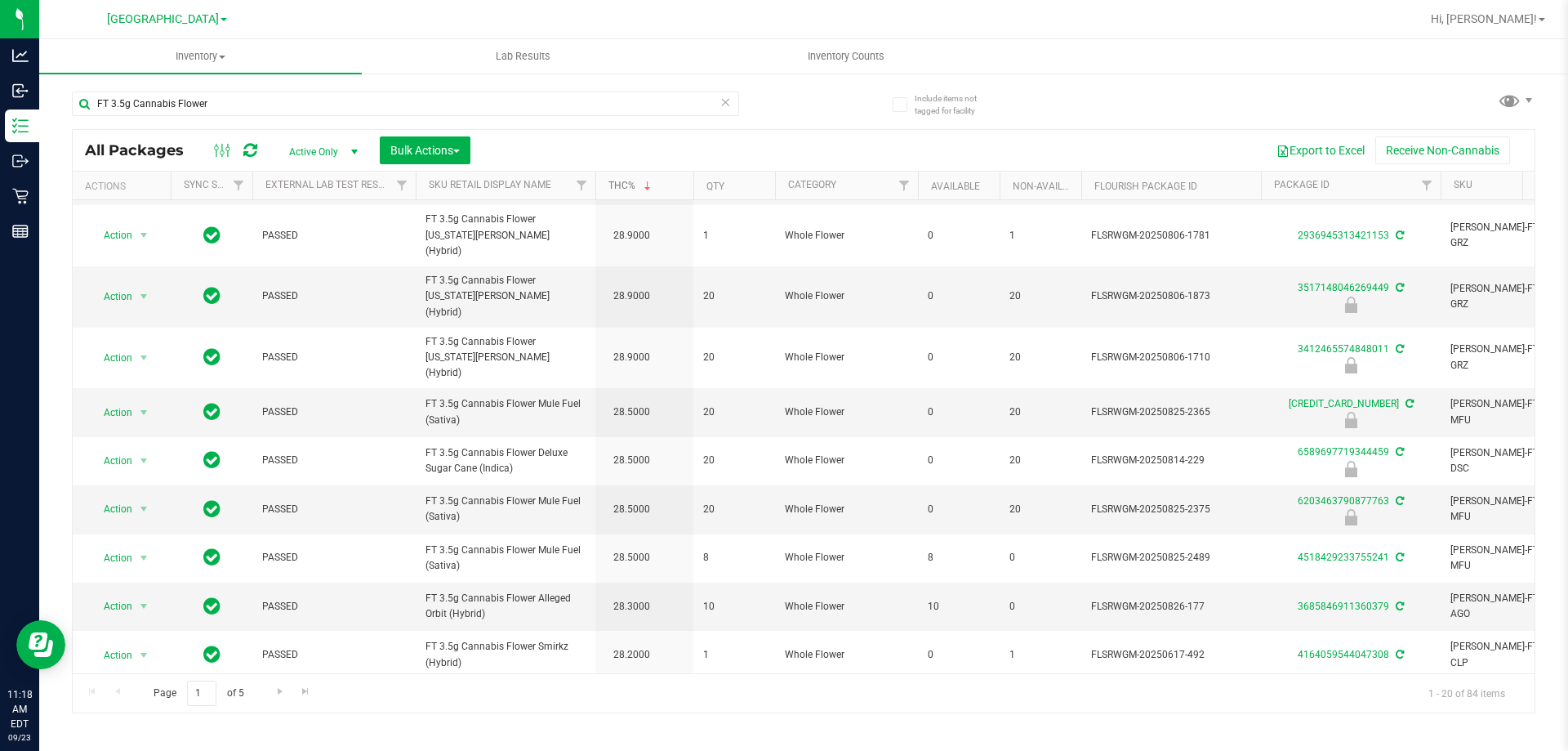
scroll to position [509, 0]
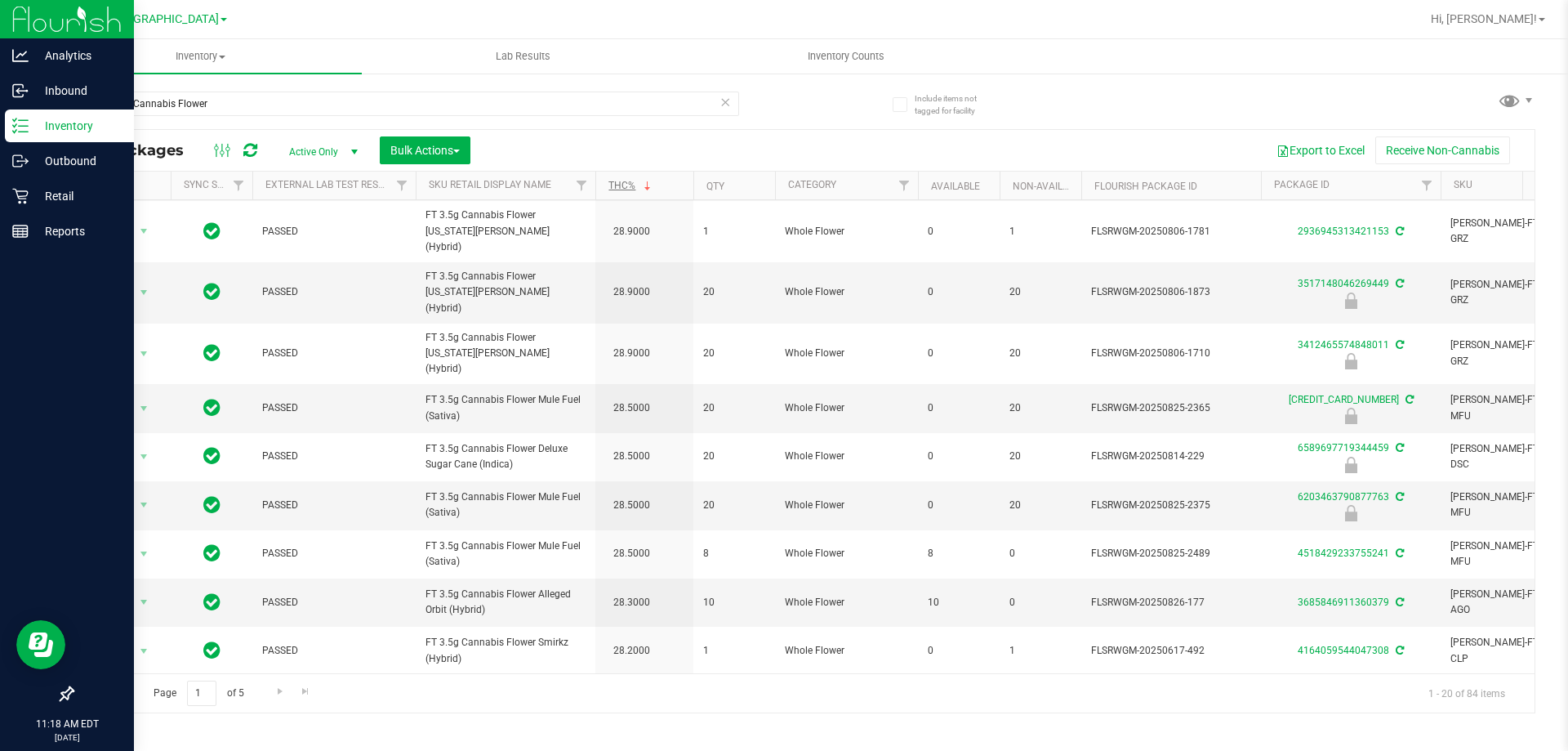
click at [13, 135] on div "Inventory" at bounding box center [69, 125] width 129 height 33
click at [82, 191] on p "Retail" at bounding box center [77, 196] width 98 height 20
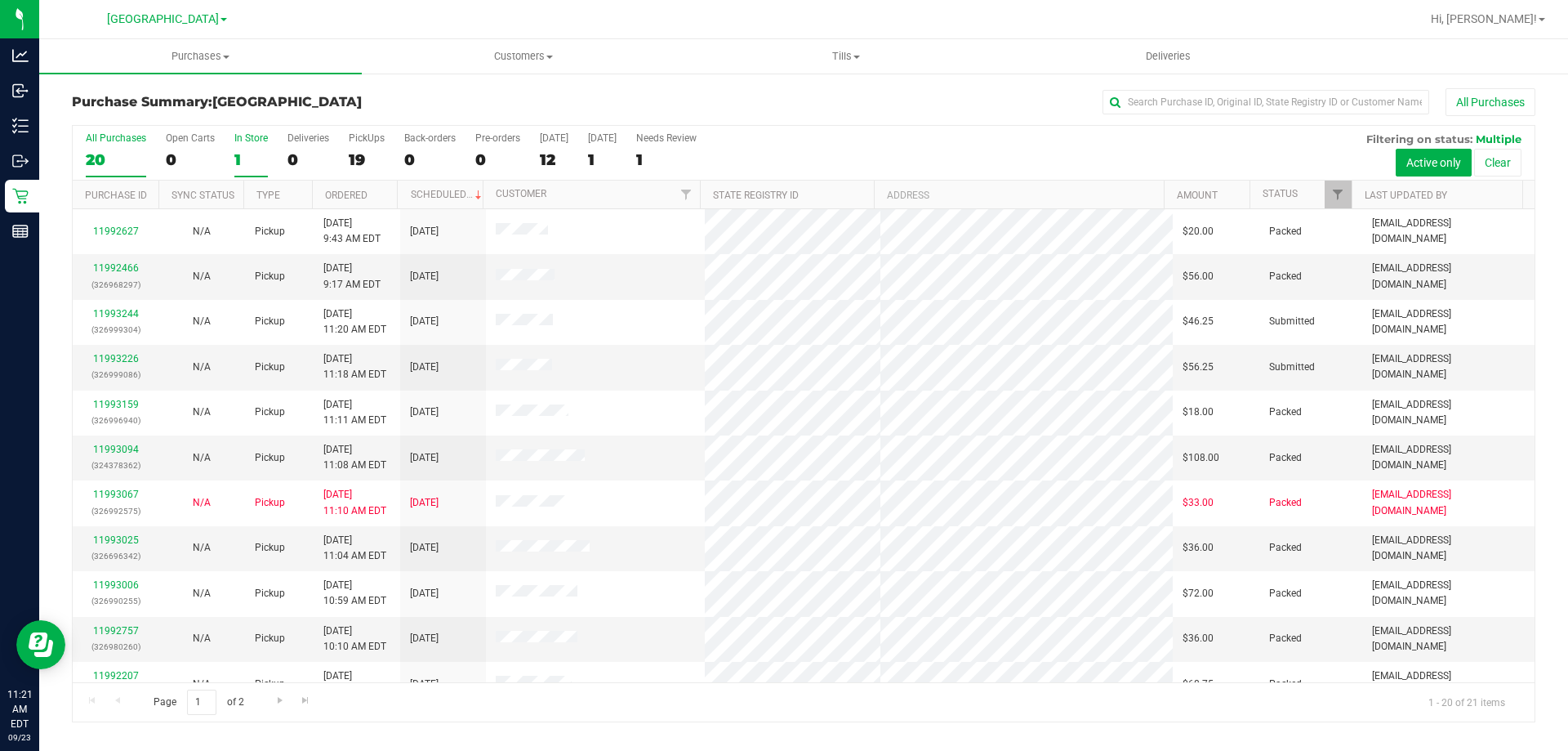
click at [236, 159] on div "1" at bounding box center [252, 159] width 34 height 19
click at [0, 0] on input "In Store 1" at bounding box center [0, 0] width 0 height 0
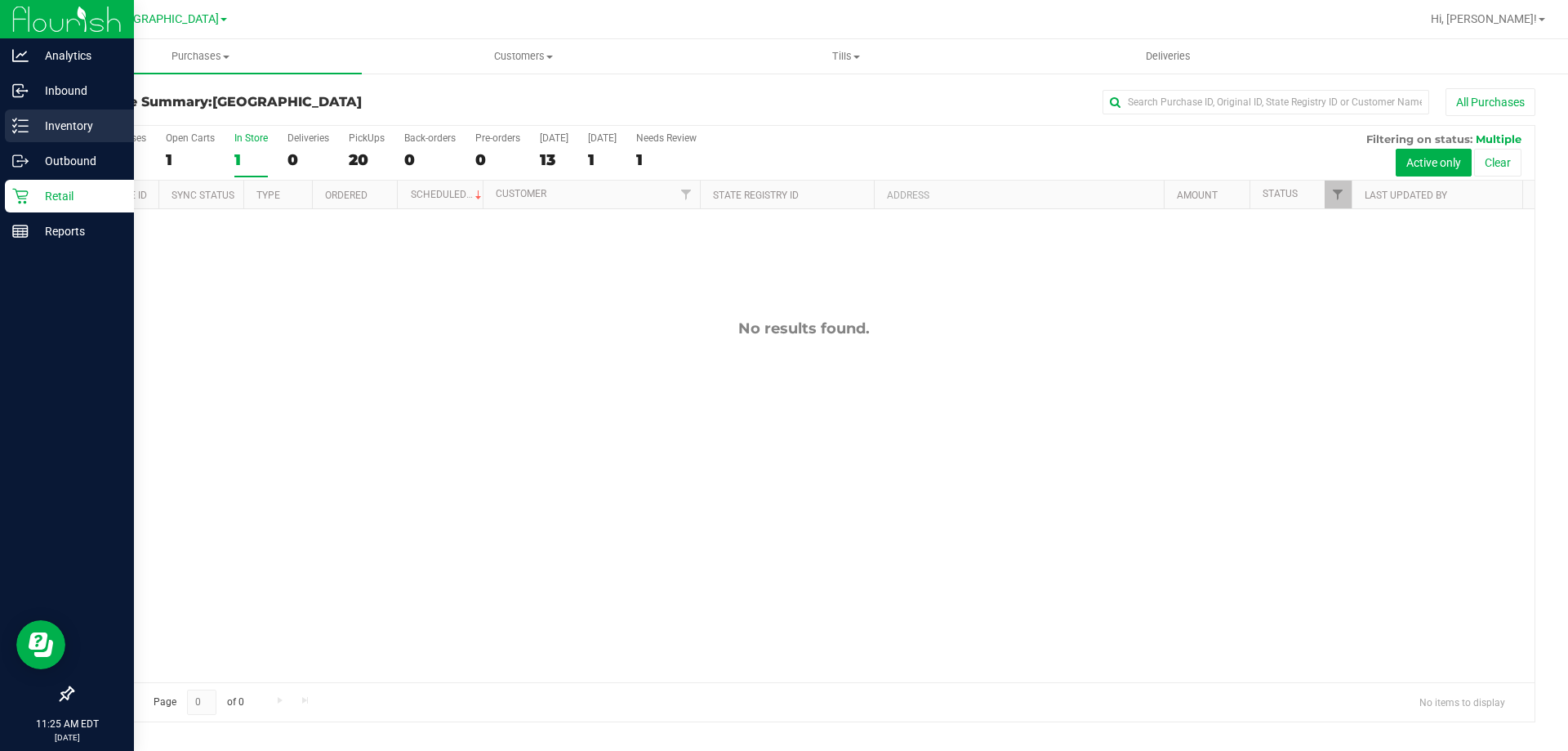
click at [15, 125] on icon at bounding box center [20, 125] width 16 height 16
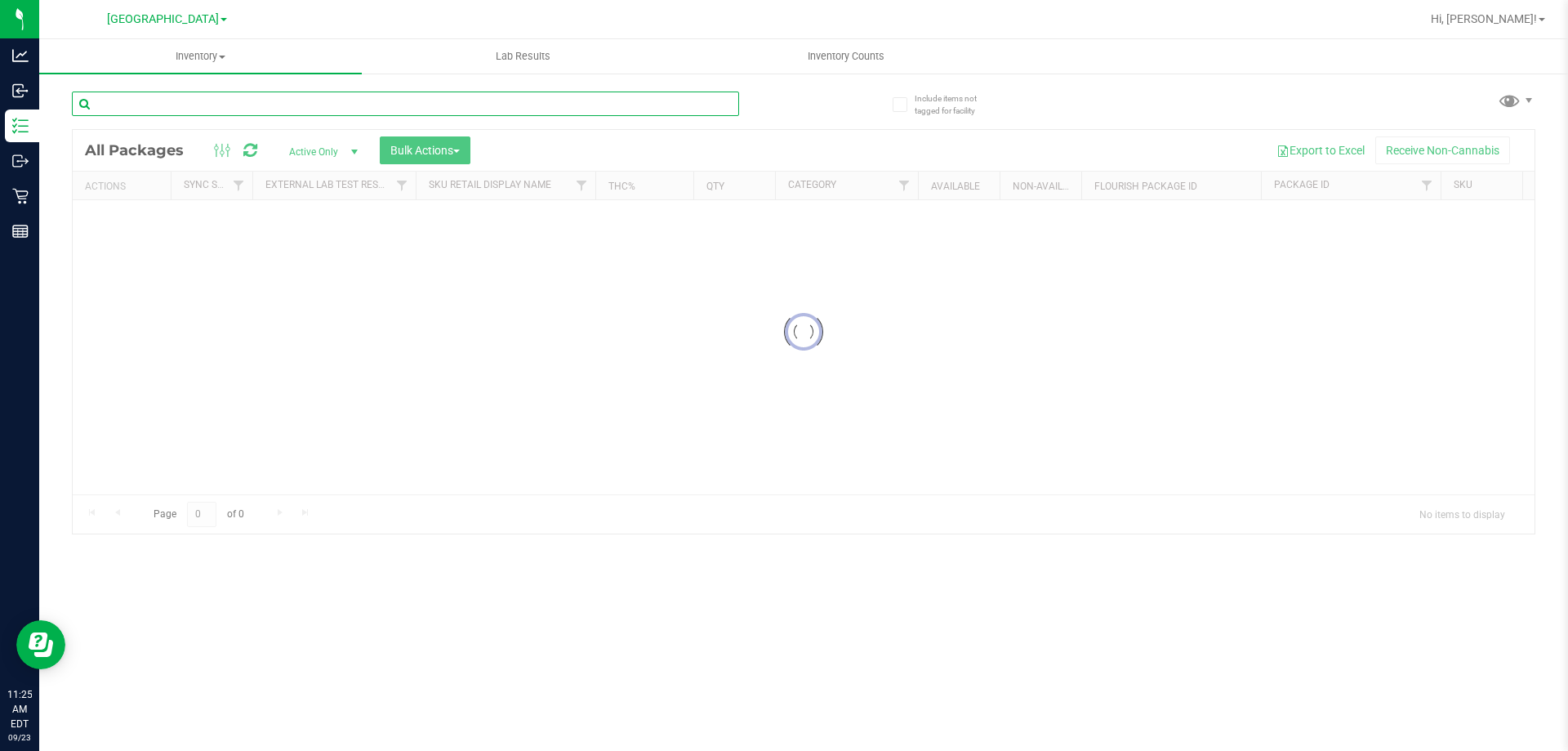
click at [309, 103] on input "text" at bounding box center [406, 104] width 667 height 25
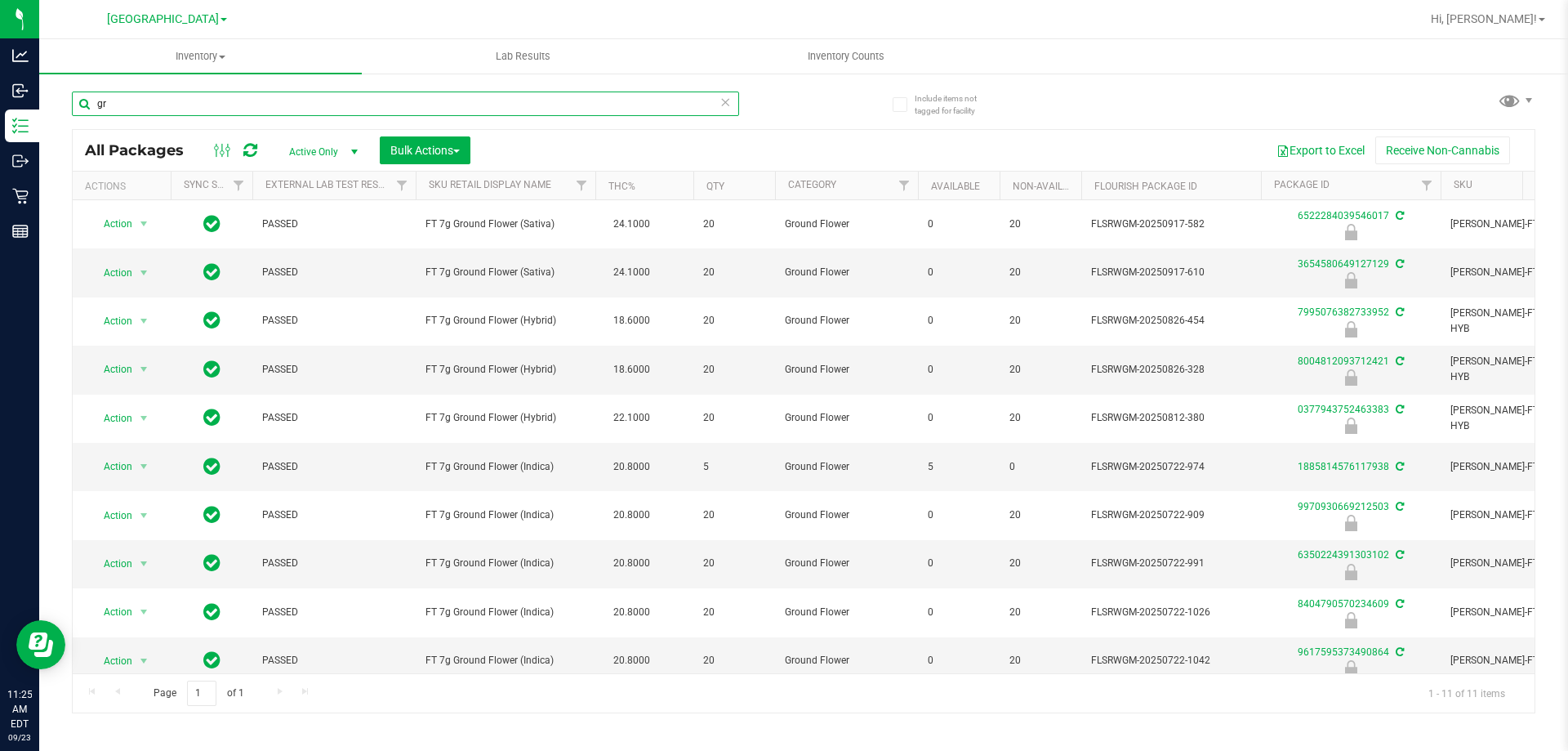
type input "g"
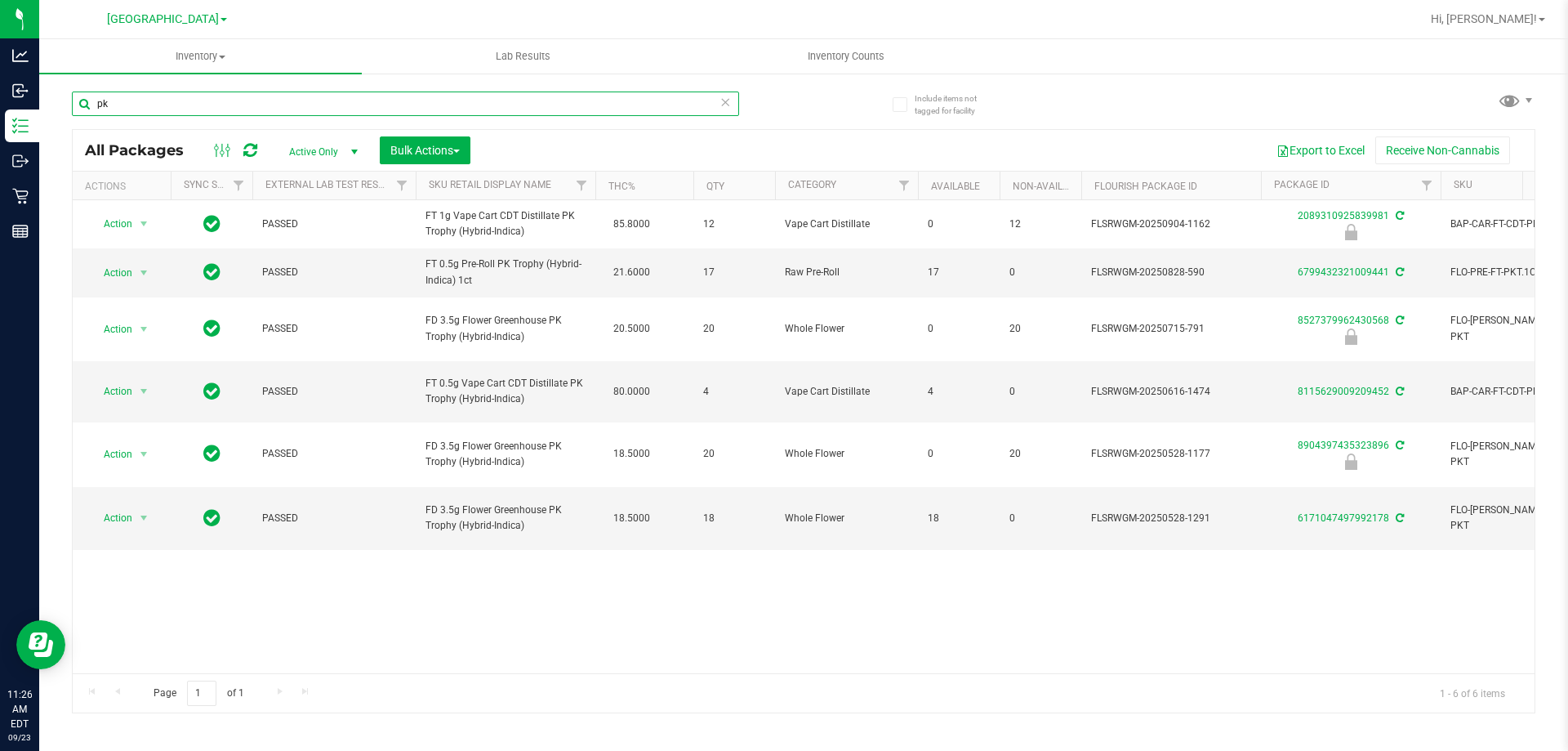
type input "p"
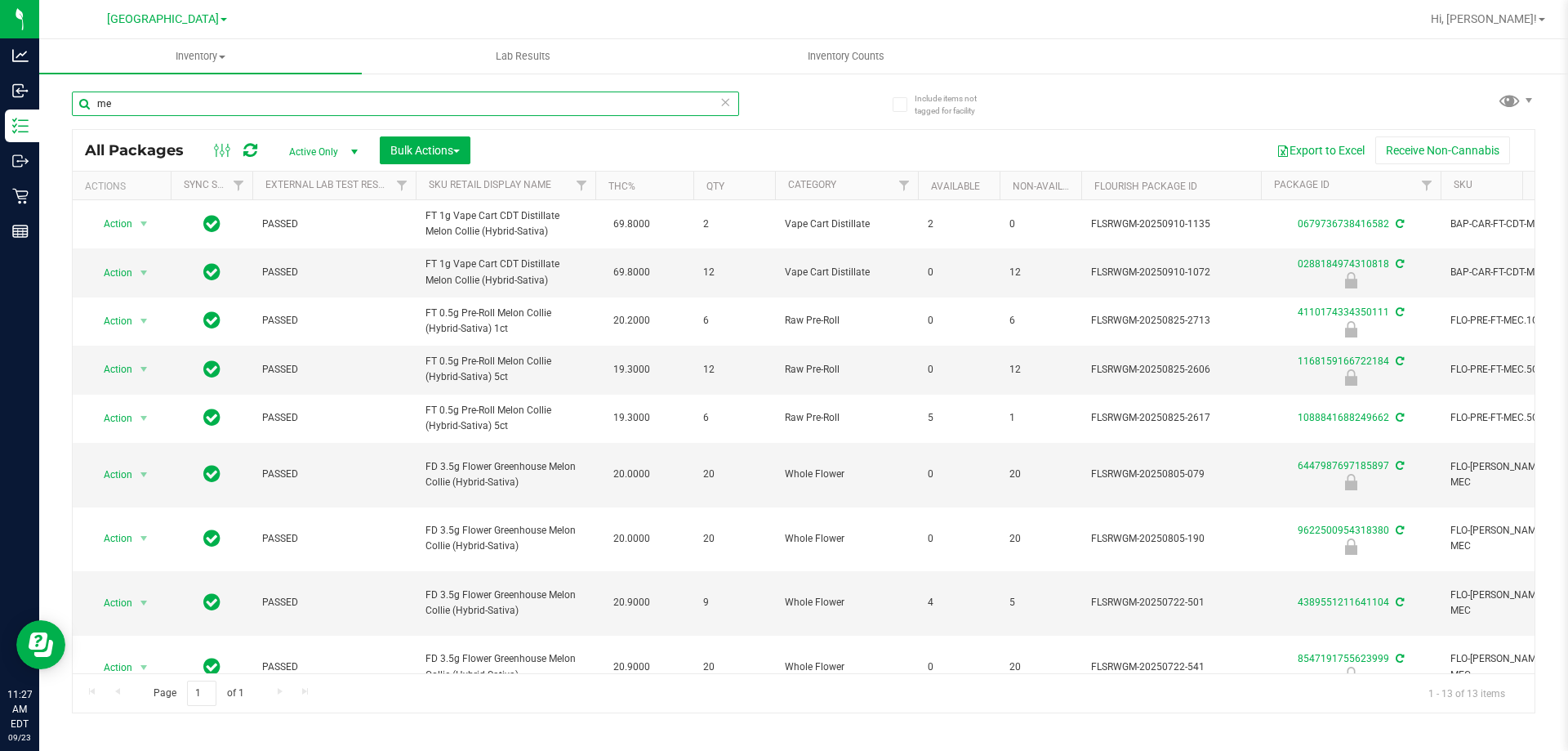
type input "m"
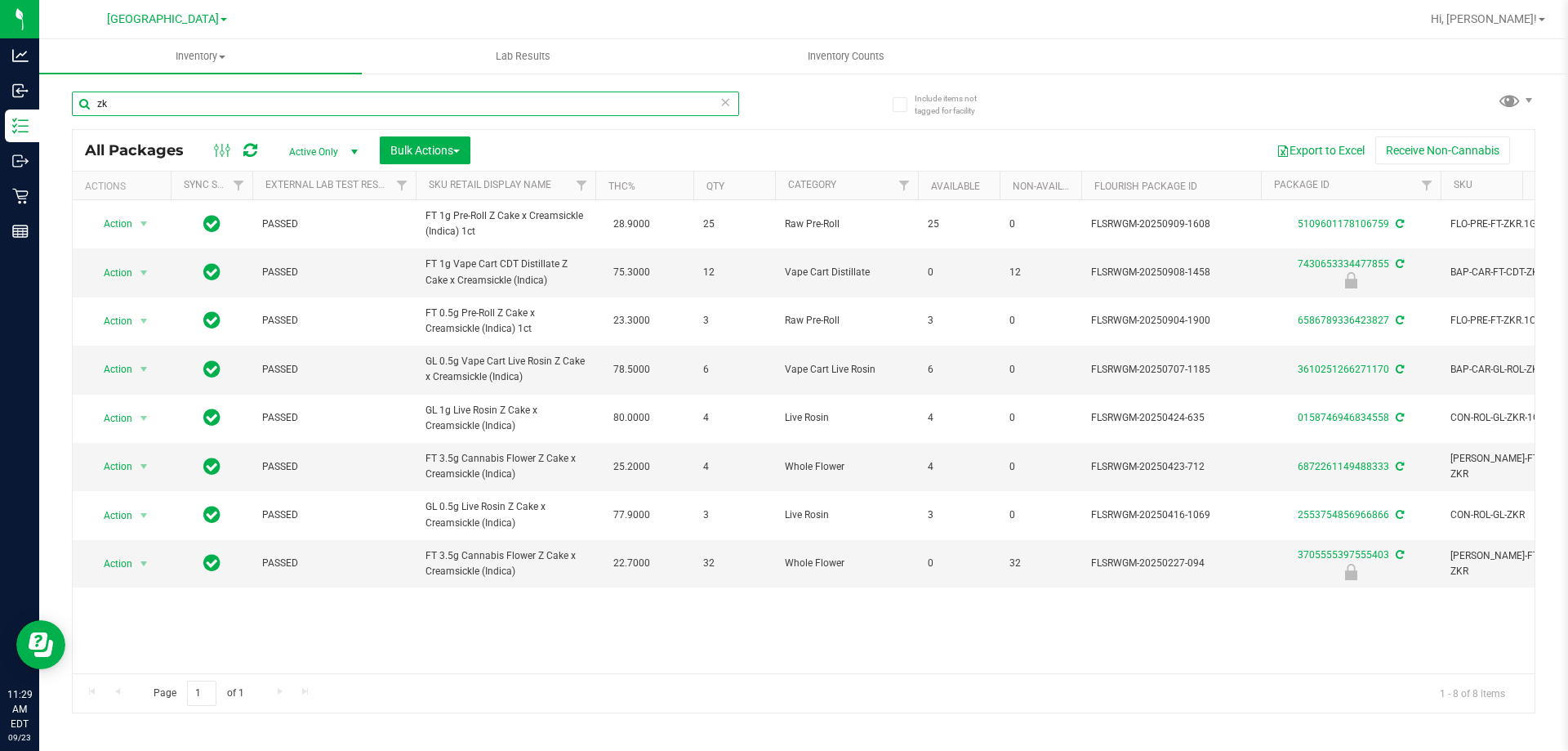
type input "z"
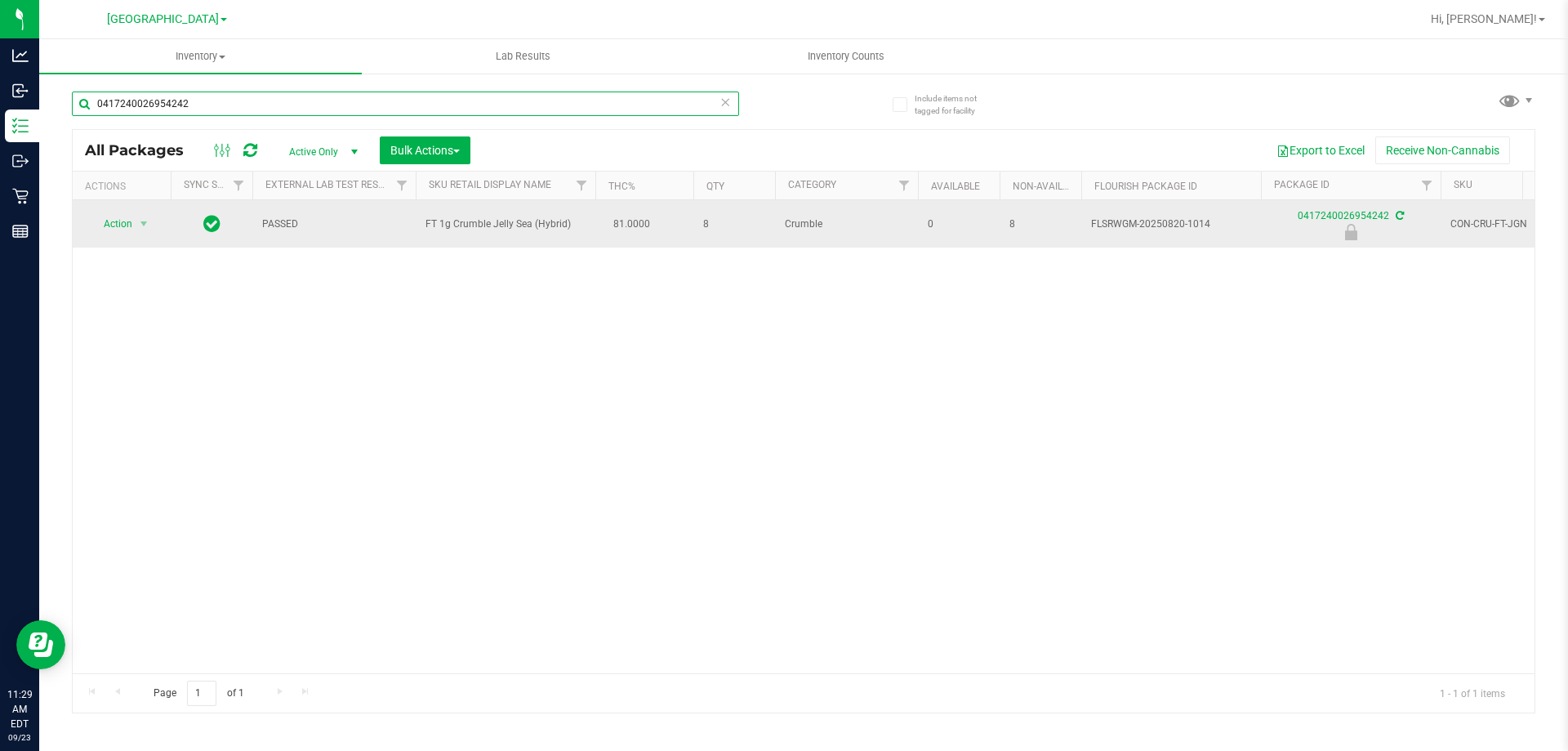
type input "0417240026954242"
click at [123, 220] on span "Action" at bounding box center [111, 224] width 44 height 23
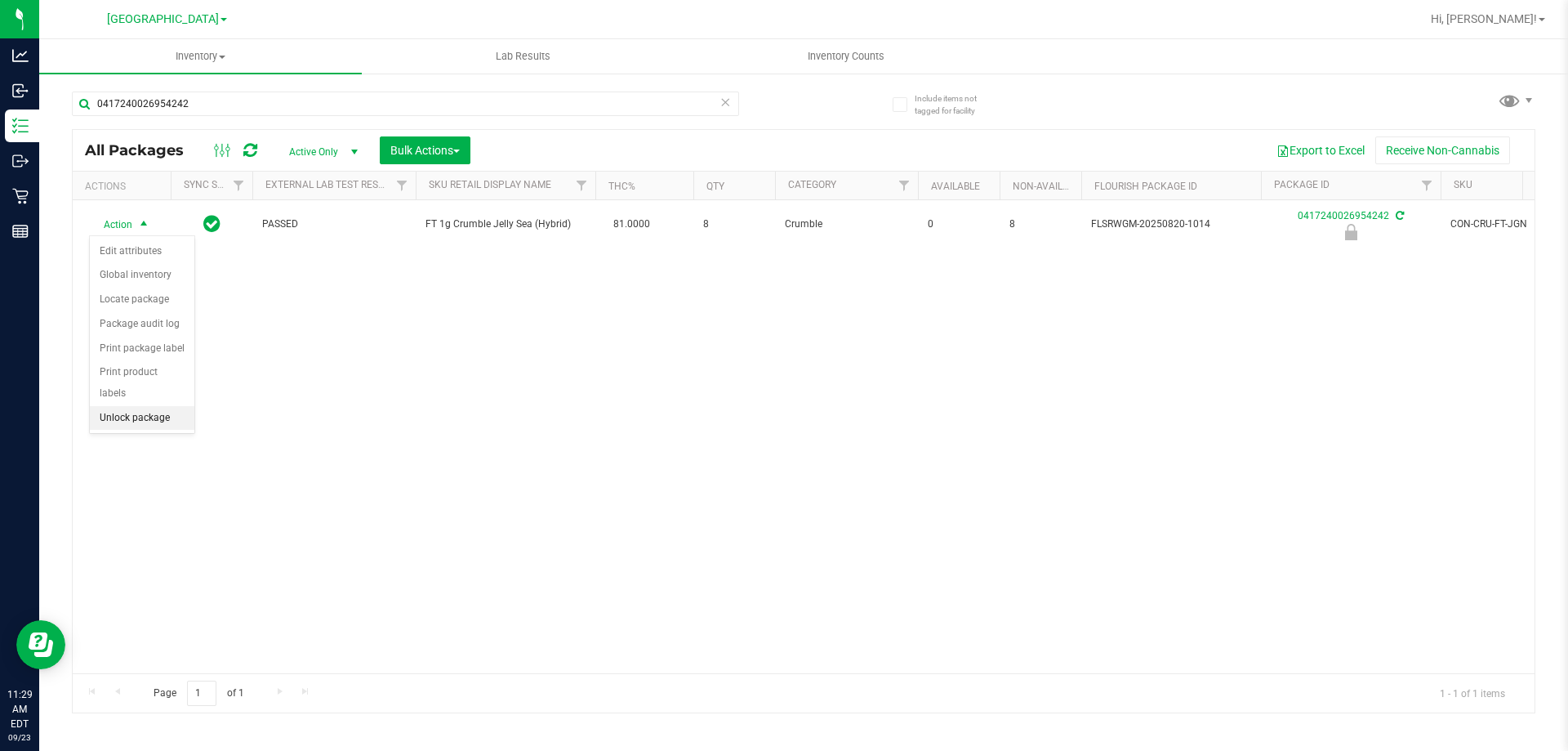
click at [124, 406] on li "Unlock package" at bounding box center [142, 418] width 105 height 25
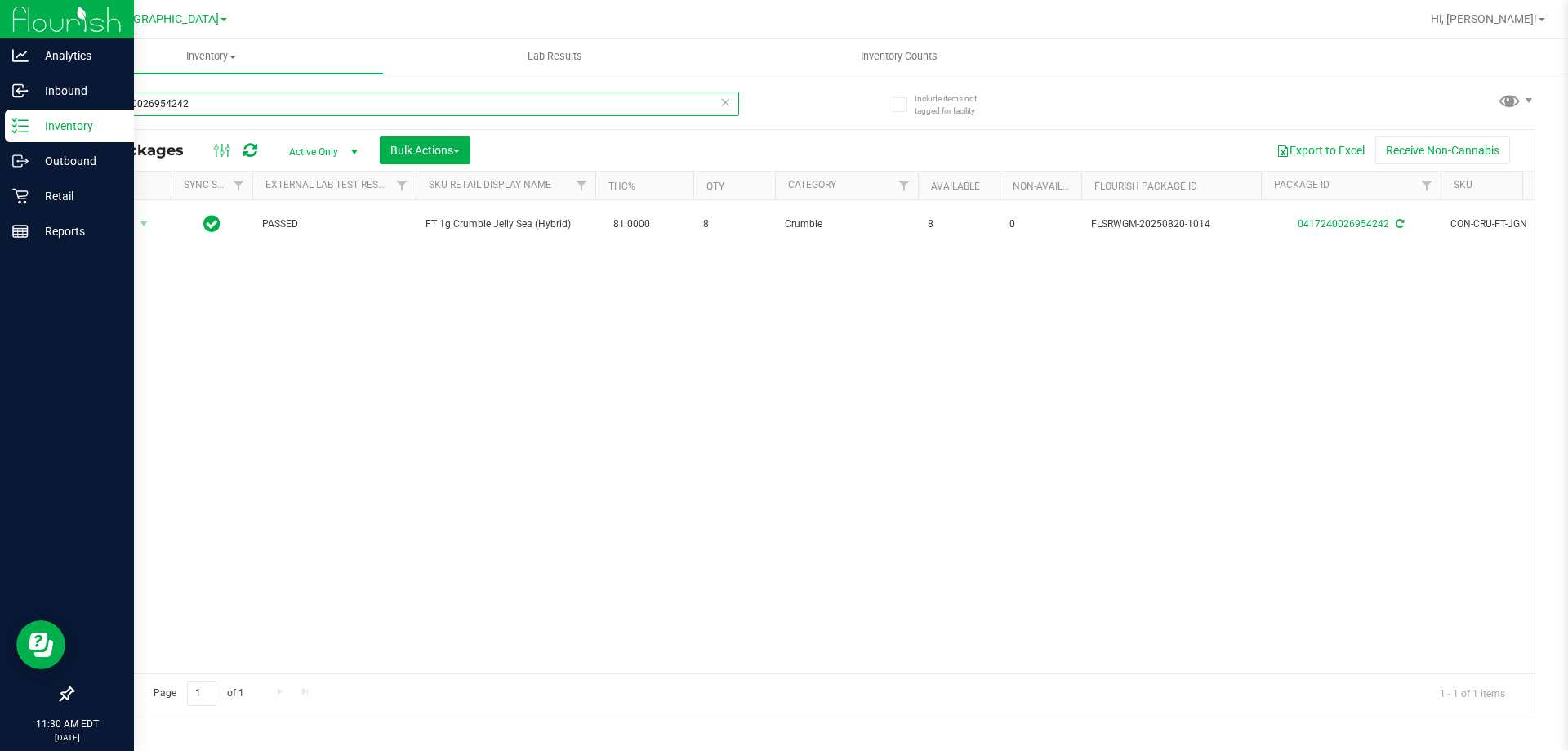
drag, startPoint x: 204, startPoint y: 101, endPoint x: 0, endPoint y: 133, distance: 206.5
click at [0, 133] on div "Analytics Inbound Inventory Outbound Retail Reports 11:30 AM EDT [DATE] 09/23 […" at bounding box center [784, 376] width 1568 height 751
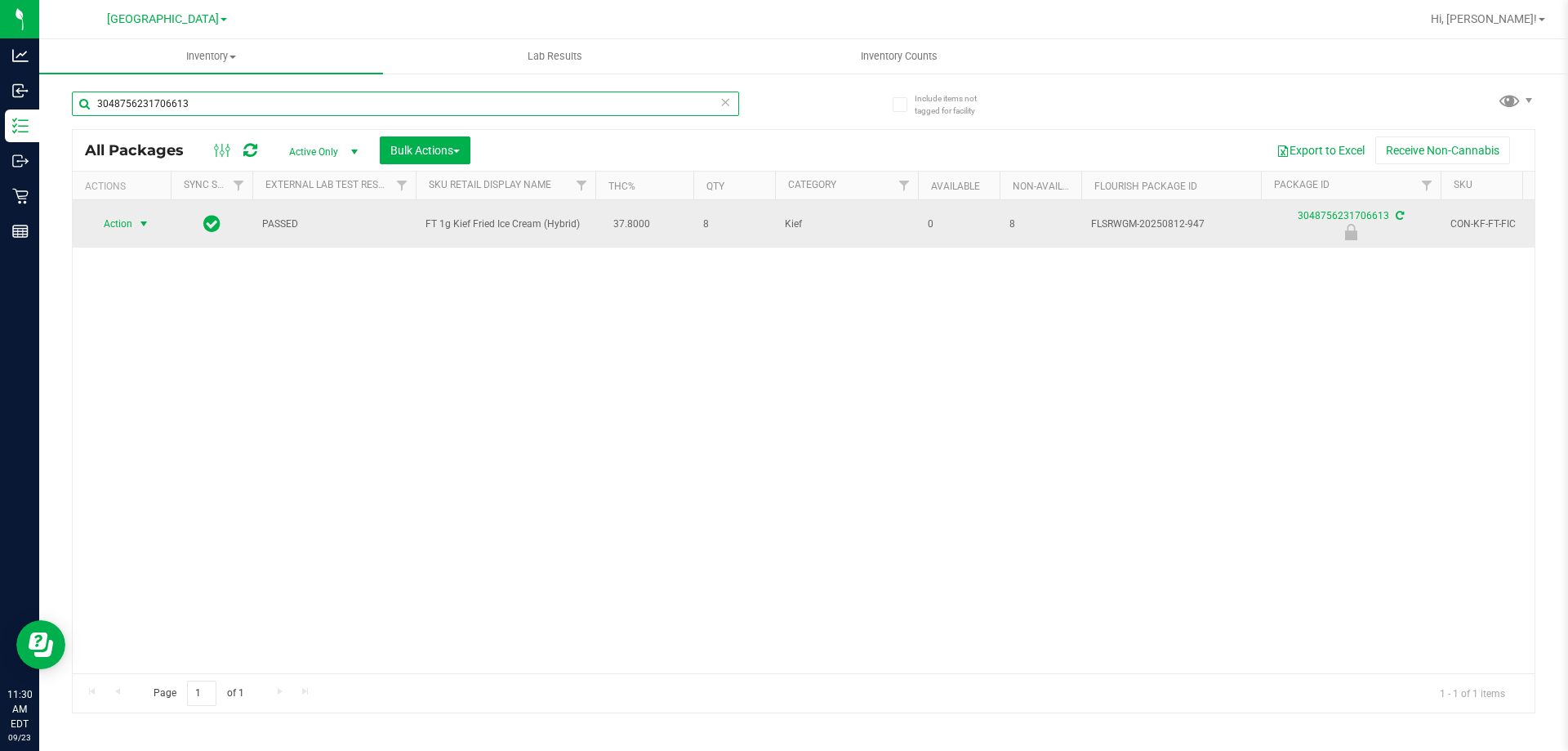
type input "3048756231706613"
click at [135, 222] on span "select" at bounding box center [144, 224] width 20 height 23
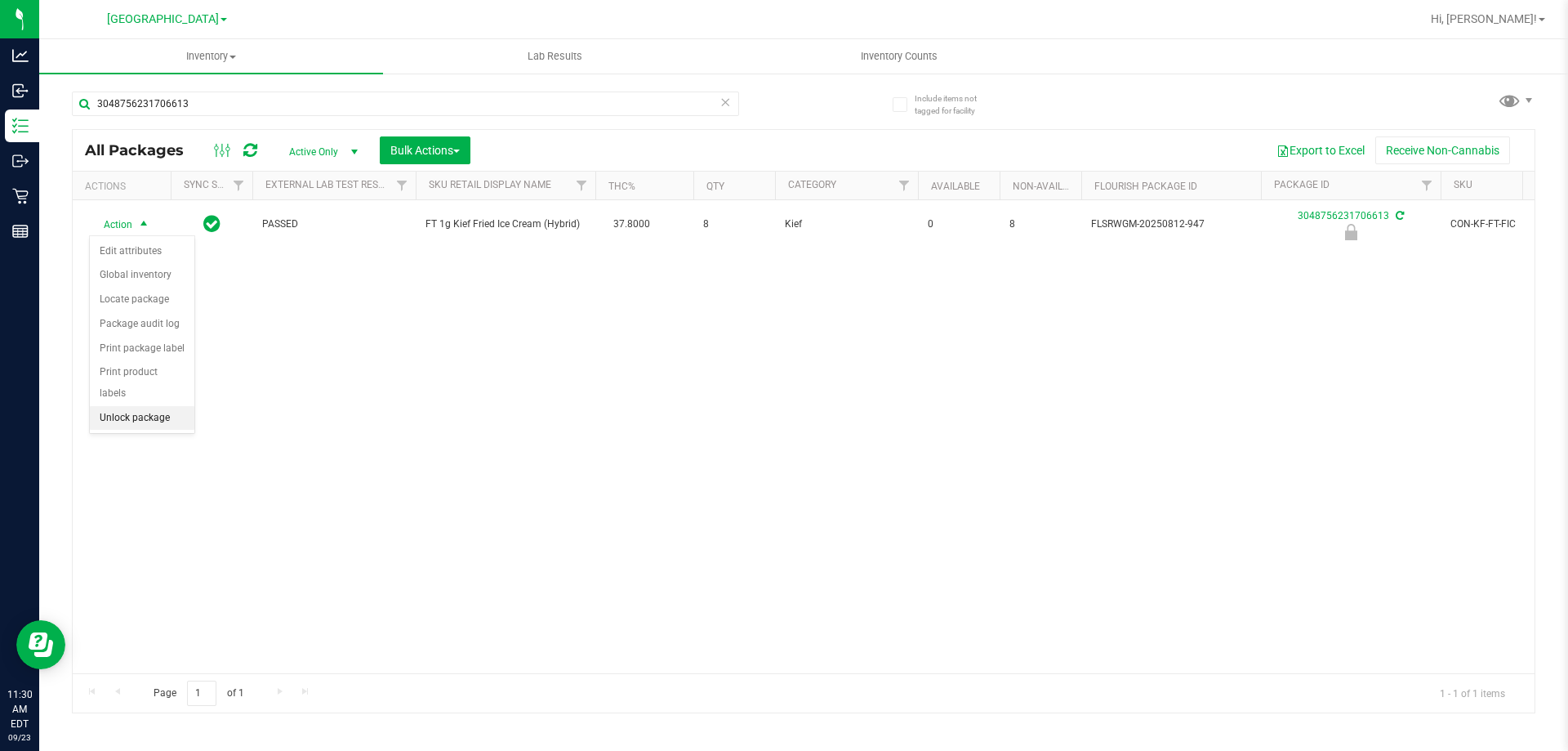
click at [169, 406] on li "Unlock package" at bounding box center [142, 418] width 105 height 25
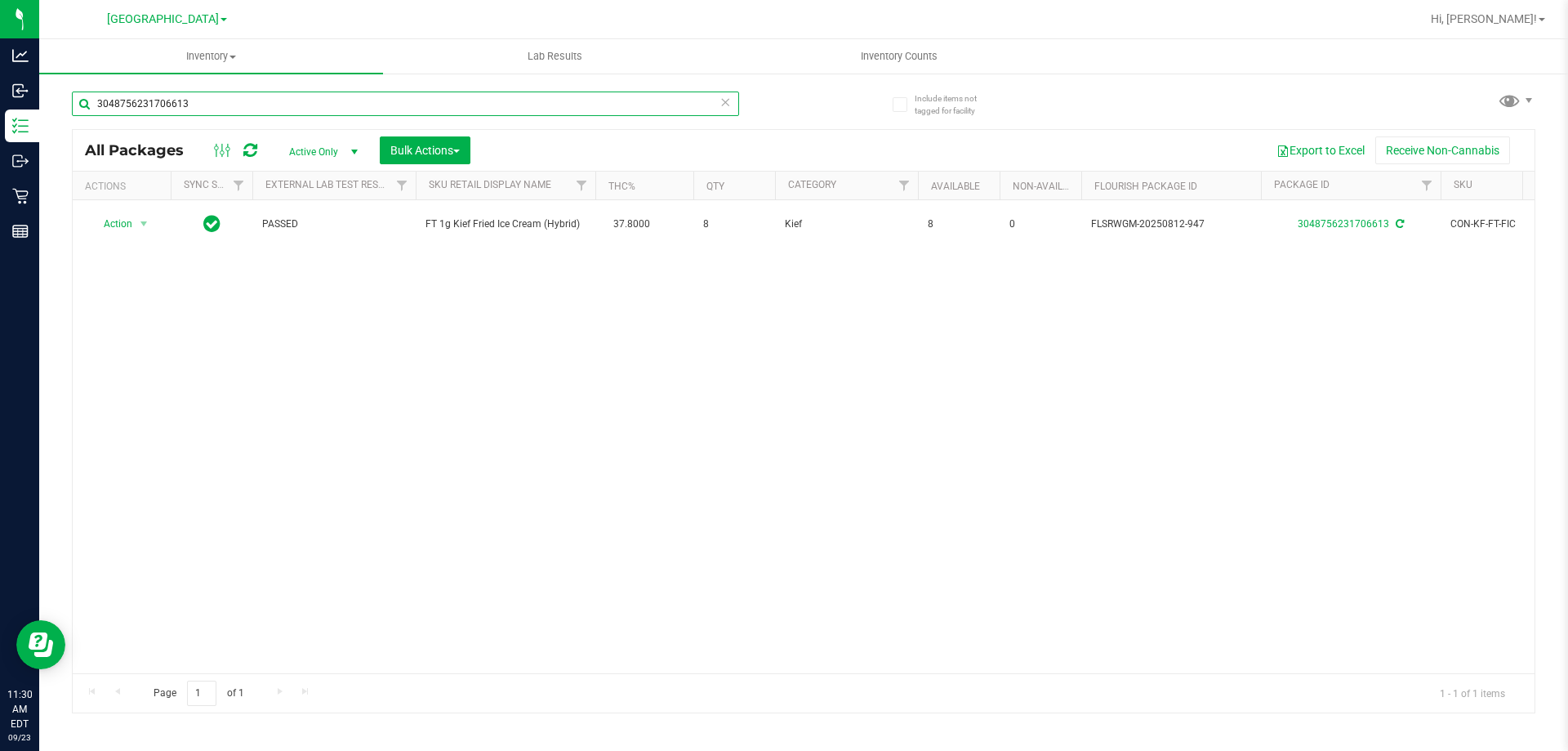
click at [207, 109] on input "3048756231706613" at bounding box center [406, 104] width 667 height 25
click at [207, 109] on input "3048756231706613" at bounding box center [406, 104] width 667 height 25
click at [207, 108] on input "3048756231706613" at bounding box center [406, 104] width 667 height 25
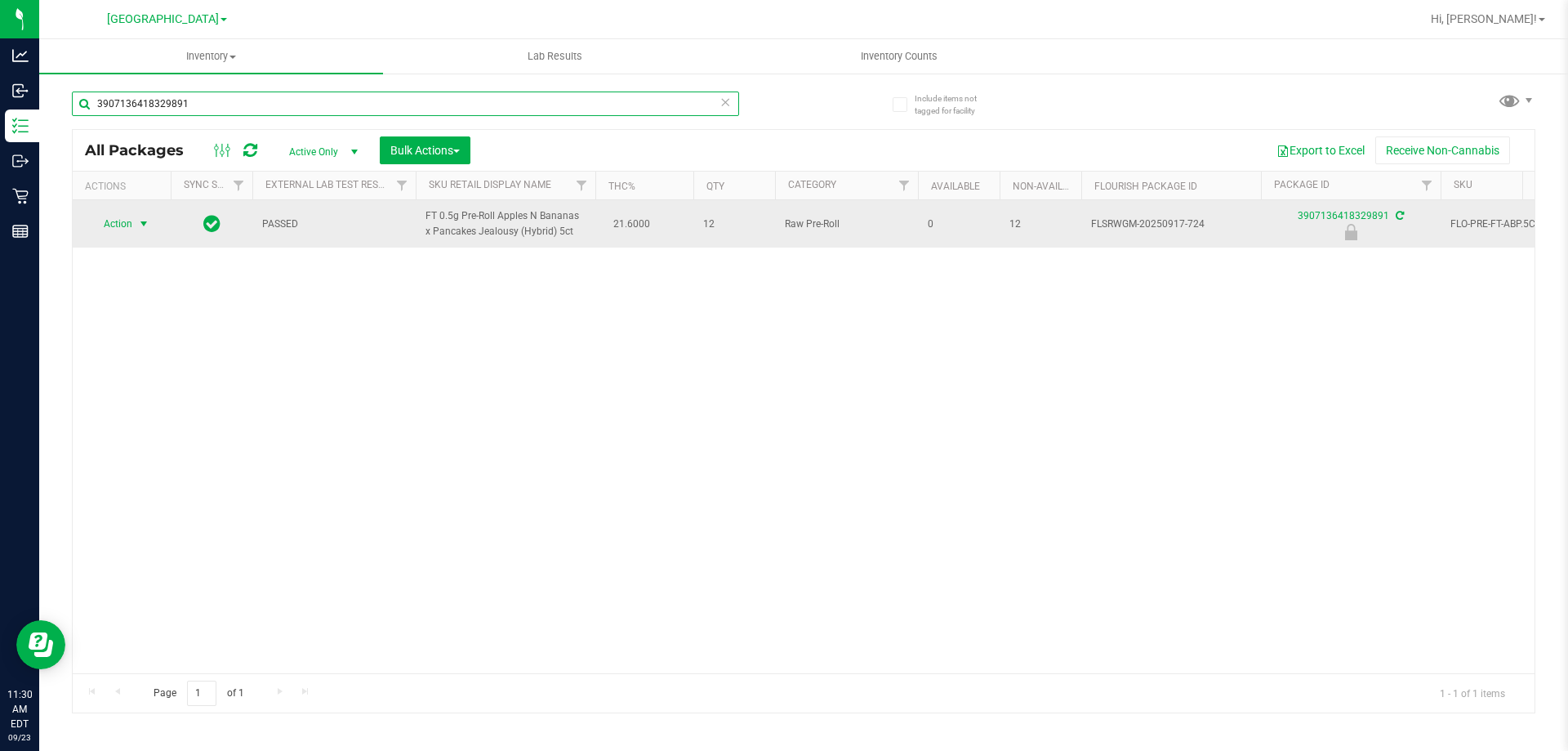
type input "3907136418329891"
click at [125, 225] on span "Action" at bounding box center [111, 224] width 44 height 23
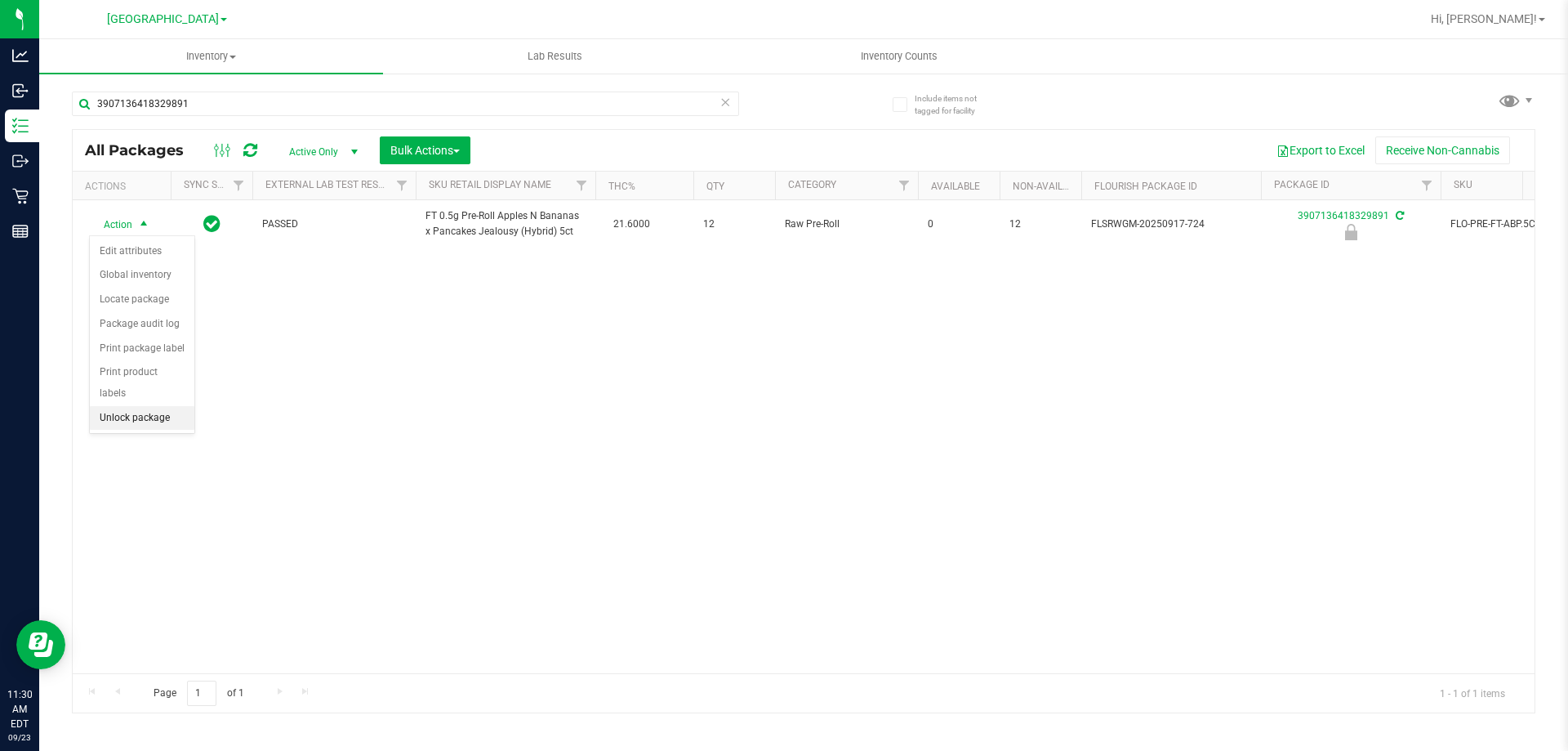
click at [153, 406] on li "Unlock package" at bounding box center [142, 418] width 105 height 25
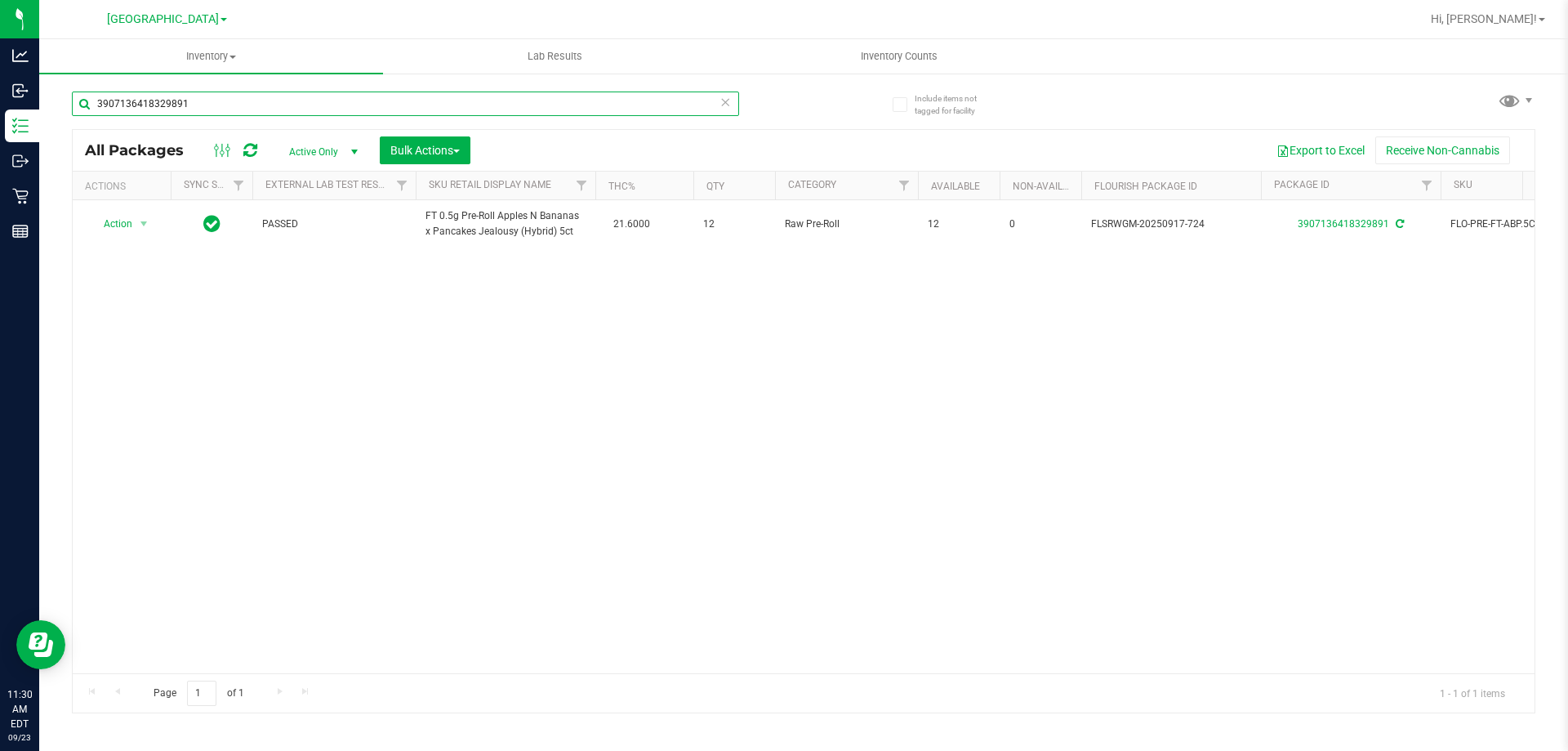
click at [261, 104] on input "3907136418329891" at bounding box center [406, 104] width 667 height 25
click at [260, 104] on input "3907136418329891" at bounding box center [406, 104] width 667 height 25
type input "9268862300743911"
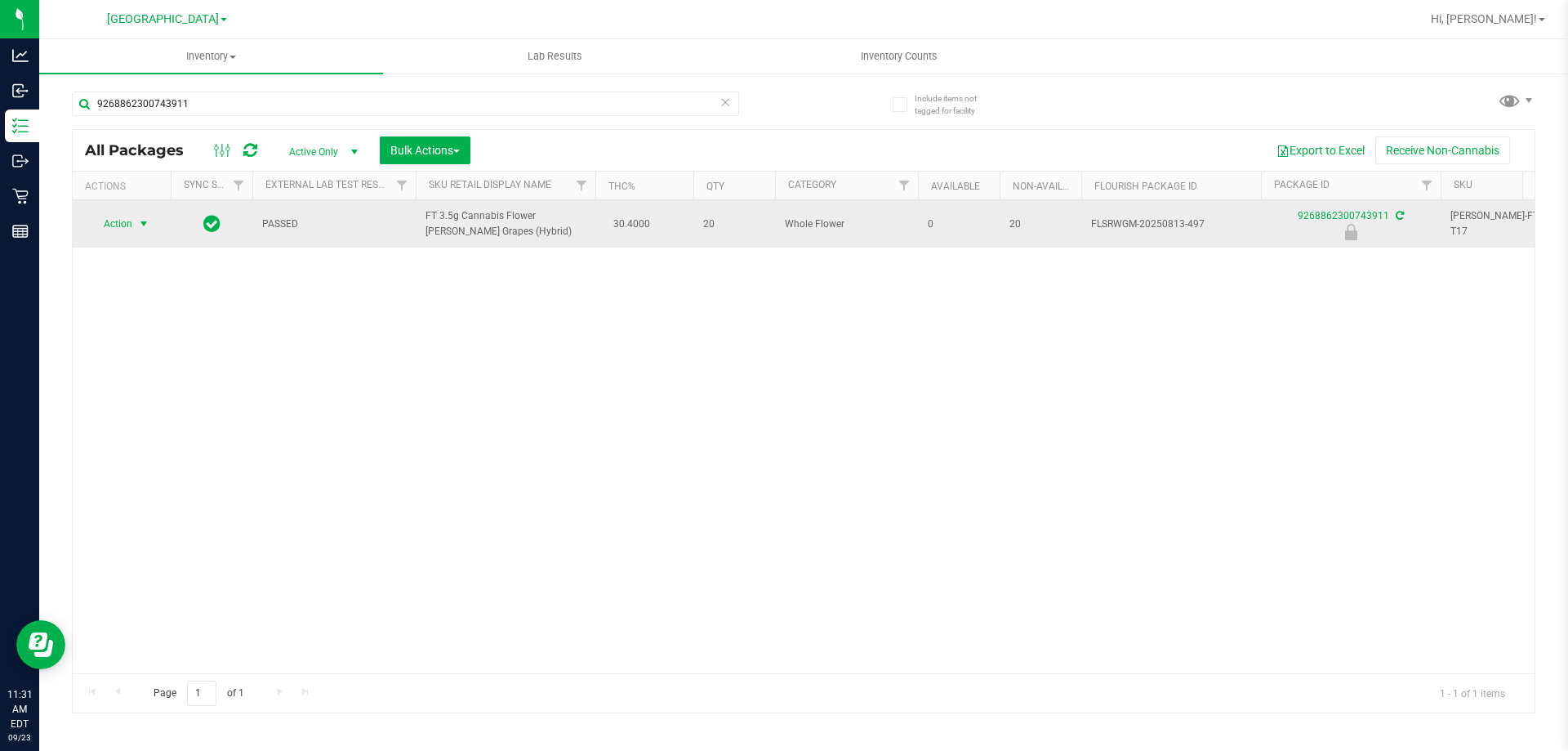
click at [134, 225] on span "select" at bounding box center [144, 224] width 20 height 23
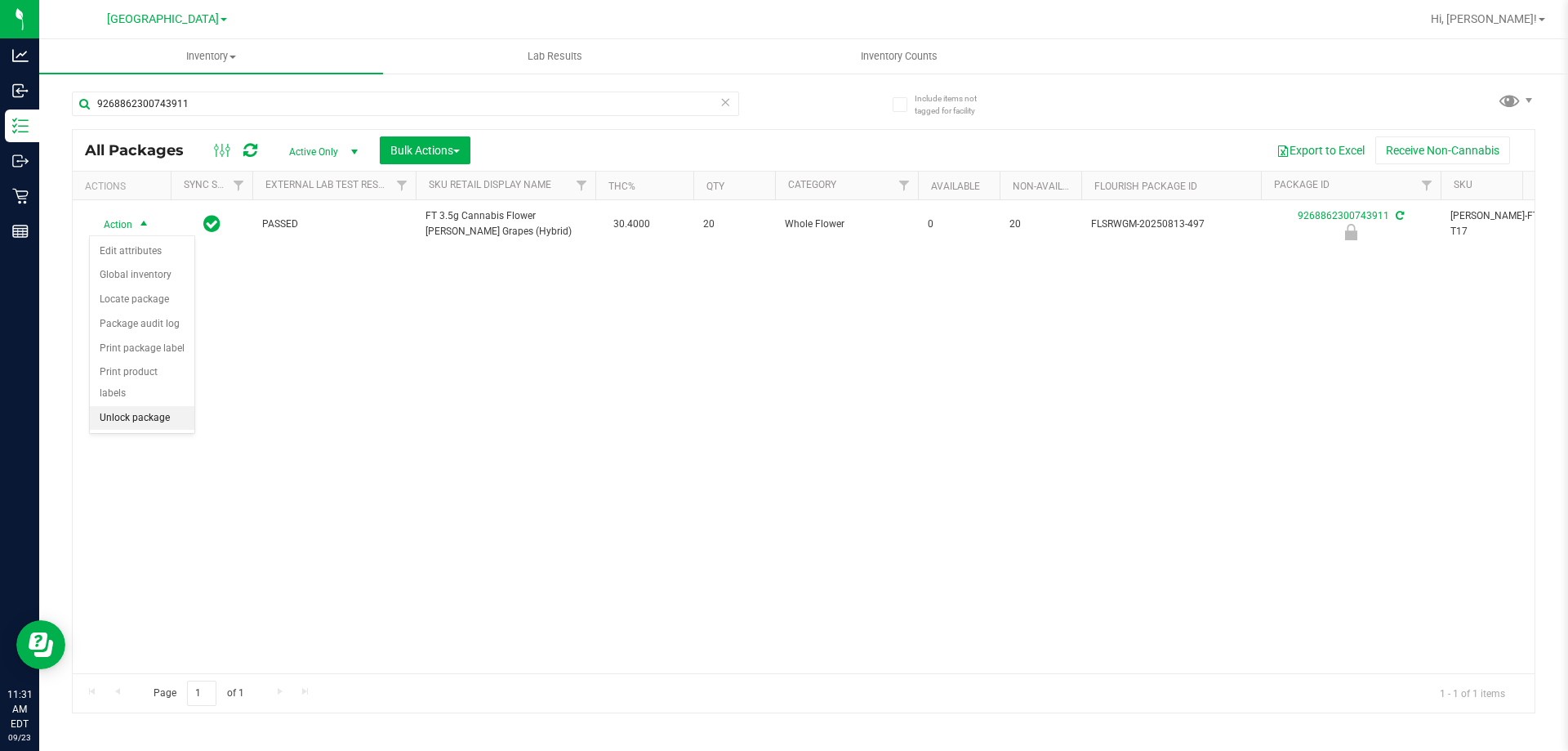
click at [159, 406] on li "Unlock package" at bounding box center [142, 418] width 105 height 25
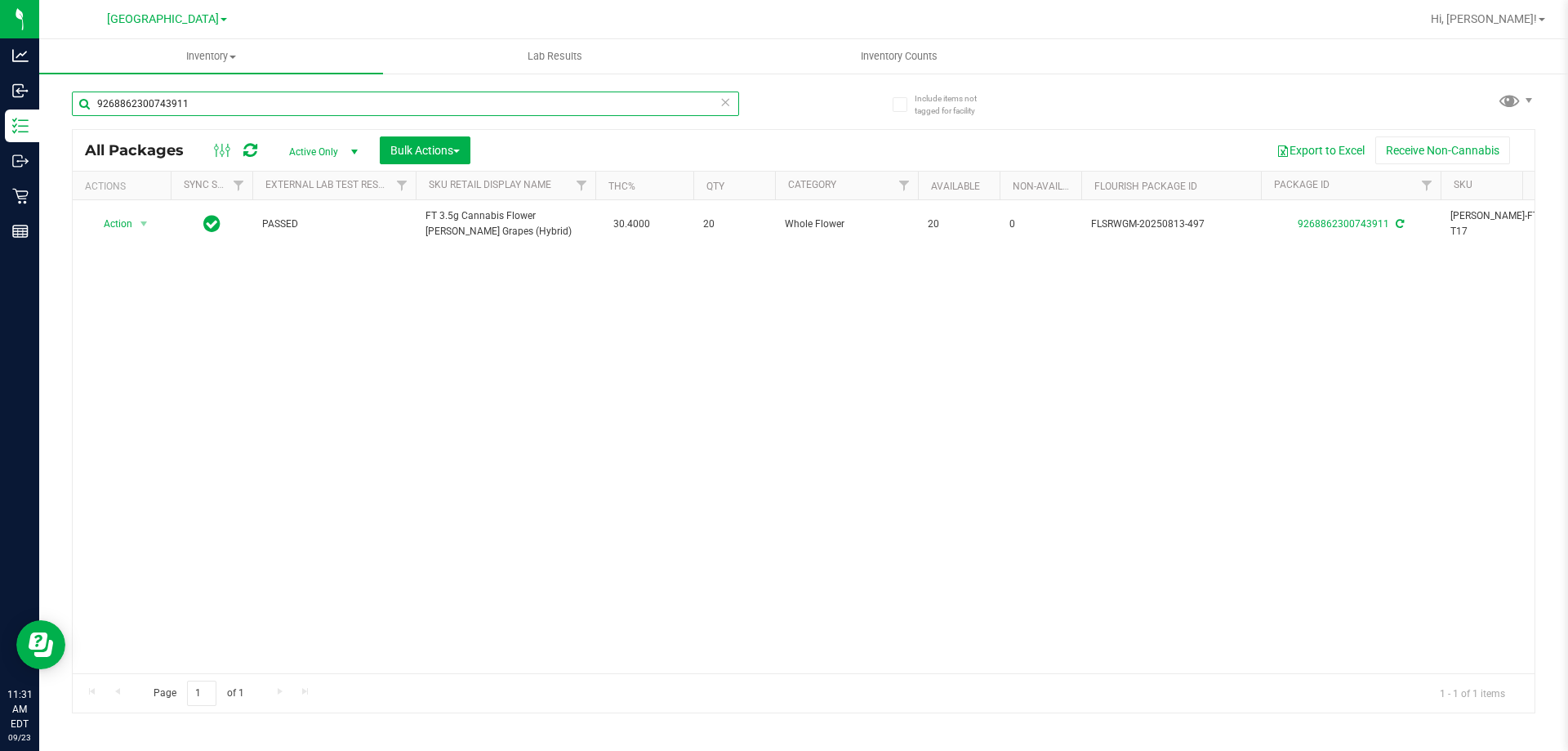
click at [213, 104] on input "9268862300743911" at bounding box center [406, 104] width 667 height 25
click at [213, 107] on input "9268862300743911" at bounding box center [406, 104] width 667 height 25
type input "dsc"
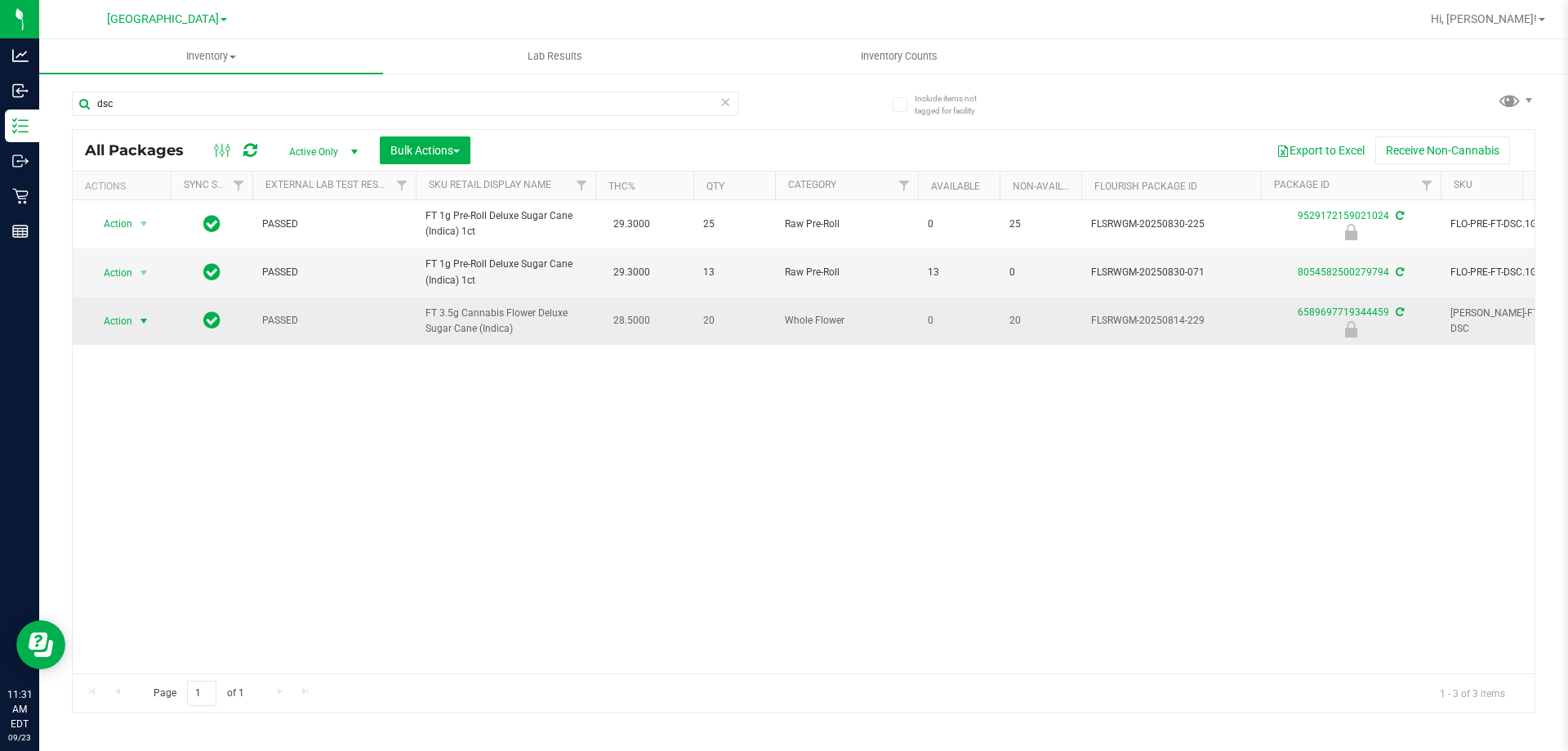
click at [119, 319] on span "Action" at bounding box center [111, 321] width 44 height 23
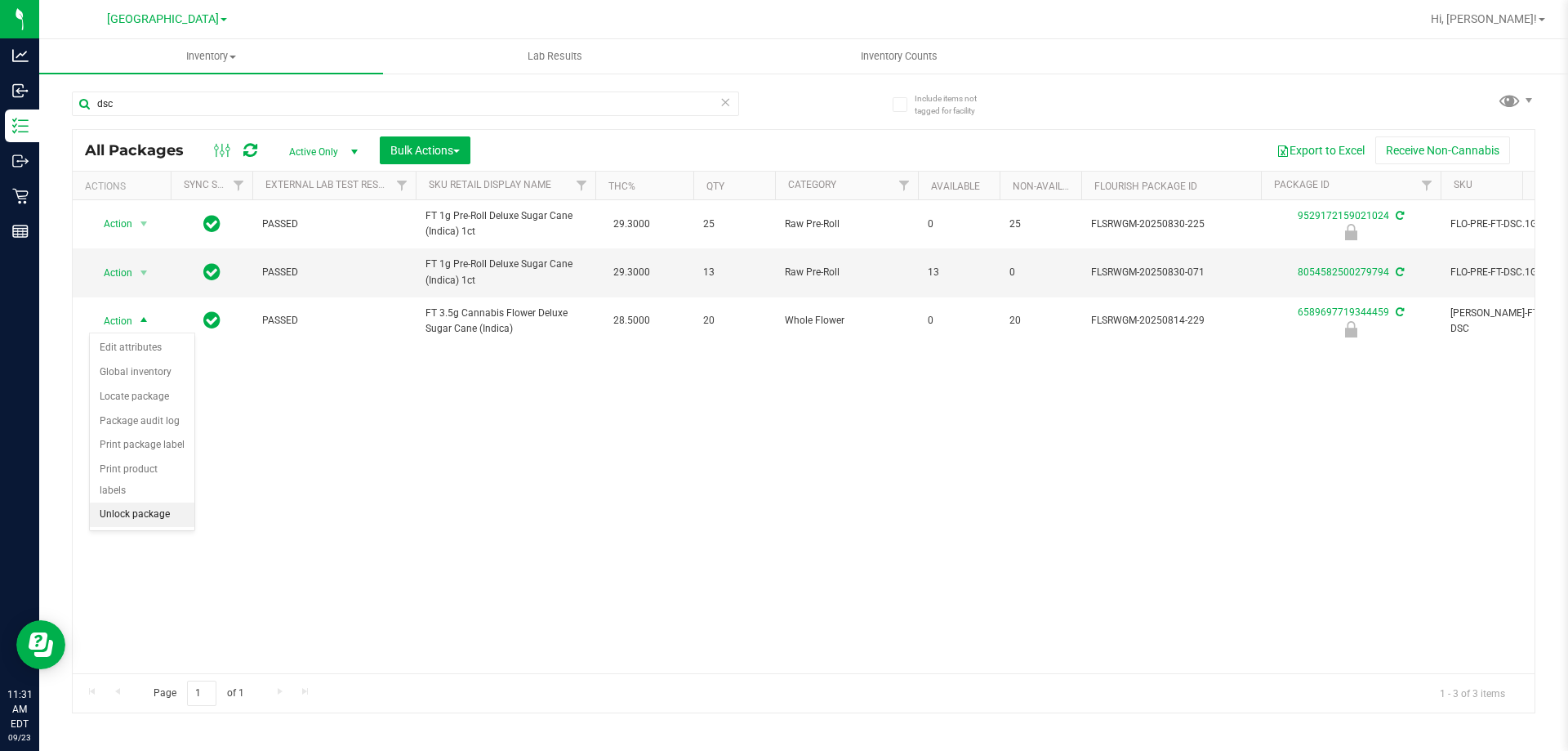
click at [155, 503] on li "Unlock package" at bounding box center [142, 515] width 105 height 25
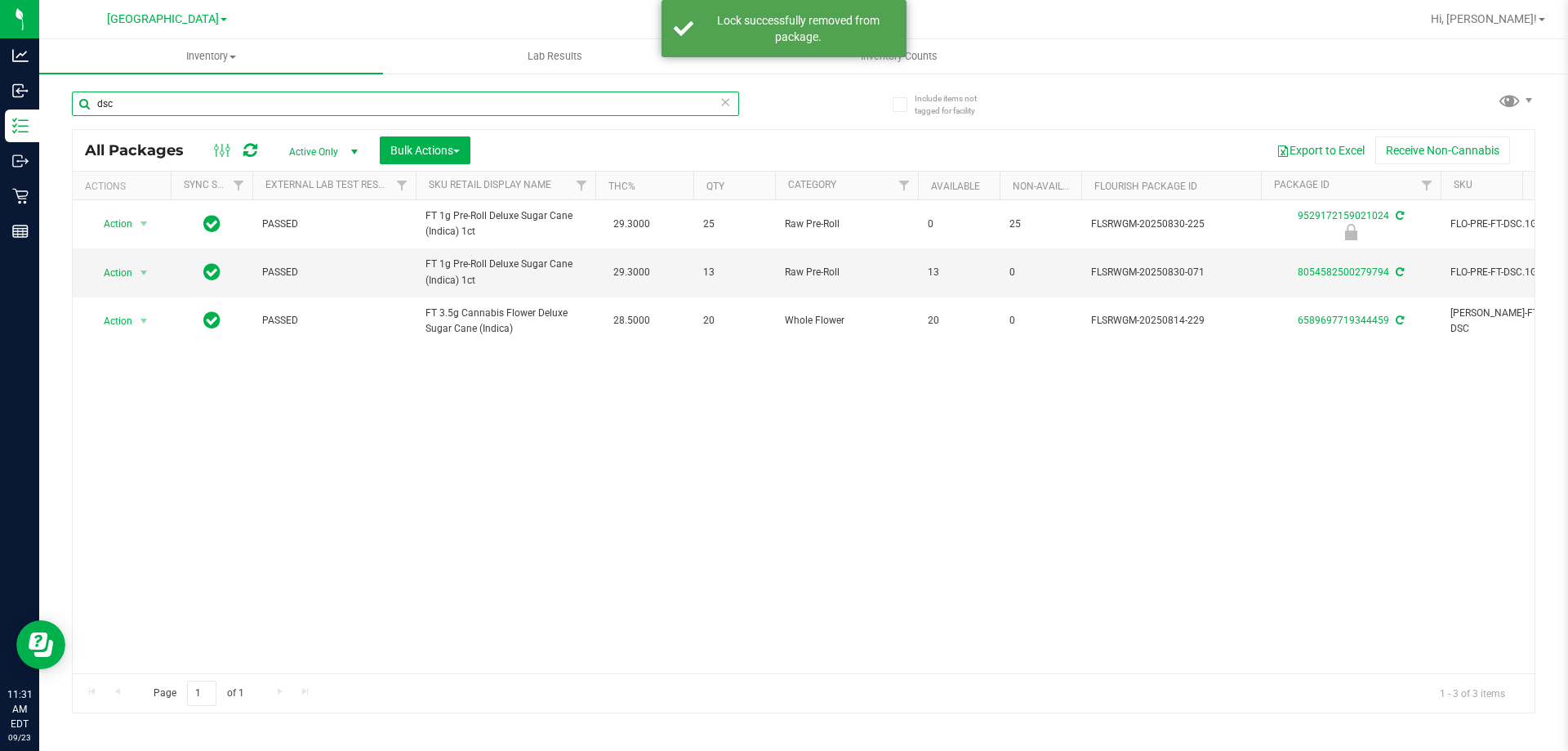
click at [142, 101] on input "dsc" at bounding box center [406, 104] width 667 height 25
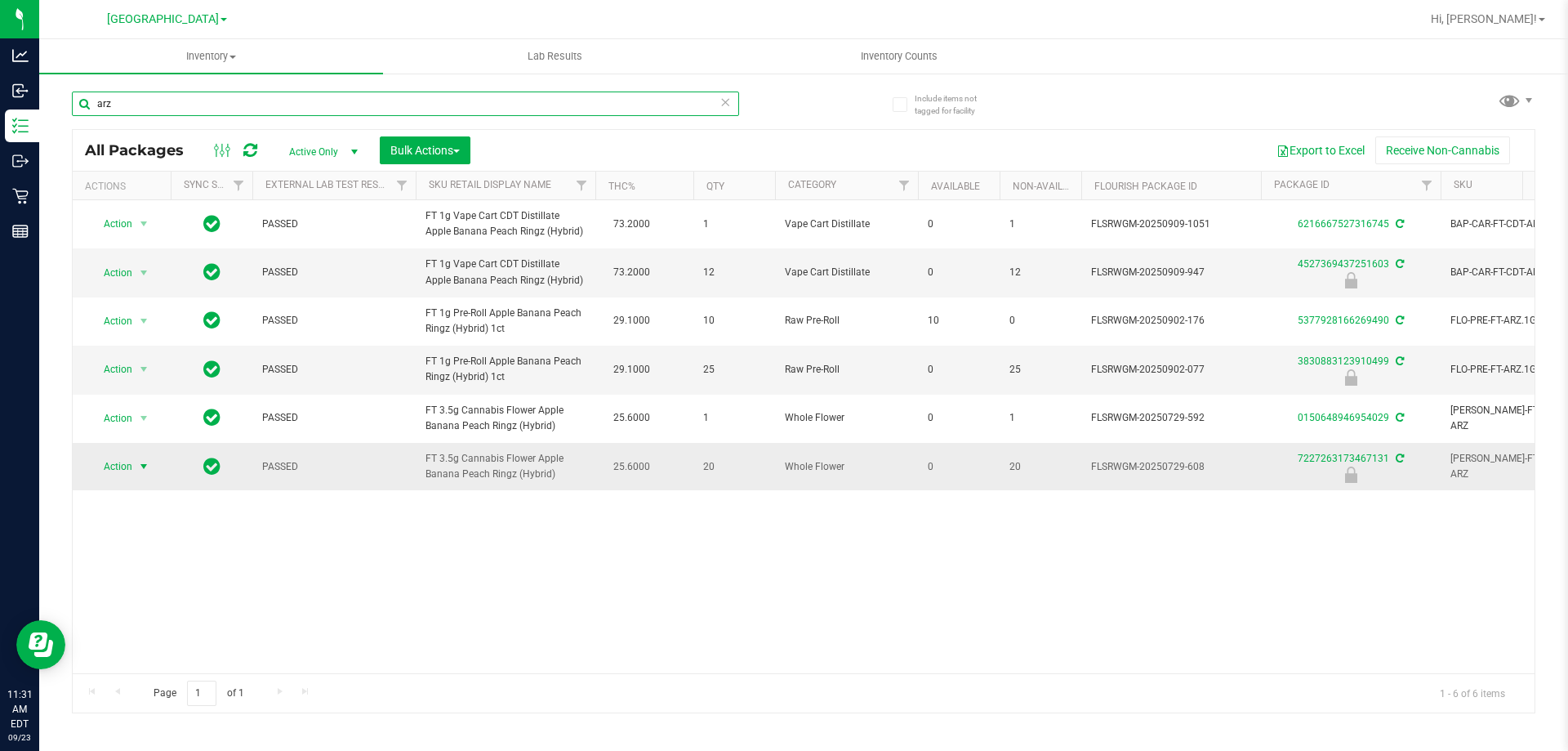
type input "arz"
click at [141, 467] on span "select" at bounding box center [143, 466] width 13 height 13
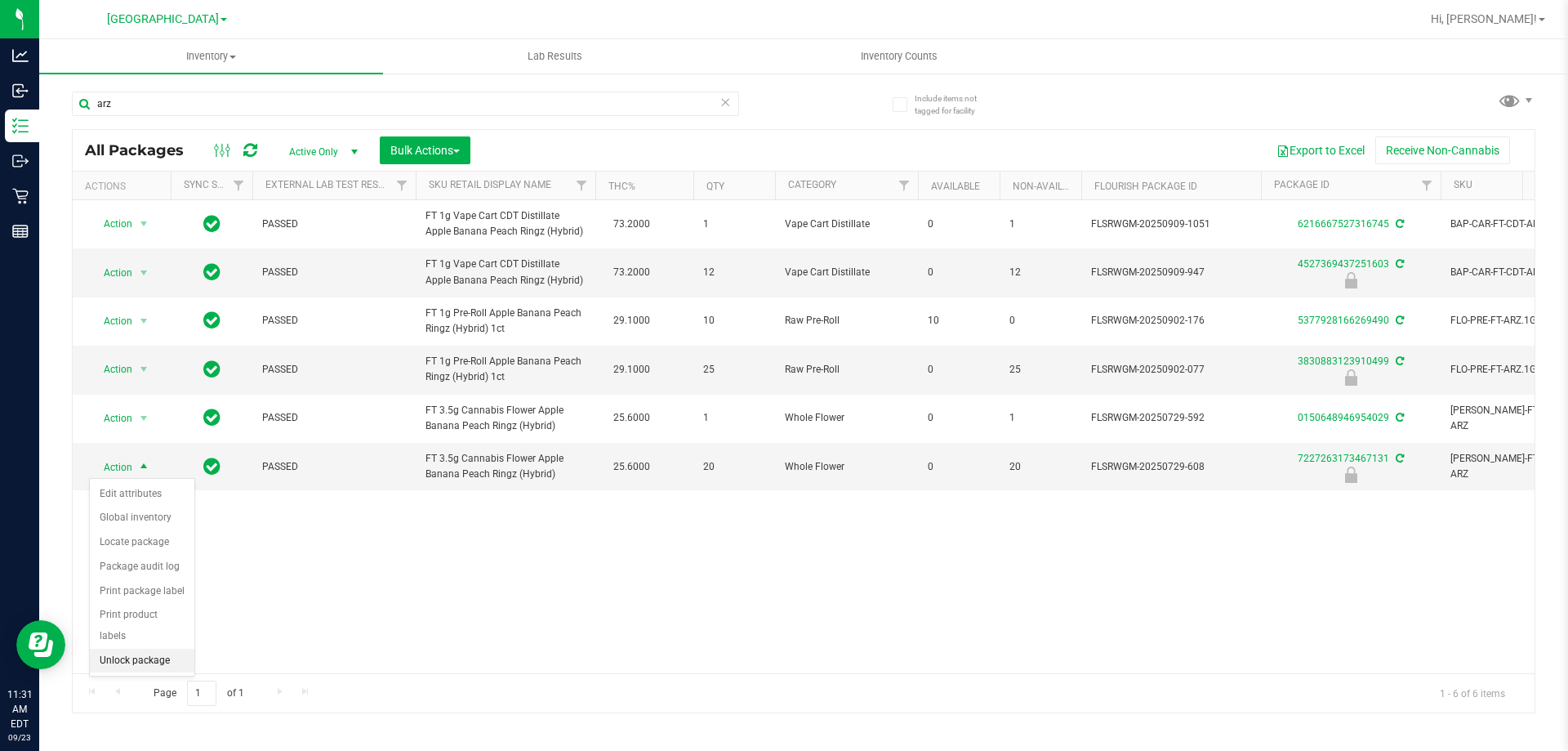
click at [165, 649] on li "Unlock package" at bounding box center [142, 661] width 105 height 25
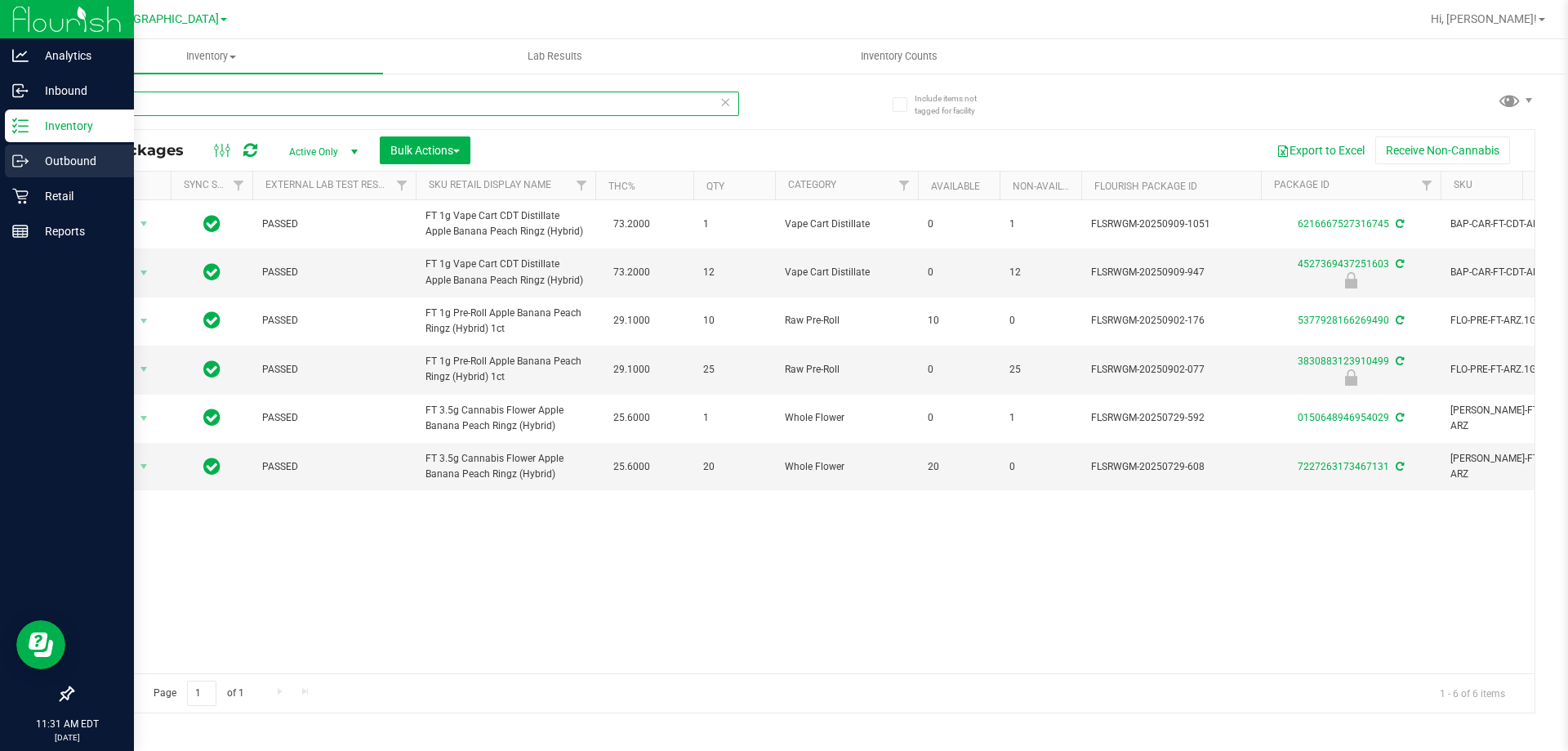
drag, startPoint x: 52, startPoint y: 143, endPoint x: 13, endPoint y: 148, distance: 39.3
click at [25, 149] on div "Analytics Inbound Inventory Outbound Retail Reports 11:31 AM EDT [DATE] 09/23 […" at bounding box center [784, 376] width 1568 height 751
type input "jcw"
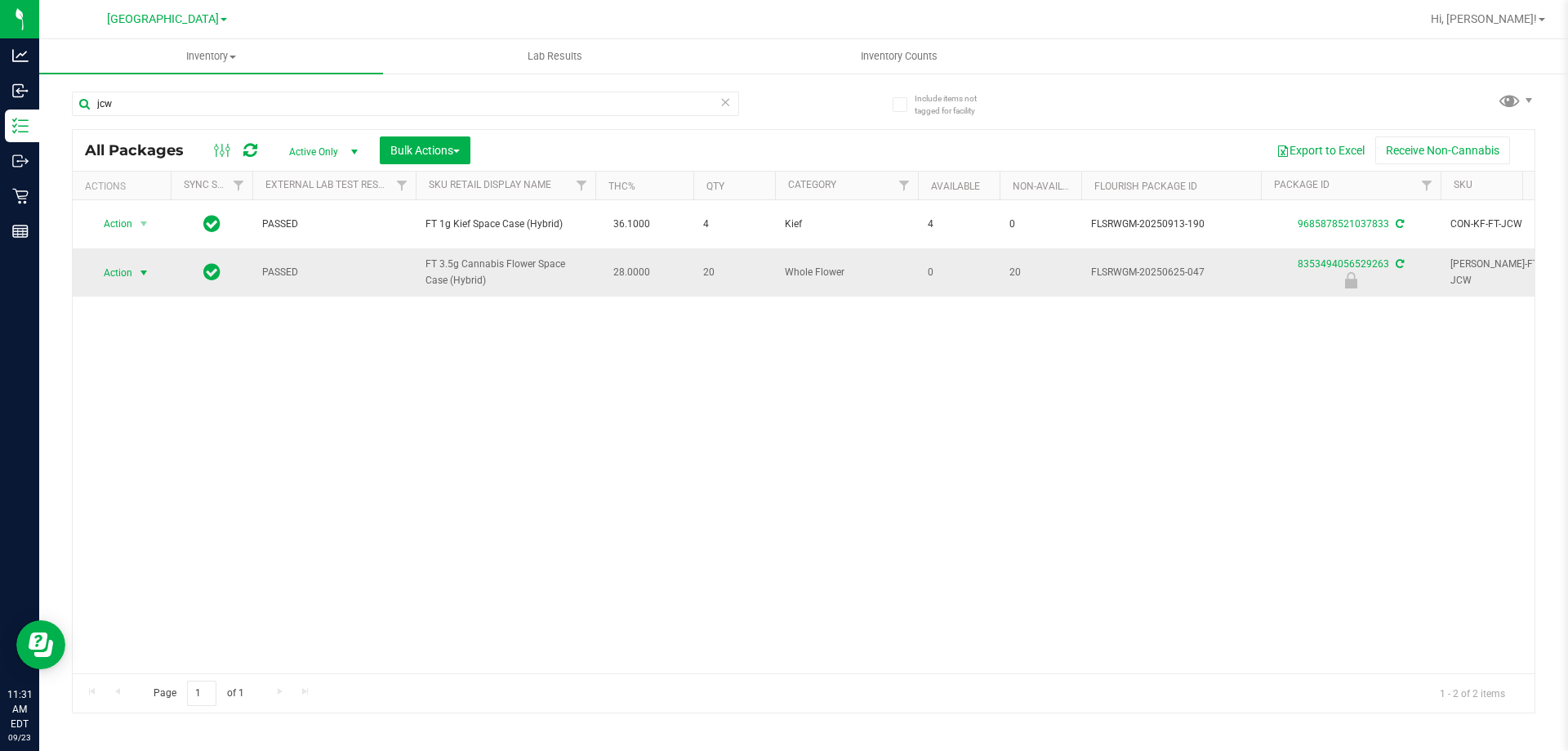
click at [141, 273] on span "select" at bounding box center [143, 272] width 13 height 13
click at [163, 455] on li "Unlock package" at bounding box center [142, 467] width 105 height 25
drag, startPoint x: 208, startPoint y: 93, endPoint x: 55, endPoint y: 120, distance: 155.4
click at [58, 120] on div "Include items not tagged for facility jcw All Packages Active Only Active Only …" at bounding box center [803, 321] width 1529 height 498
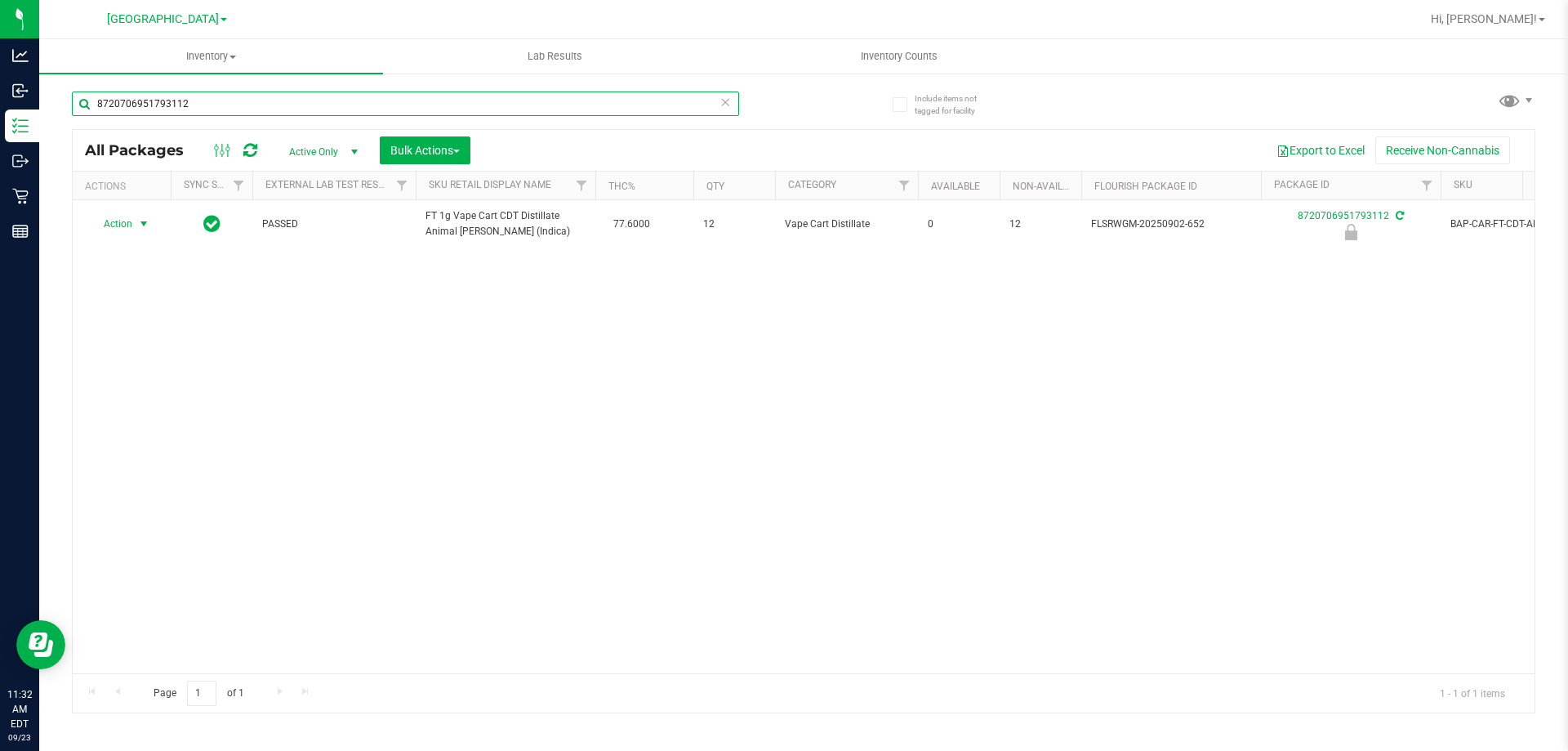
type input "8720706951793112"
click at [119, 227] on span "Action" at bounding box center [111, 224] width 44 height 23
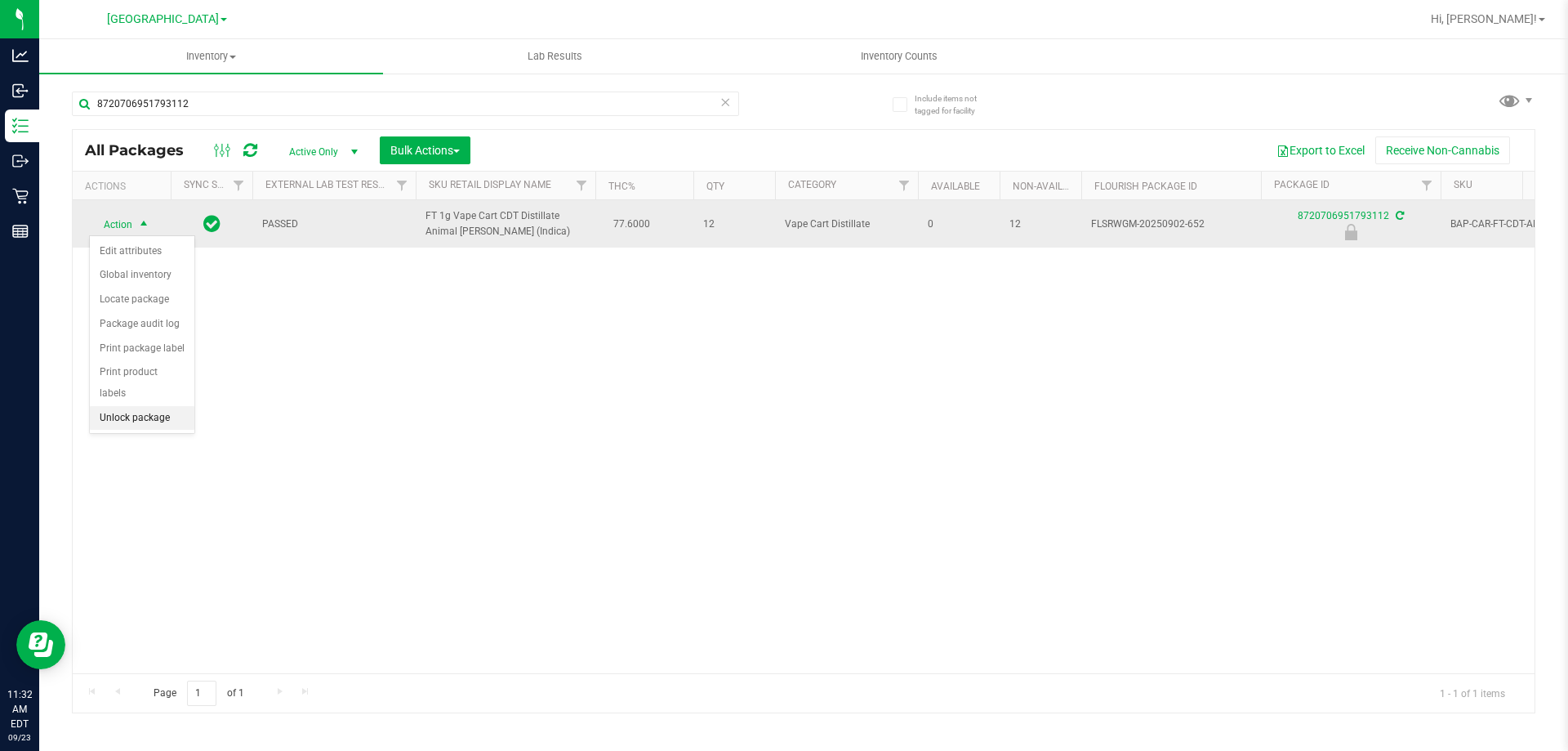
drag, startPoint x: 141, startPoint y: 390, endPoint x: 143, endPoint y: 201, distance: 189.0
click at [140, 406] on li "Unlock package" at bounding box center [142, 418] width 105 height 25
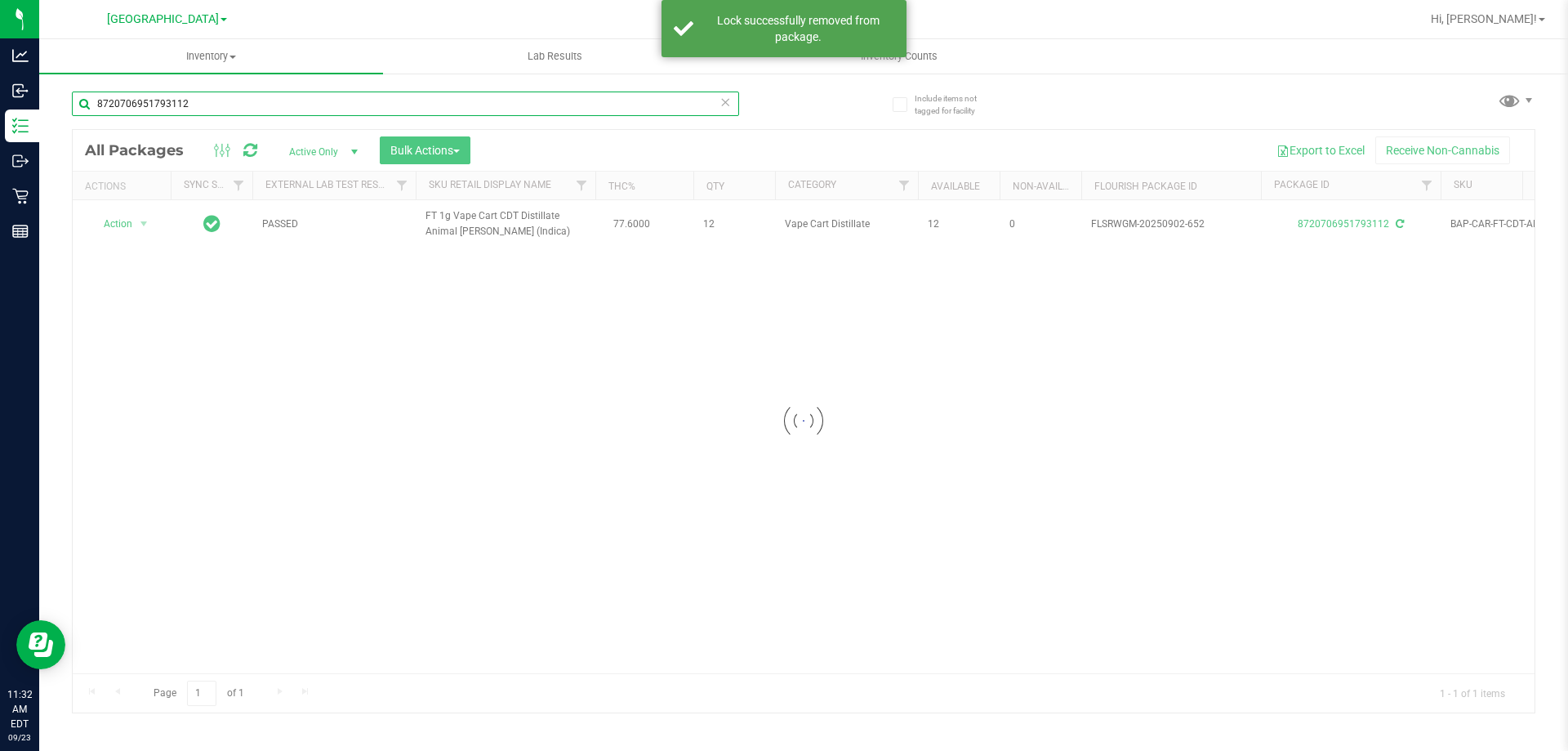
drag, startPoint x: 227, startPoint y: 102, endPoint x: 151, endPoint y: 96, distance: 76.2
click at [151, 96] on input "8720706951793112" at bounding box center [406, 104] width 667 height 25
click at [207, 110] on input "8720706951793112" at bounding box center [406, 104] width 667 height 25
click at [211, 105] on input "8720706951793112" at bounding box center [406, 104] width 667 height 25
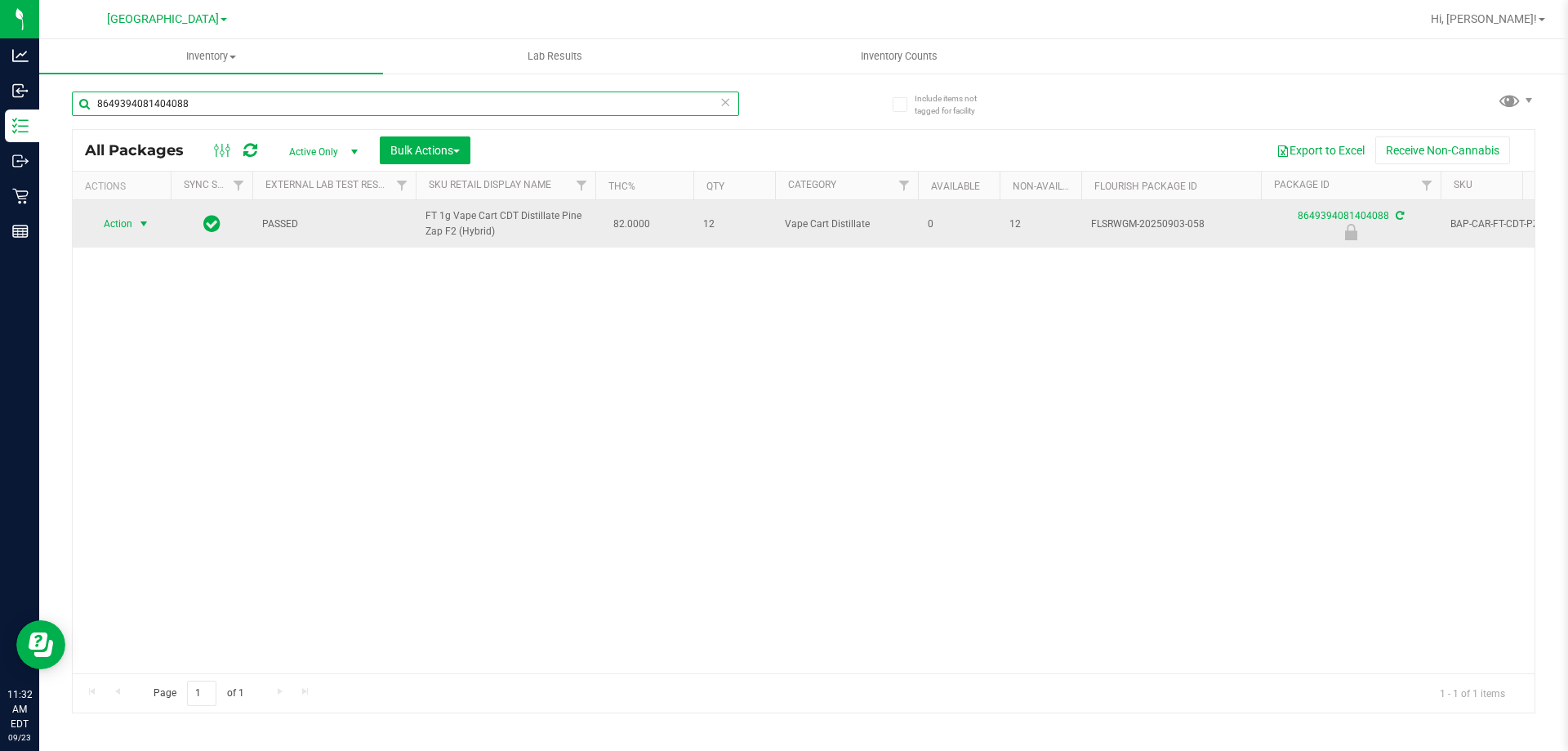
type input "8649394081404088"
click at [128, 218] on span "Action" at bounding box center [111, 224] width 44 height 23
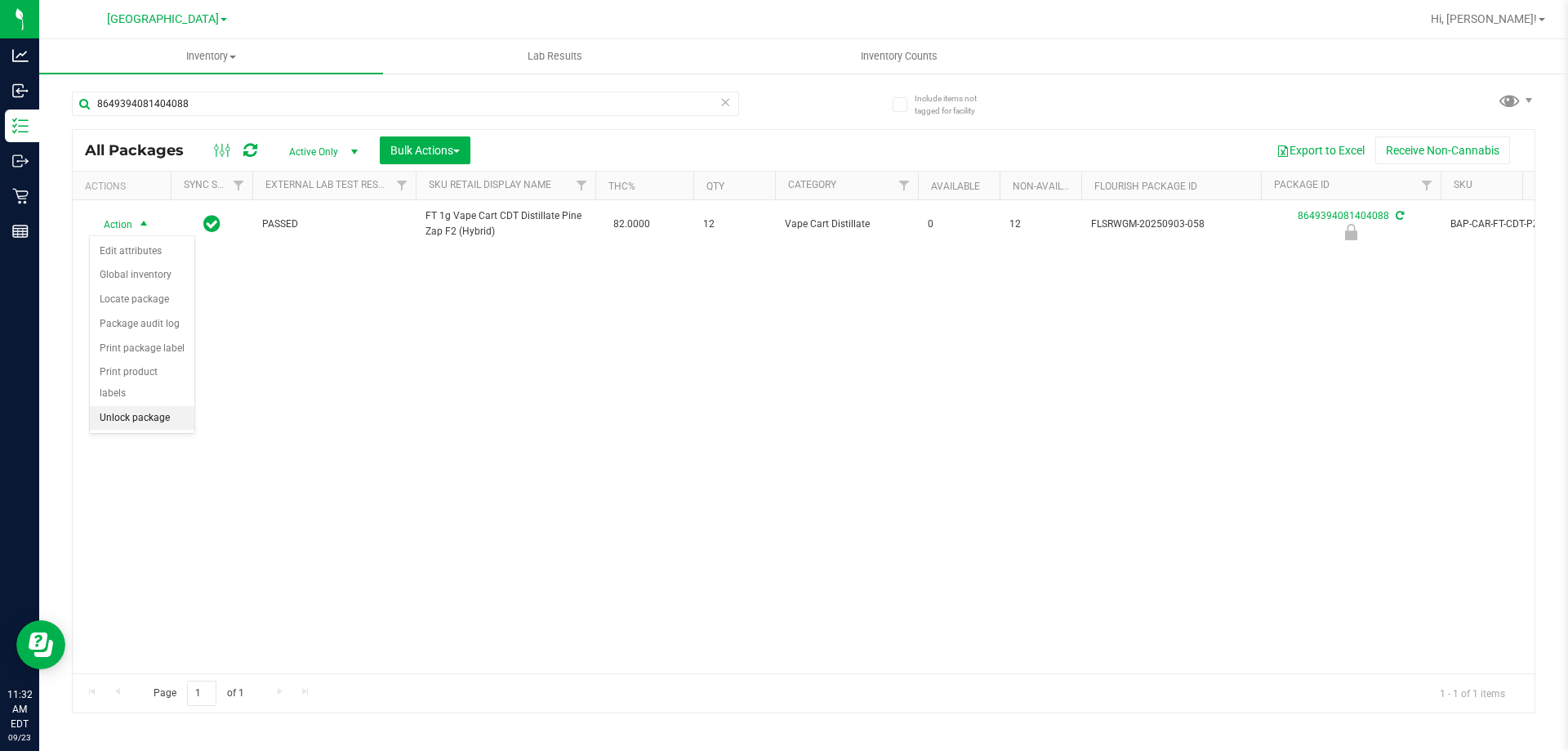
click at [136, 406] on li "Unlock package" at bounding box center [142, 418] width 105 height 25
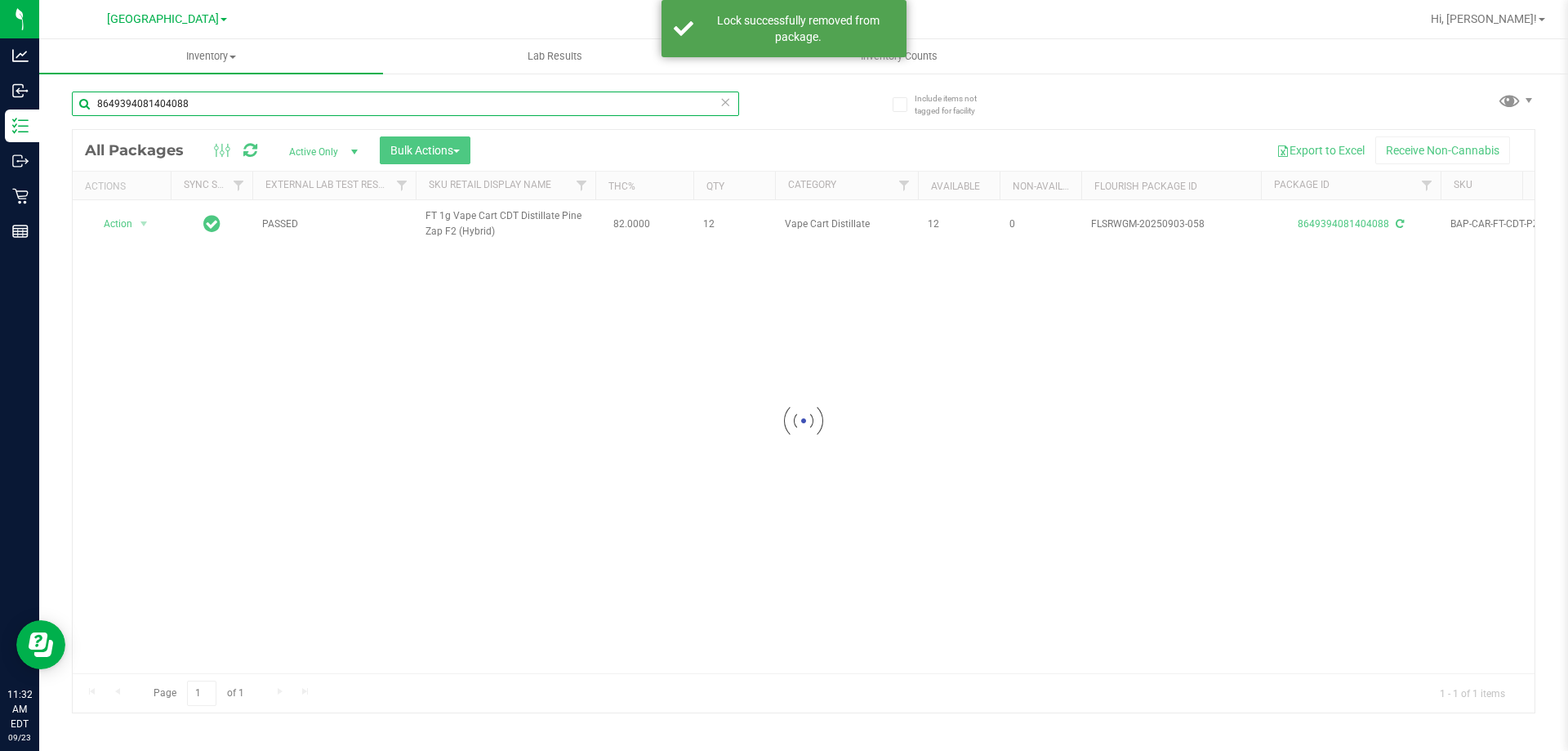
click at [178, 101] on input "8649394081404088" at bounding box center [406, 104] width 667 height 25
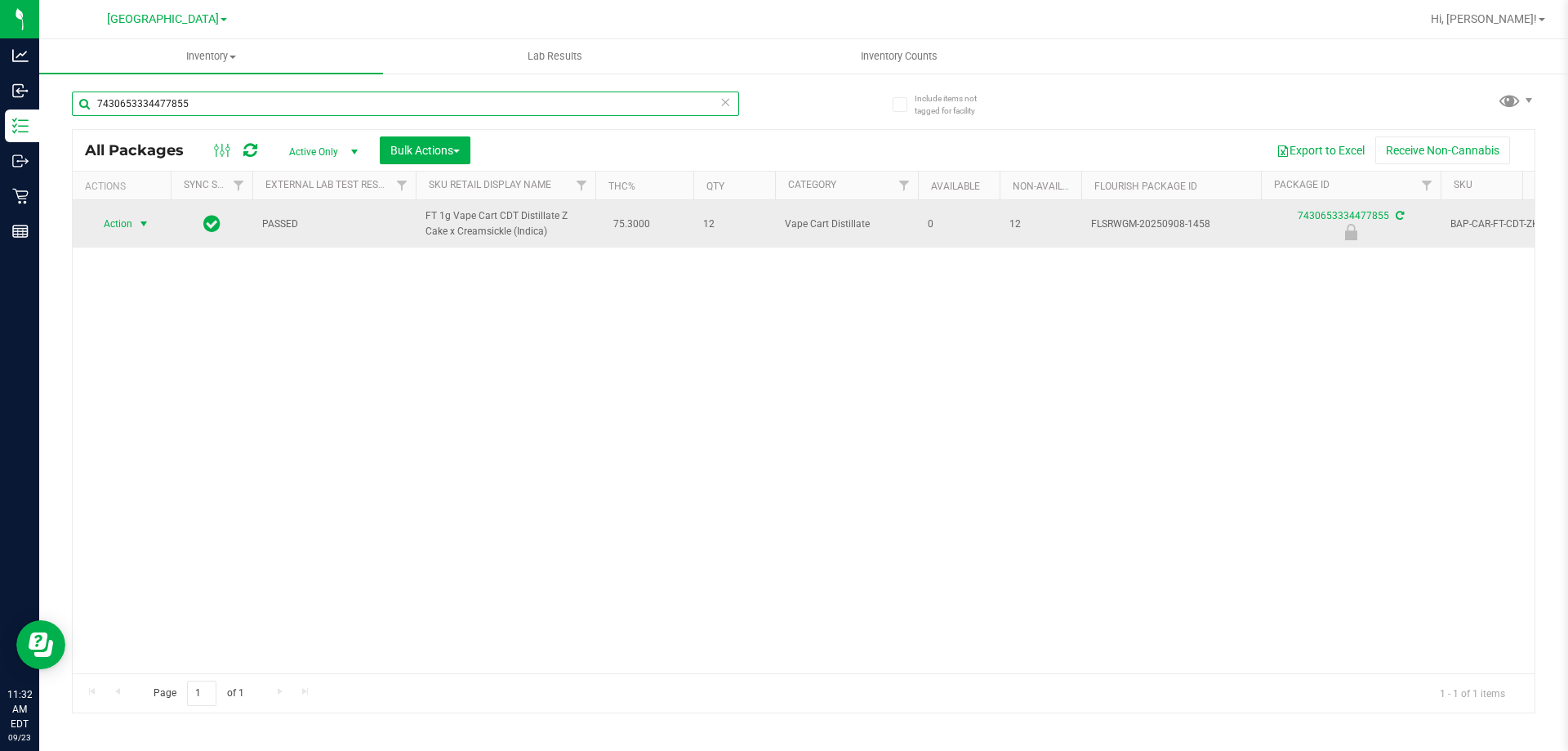
type input "7430653334477855"
click at [135, 224] on span "select" at bounding box center [144, 224] width 20 height 23
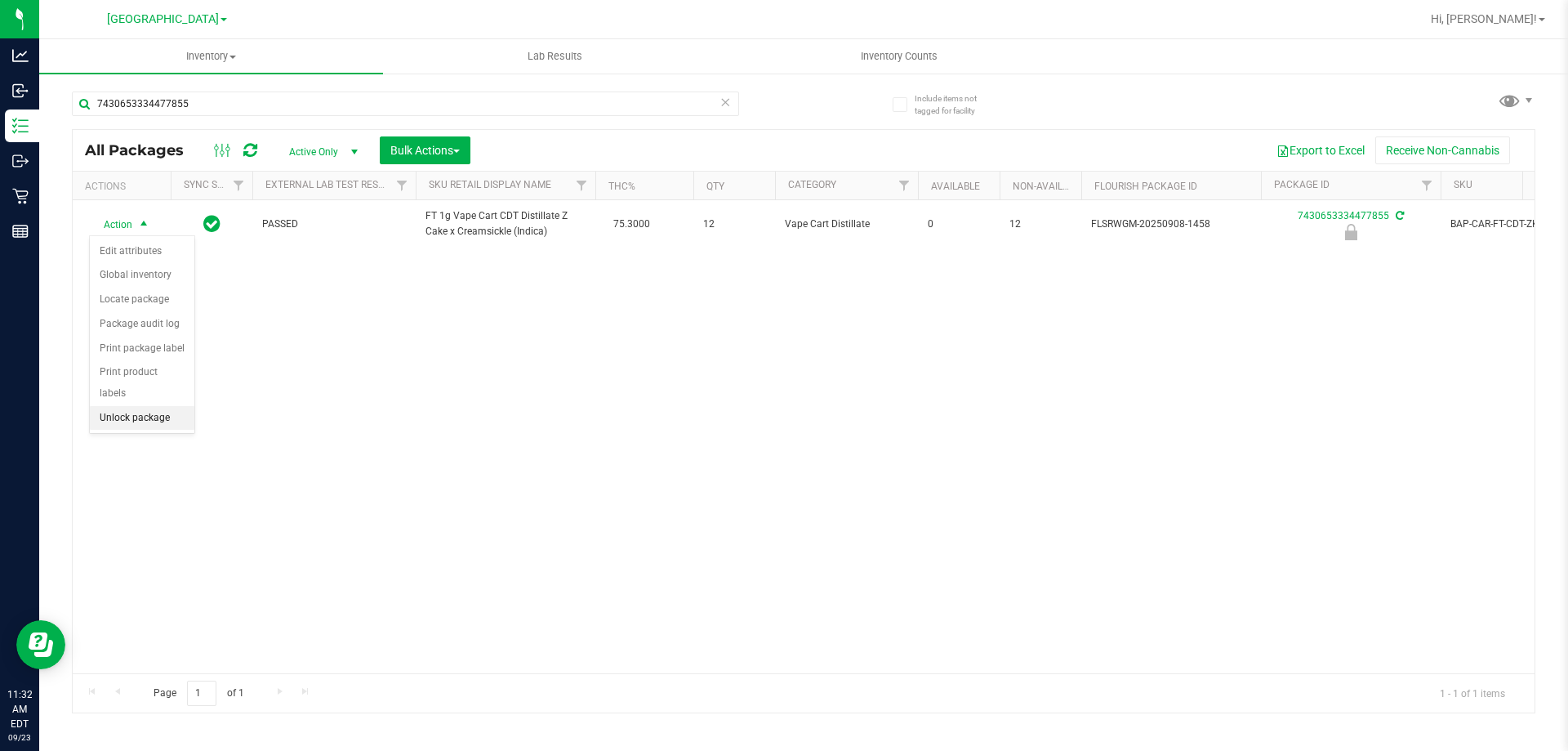
click at [165, 406] on li "Unlock package" at bounding box center [142, 418] width 105 height 25
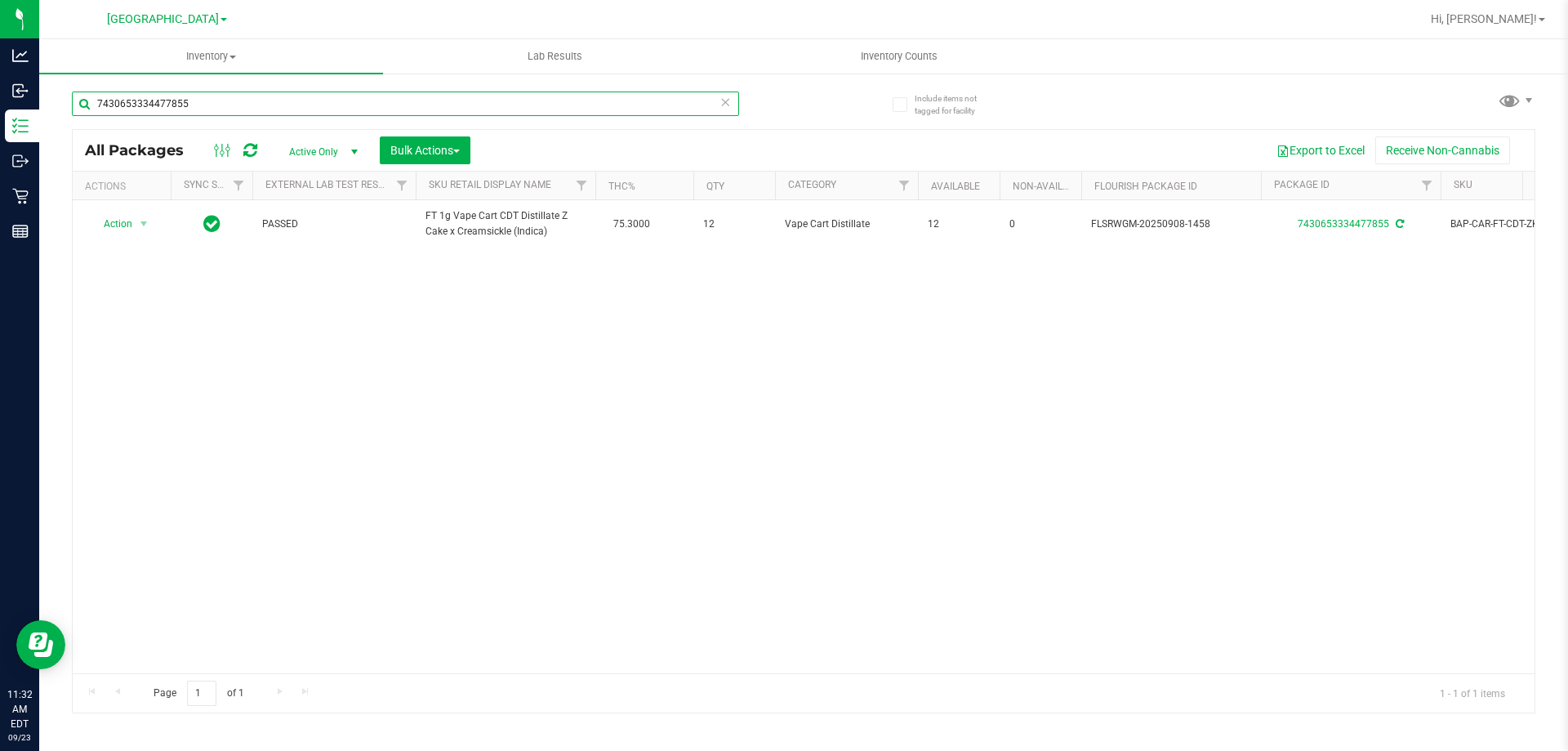
click at [204, 100] on input "7430653334477855" at bounding box center [406, 104] width 667 height 25
click at [204, 99] on input "7430653334477855" at bounding box center [406, 104] width 667 height 25
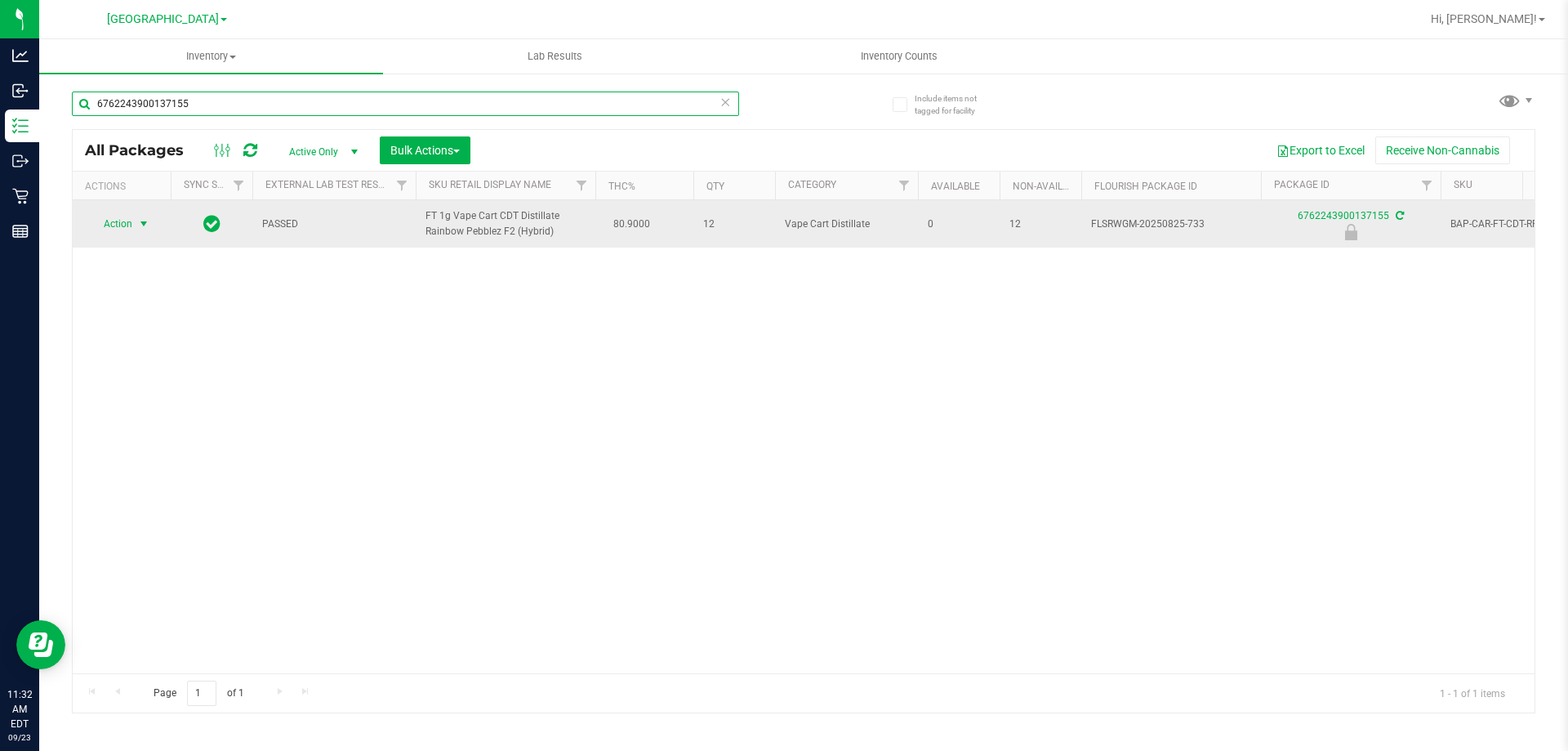
type input "6762243900137155"
click at [126, 222] on span "Action" at bounding box center [111, 224] width 44 height 23
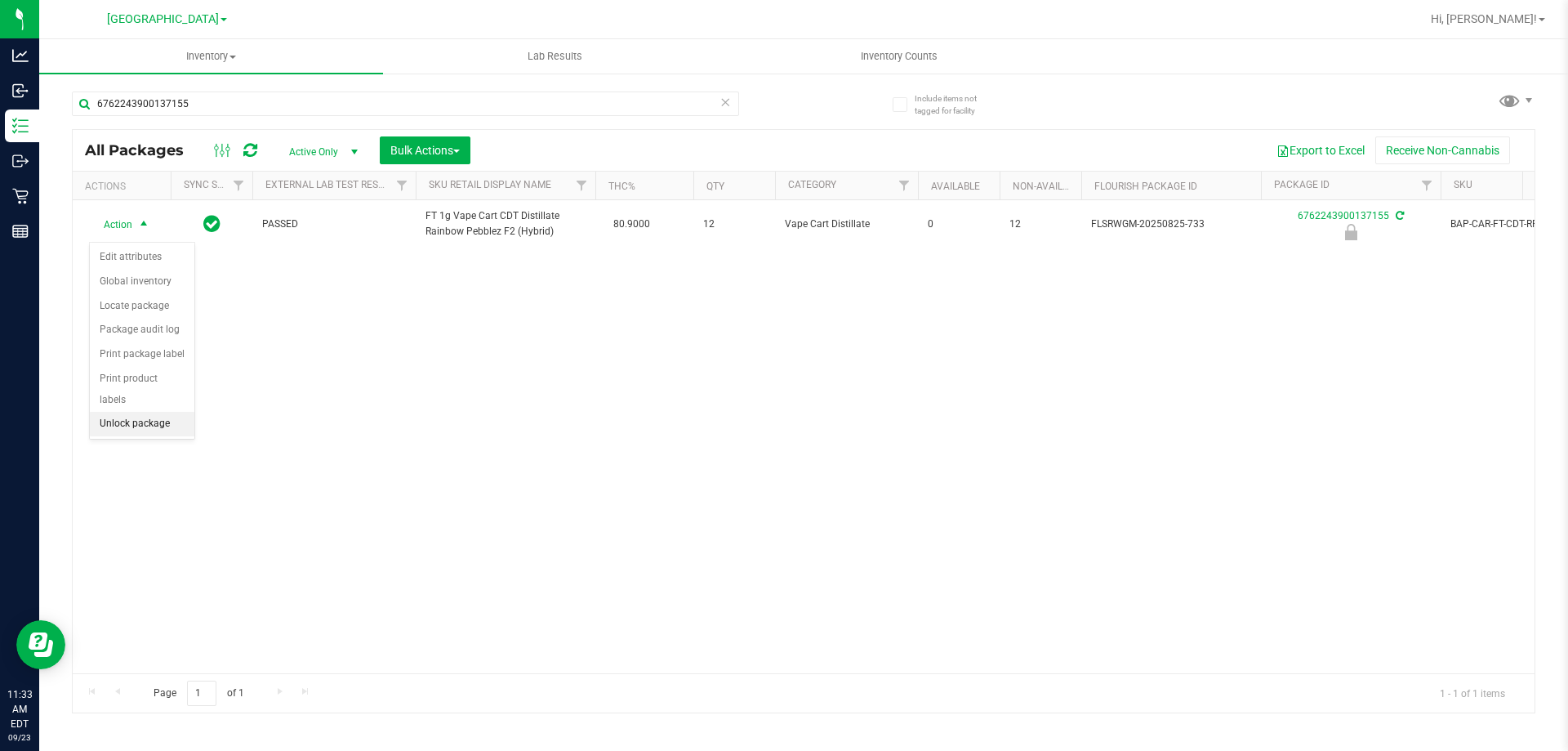
click at [148, 412] on li "Unlock package" at bounding box center [142, 424] width 105 height 25
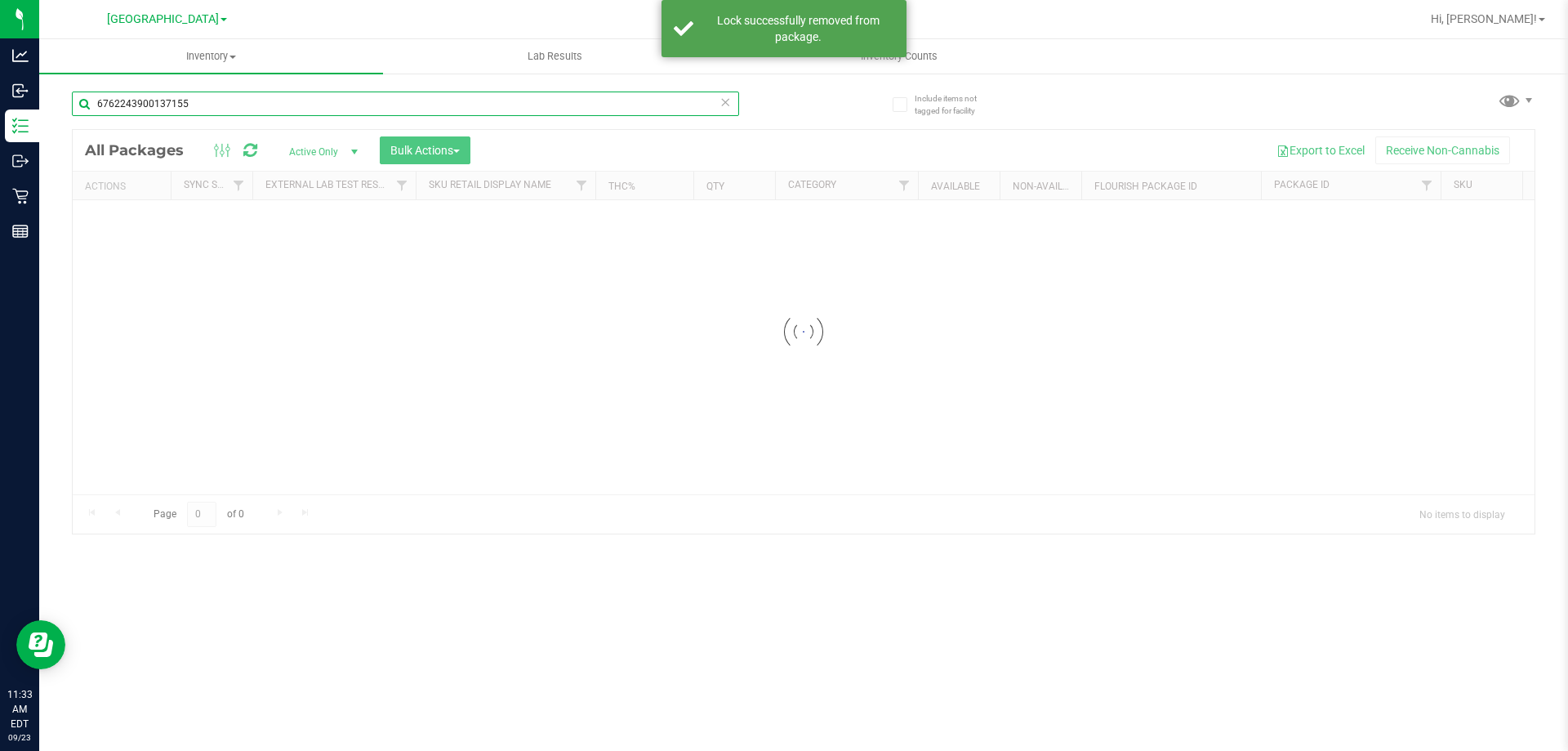
click at [203, 107] on input "6762243900137155" at bounding box center [406, 104] width 667 height 25
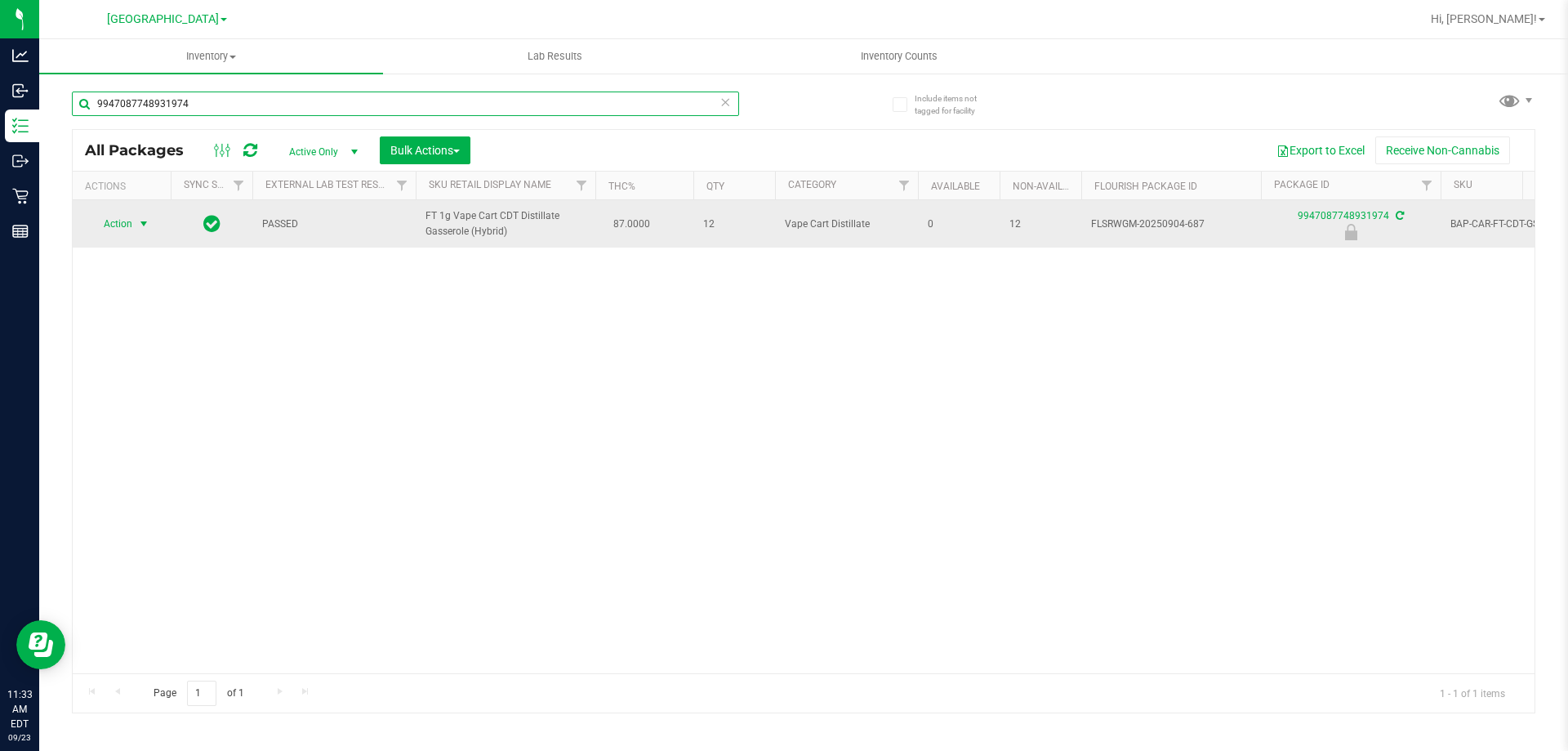
type input "9947087748931974"
click at [123, 218] on span "Action" at bounding box center [111, 224] width 44 height 23
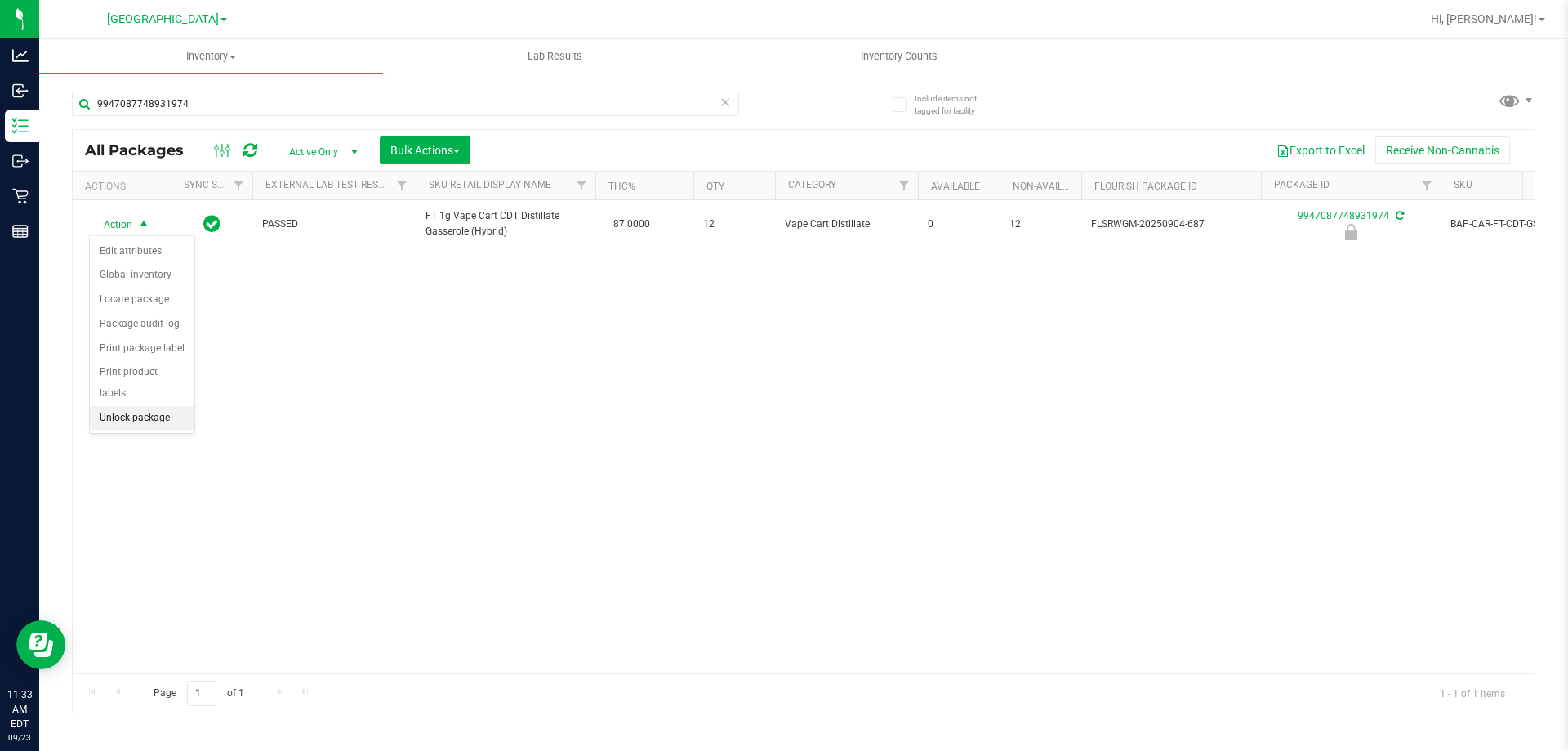
click at [150, 406] on li "Unlock package" at bounding box center [142, 418] width 105 height 25
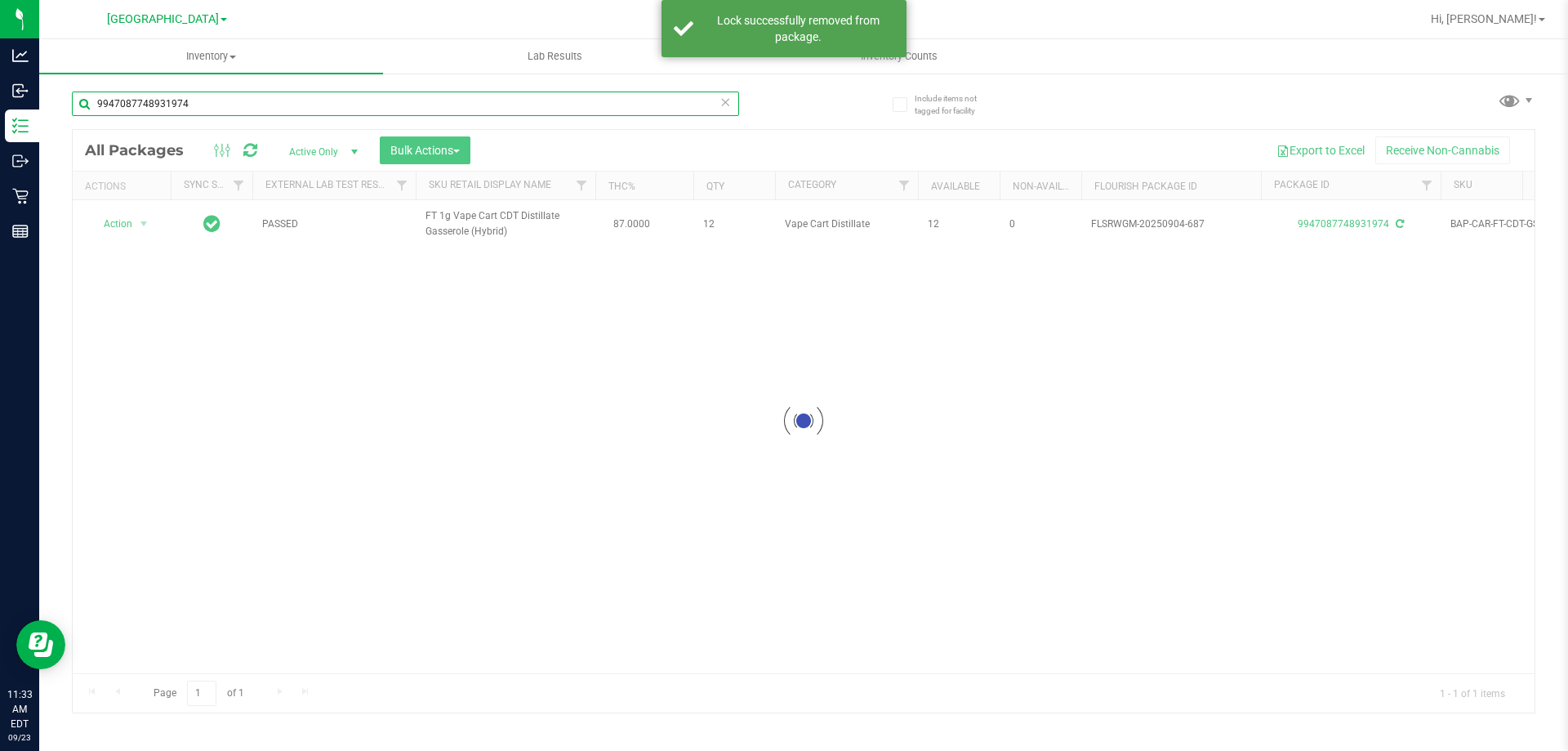
click at [165, 92] on input "9947087748931974" at bounding box center [406, 104] width 667 height 25
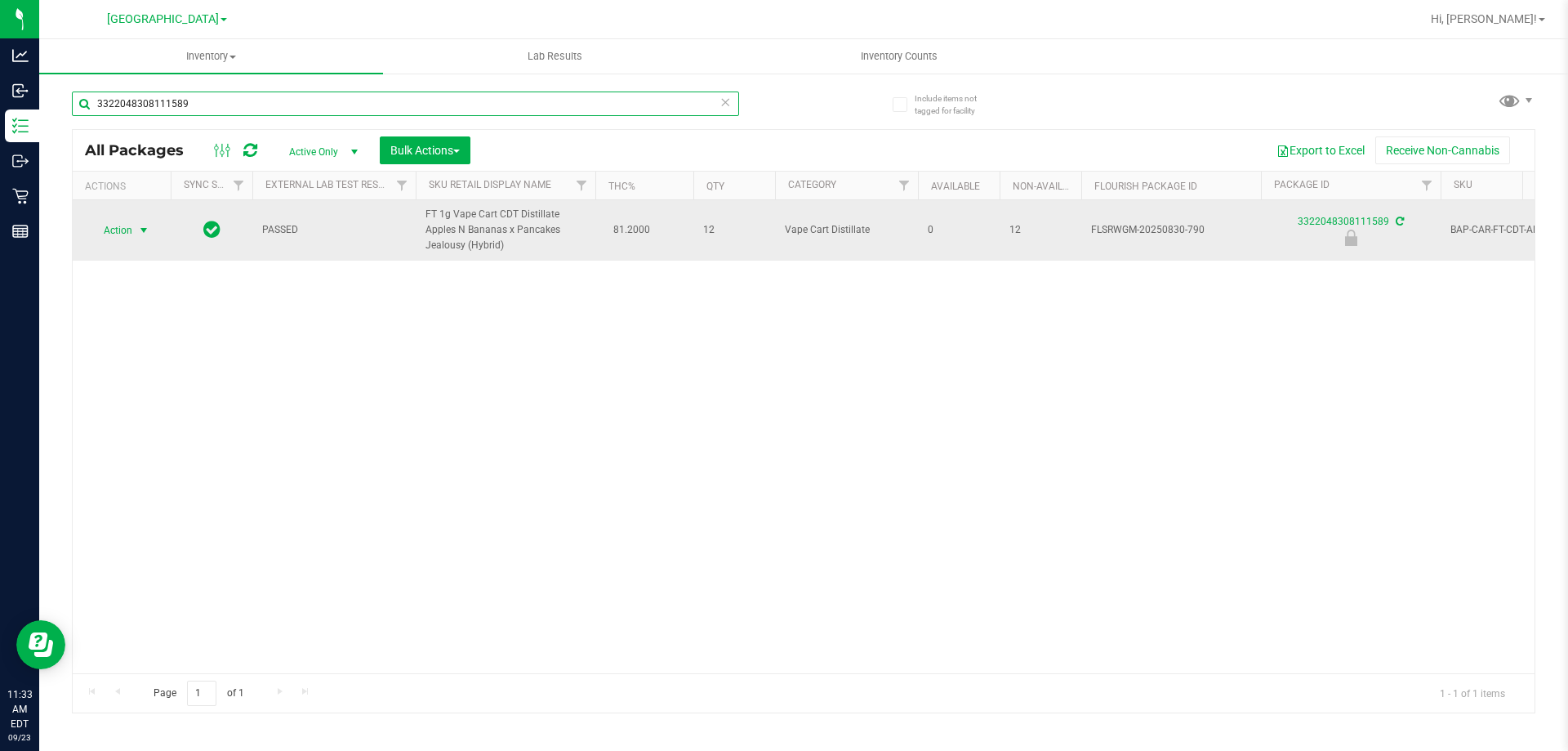
type input "3322048308111589"
click at [145, 225] on span "select" at bounding box center [143, 230] width 13 height 13
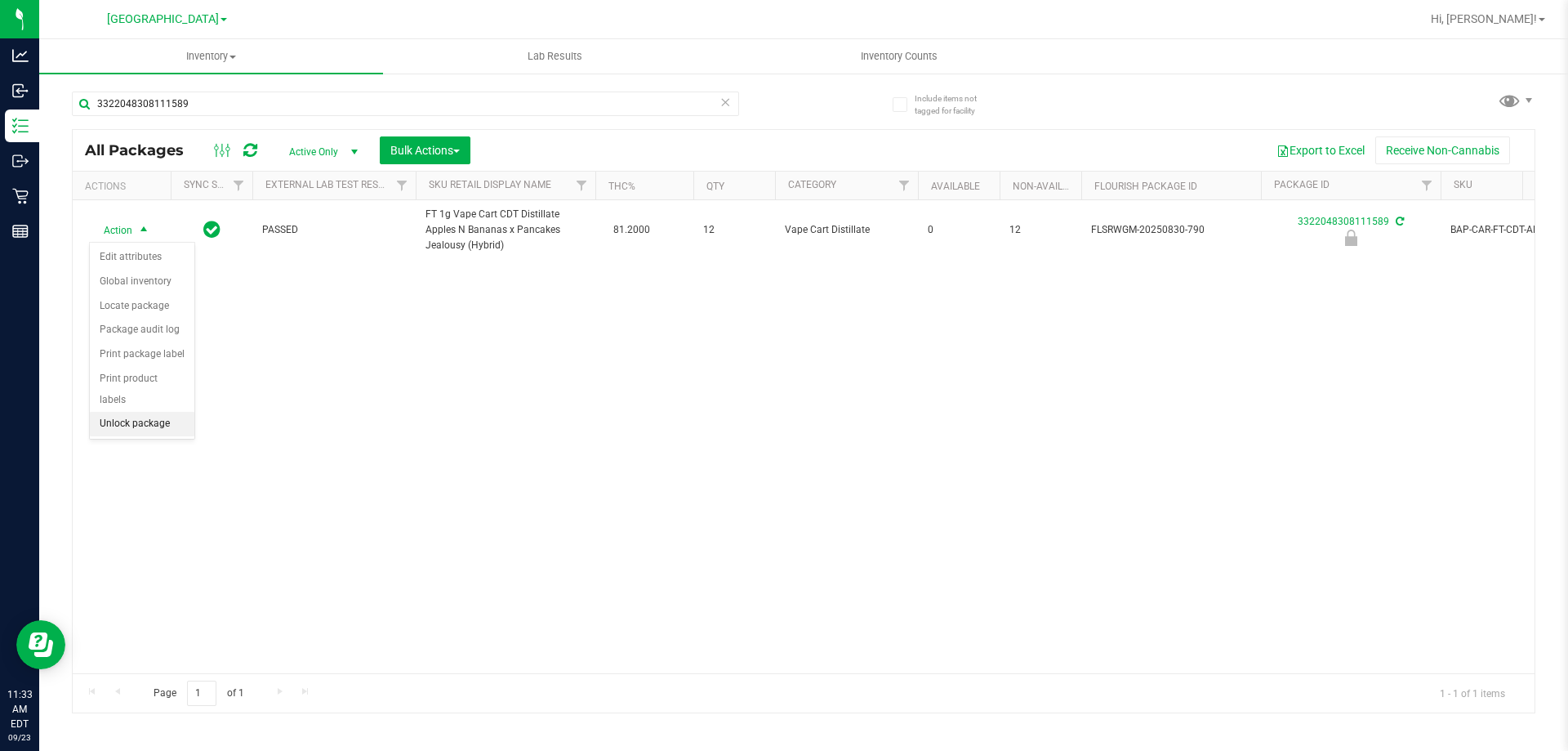
click at [166, 412] on li "Unlock package" at bounding box center [142, 424] width 105 height 25
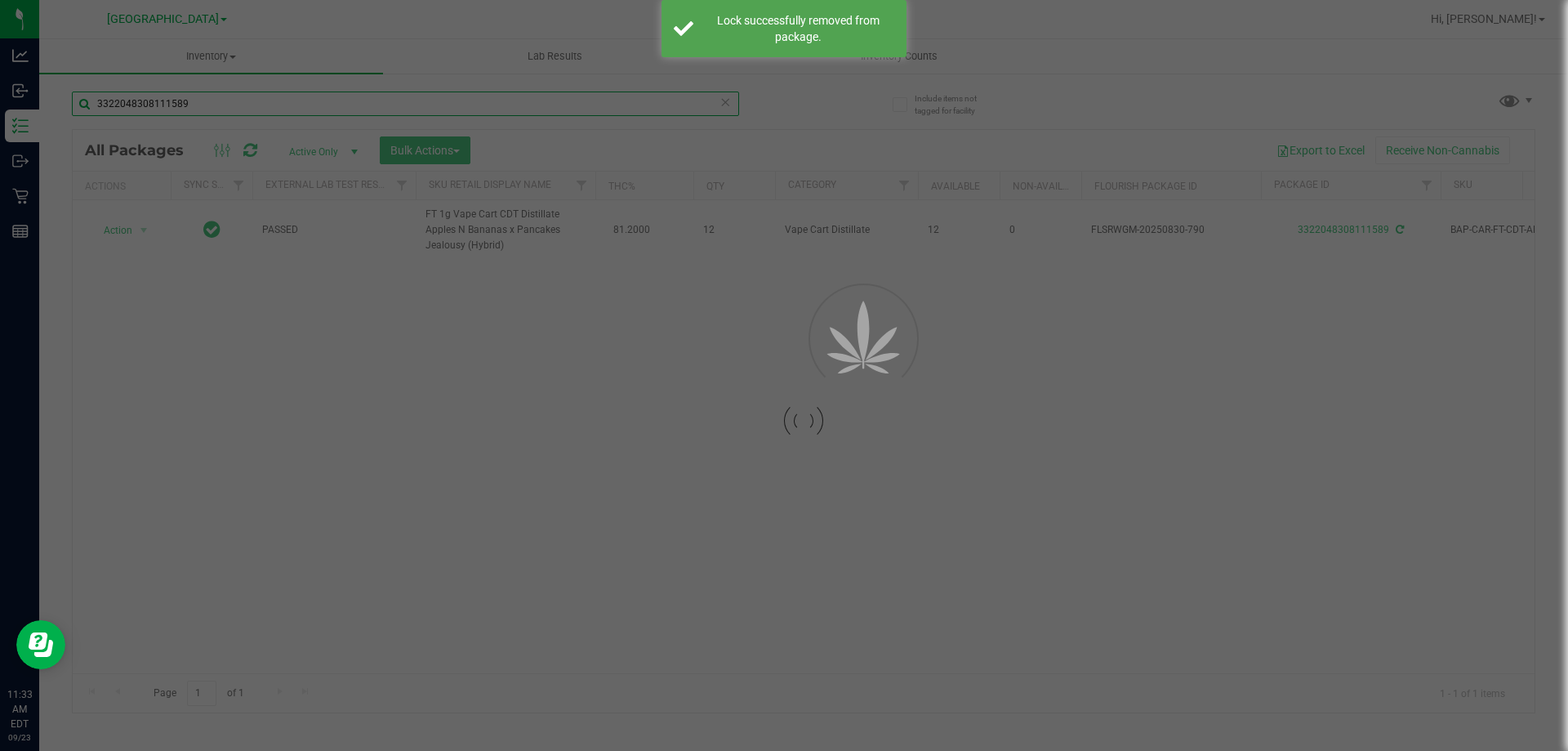
click at [205, 97] on input "3322048308111589" at bounding box center [406, 104] width 667 height 25
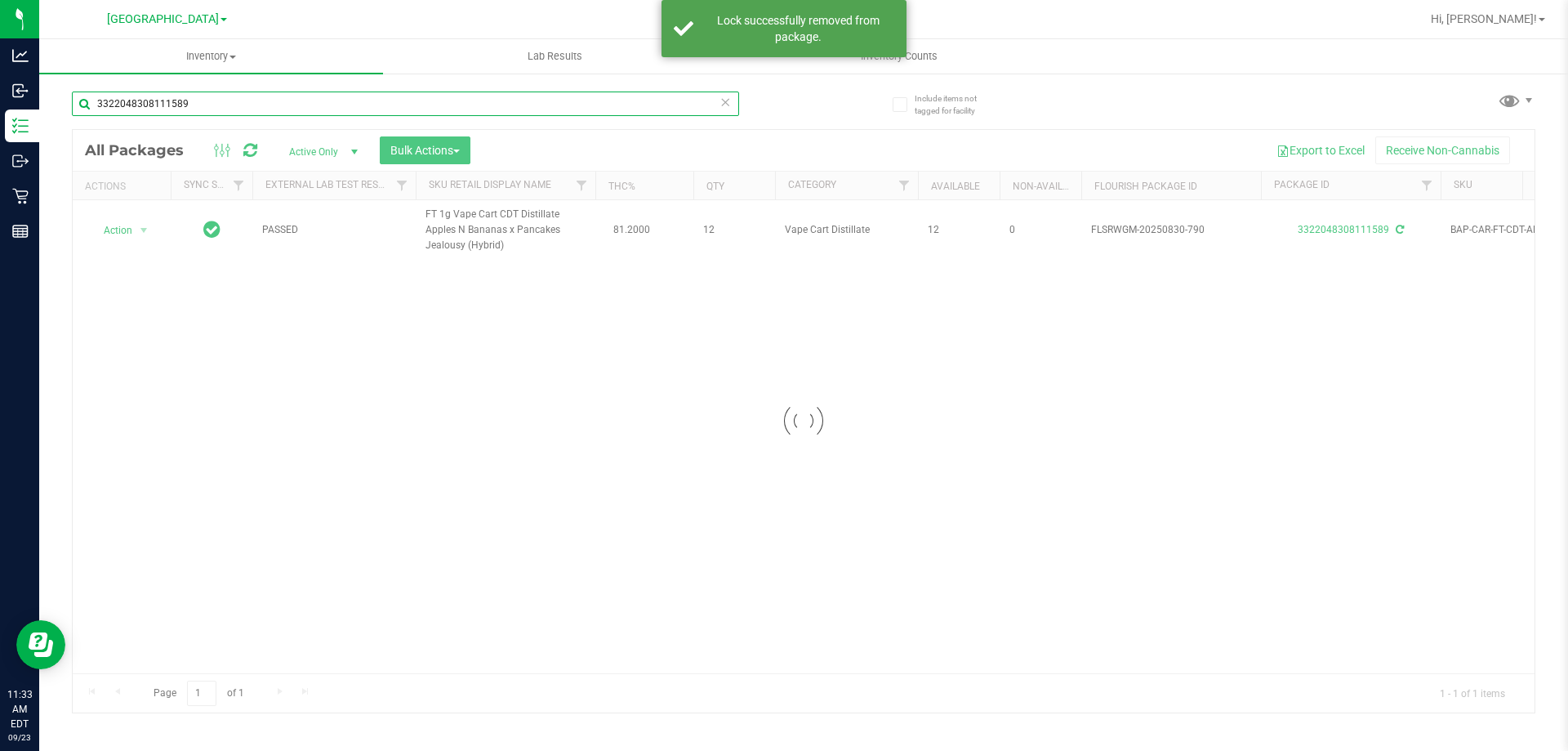
click at [205, 97] on input "3322048308111589" at bounding box center [406, 104] width 667 height 25
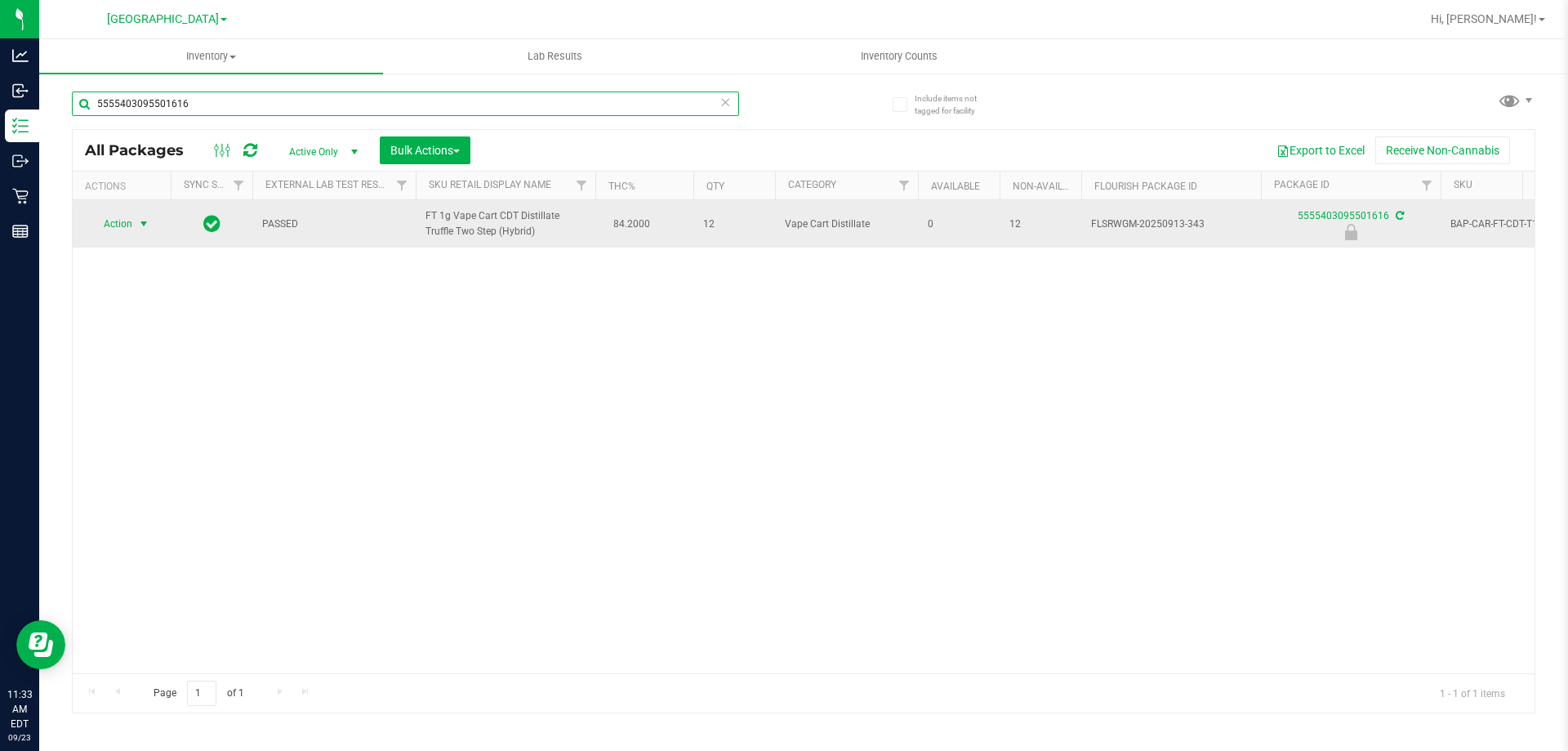
type input "5555403095501616"
click at [135, 225] on span "select" at bounding box center [144, 224] width 20 height 23
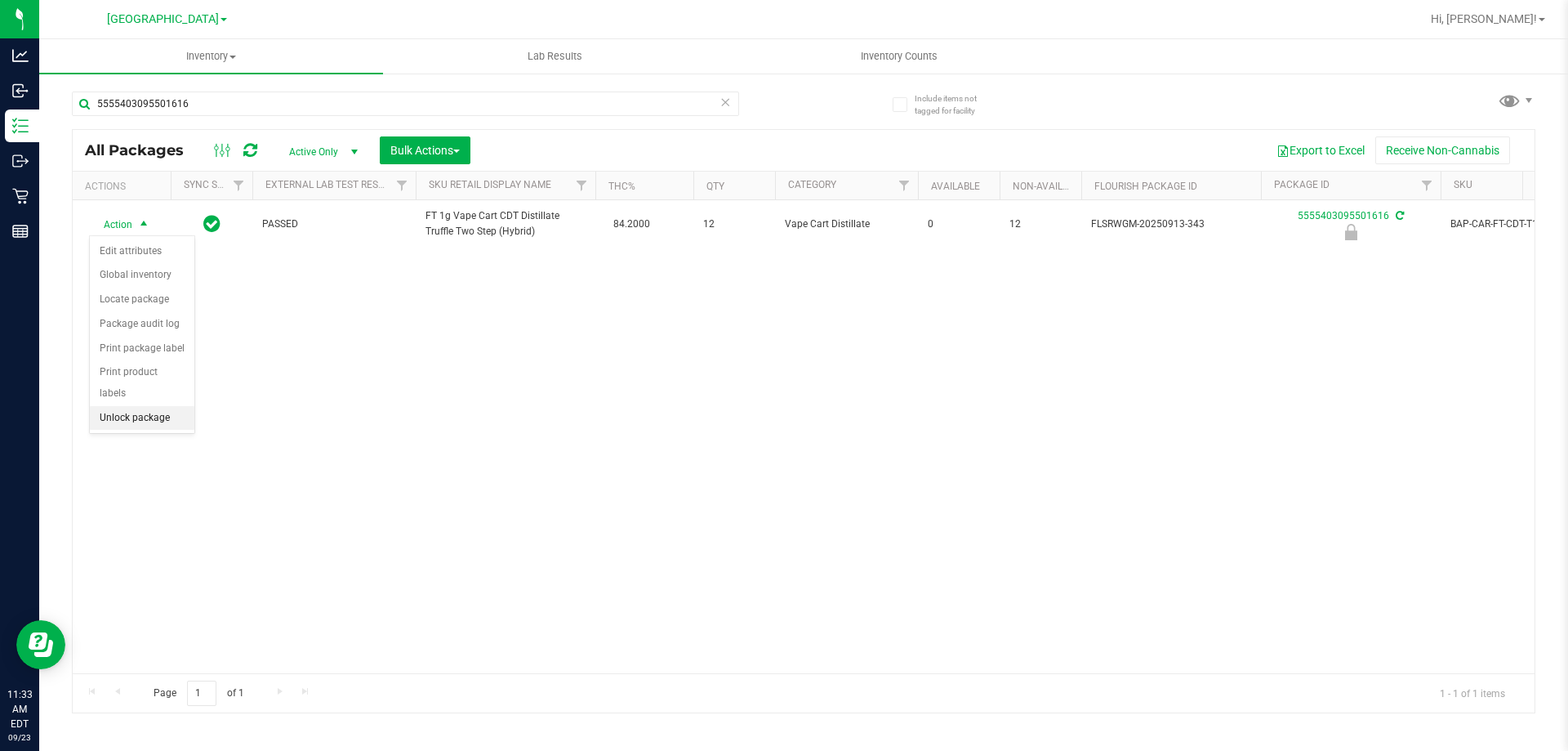
click at [140, 406] on li "Unlock package" at bounding box center [142, 418] width 105 height 25
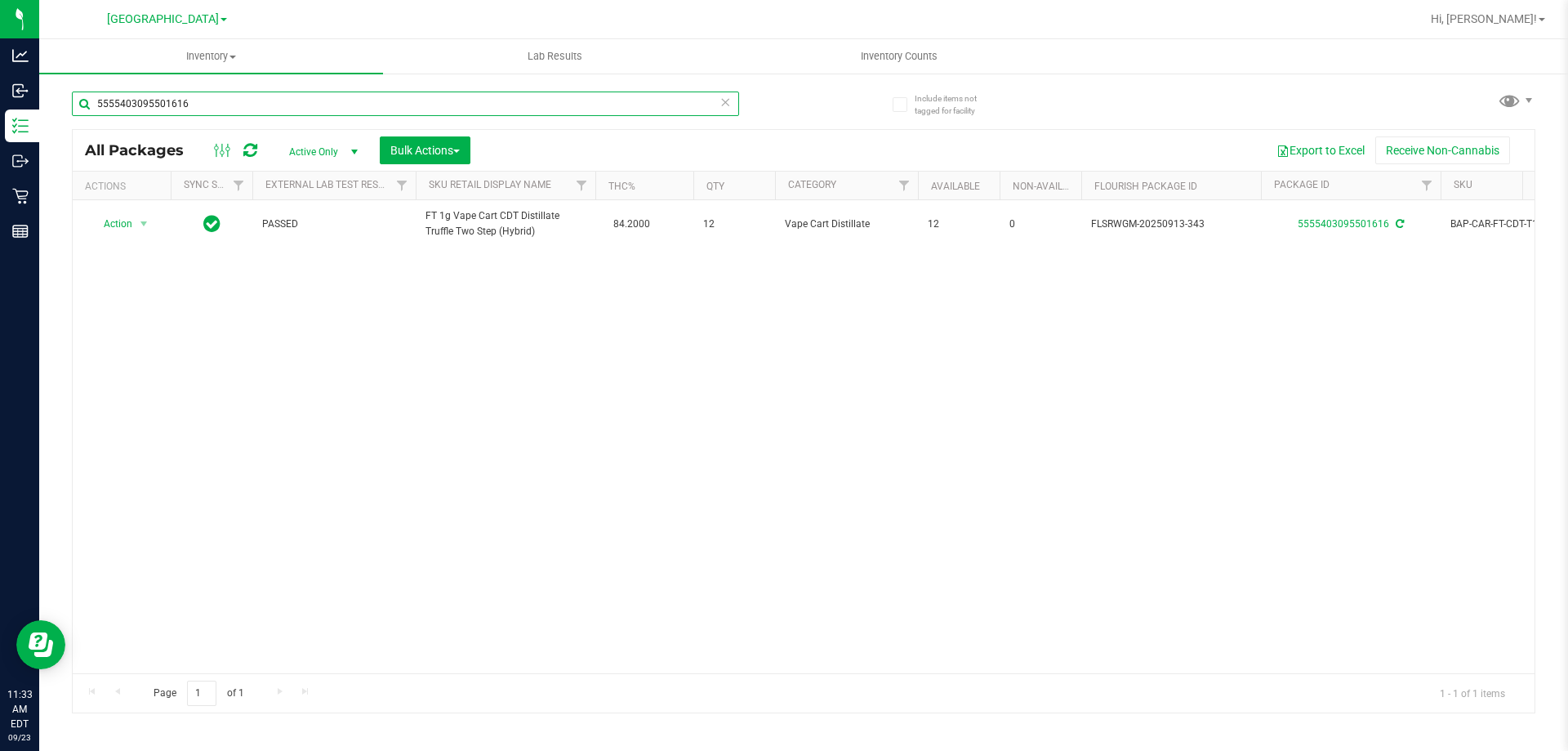
click at [204, 109] on input "5555403095501616" at bounding box center [406, 104] width 667 height 25
click at [204, 110] on input "5555403095501616" at bounding box center [406, 104] width 667 height 25
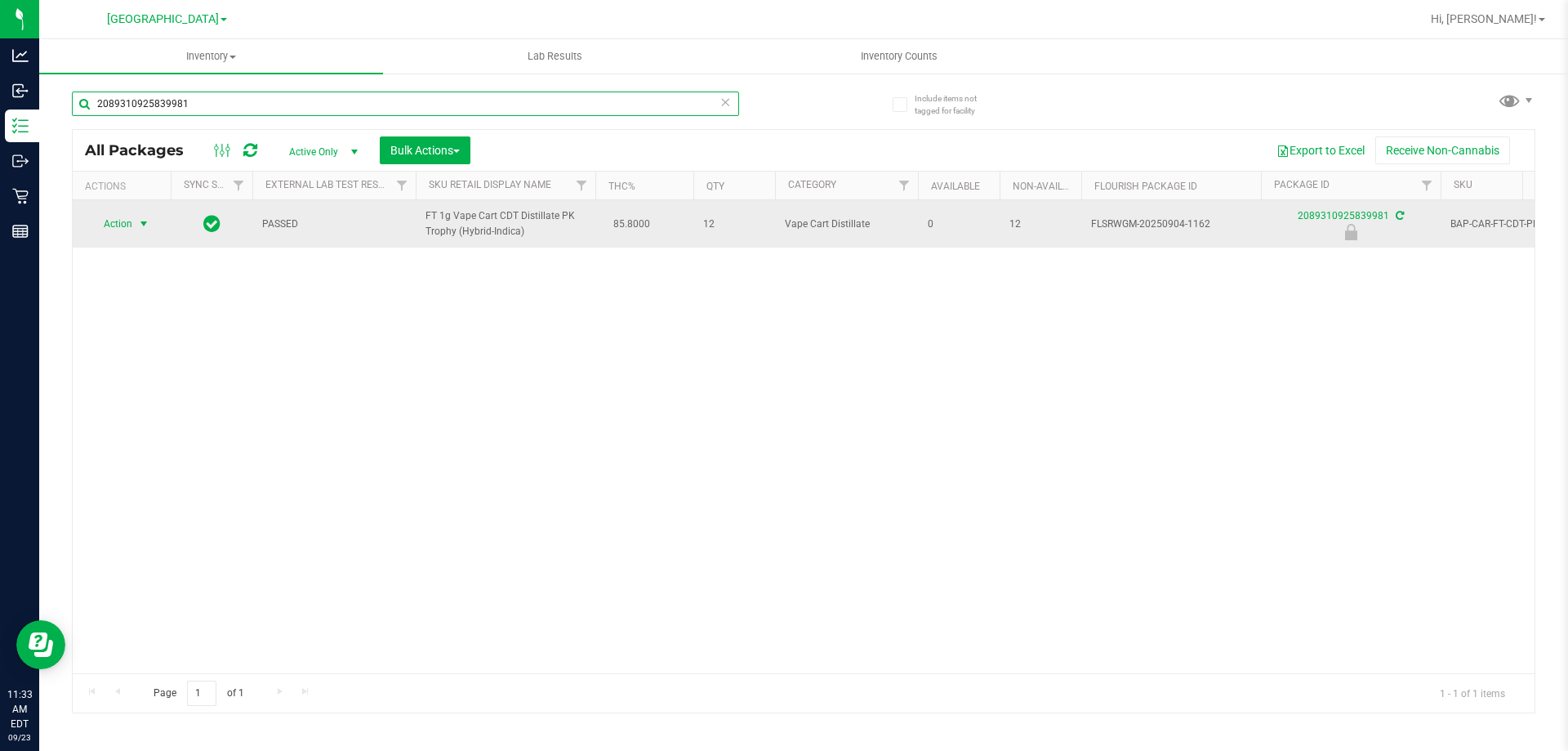
type input "2089310925839981"
click at [149, 225] on span "select" at bounding box center [143, 223] width 13 height 13
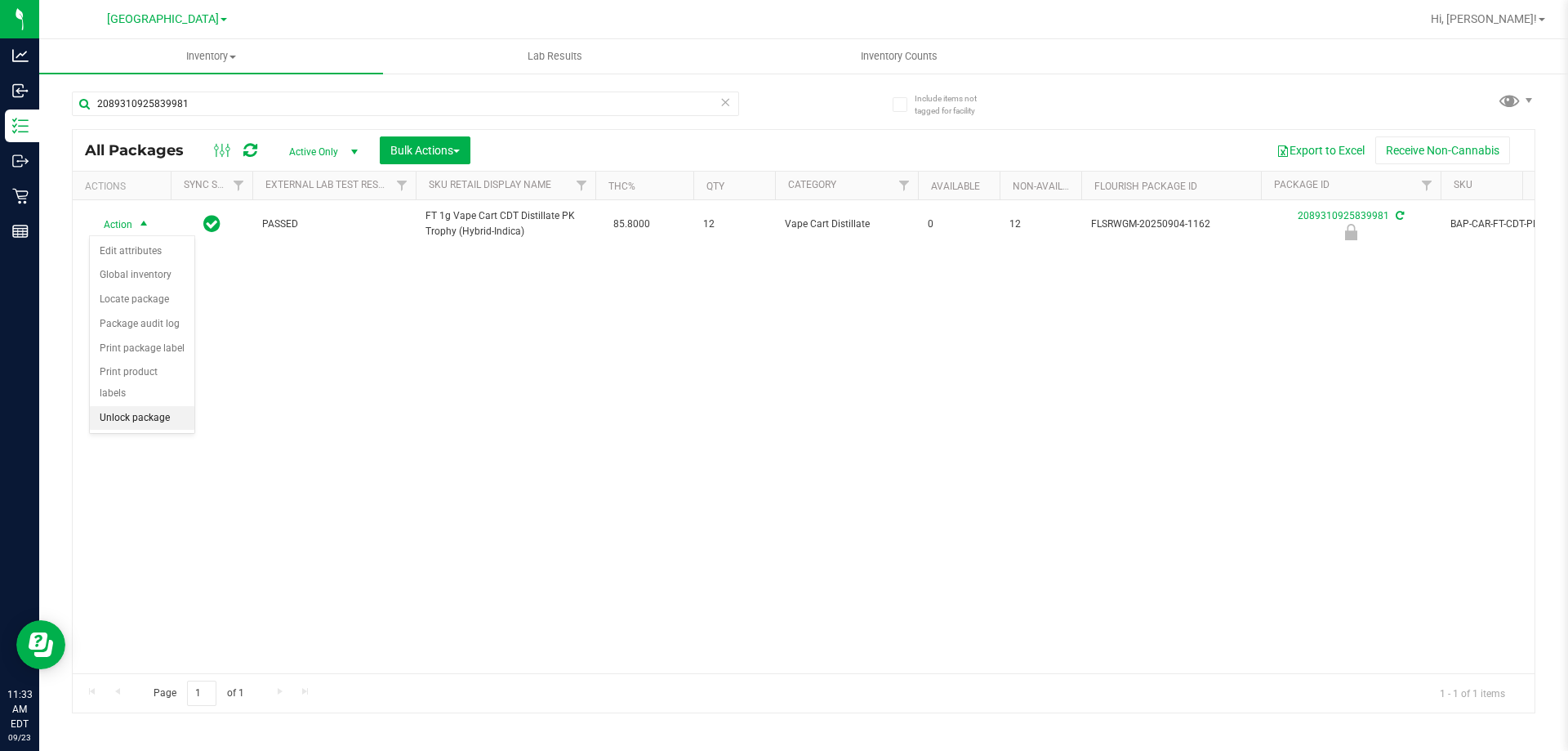
click at [165, 406] on li "Unlock package" at bounding box center [142, 418] width 105 height 25
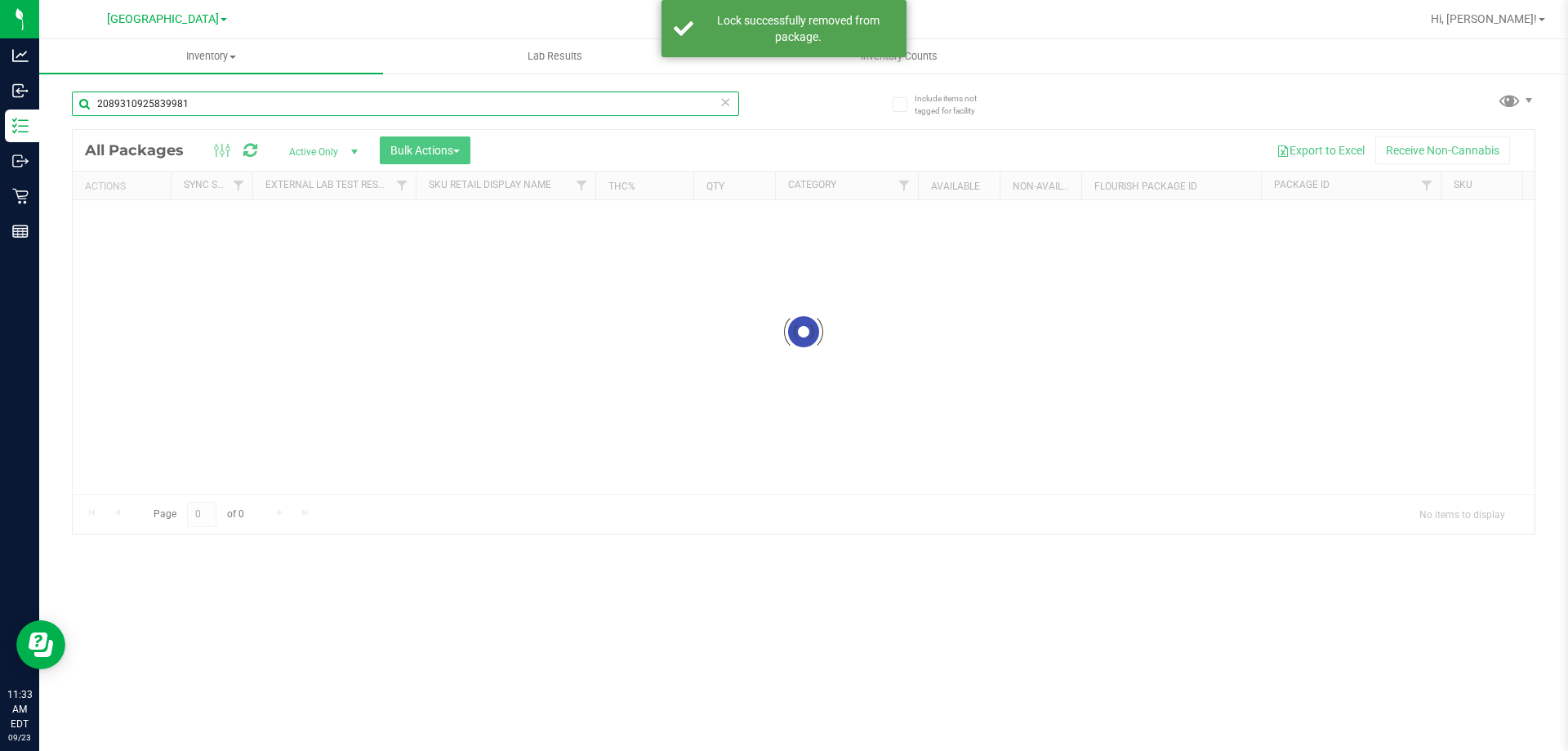
click at [208, 108] on input "2089310925839981" at bounding box center [406, 104] width 667 height 25
click at [208, 108] on div "Inventory All packages All inventory Waste log Create inventory Lab Results Inv…" at bounding box center [803, 395] width 1529 height 712
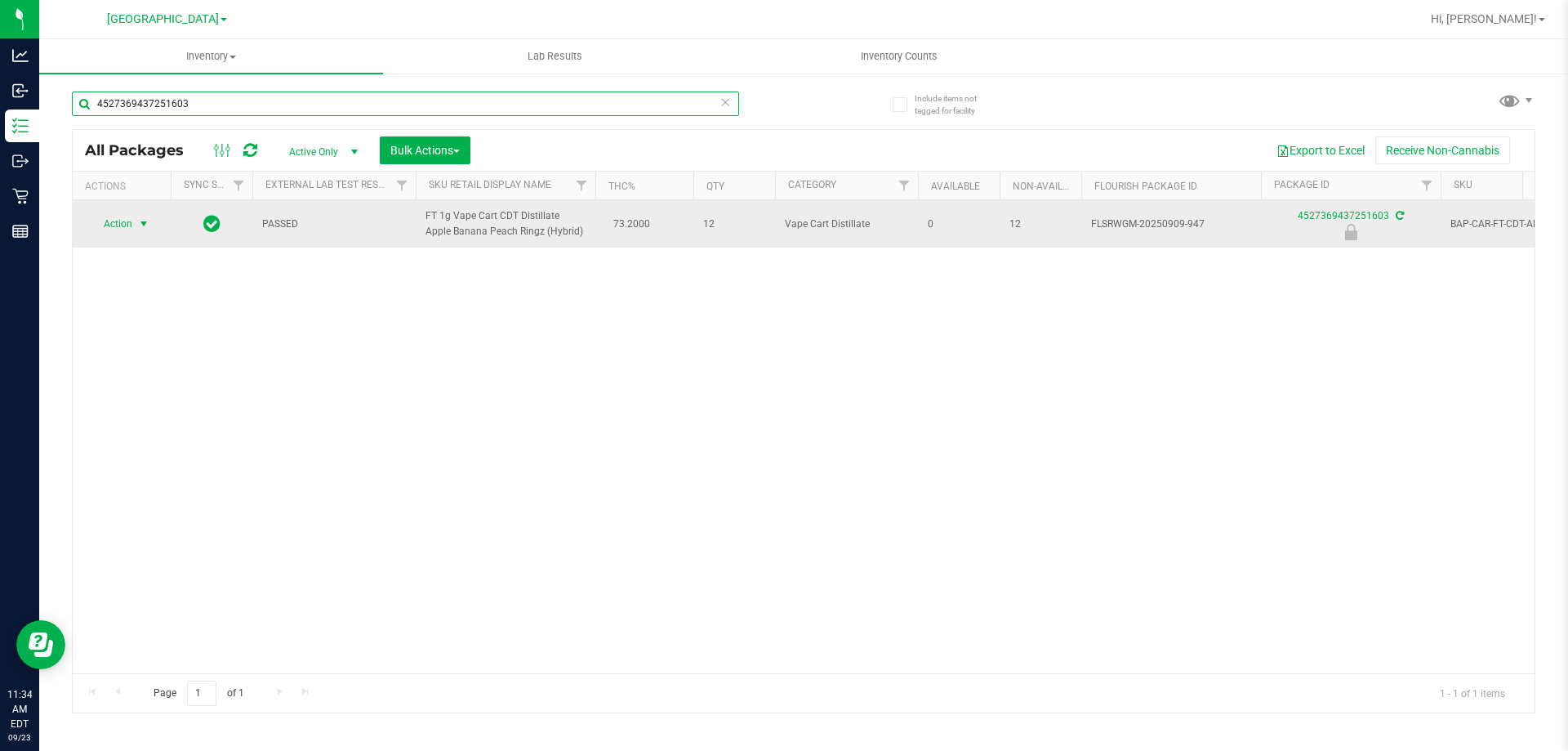
type input "4527369437251603"
drag, startPoint x: 145, startPoint y: 206, endPoint x: 141, endPoint y: 230, distance: 24.3
click at [141, 230] on span "select" at bounding box center [143, 223] width 13 height 13
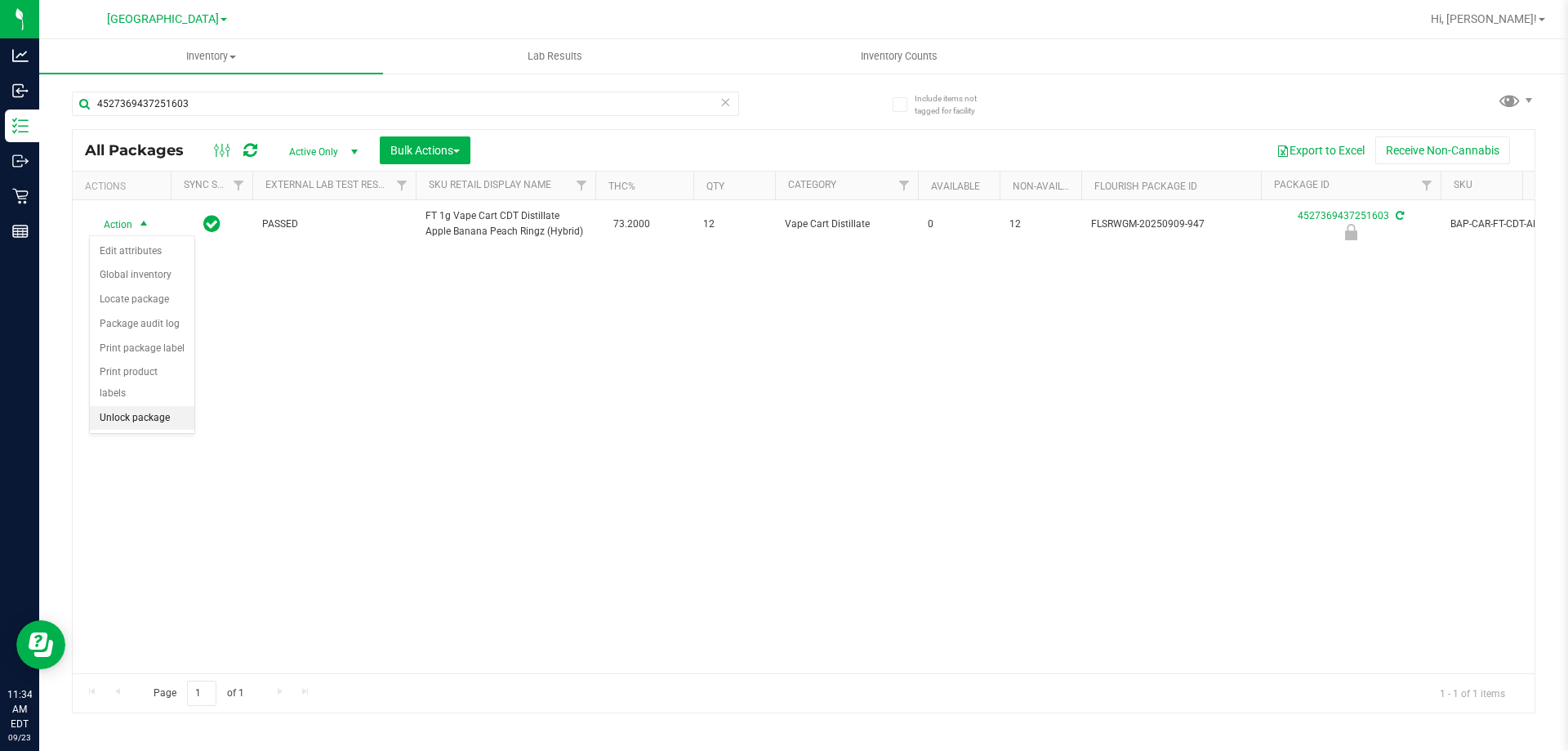
click at [146, 406] on li "Unlock package" at bounding box center [142, 418] width 105 height 25
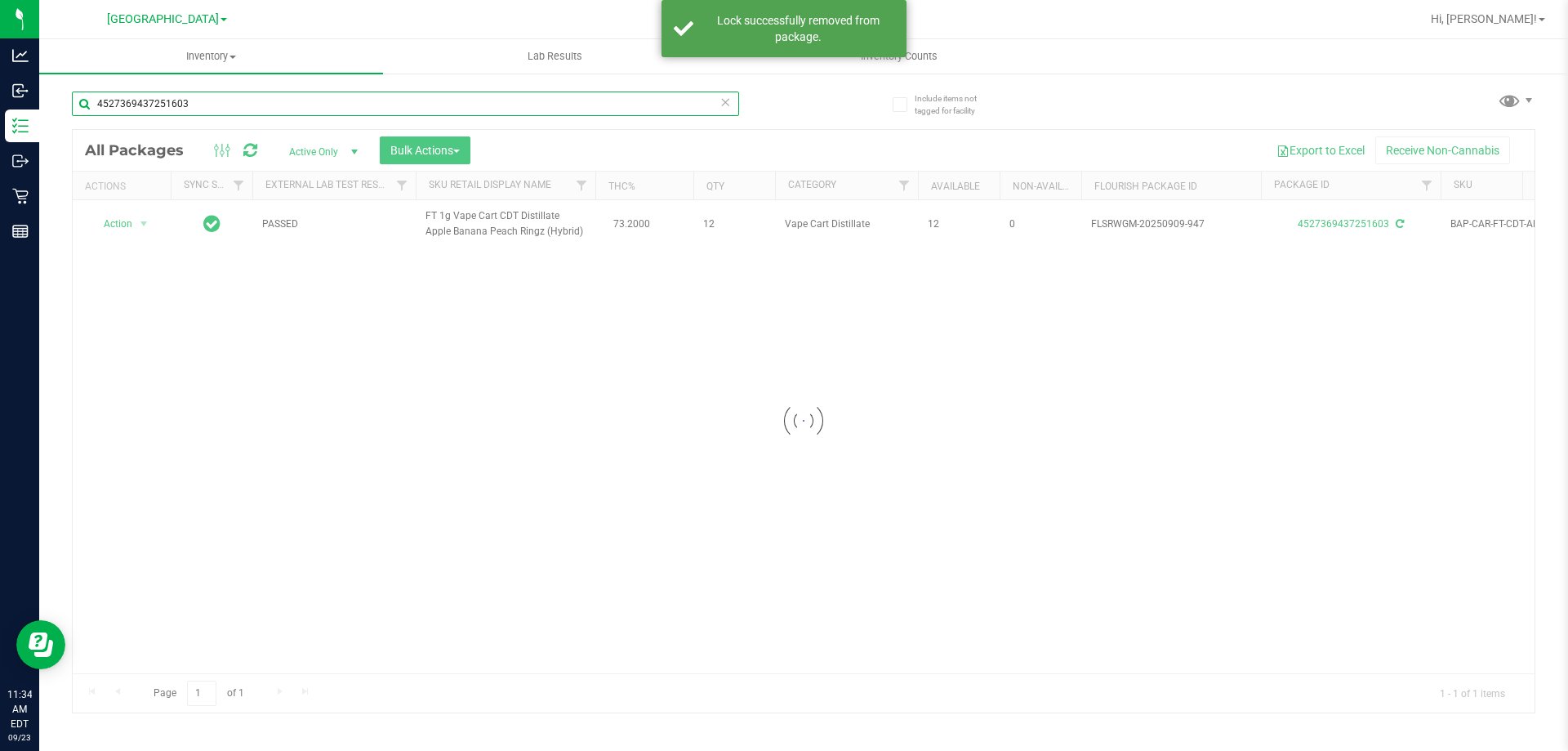
click at [213, 115] on input "4527369437251603" at bounding box center [406, 104] width 667 height 25
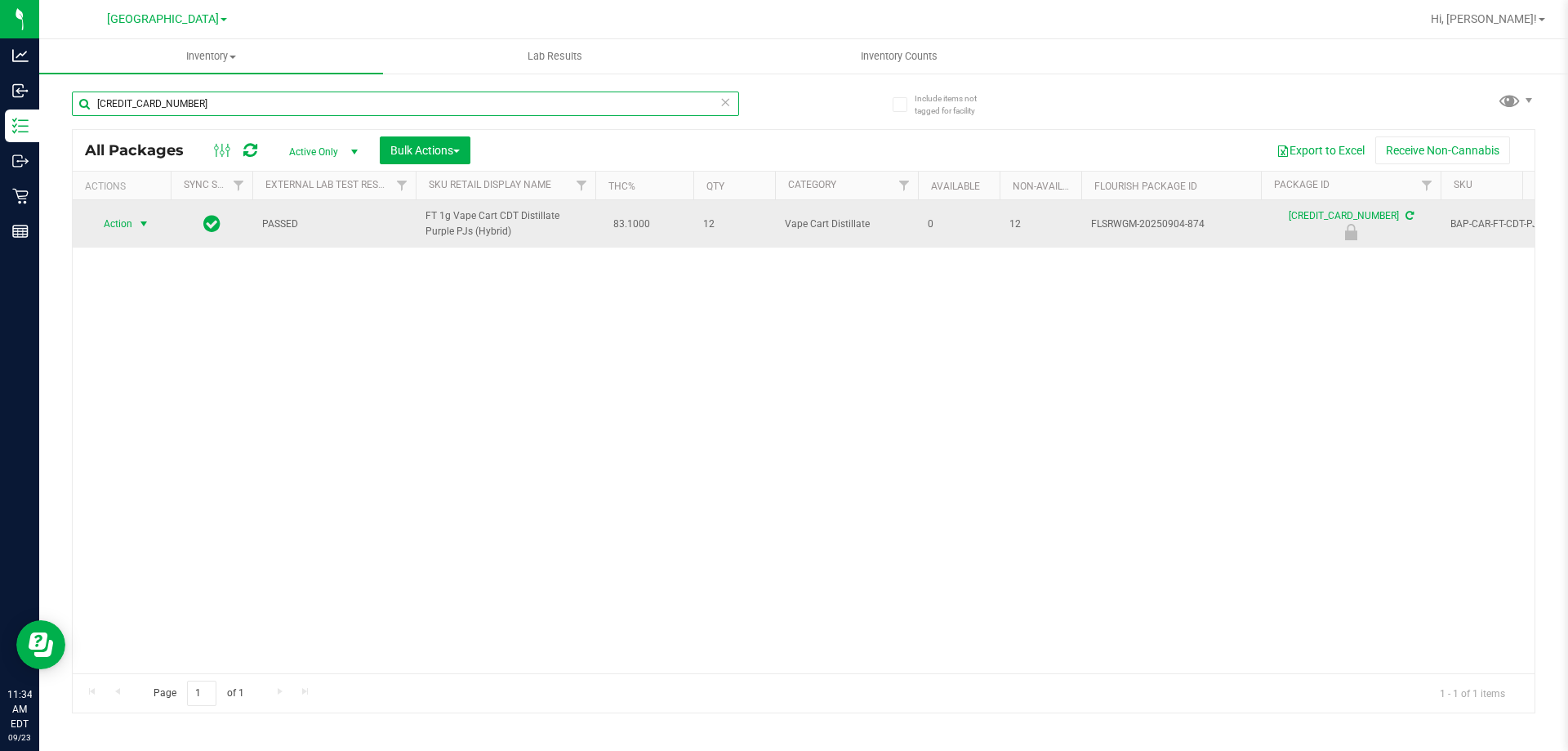
type input "[CREDIT_CARD_NUMBER]"
click at [120, 223] on span "Action" at bounding box center [111, 224] width 44 height 23
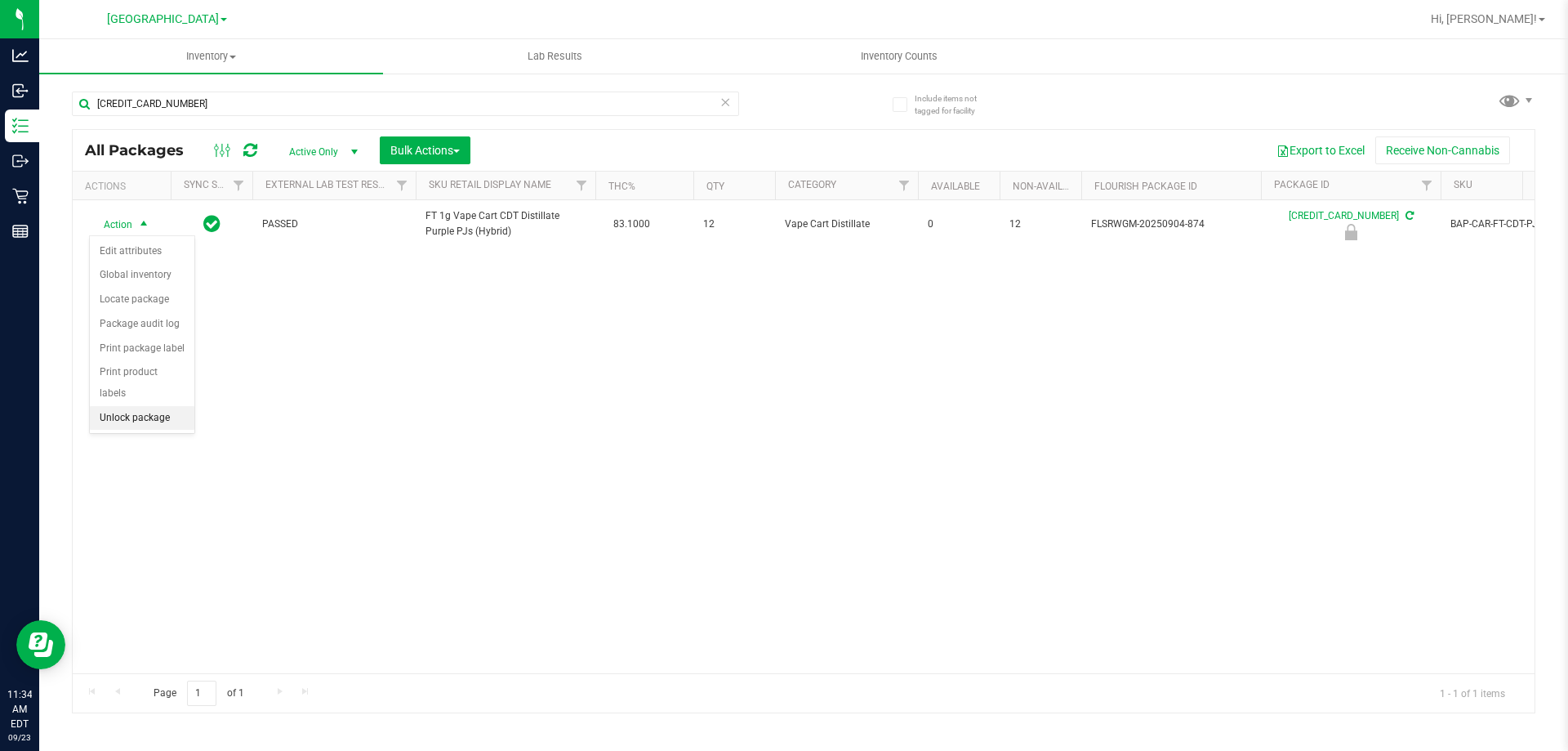
click at [138, 406] on li "Unlock package" at bounding box center [142, 418] width 105 height 25
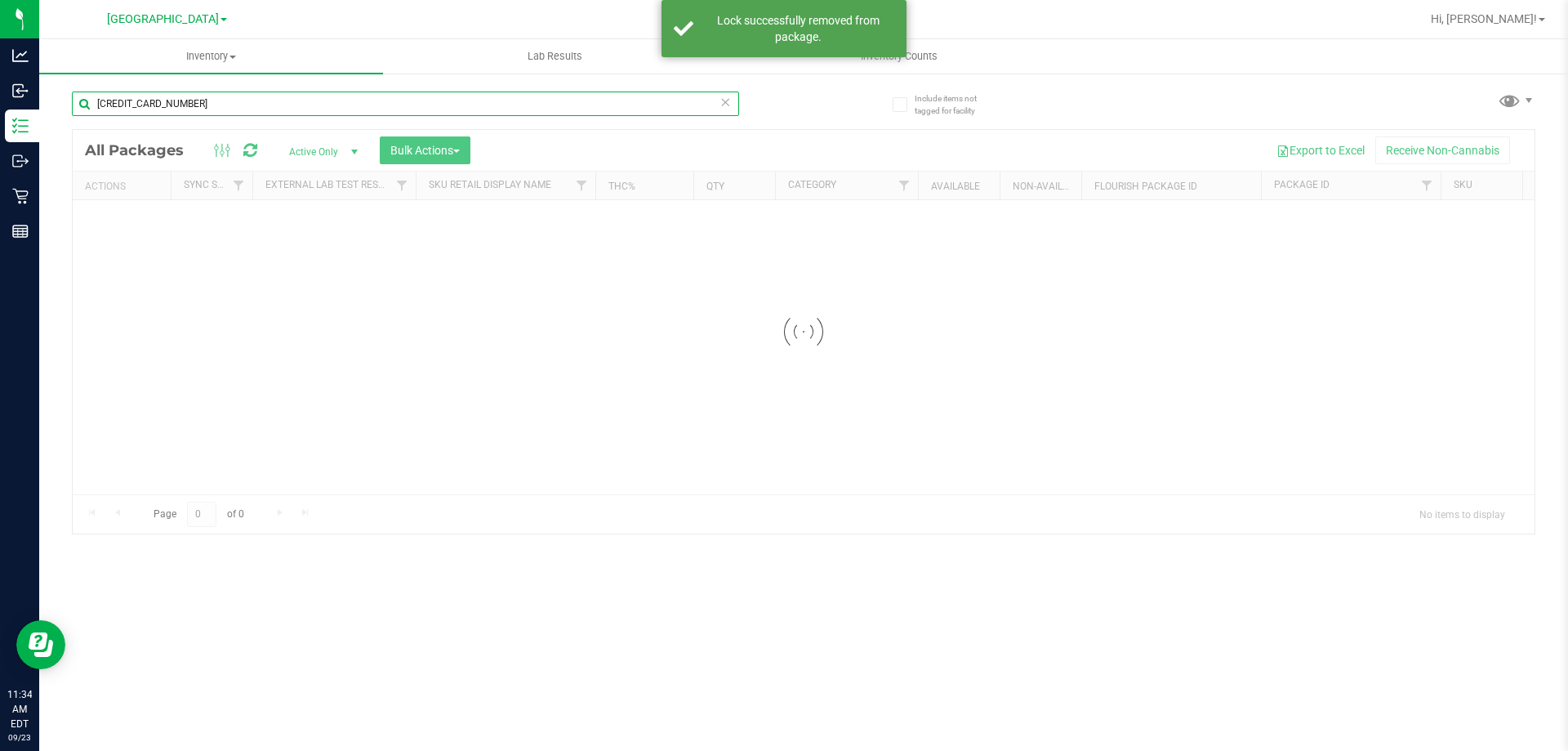
click at [276, 108] on input "[CREDIT_CARD_NUMBER]" at bounding box center [406, 104] width 667 height 25
drag, startPoint x: 276, startPoint y: 109, endPoint x: 264, endPoint y: 157, distance: 49.5
click at [269, 133] on div "[CREDIT_CARD_NUMBER] Loading... All Packages Active Only Active Only Lab Sample…" at bounding box center [804, 304] width 1464 height 458
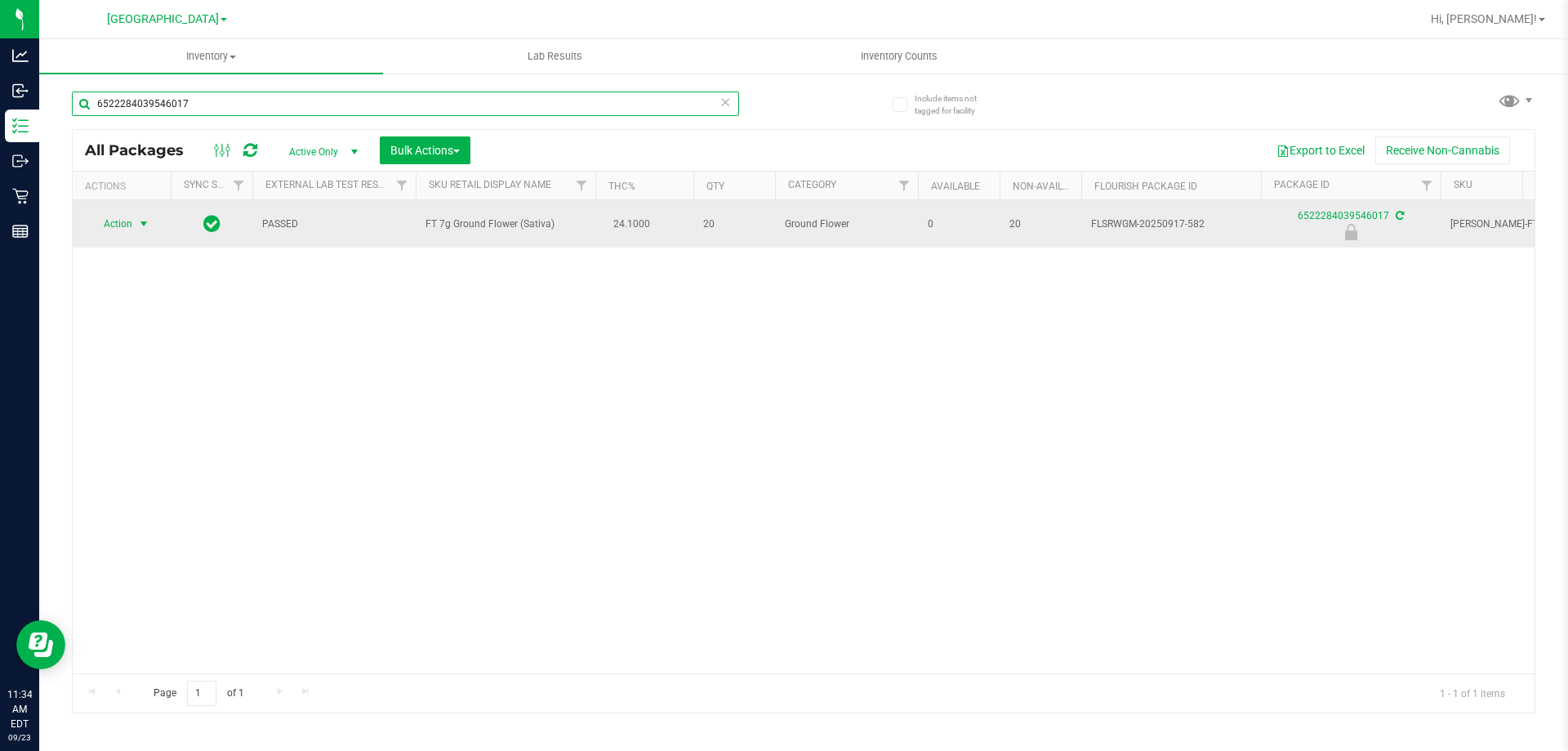
type input "6522284039546017"
click at [118, 225] on span "Action" at bounding box center [111, 224] width 44 height 23
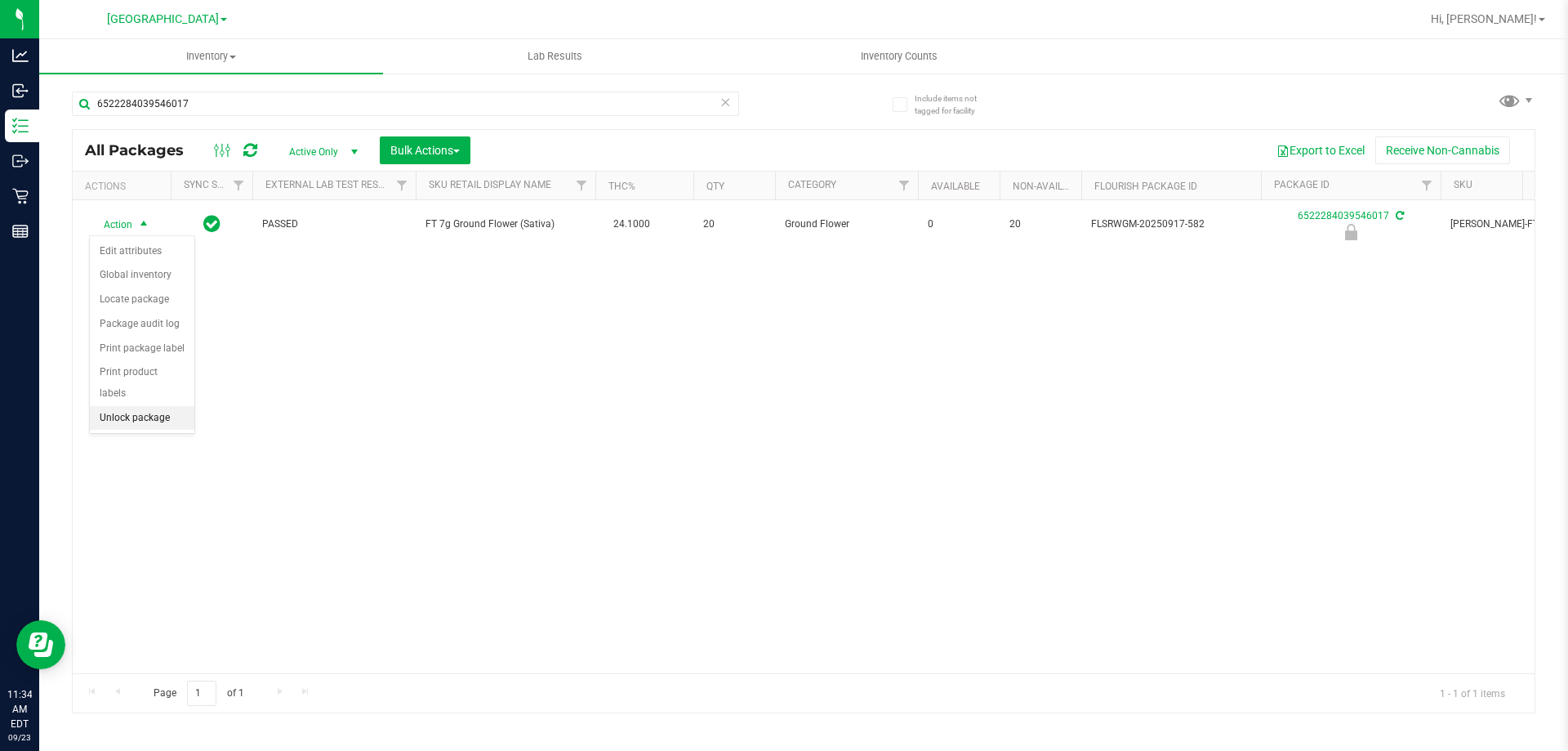
click at [131, 406] on li "Unlock package" at bounding box center [142, 418] width 105 height 25
